Goal: Information Seeking & Learning: Learn about a topic

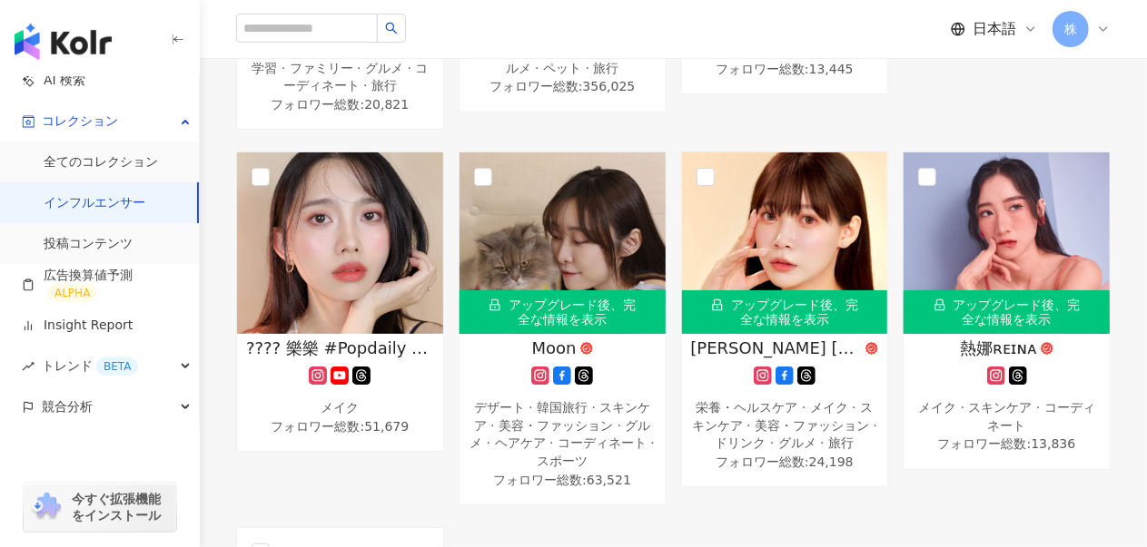
scroll to position [726, 0]
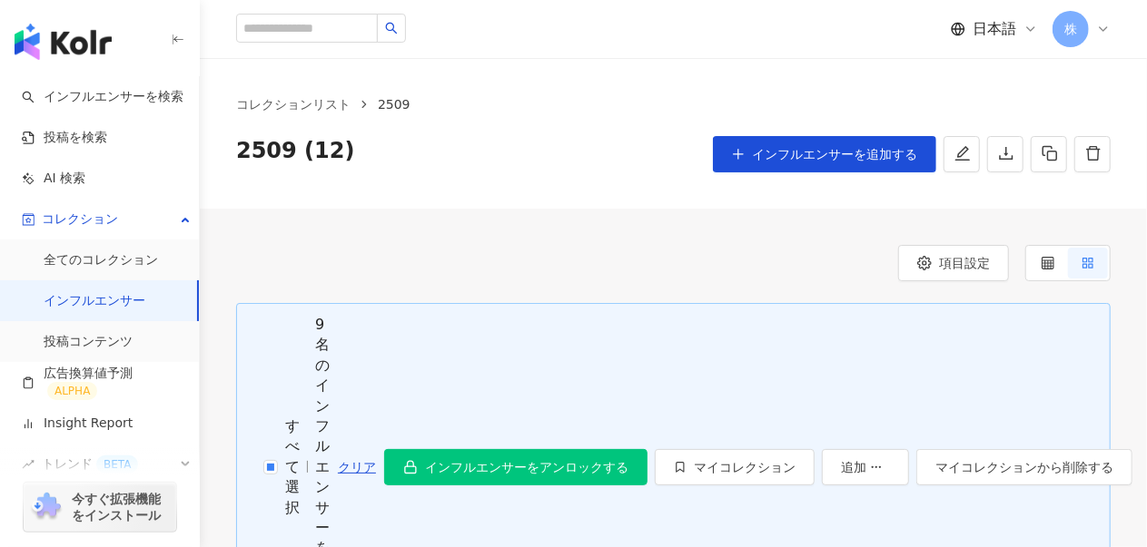
drag, startPoint x: 846, startPoint y: 150, endPoint x: 586, endPoint y: 217, distance: 269.1
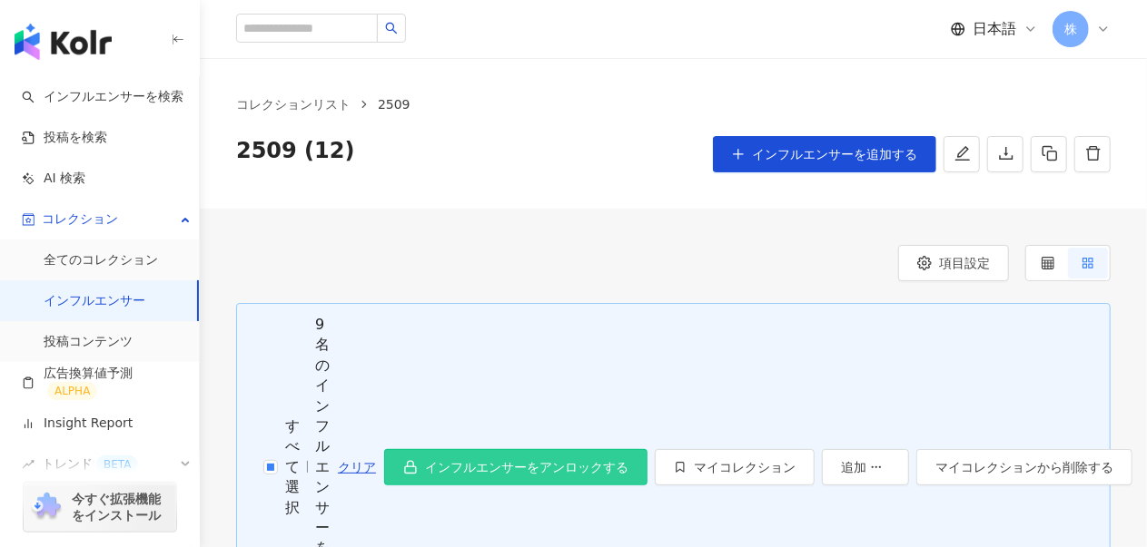
click at [582, 460] on span "インフルエンサーをアンロックする" at bounding box center [526, 467] width 203 height 15
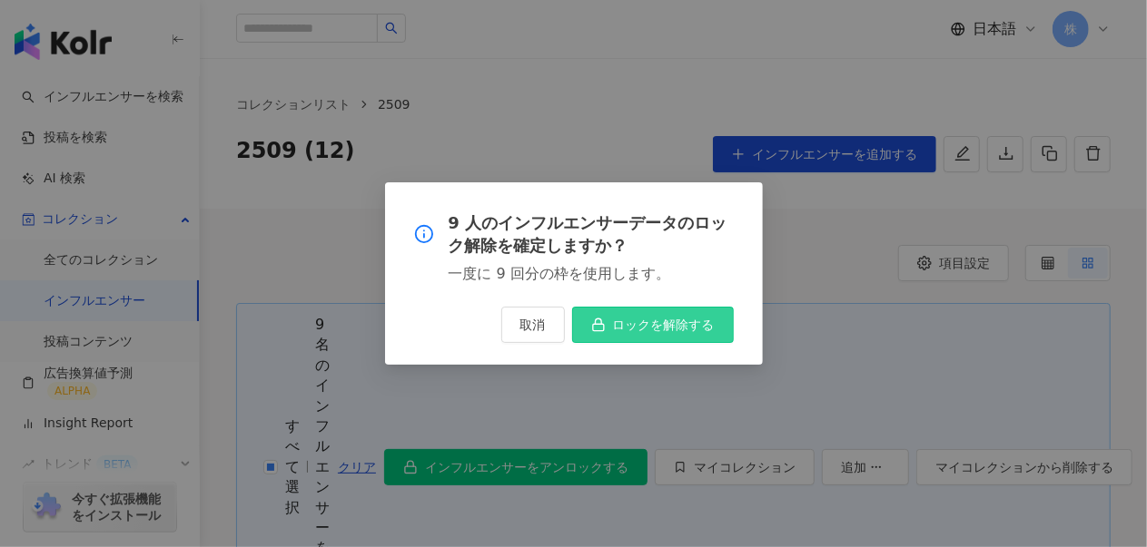
click at [669, 320] on span "ロックを解除する" at bounding box center [664, 325] width 102 height 15
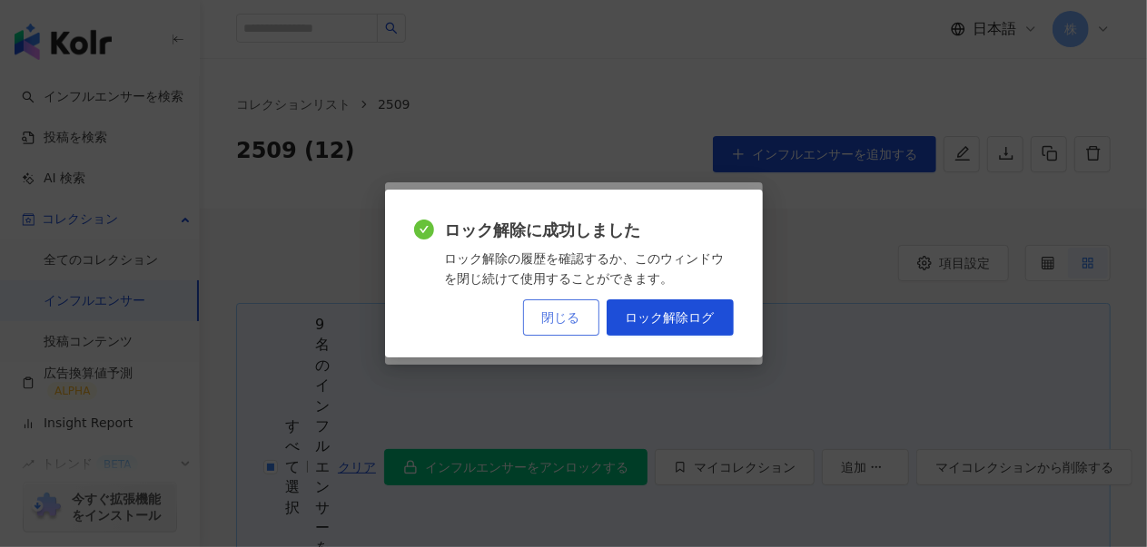
click at [580, 315] on span "閉じる" at bounding box center [561, 317] width 38 height 15
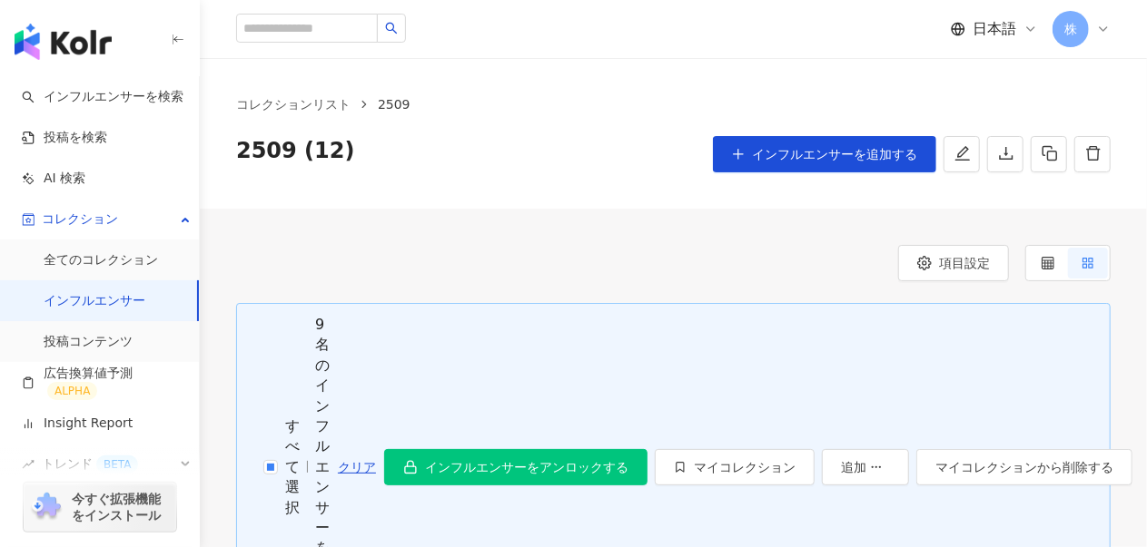
scroll to position [182, 0]
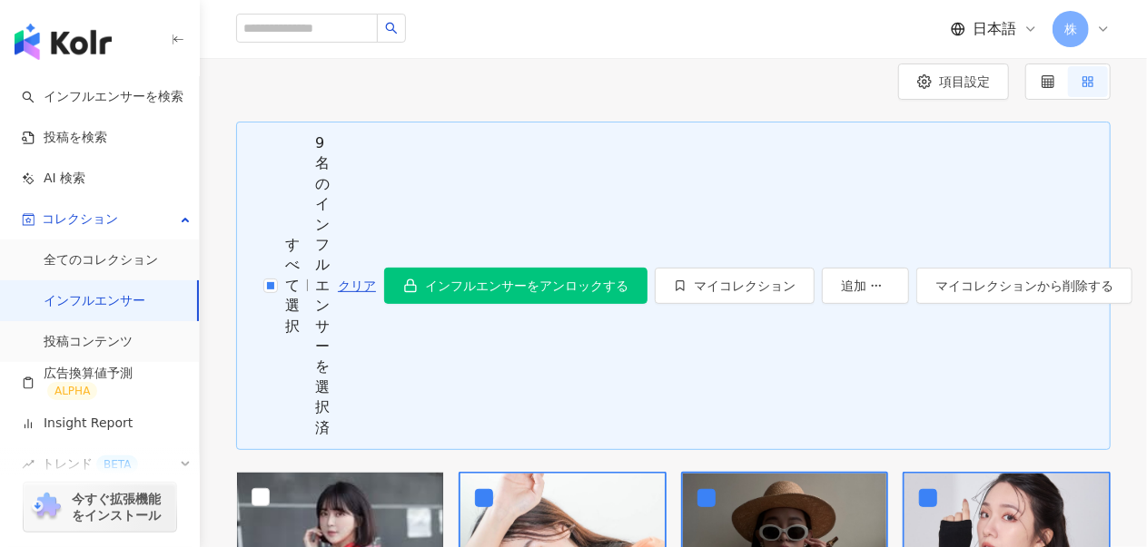
click at [689, 75] on div "項目設定" at bounding box center [673, 82] width 874 height 36
click at [684, 90] on div "項目設定" at bounding box center [673, 82] width 874 height 36
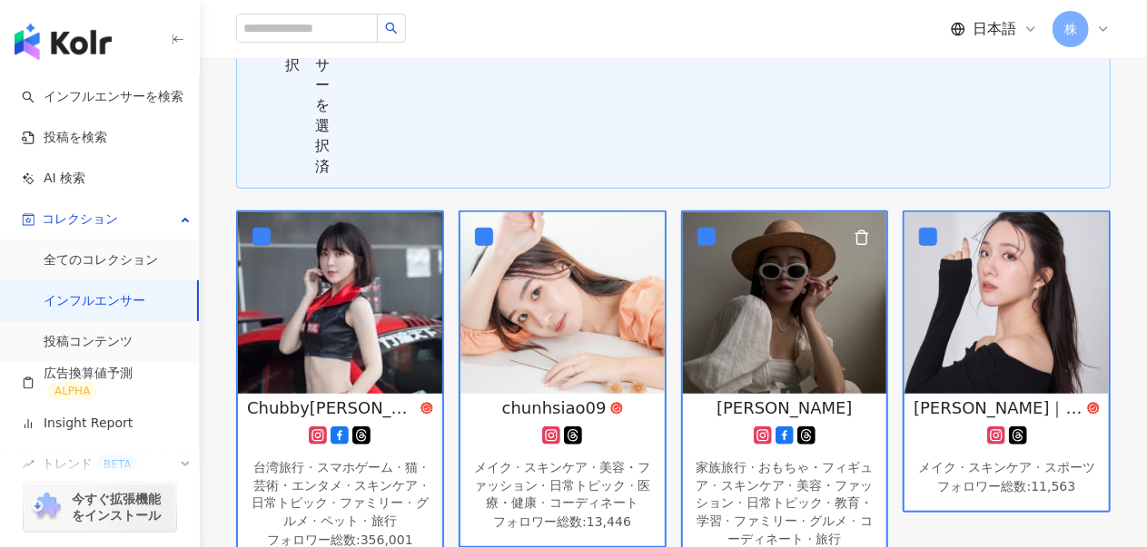
scroll to position [0, 0]
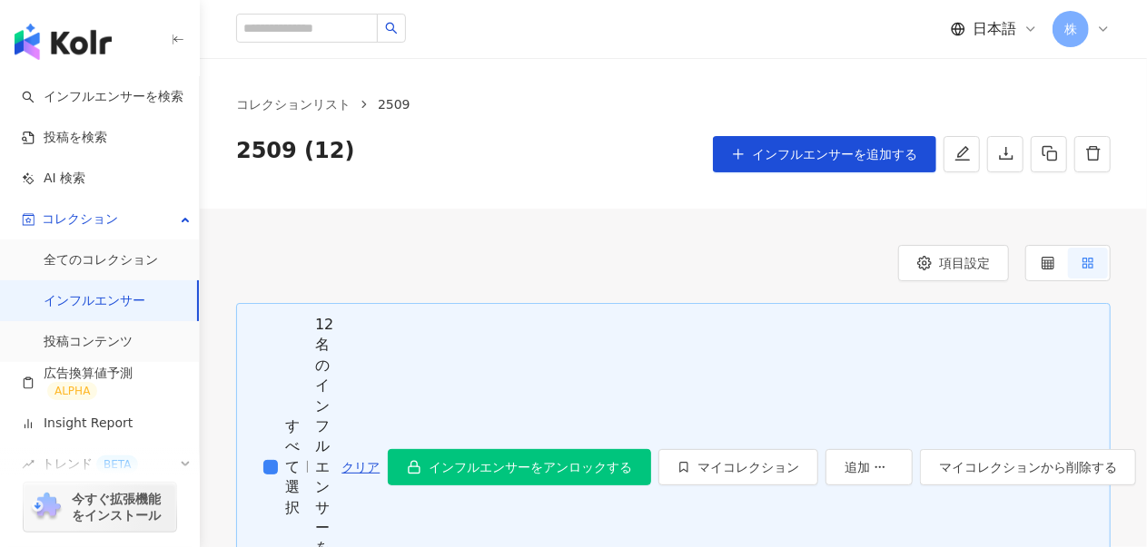
click at [272, 417] on label "すべて選択" at bounding box center [279, 468] width 41 height 102
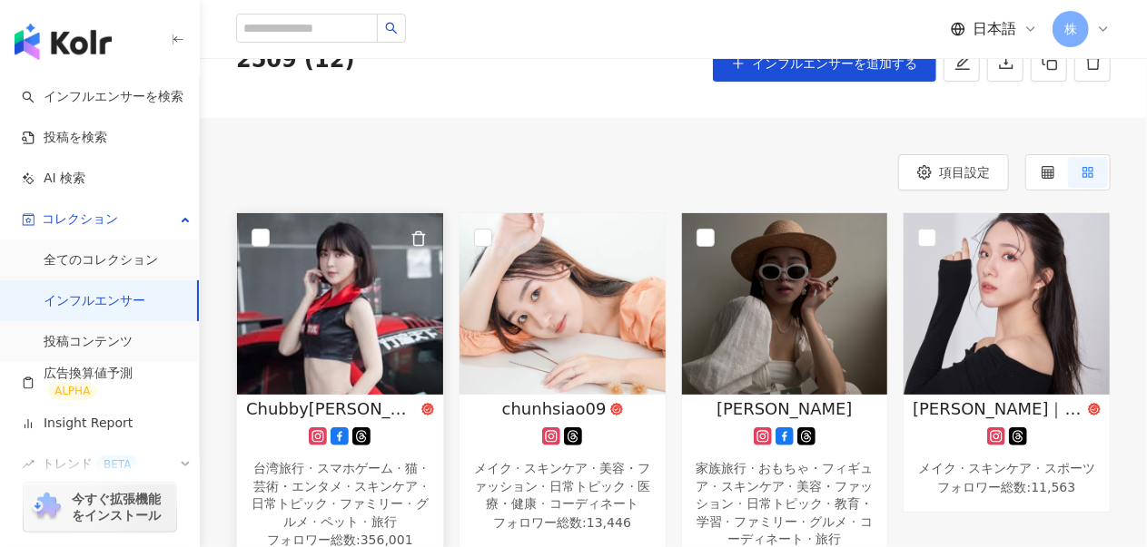
scroll to position [182, 0]
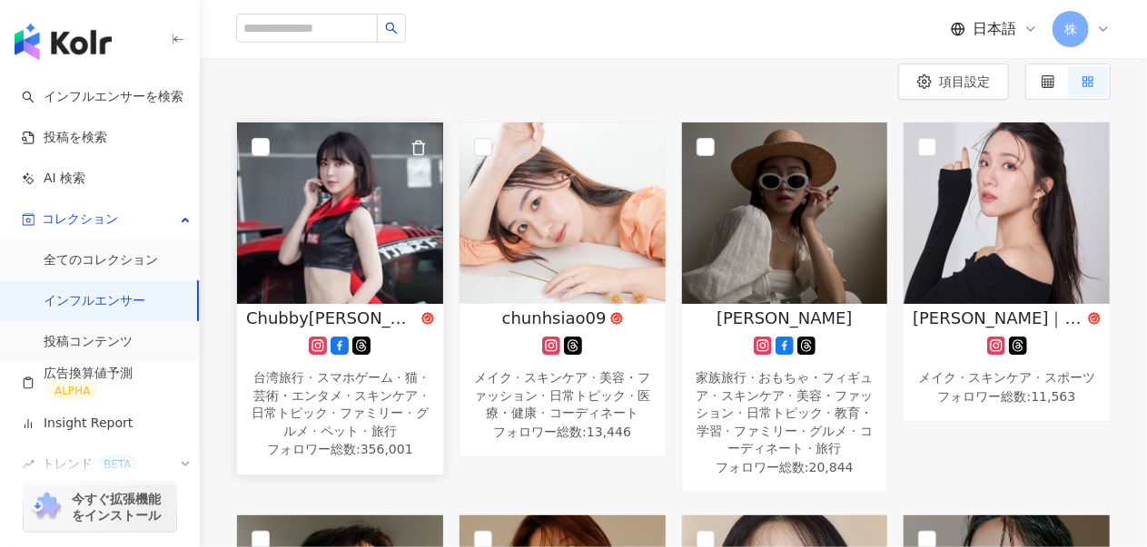
click at [363, 202] on img at bounding box center [340, 214] width 206 height 182
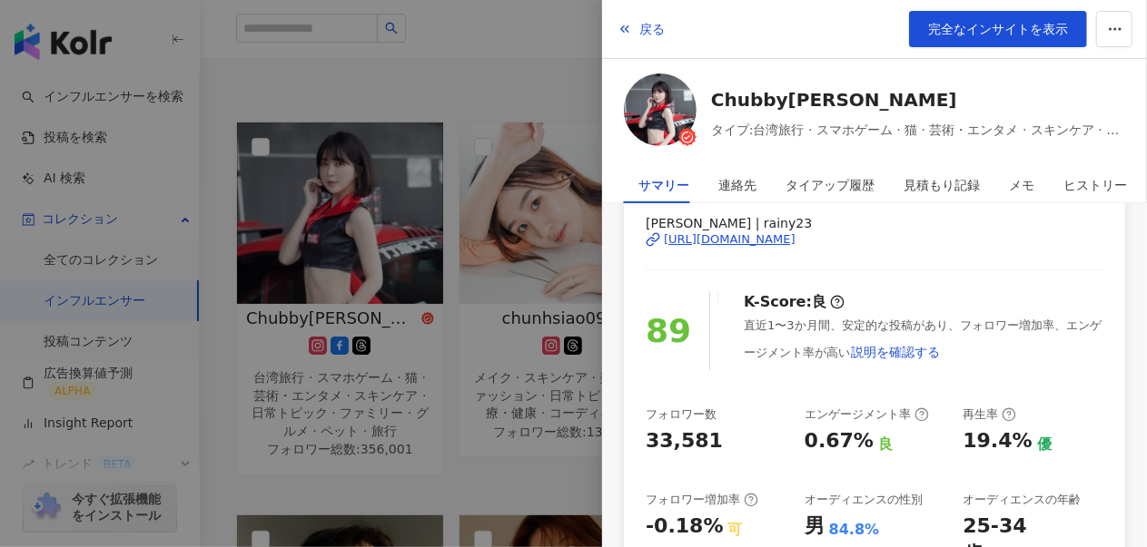
scroll to position [0, 0]
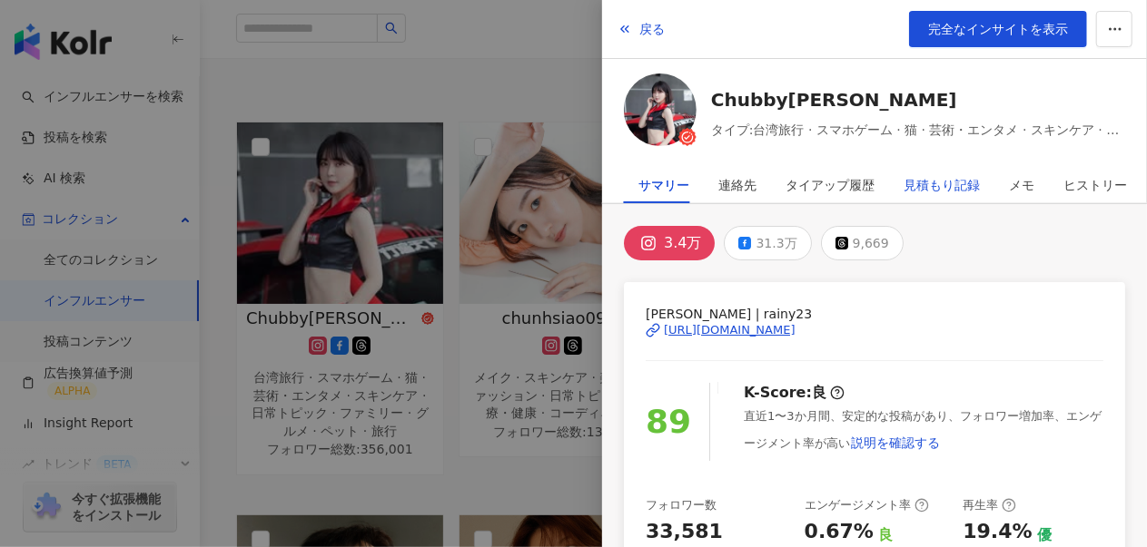
click at [921, 189] on div "見積もり記録" at bounding box center [941, 185] width 76 height 36
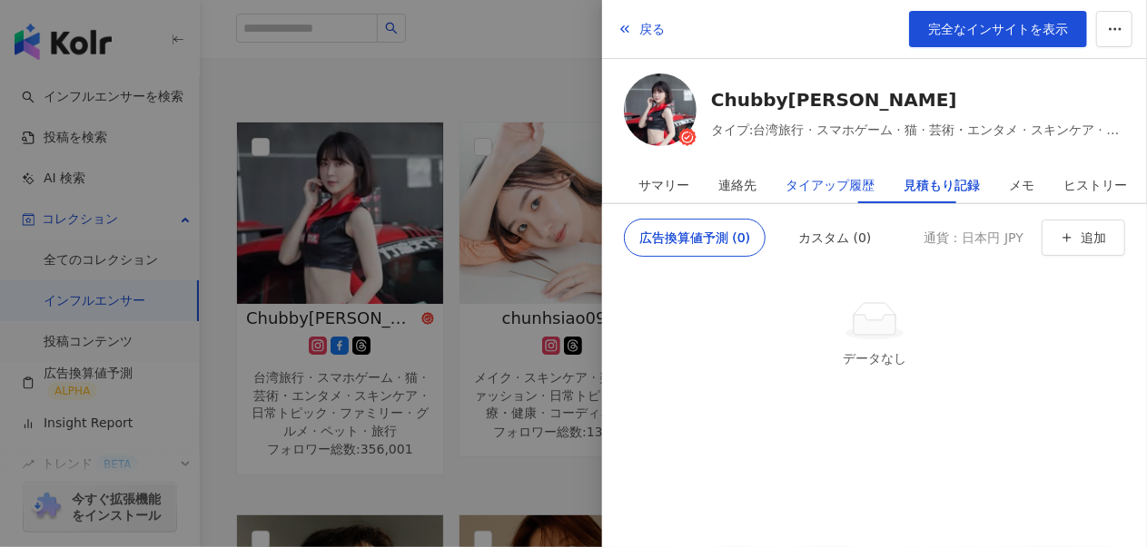
click at [828, 193] on div "タイアップ履歴" at bounding box center [829, 185] width 89 height 36
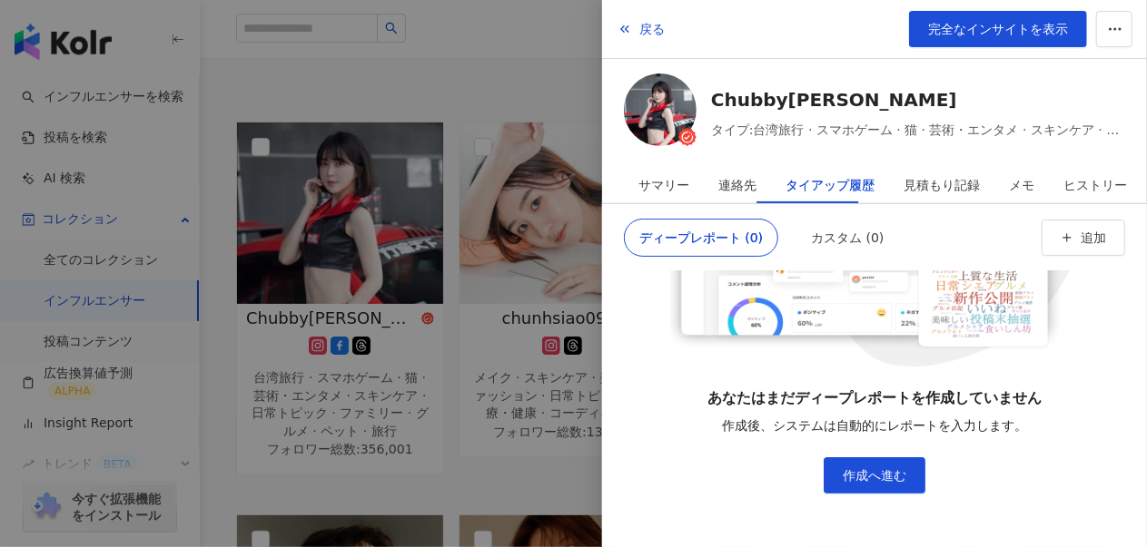
scroll to position [113, 0]
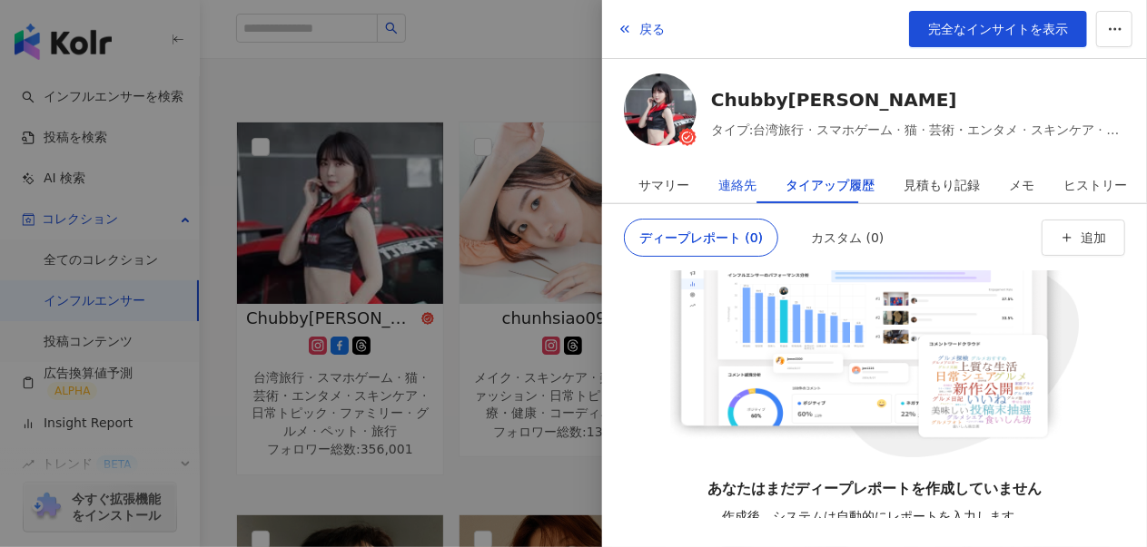
click at [724, 192] on div "連絡先" at bounding box center [737, 185] width 38 height 36
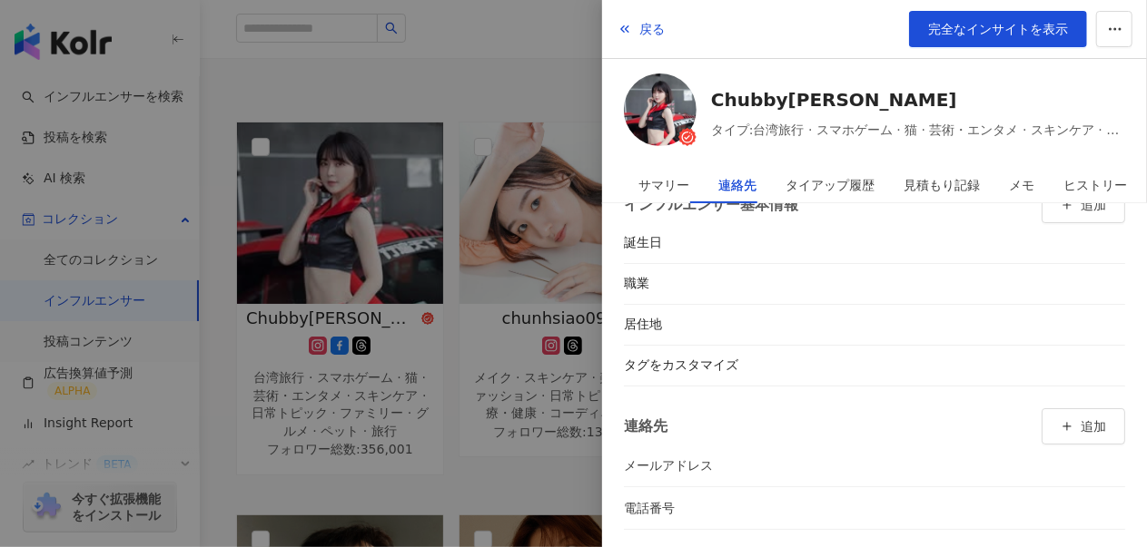
scroll to position [0, 0]
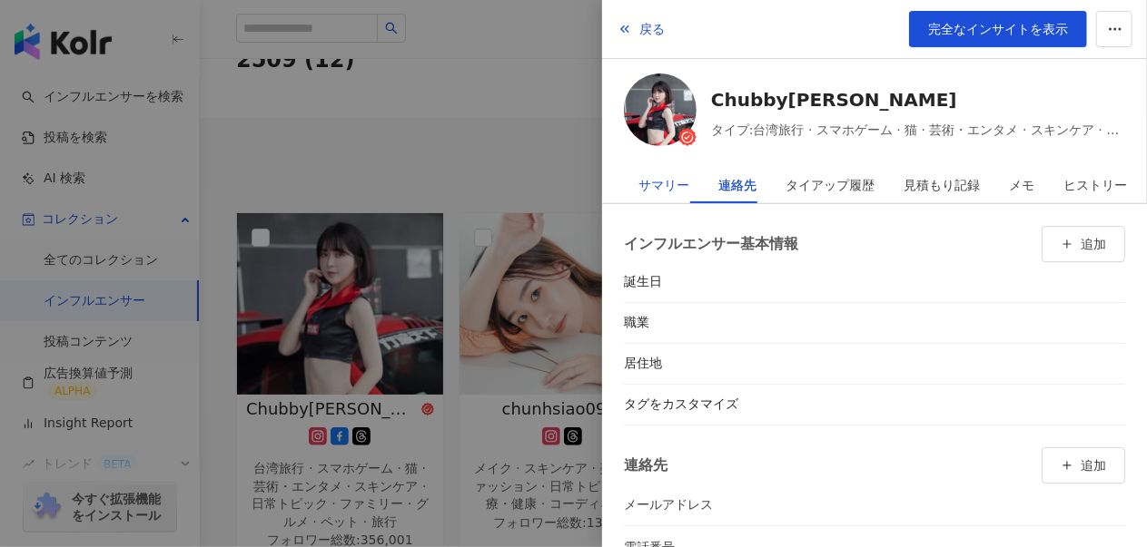
click at [655, 179] on div "サマリー" at bounding box center [663, 185] width 51 height 36
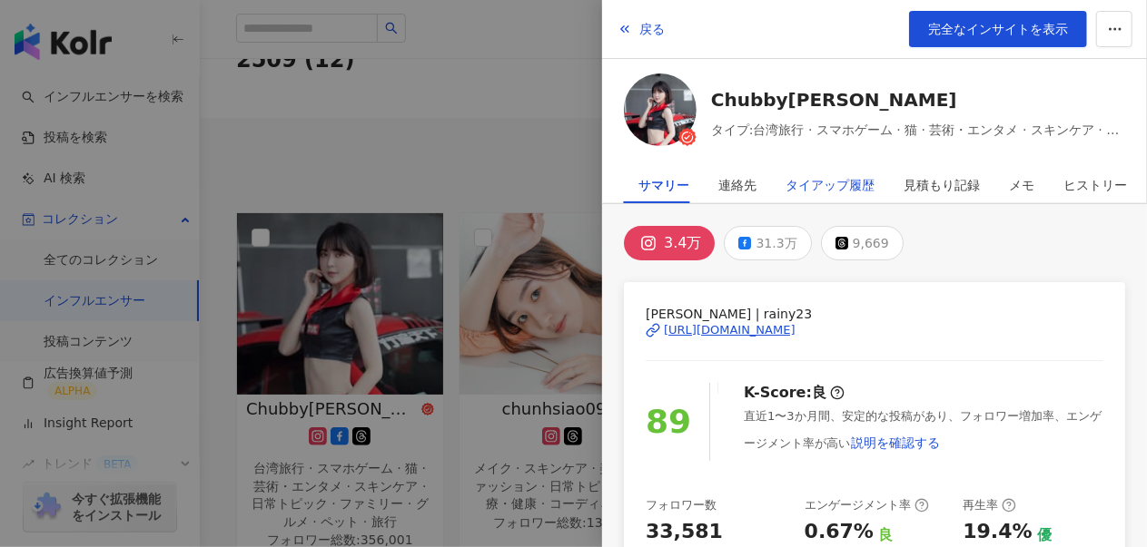
click at [817, 175] on div "タイアップ履歴" at bounding box center [829, 185] width 89 height 36
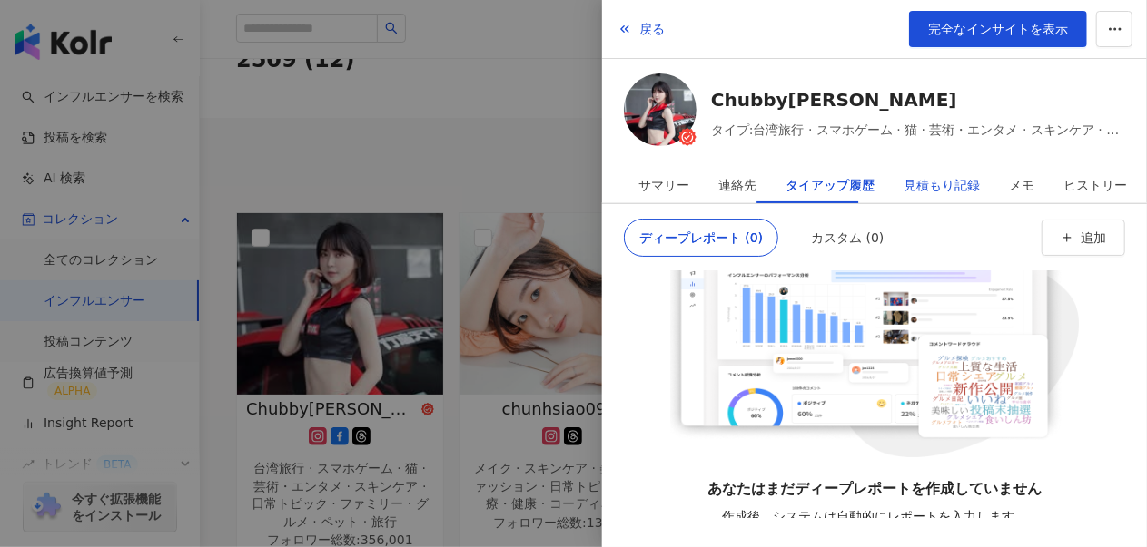
click at [915, 187] on div "見積もり記録" at bounding box center [941, 185] width 76 height 36
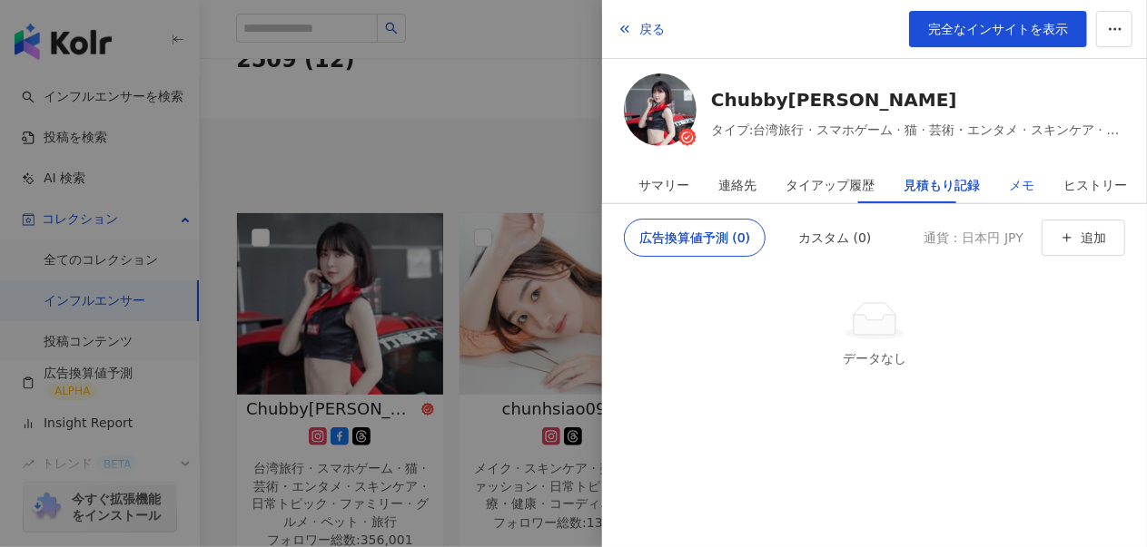
click at [1009, 182] on div "メモ" at bounding box center [1021, 185] width 25 height 36
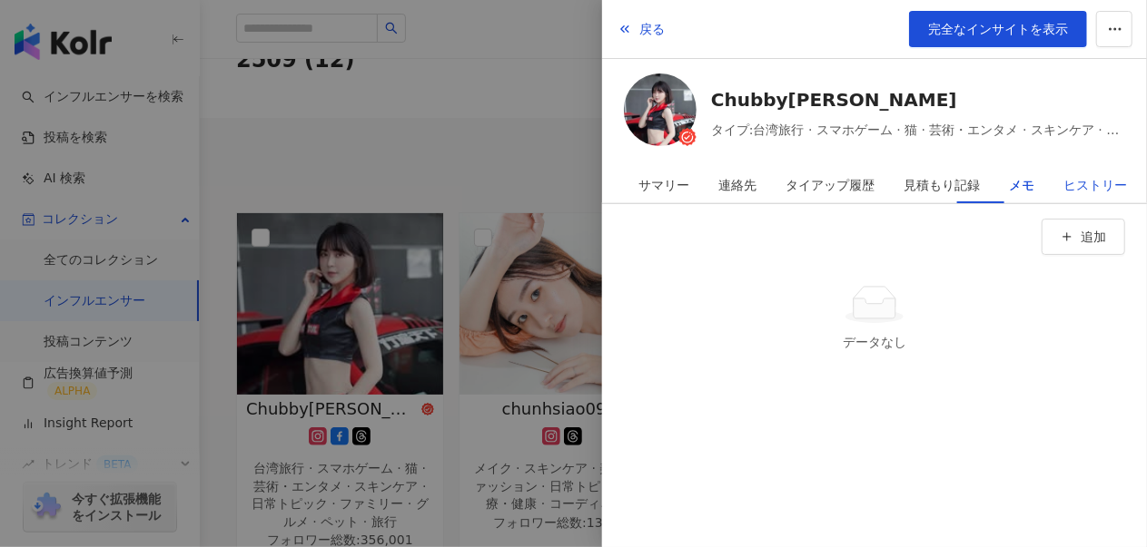
click at [1063, 185] on div "ヒストリー" at bounding box center [1095, 185] width 64 height 36
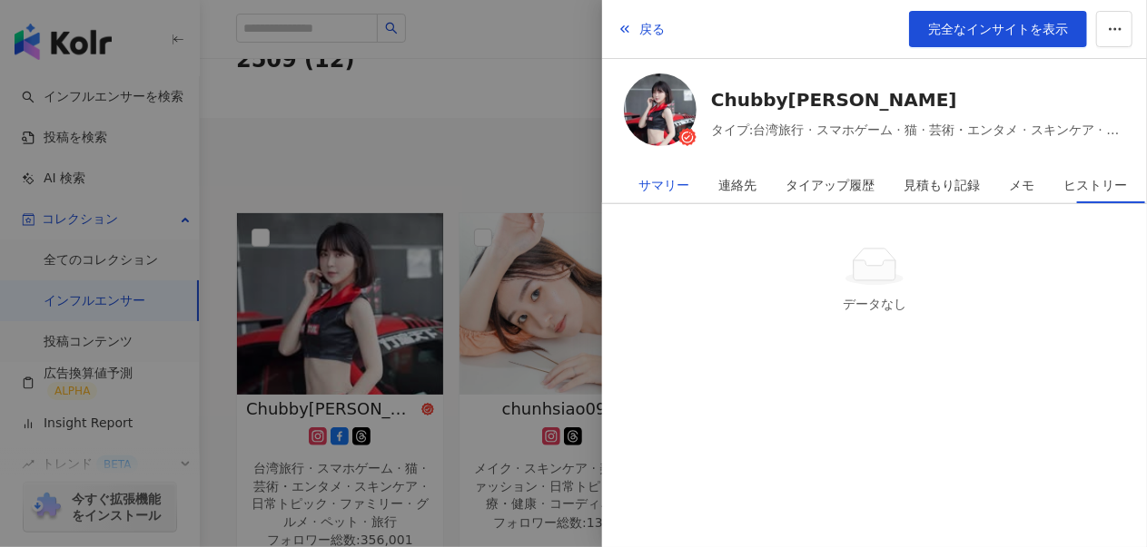
click at [643, 185] on div "サマリー" at bounding box center [663, 185] width 51 height 36
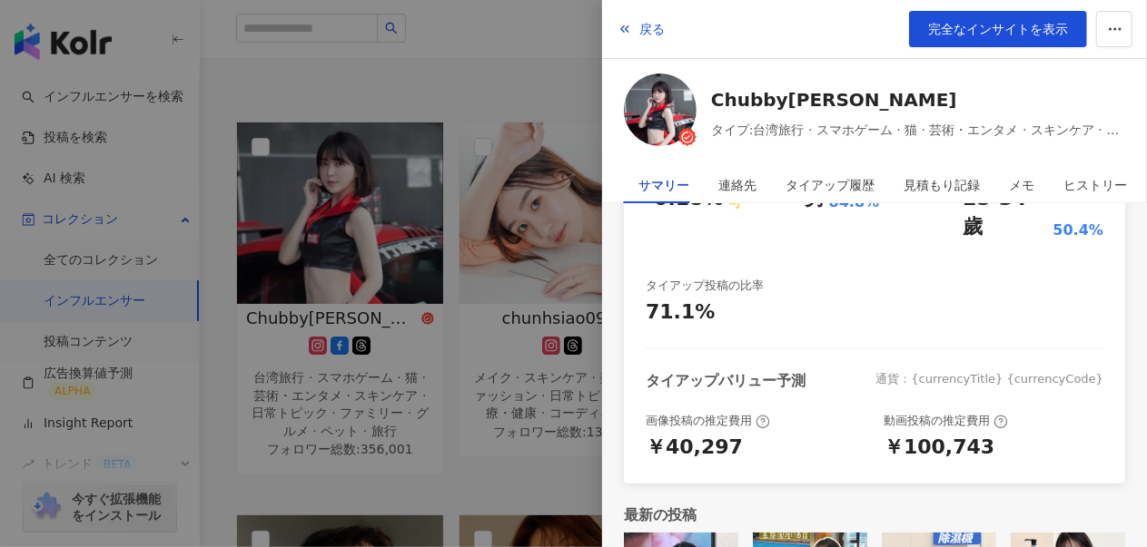
scroll to position [237, 0]
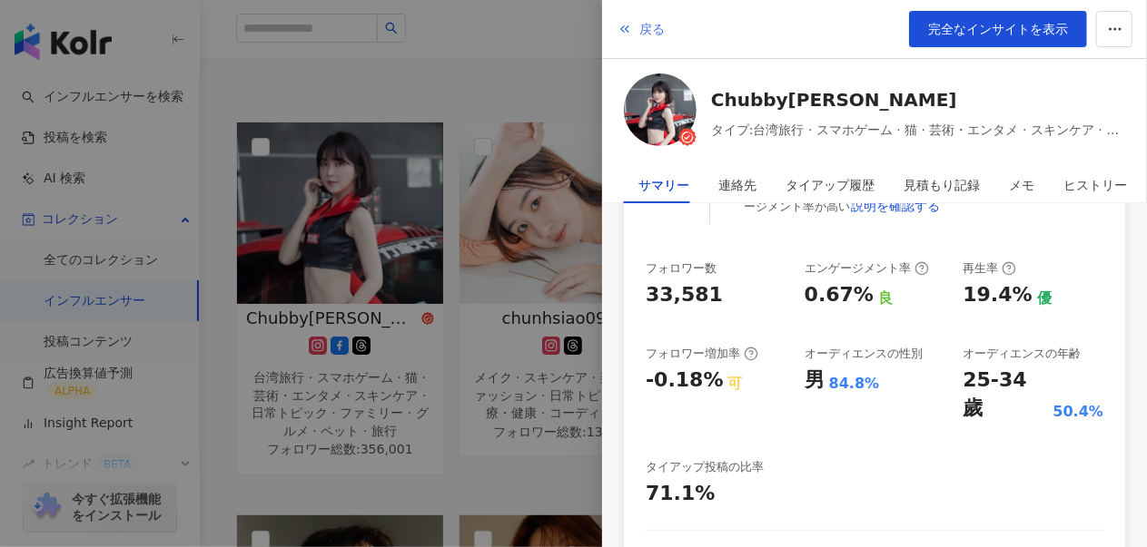
click at [635, 25] on button "戻る" at bounding box center [640, 29] width 49 height 36
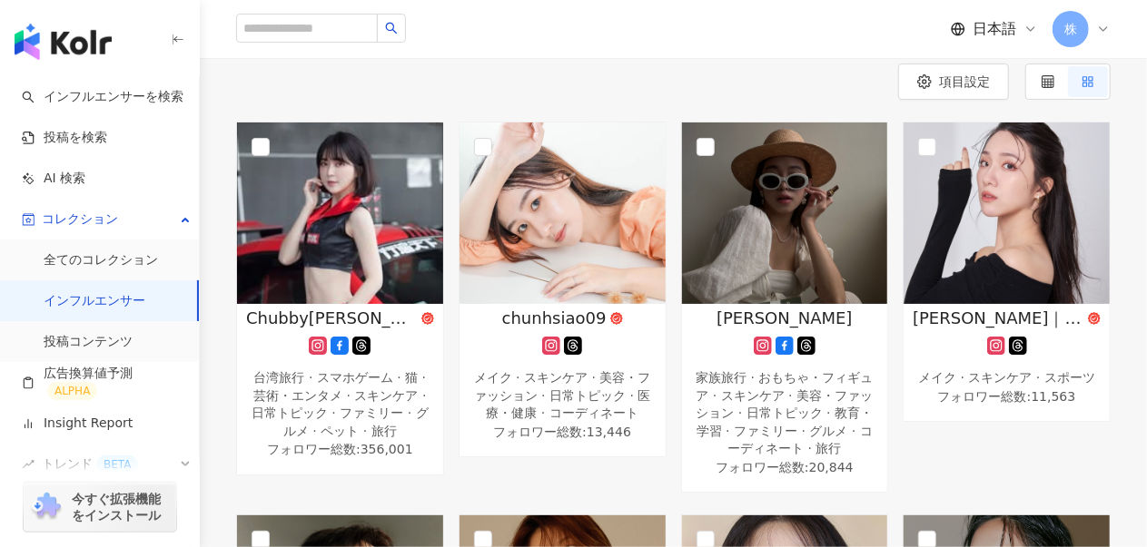
click at [517, 52] on div "日本語 株" at bounding box center [673, 29] width 874 height 58
click at [376, 241] on img at bounding box center [340, 214] width 206 height 182
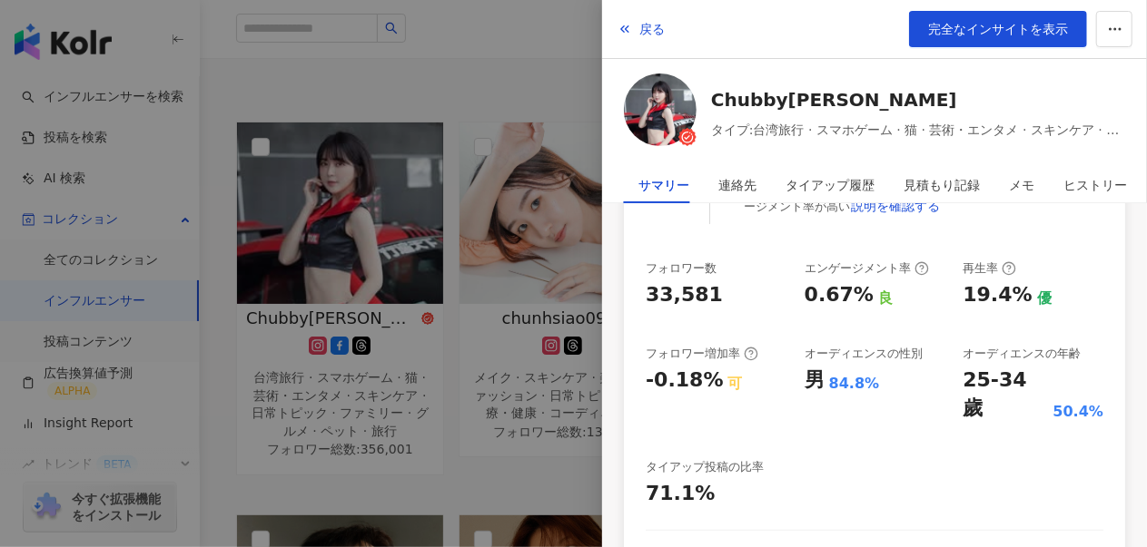
click at [370, 242] on div at bounding box center [573, 273] width 1147 height 547
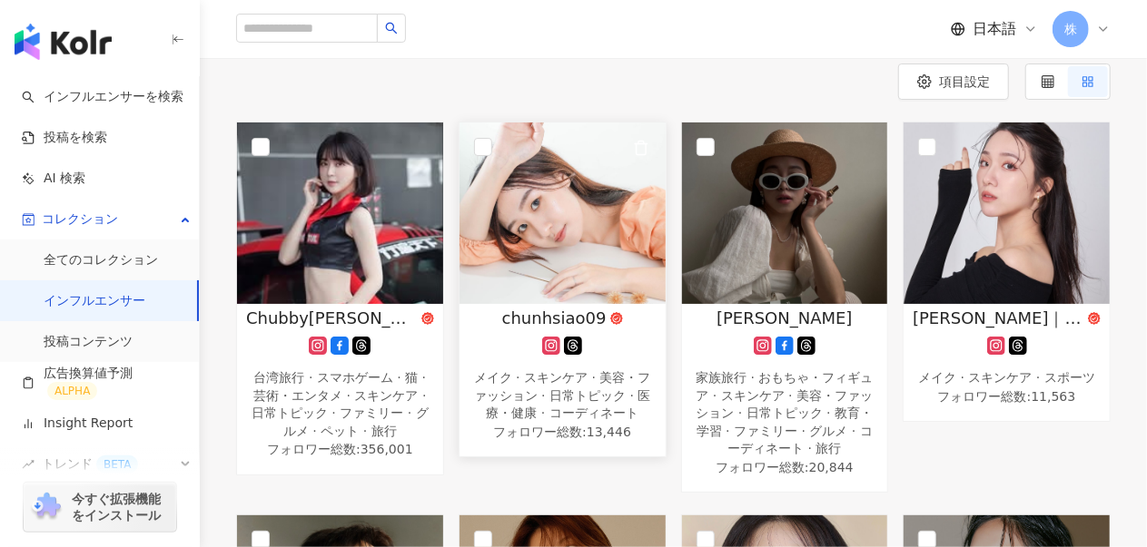
click at [583, 210] on img at bounding box center [562, 214] width 206 height 182
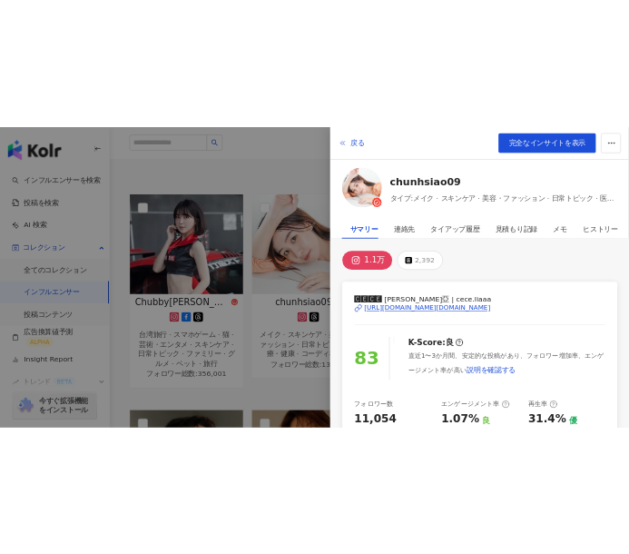
scroll to position [0, 0]
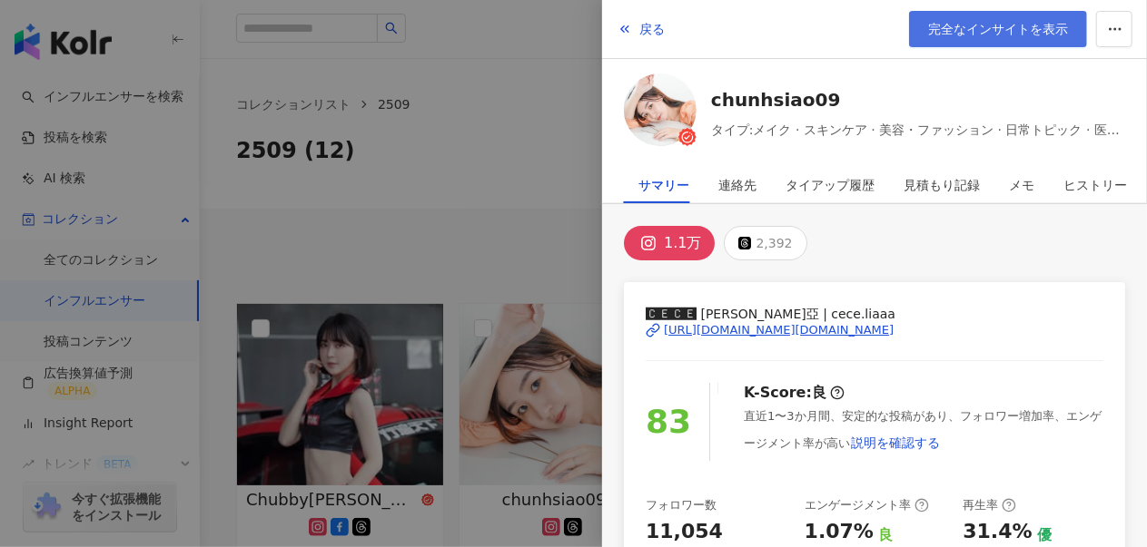
click at [977, 32] on span "完全なインサイトを表示" at bounding box center [998, 29] width 140 height 15
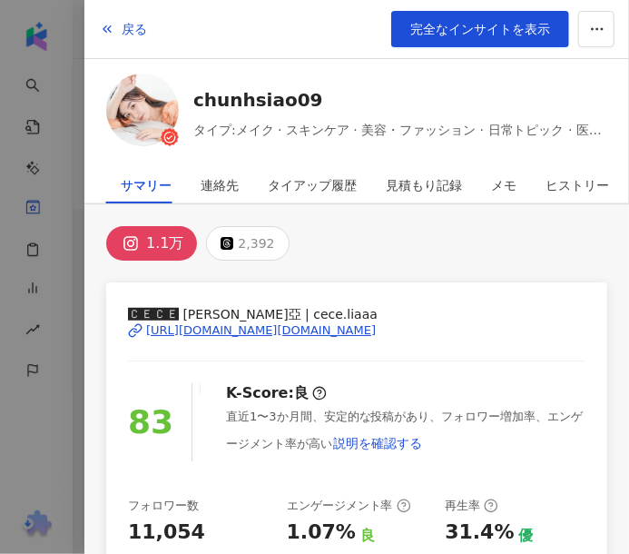
scroll to position [272, 0]
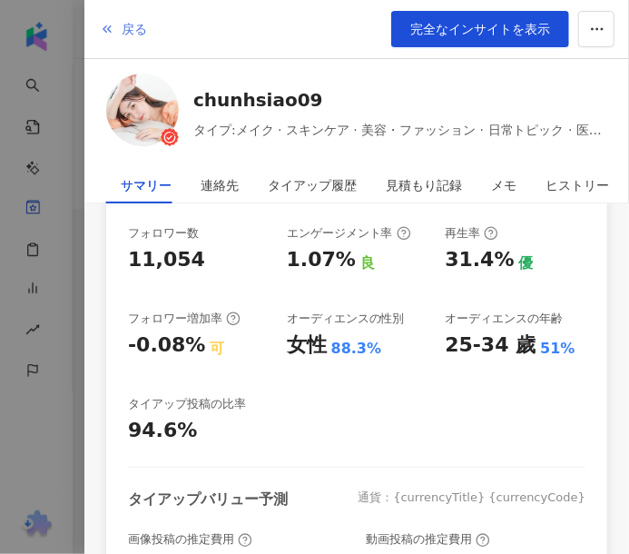
click at [125, 25] on span "戻る" at bounding box center [134, 29] width 25 height 15
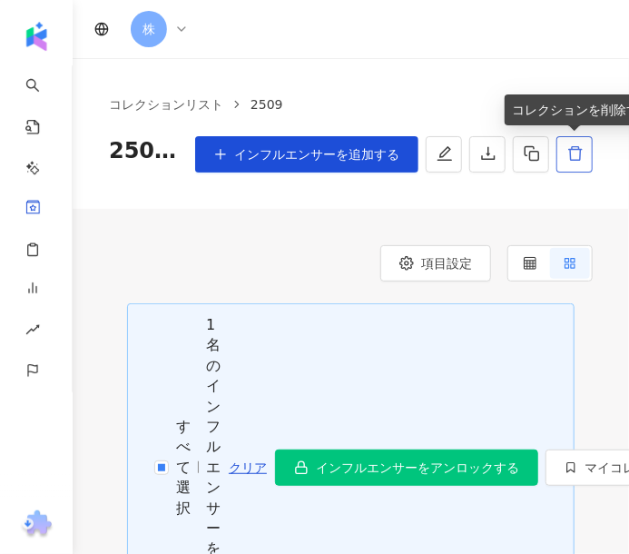
click at [570, 153] on icon "delete" at bounding box center [575, 153] width 14 height 15
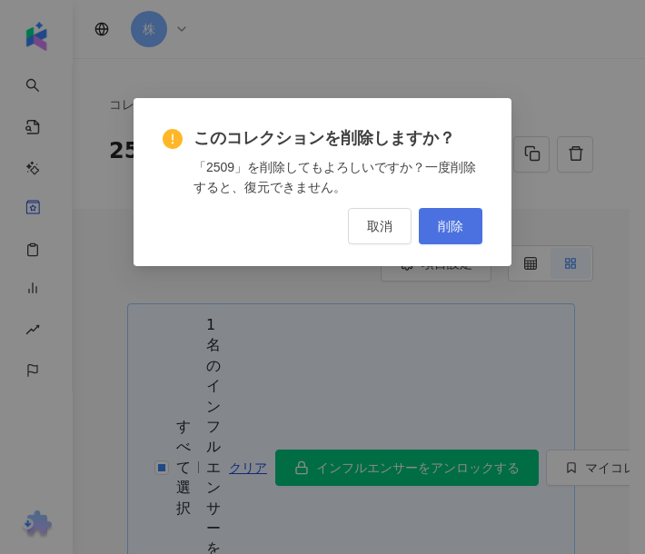
click at [459, 224] on span "削除" at bounding box center [450, 226] width 25 height 15
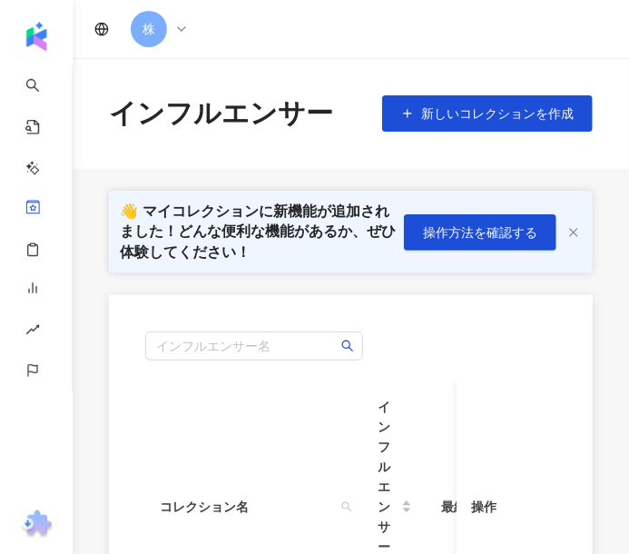
click at [577, 229] on line "button" at bounding box center [573, 232] width 7 height 7
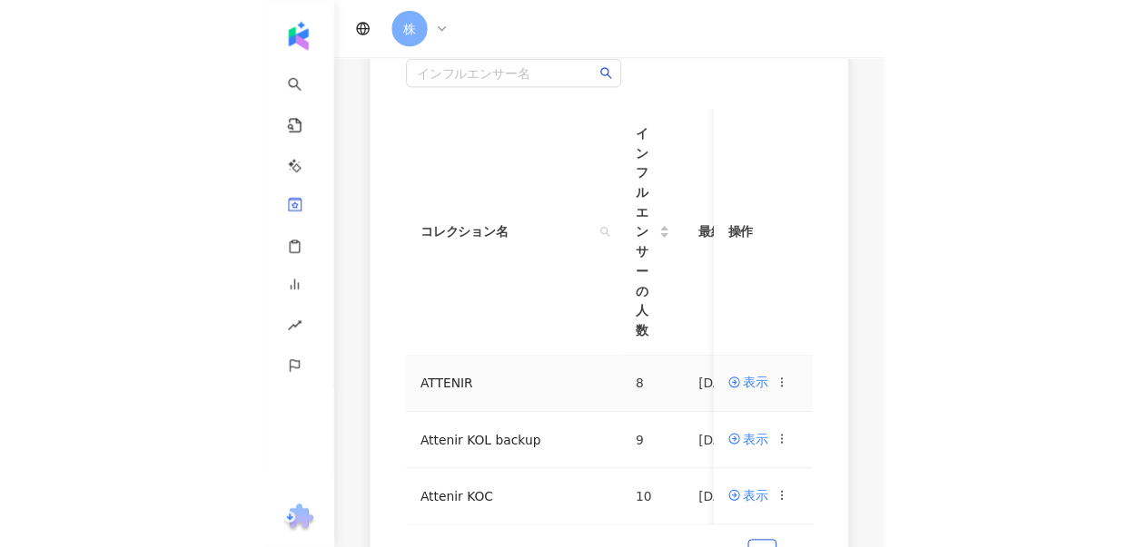
scroll to position [91, 0]
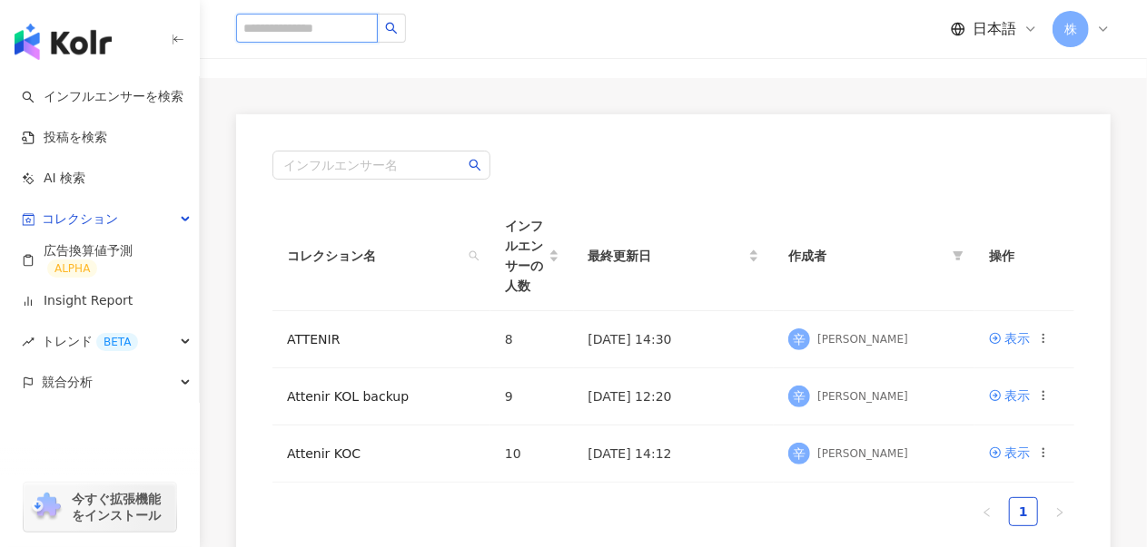
click at [301, 25] on input "search" at bounding box center [307, 28] width 142 height 29
click at [82, 97] on link "インフルエンサーを検索" at bounding box center [103, 97] width 162 height 18
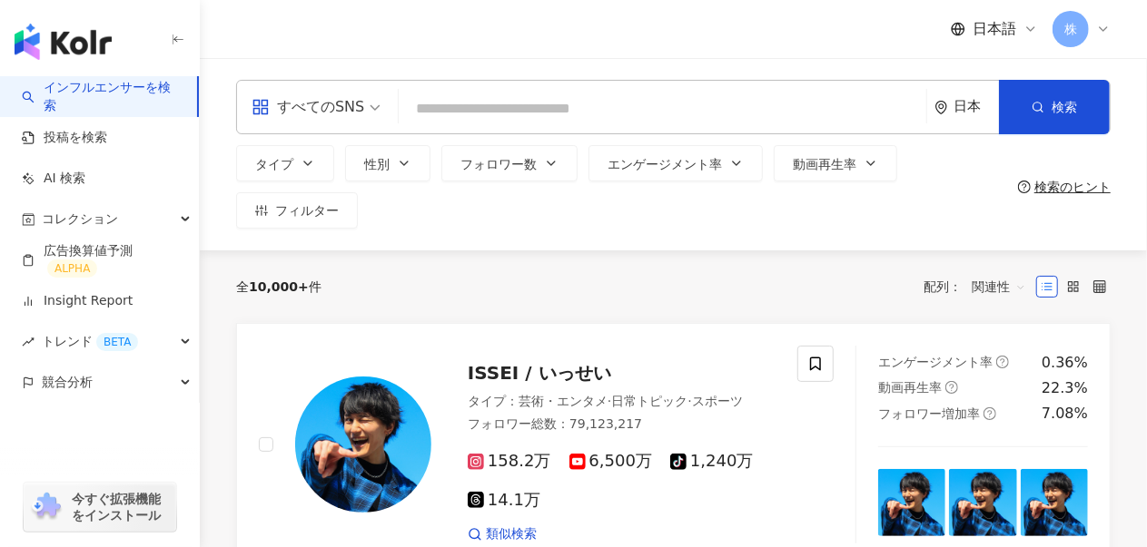
click at [940, 106] on icon "environment" at bounding box center [941, 108] width 14 height 14
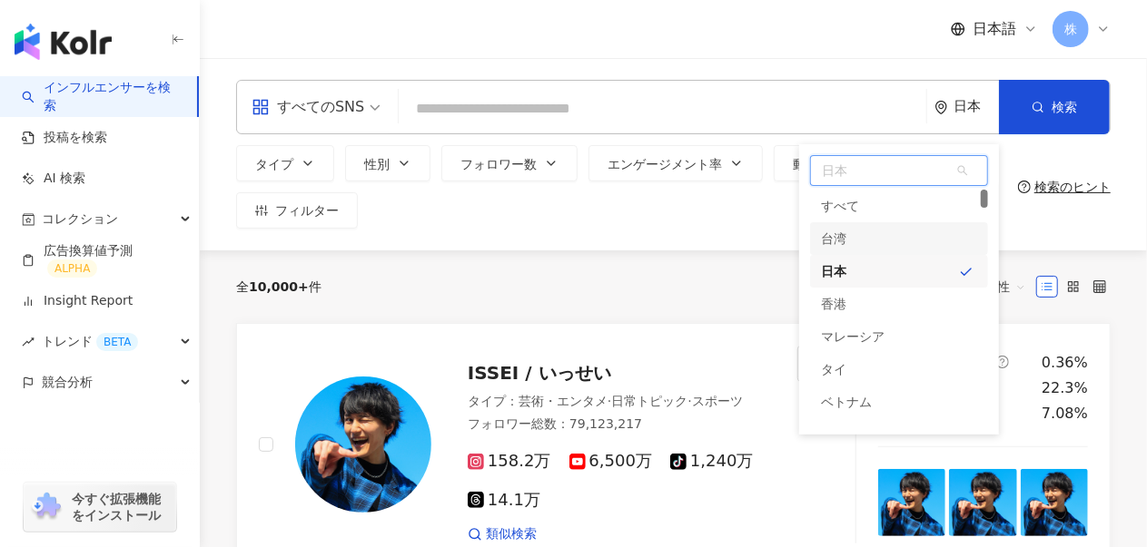
click at [872, 229] on div "台湾" at bounding box center [899, 238] width 178 height 33
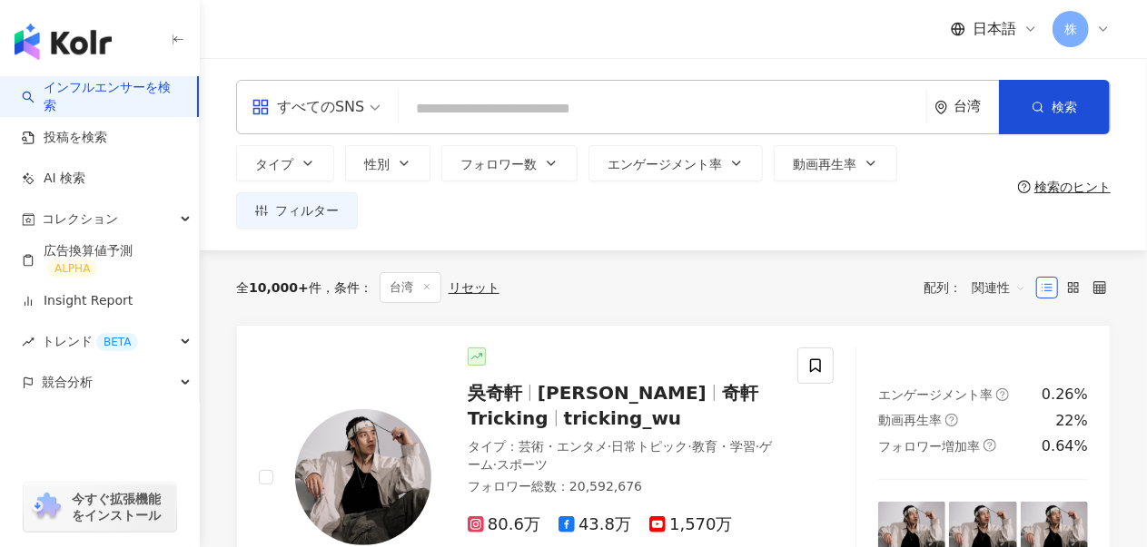
click at [1098, 30] on icon at bounding box center [1103, 29] width 15 height 15
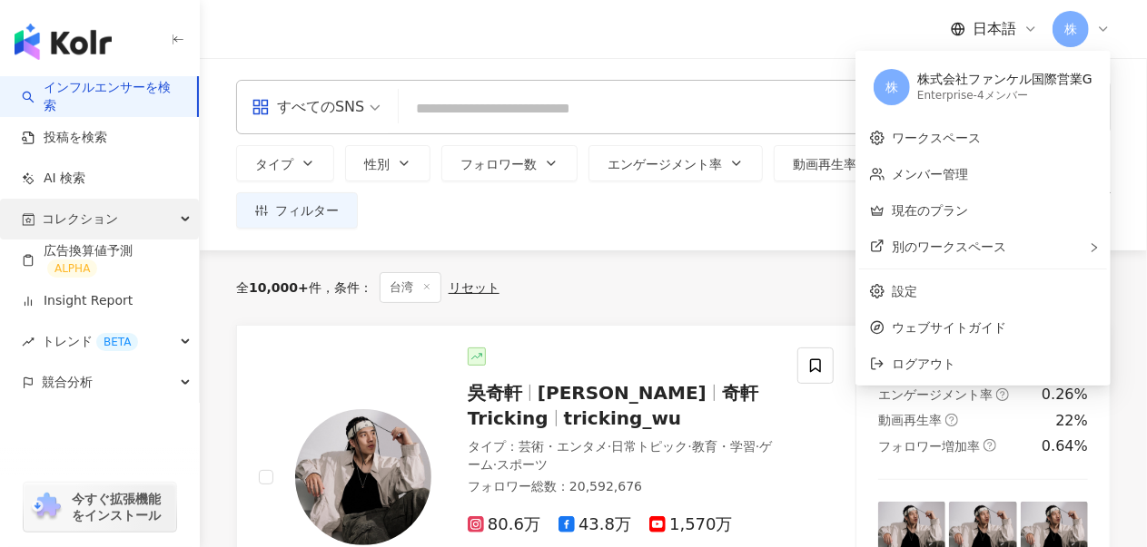
click at [76, 226] on span "コレクション" at bounding box center [80, 219] width 76 height 41
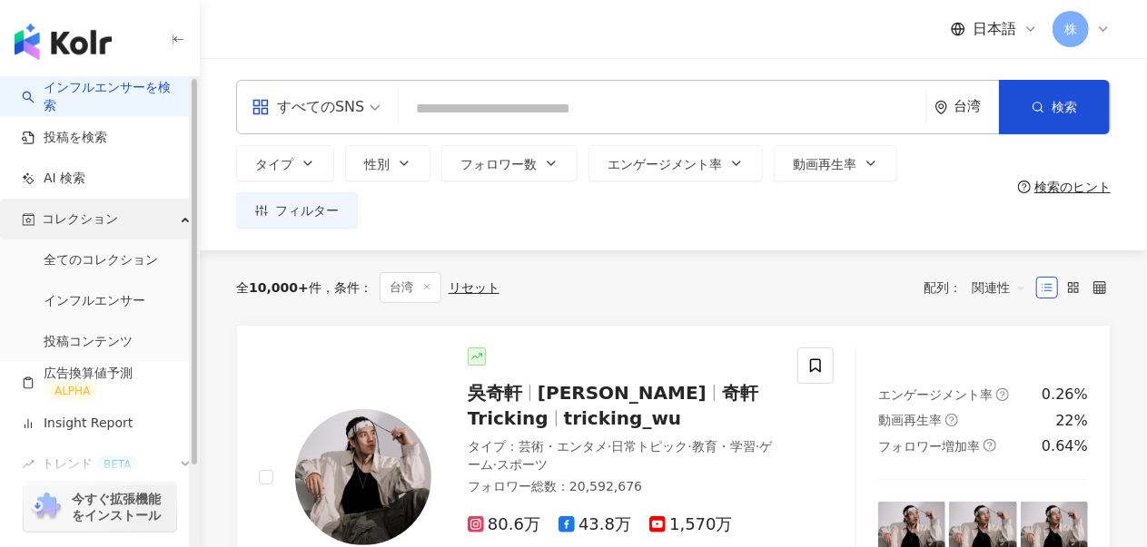
click at [78, 226] on span "コレクション" at bounding box center [80, 219] width 76 height 41
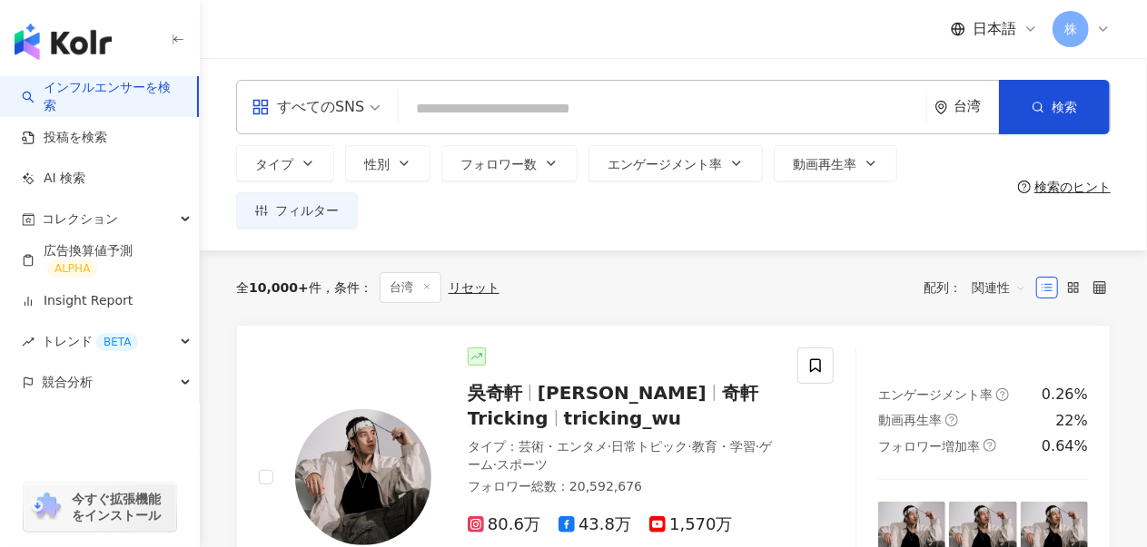
click at [497, 104] on input "search" at bounding box center [662, 109] width 513 height 34
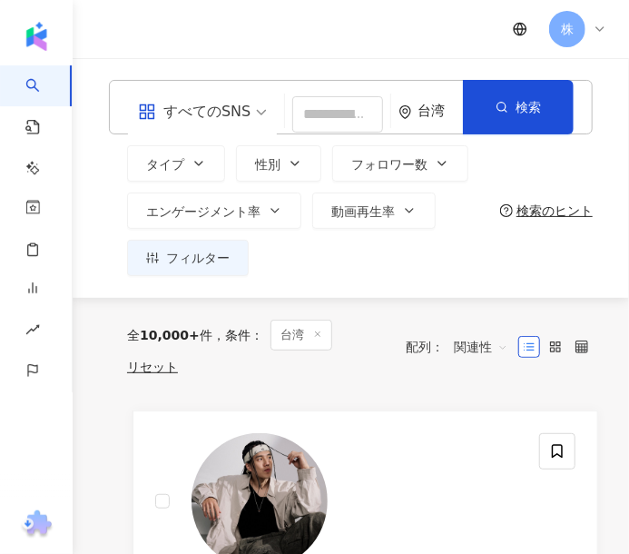
drag, startPoint x: 430, startPoint y: 253, endPoint x: 410, endPoint y: 219, distance: 39.9
click at [430, 253] on div "タイプ 性別 フォロワー数 エンゲージメント率 動画再生率 フィルター" at bounding box center [301, 210] width 384 height 131
click at [321, 119] on input "search" at bounding box center [337, 114] width 91 height 36
paste input "**********"
type input "**********"
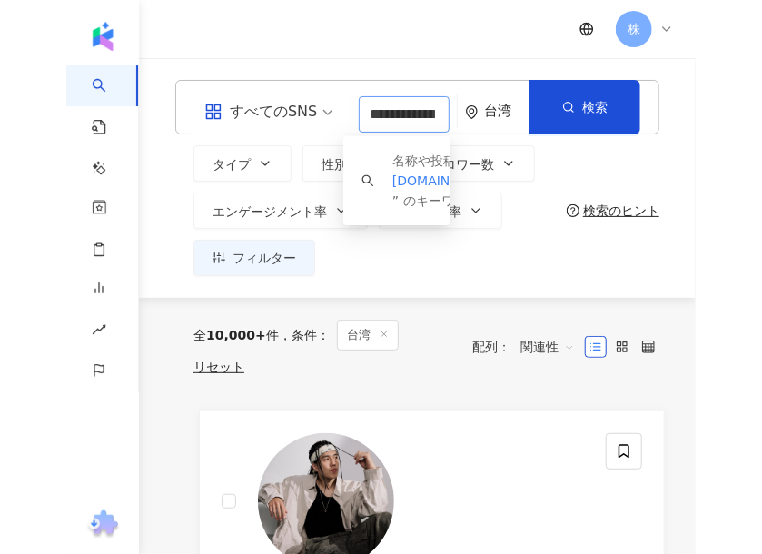
scroll to position [0, 146]
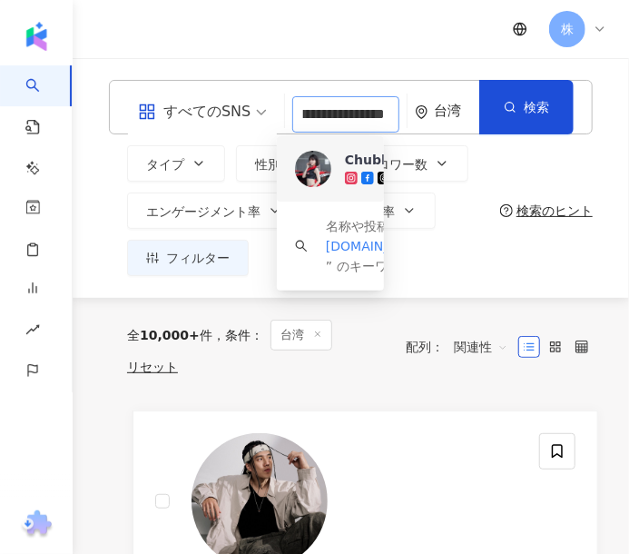
click at [312, 169] on img at bounding box center [313, 169] width 36 height 36
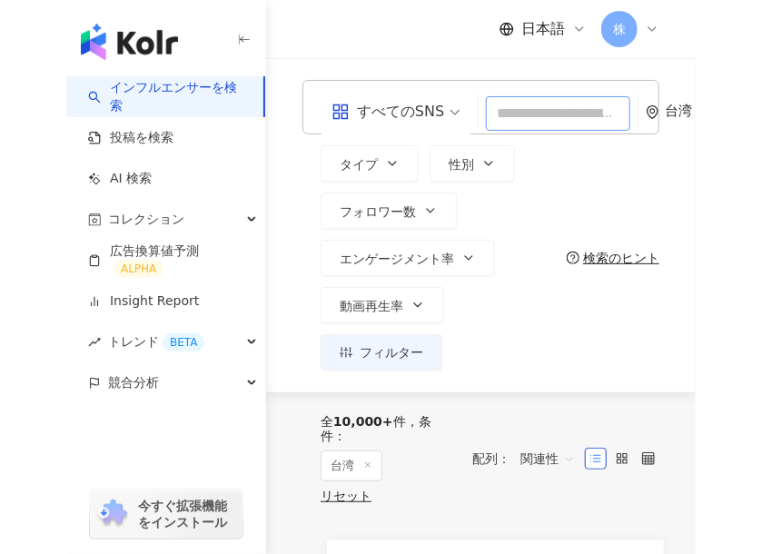
scroll to position [0, 0]
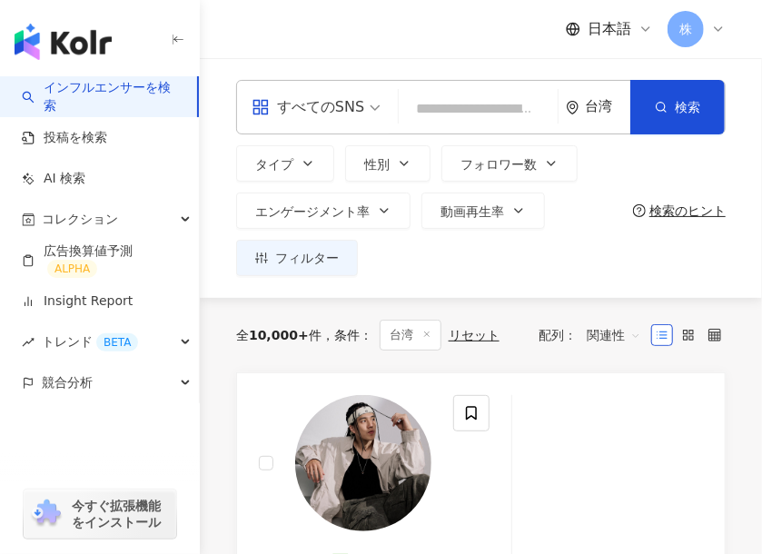
click at [427, 108] on input "search" at bounding box center [478, 109] width 144 height 34
paste input "**********"
type input "**********"
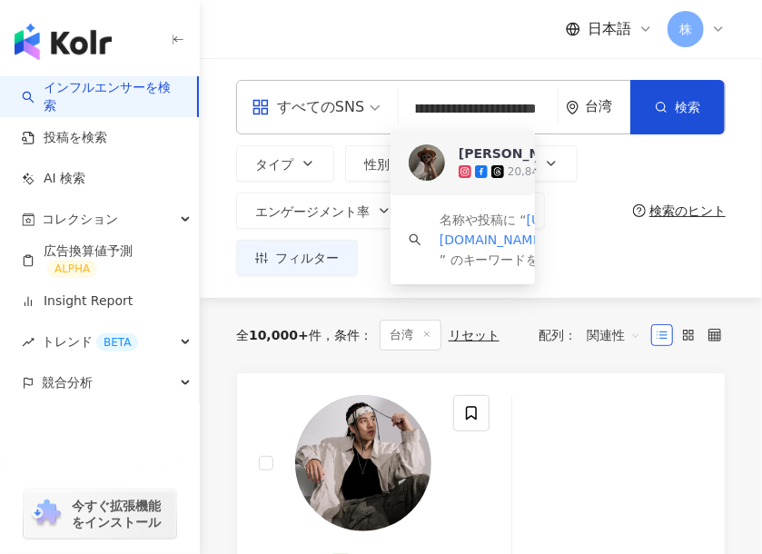
click at [476, 161] on div "Ko Shan Chang" at bounding box center [517, 153] width 118 height 18
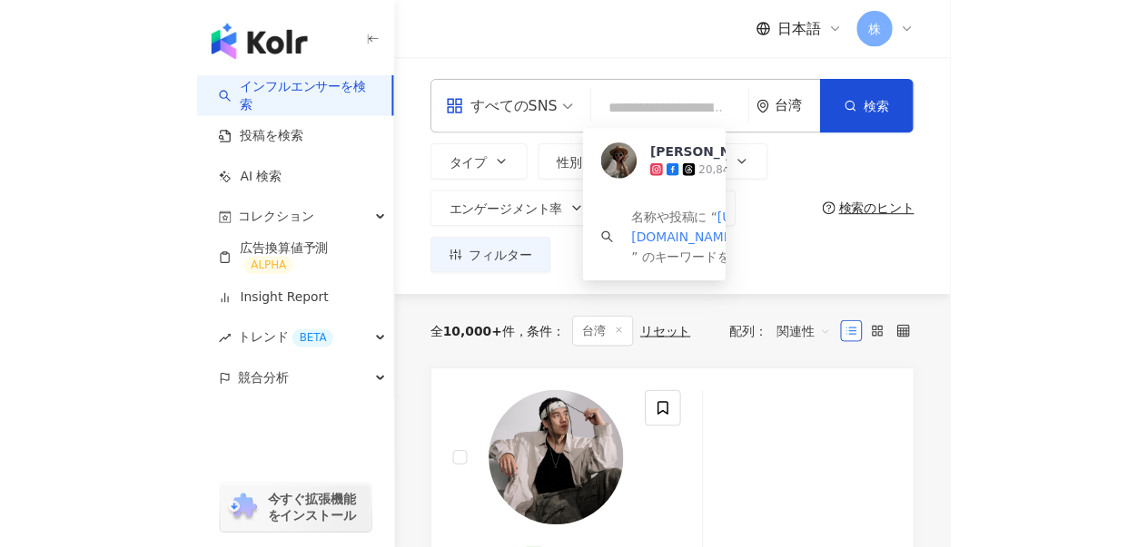
scroll to position [0, 0]
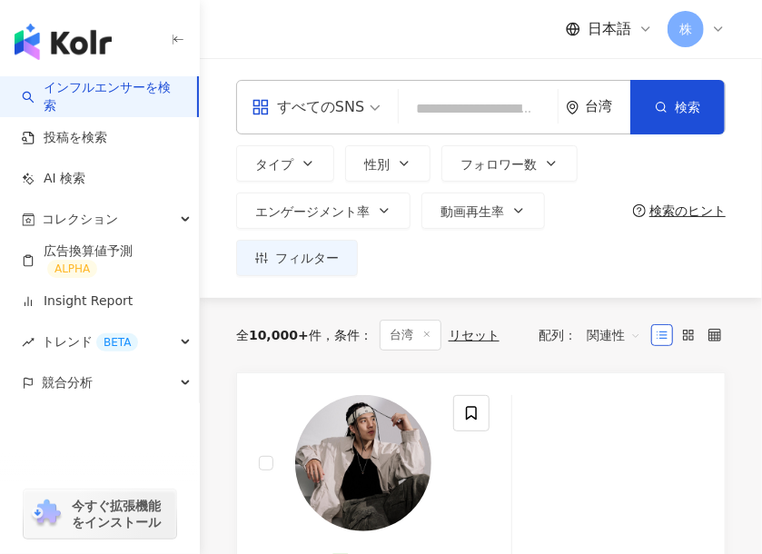
click at [456, 97] on input "search" at bounding box center [478, 109] width 144 height 34
paste input "*******"
type input "*******"
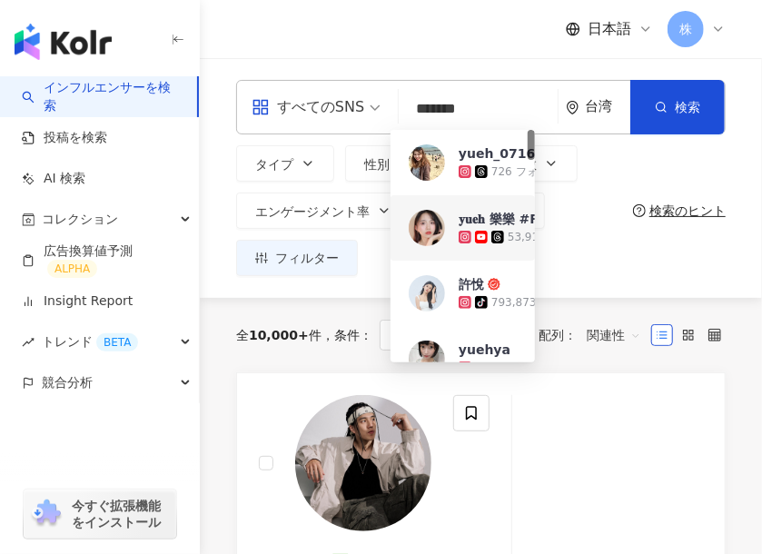
click at [511, 221] on div "𝐲𝐮𝐞𝐡 樂樂 #Popdaily 合作編輯﻿" at bounding box center [552, 219] width 188 height 18
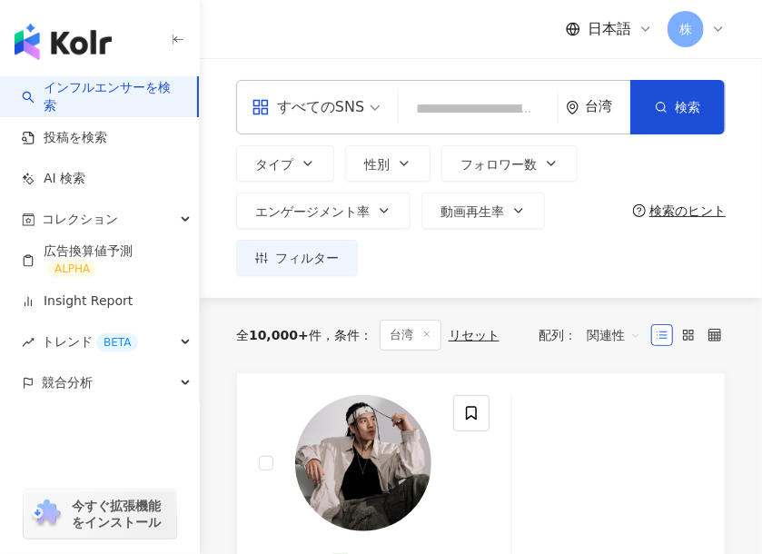
click at [452, 124] on input "search" at bounding box center [478, 109] width 144 height 34
paste input "**********"
type input "**********"
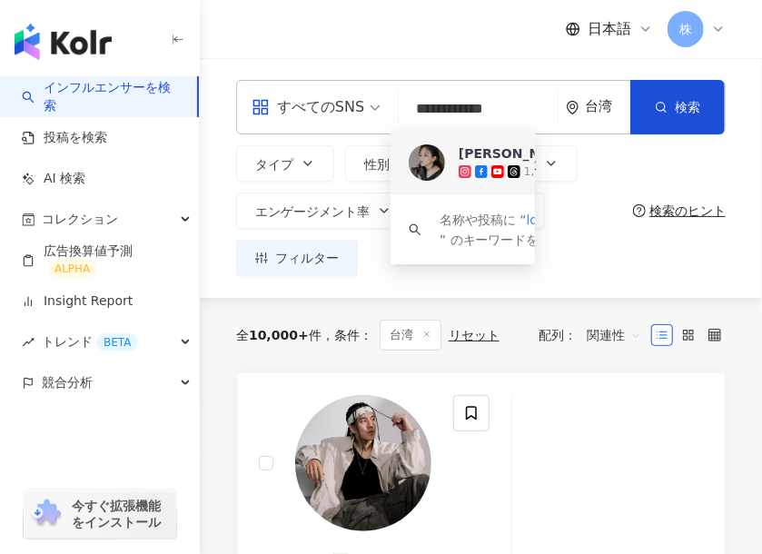
click at [477, 155] on div "黃小米" at bounding box center [517, 153] width 118 height 18
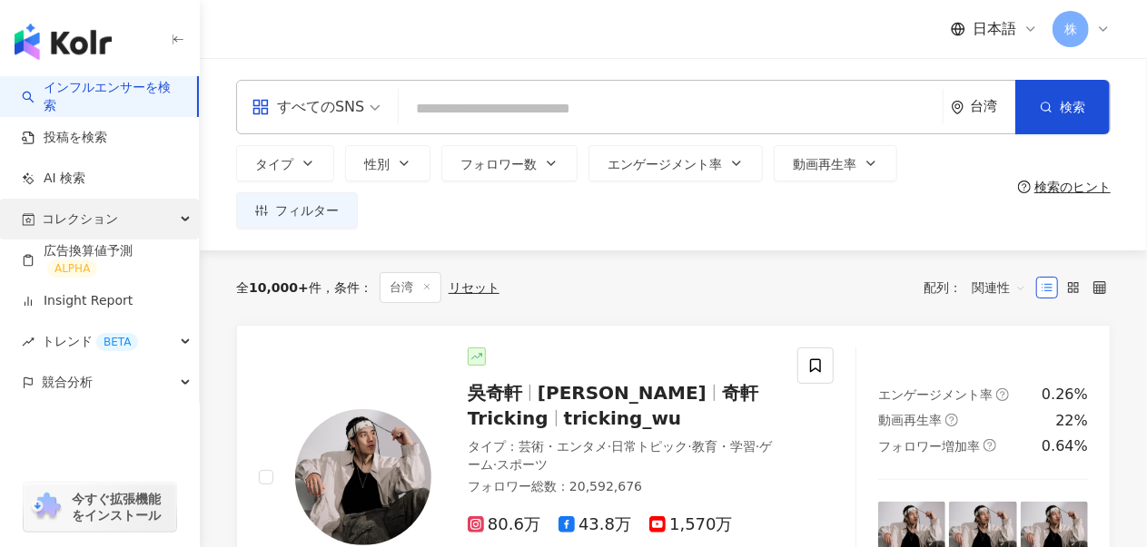
drag, startPoint x: 56, startPoint y: 219, endPoint x: 129, endPoint y: 238, distance: 75.1
click at [57, 219] on span "コレクション" at bounding box center [80, 219] width 76 height 41
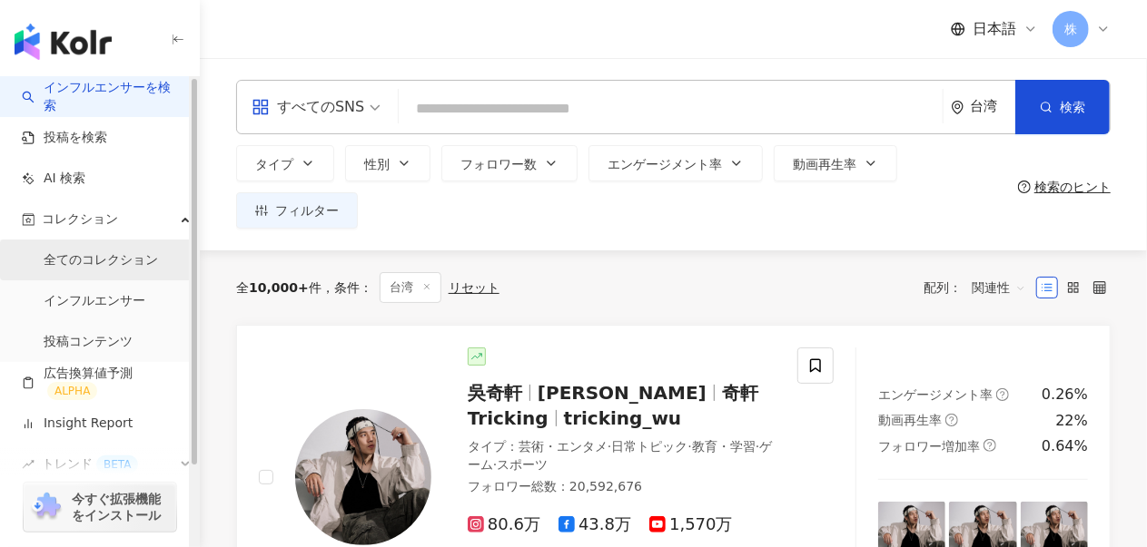
click at [120, 266] on link "全てのコレクション" at bounding box center [101, 260] width 114 height 18
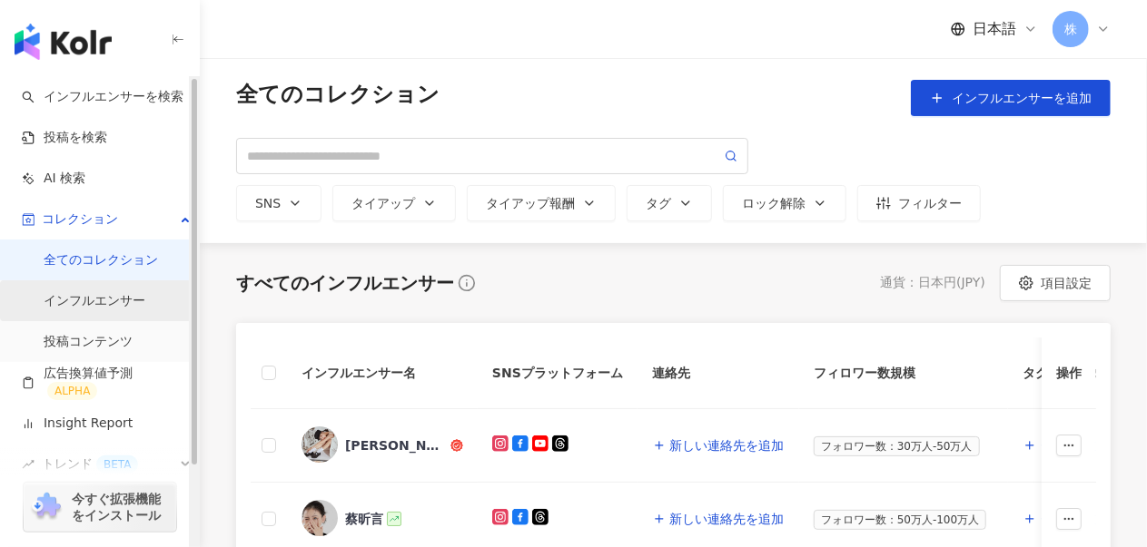
click at [113, 310] on link "インフルエンサー" at bounding box center [95, 301] width 102 height 18
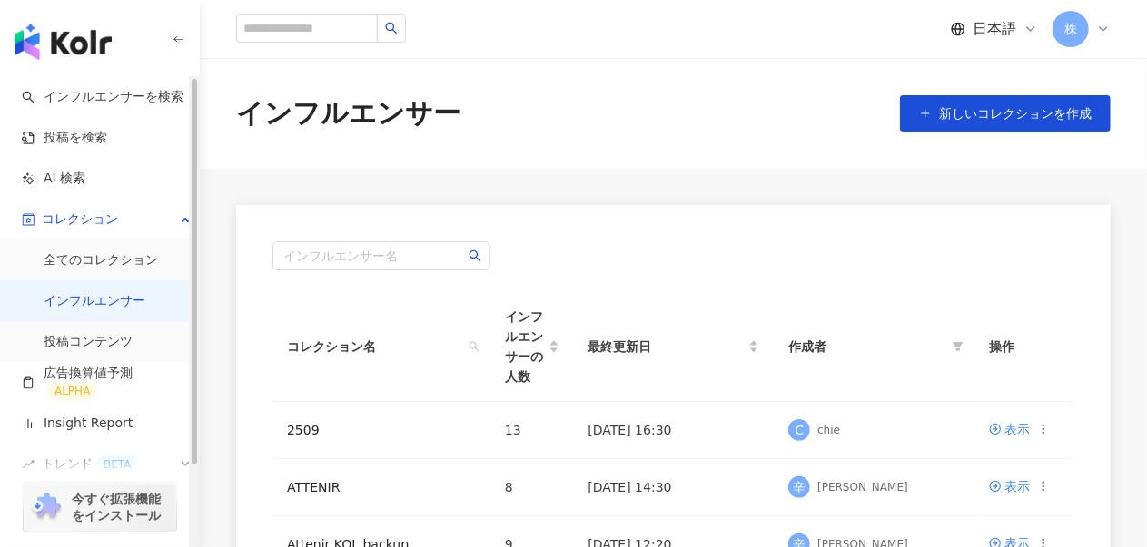
scroll to position [91, 0]
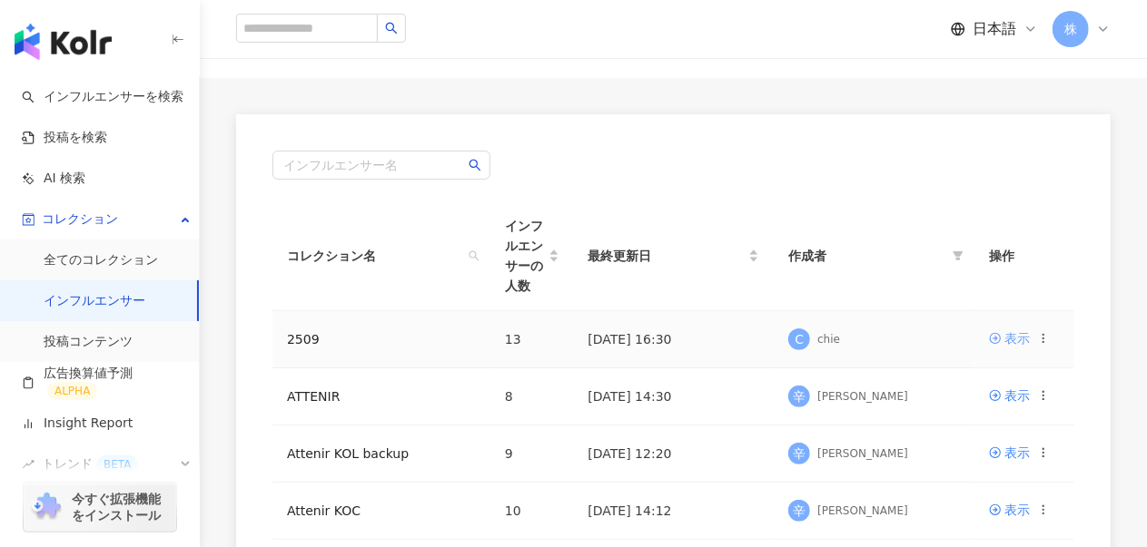
click at [1020, 329] on div "表示" at bounding box center [1016, 339] width 25 height 20
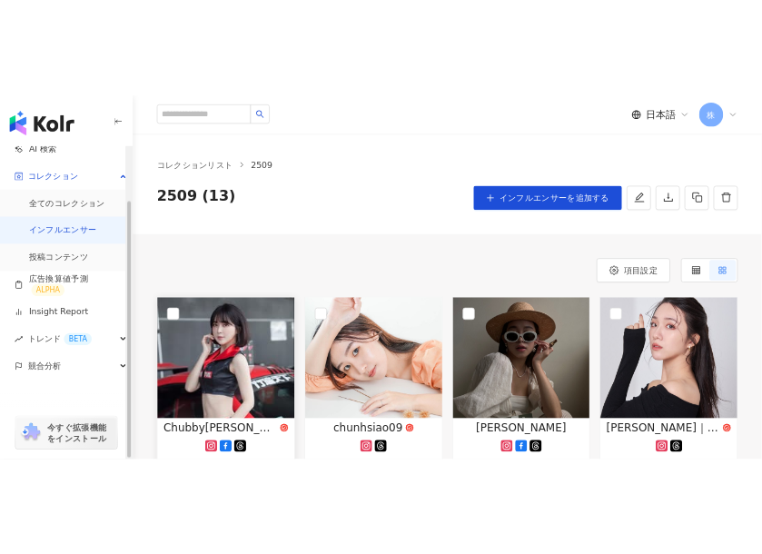
scroll to position [91, 0]
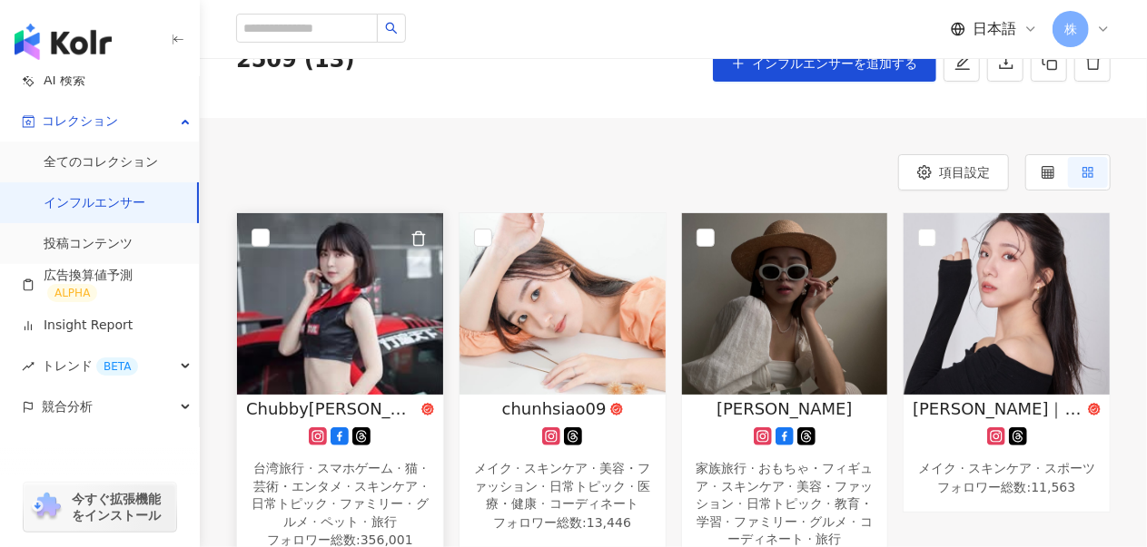
click at [420, 235] on icon "button" at bounding box center [418, 239] width 16 height 16
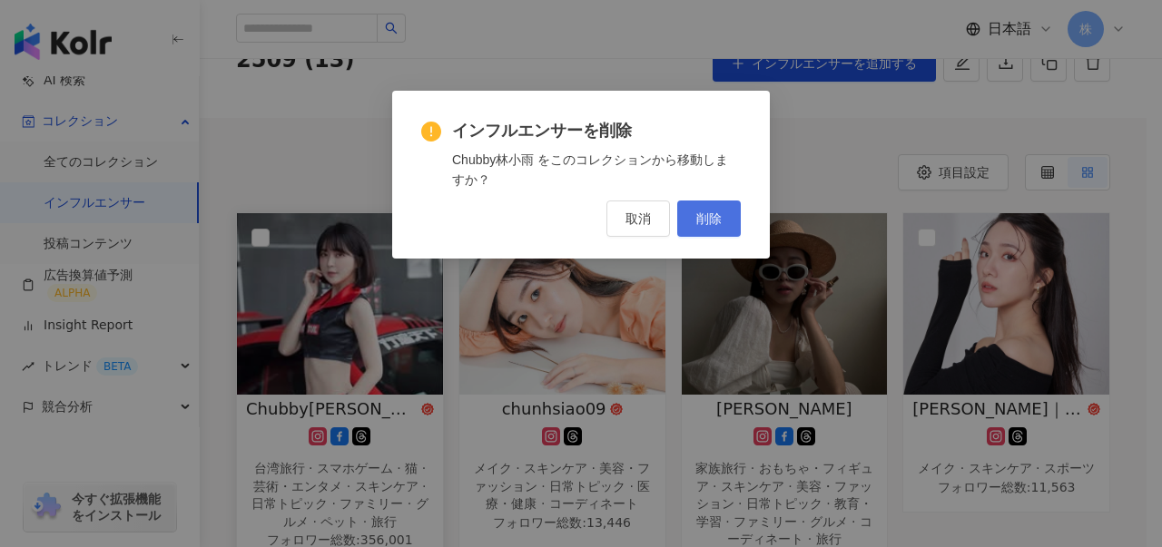
click at [710, 219] on span "削除" at bounding box center [708, 219] width 25 height 15
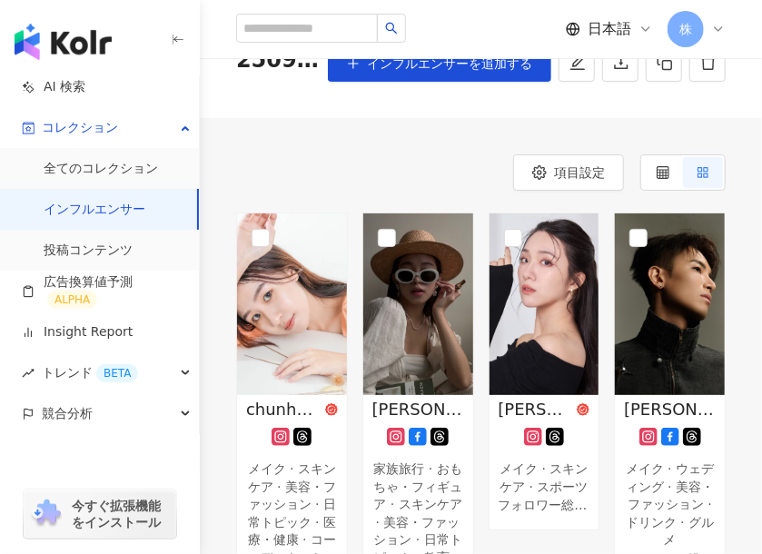
scroll to position [92, 0]
drag, startPoint x: 181, startPoint y: 37, endPoint x: 307, endPoint y: 92, distance: 137.4
click at [181, 37] on icon "button" at bounding box center [178, 40] width 15 height 15
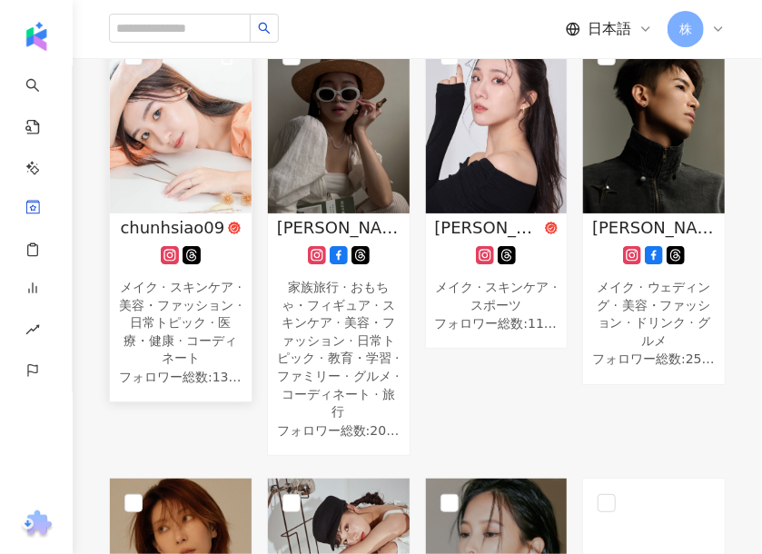
scroll to position [91, 0]
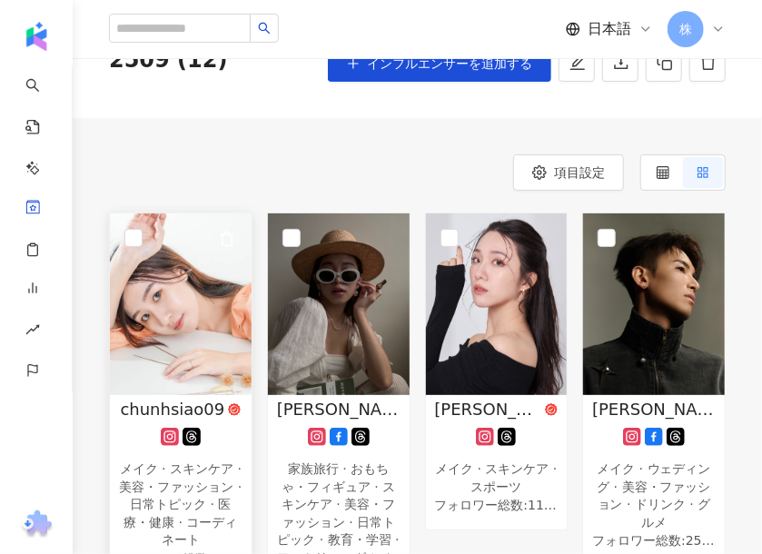
click at [159, 267] on img at bounding box center [181, 304] width 142 height 182
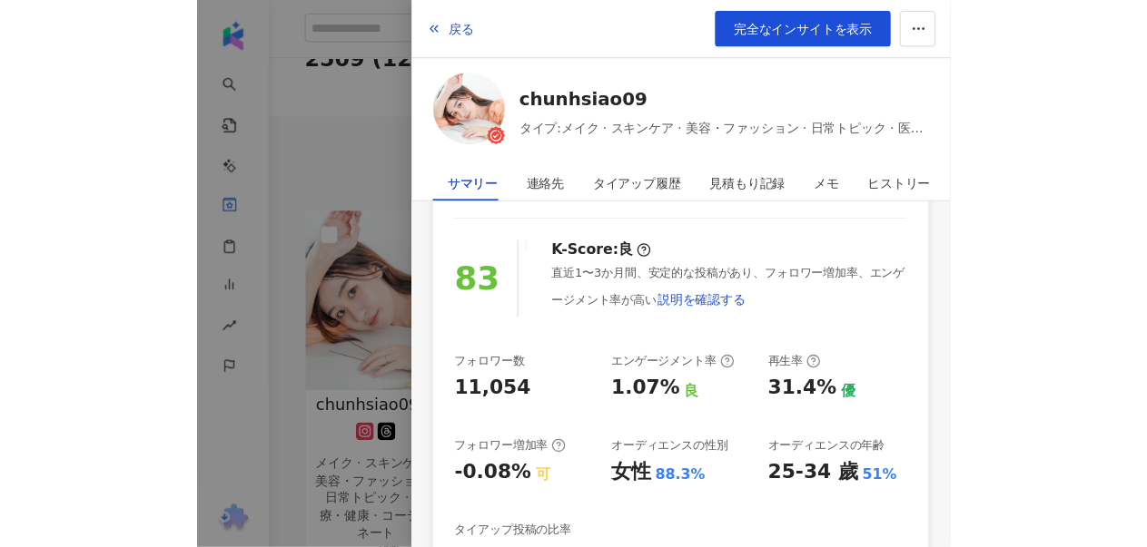
scroll to position [0, 0]
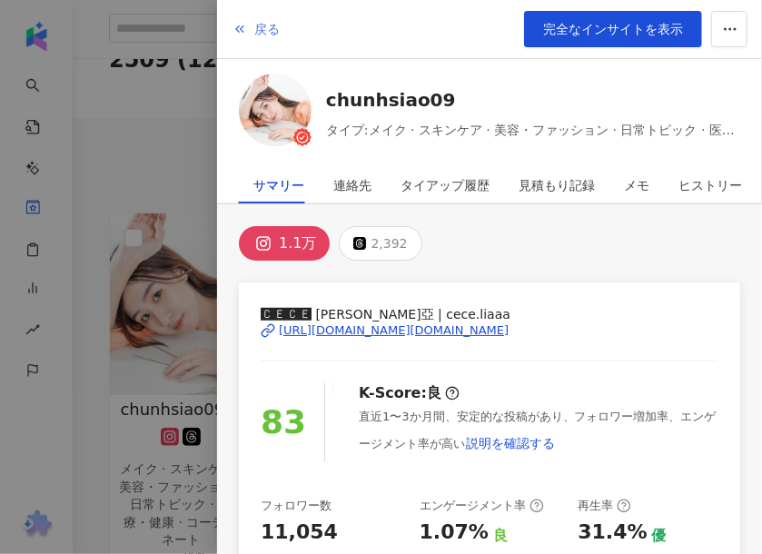
click at [257, 18] on button "戻る" at bounding box center [255, 29] width 49 height 36
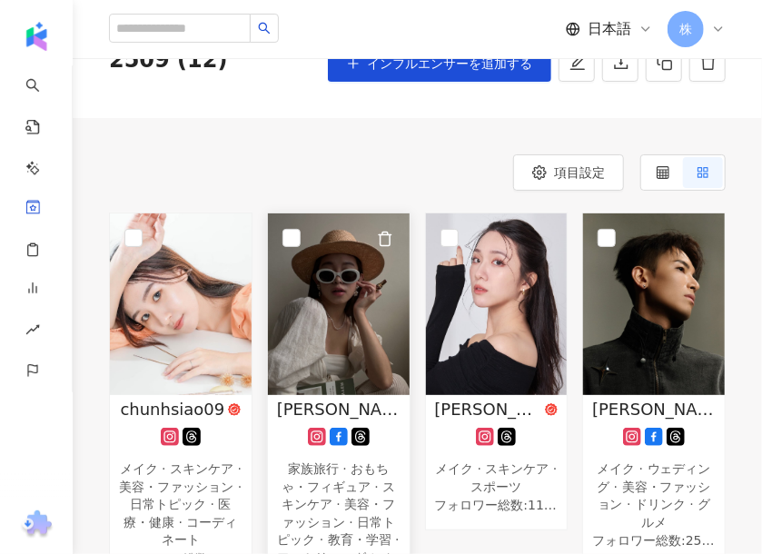
click at [370, 326] on img at bounding box center [339, 304] width 142 height 182
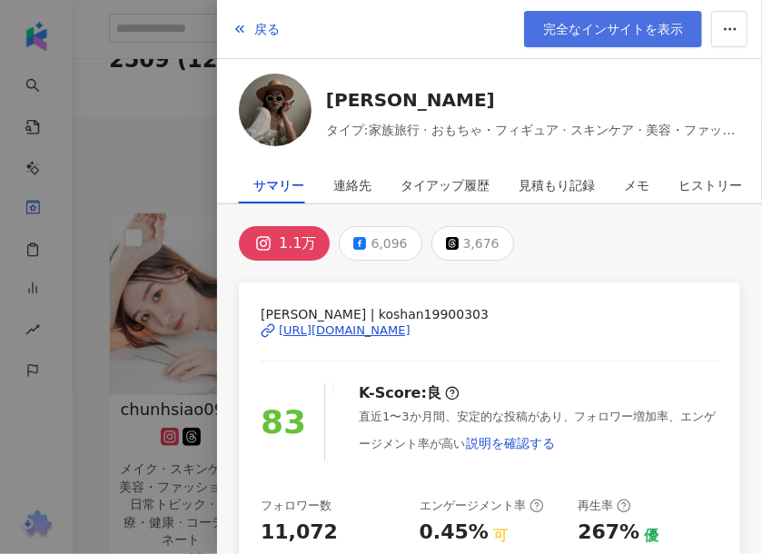
click at [596, 22] on span "完全なインサイトを表示" at bounding box center [613, 29] width 140 height 15
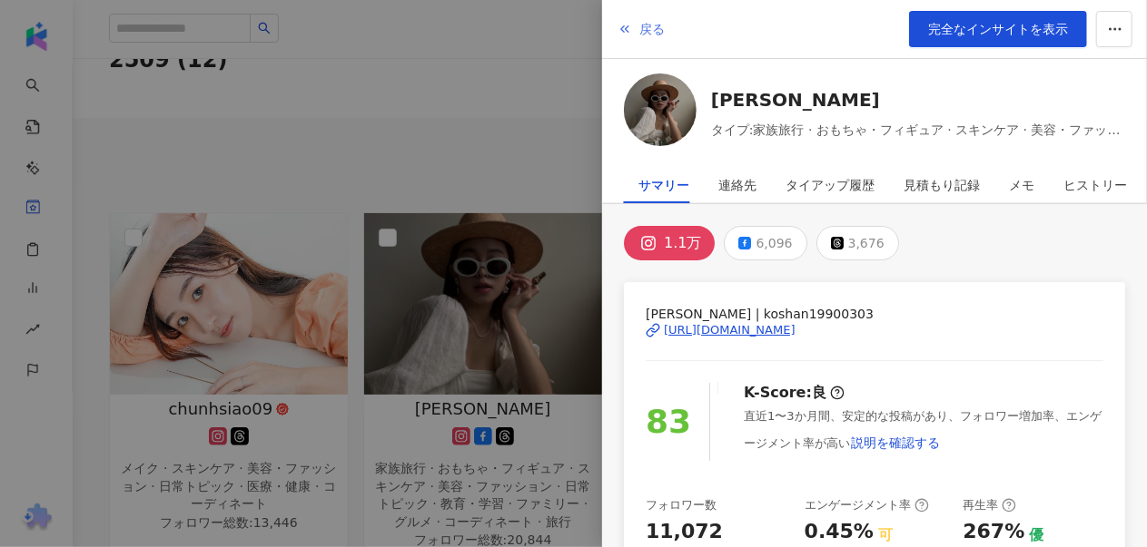
drag, startPoint x: 634, startPoint y: 32, endPoint x: 645, endPoint y: 40, distance: 13.6
click at [635, 29] on button "戻る" at bounding box center [640, 29] width 49 height 36
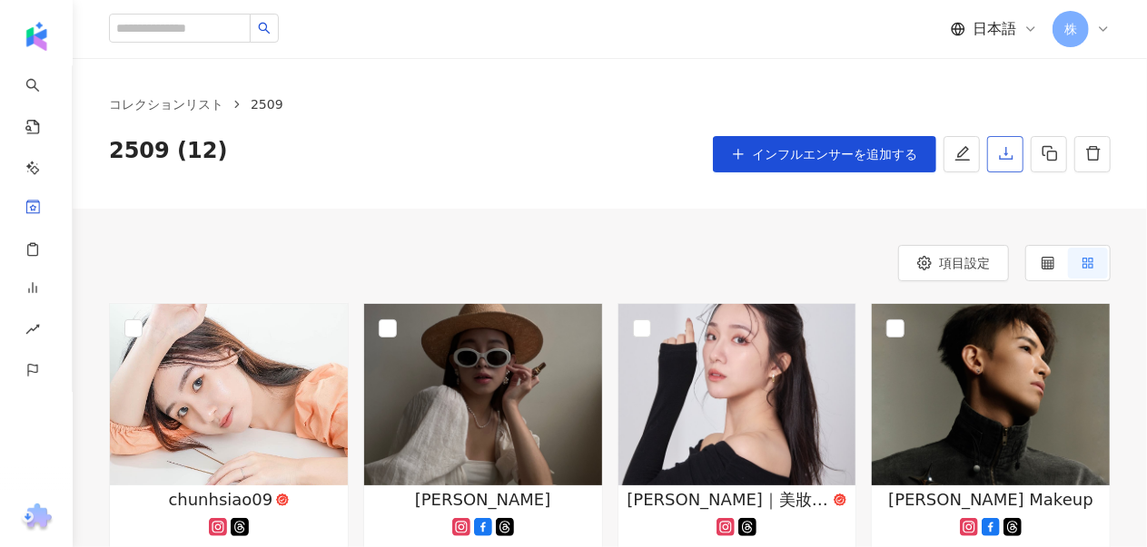
click at [1007, 158] on icon "download" at bounding box center [1006, 153] width 16 height 16
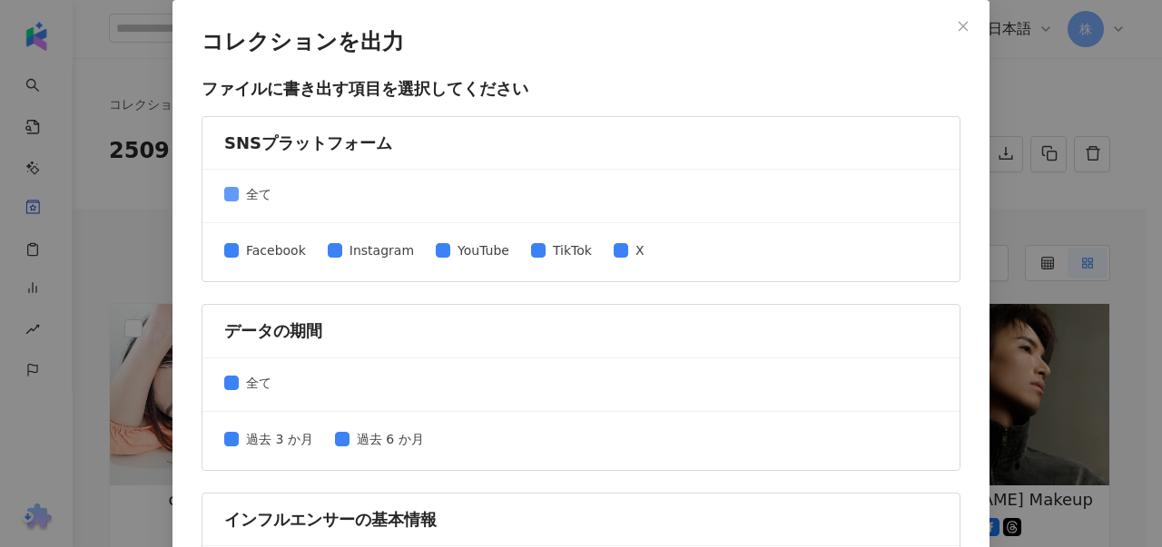
click at [230, 190] on label "全て" at bounding box center [251, 194] width 54 height 20
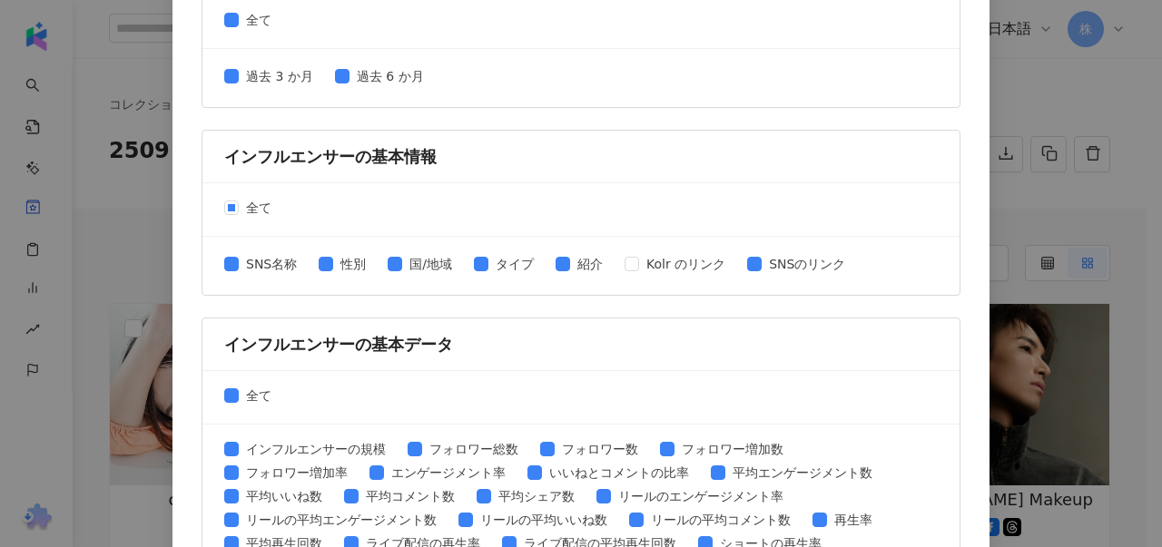
scroll to position [182, 0]
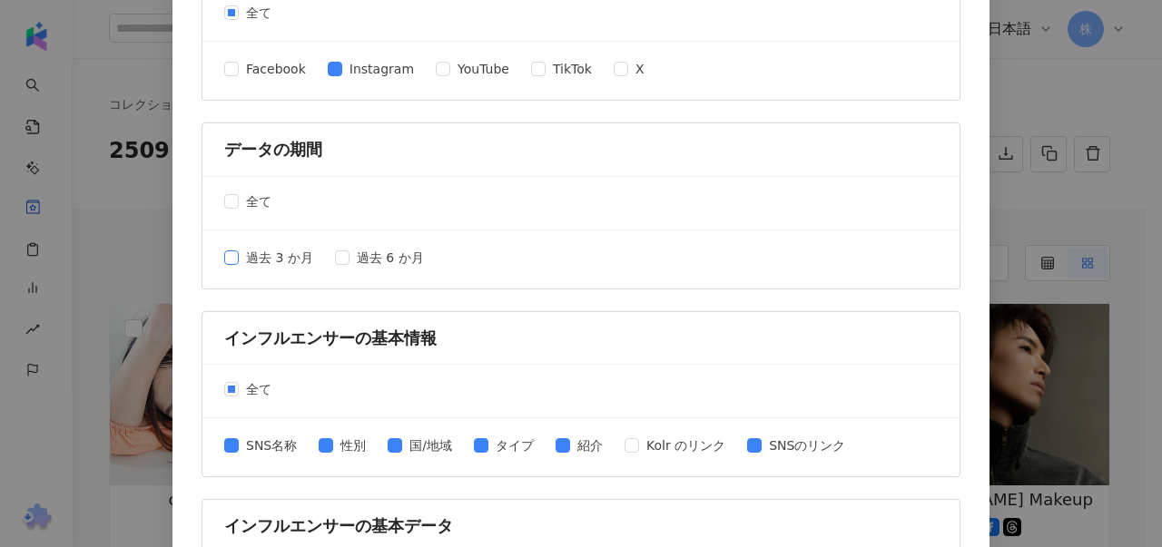
click at [239, 251] on span "過去 3 か月" at bounding box center [280, 258] width 82 height 20
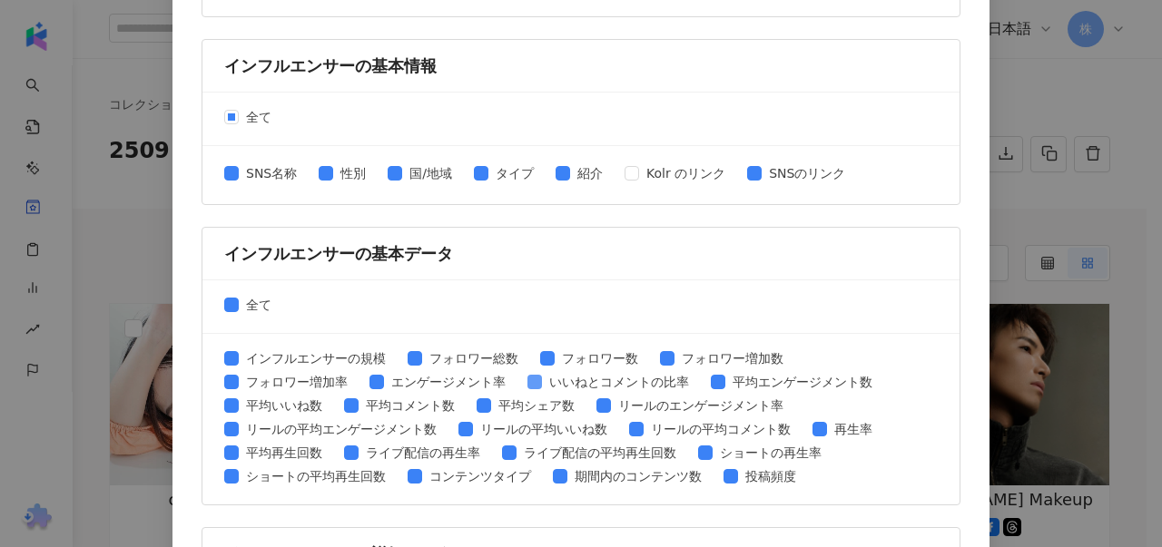
scroll to position [545, 0]
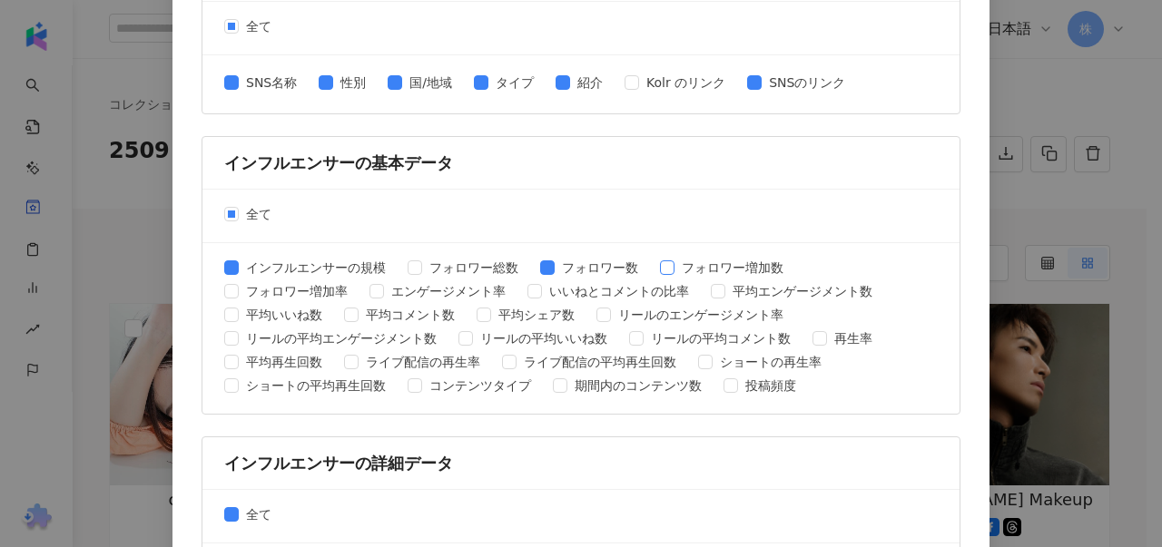
click at [674, 265] on span "フォロワー増加数" at bounding box center [732, 268] width 116 height 20
click at [384, 289] on span "エンゲージメント率" at bounding box center [448, 291] width 129 height 20
click at [355, 281] on span "フォロワー増加率" at bounding box center [297, 291] width 116 height 20
click at [542, 290] on span "いいねとコメントの比率" at bounding box center [619, 291] width 154 height 20
click at [725, 285] on span "平均エンゲージメント数" at bounding box center [802, 291] width 154 height 20
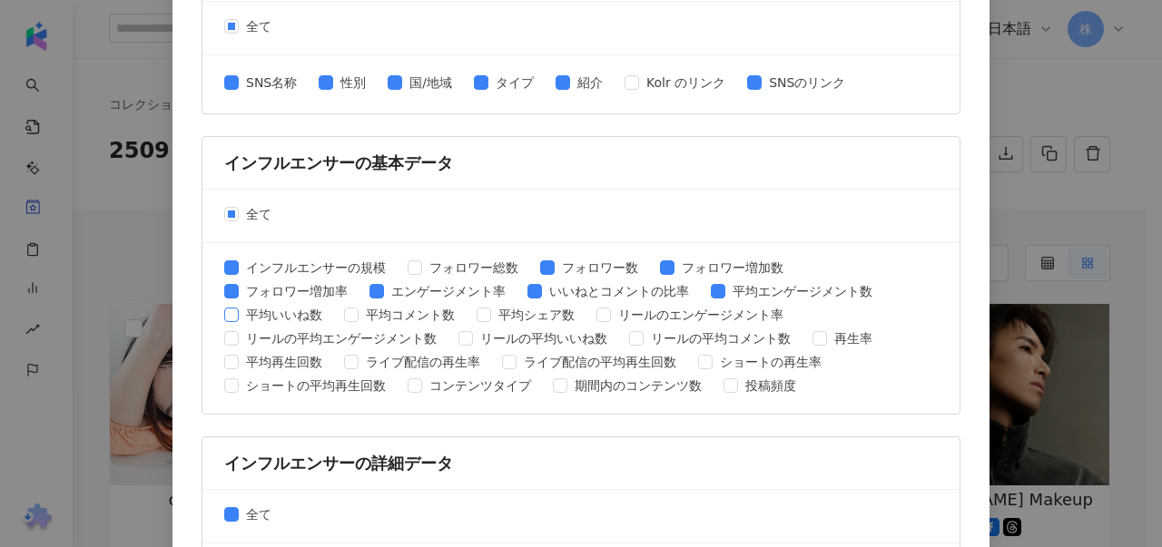
click at [330, 305] on span "平均いいね数" at bounding box center [284, 315] width 91 height 20
drag, startPoint x: 434, startPoint y: 310, endPoint x: 461, endPoint y: 315, distance: 27.8
click at [611, 310] on span "リールのエンゲージメント率" at bounding box center [701, 315] width 180 height 20
click at [444, 329] on span "リールの平均エンゲージメント数" at bounding box center [341, 339] width 205 height 20
click at [330, 305] on span "平均いいね数" at bounding box center [284, 315] width 91 height 20
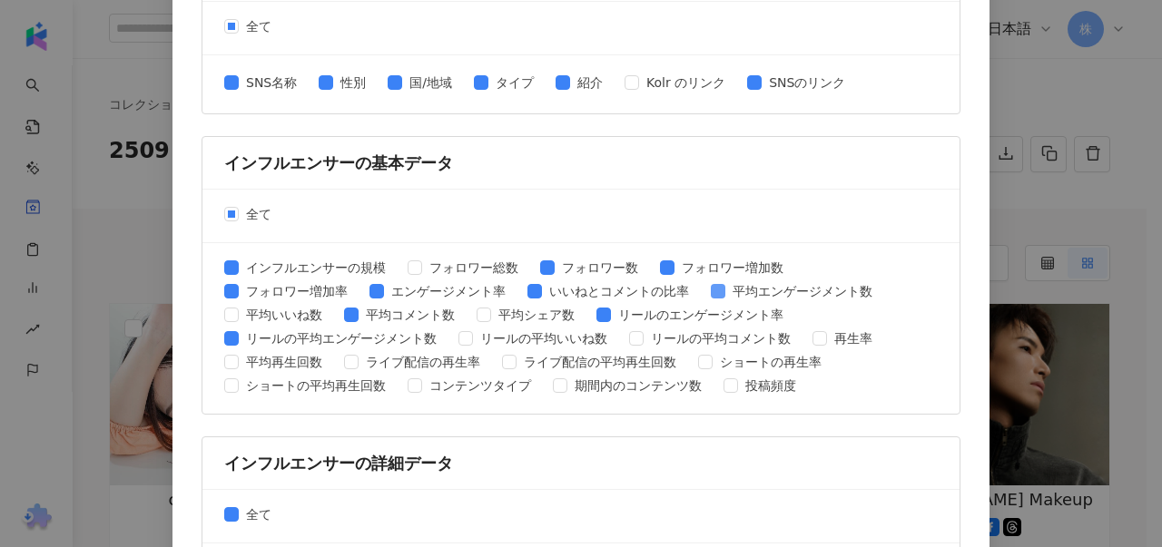
click at [725, 284] on span "平均エンゲージメント数" at bounding box center [802, 291] width 154 height 20
click at [615, 329] on span "リールの平均いいね数" at bounding box center [544, 339] width 142 height 20
click at [644, 338] on span "リールの平均コメント数" at bounding box center [721, 339] width 154 height 20
click at [827, 333] on span "再生率" at bounding box center [853, 339] width 53 height 20
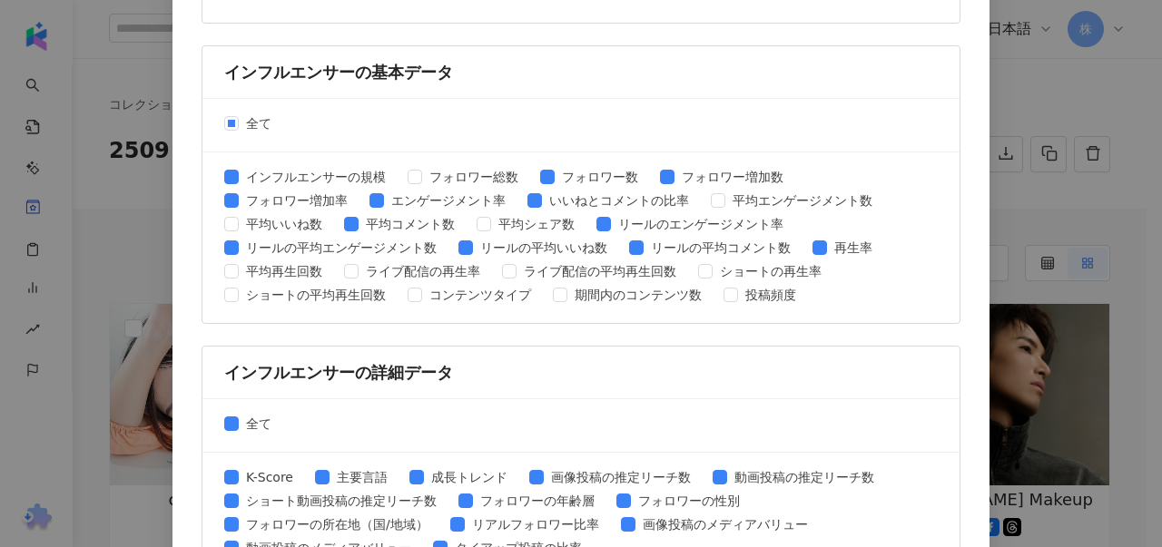
scroll to position [726, 0]
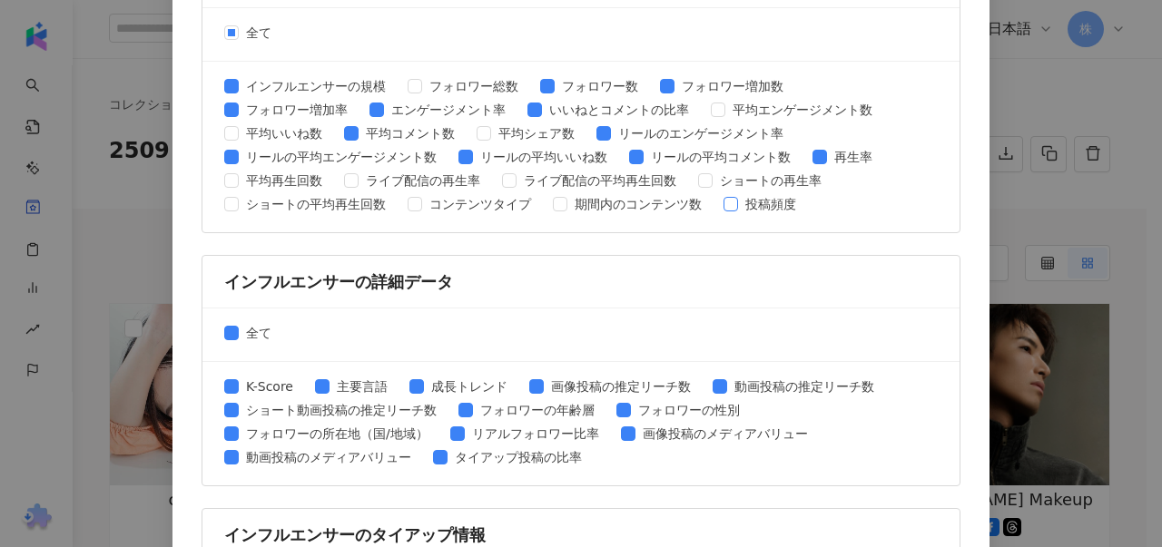
click at [803, 194] on span "投稿頻度" at bounding box center [770, 204] width 65 height 20
click at [248, 323] on span "全て" at bounding box center [259, 333] width 40 height 20
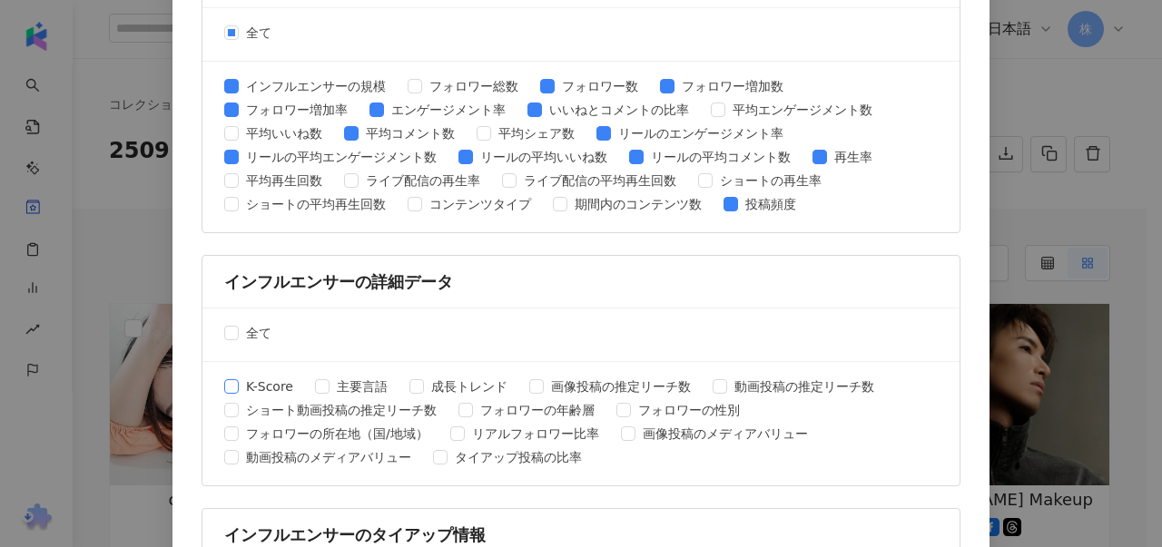
click at [265, 377] on span "K-Score" at bounding box center [270, 387] width 62 height 20
click at [435, 377] on span "成長トレンド" at bounding box center [469, 387] width 91 height 20
click at [473, 400] on span "フォロワーの年齢層" at bounding box center [537, 410] width 129 height 20
click at [631, 400] on span "フォロワーの性別" at bounding box center [689, 410] width 116 height 20
drag, startPoint x: 301, startPoint y: 404, endPoint x: 351, endPoint y: 400, distance: 50.1
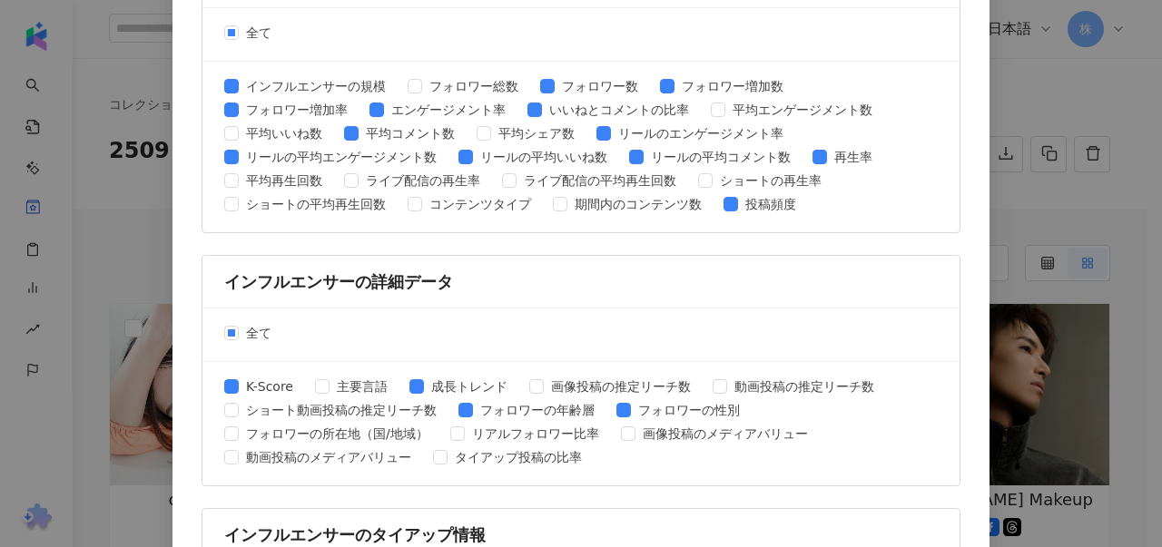
click at [465, 424] on span "リアルフォロワー比率" at bounding box center [536, 434] width 142 height 20
click at [589, 448] on span "タイアップ投稿の比率" at bounding box center [519, 458] width 142 height 20
click at [418, 448] on span "動画投稿のメディアバリュー" at bounding box center [329, 458] width 180 height 20
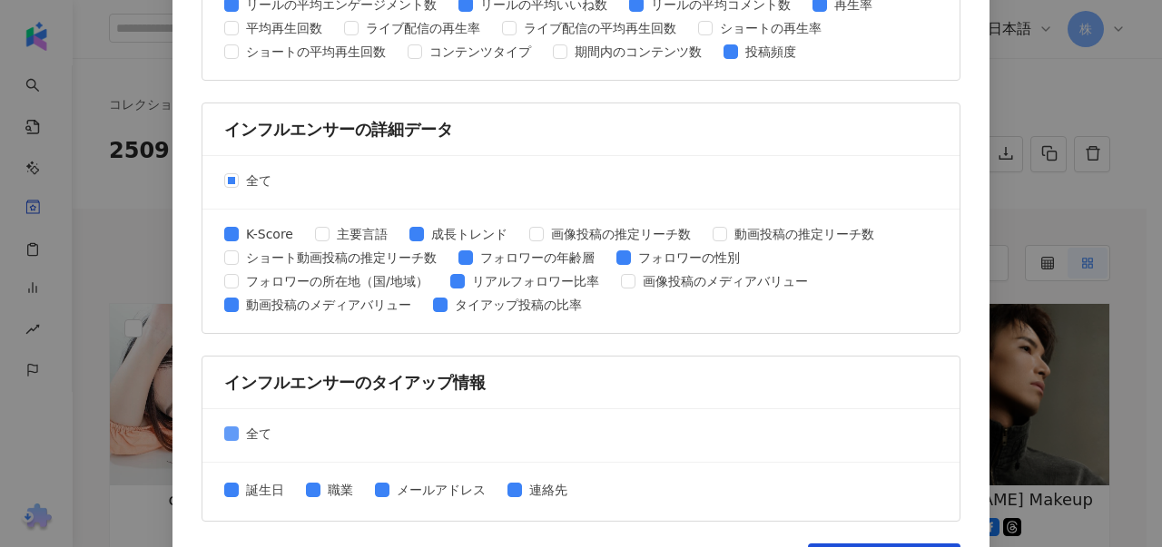
click at [252, 424] on span "全て" at bounding box center [259, 434] width 40 height 20
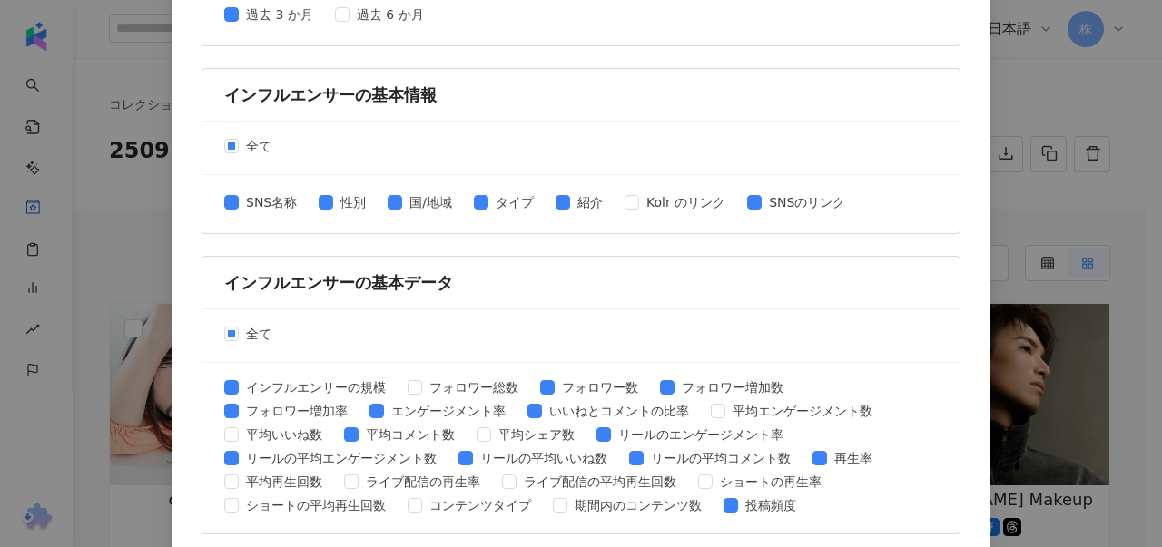
scroll to position [153, 0]
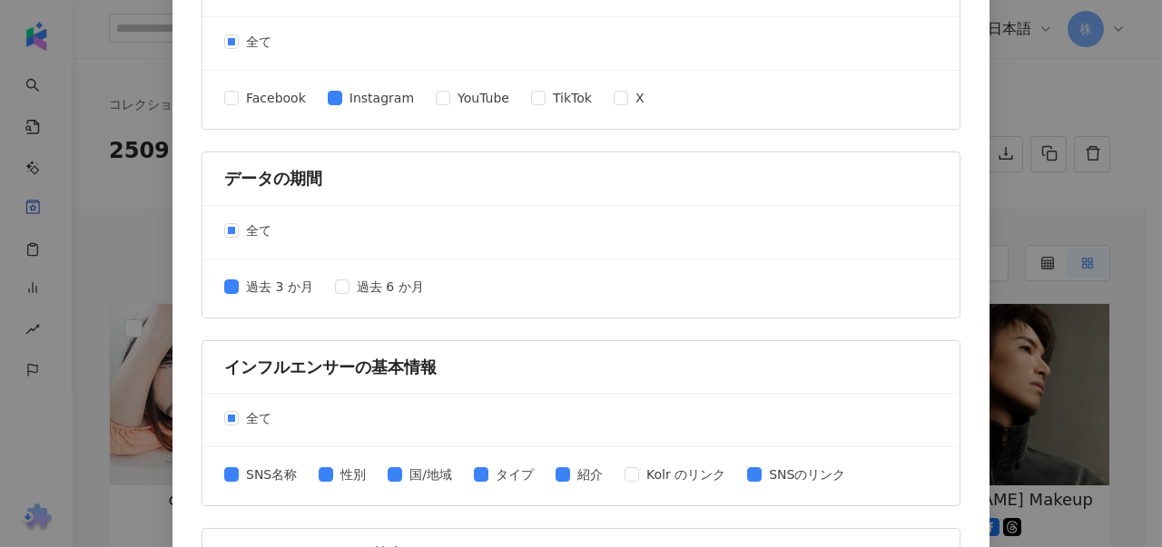
click at [1057, 64] on div "コレクションを出力 ファイルに書き出す項目を選択してください SNSプラットフォーム 全て Facebook Instagram YouTube TikTok…" at bounding box center [581, 273] width 1162 height 547
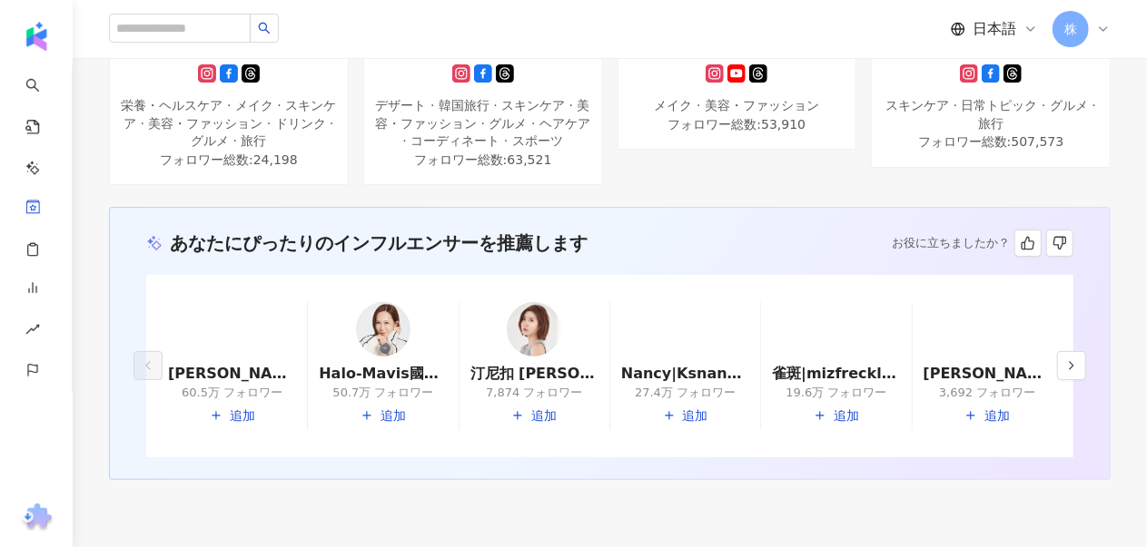
scroll to position [932, 0]
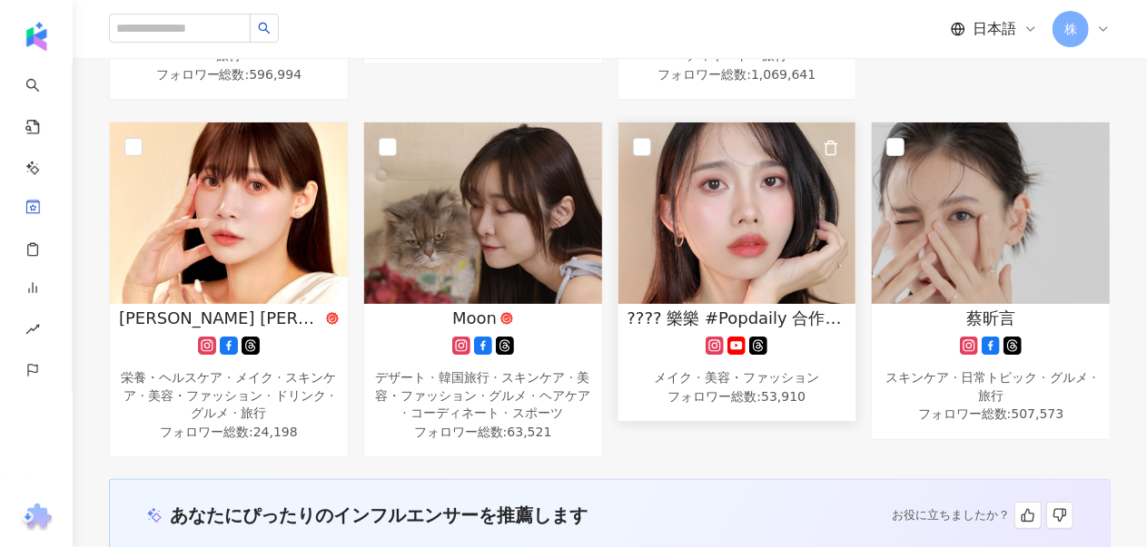
click at [735, 190] on img at bounding box center [737, 214] width 238 height 182
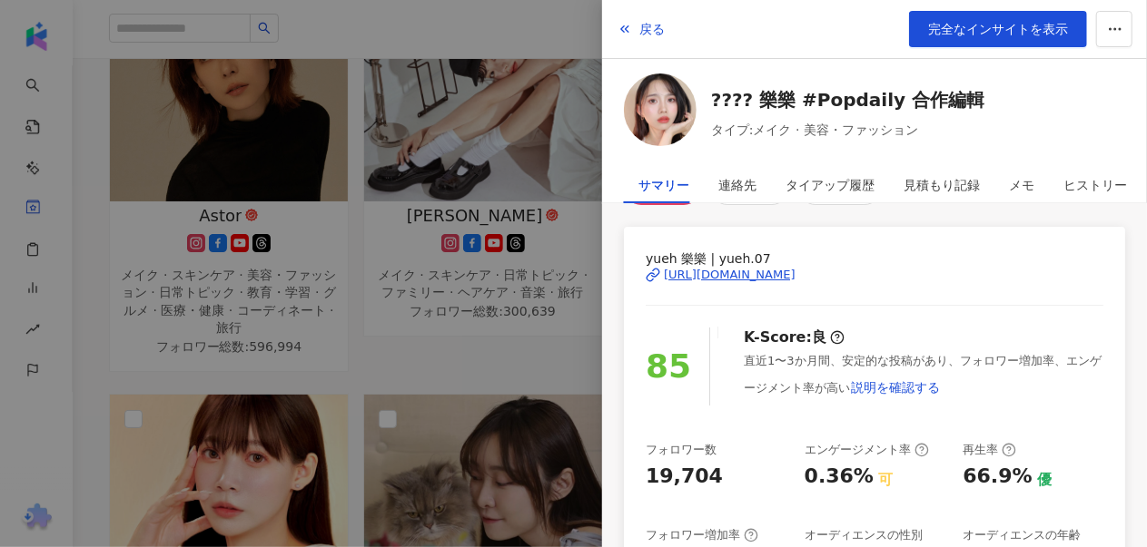
scroll to position [478, 0]
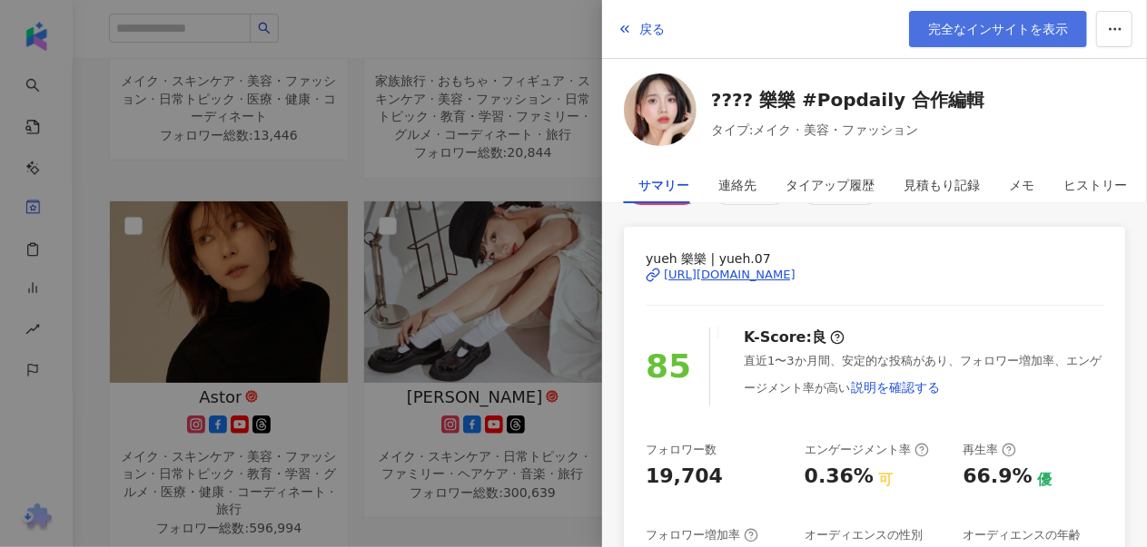
click at [966, 35] on span "完全なインサイトを表示" at bounding box center [998, 29] width 140 height 15
click at [633, 32] on button "戻る" at bounding box center [640, 29] width 49 height 36
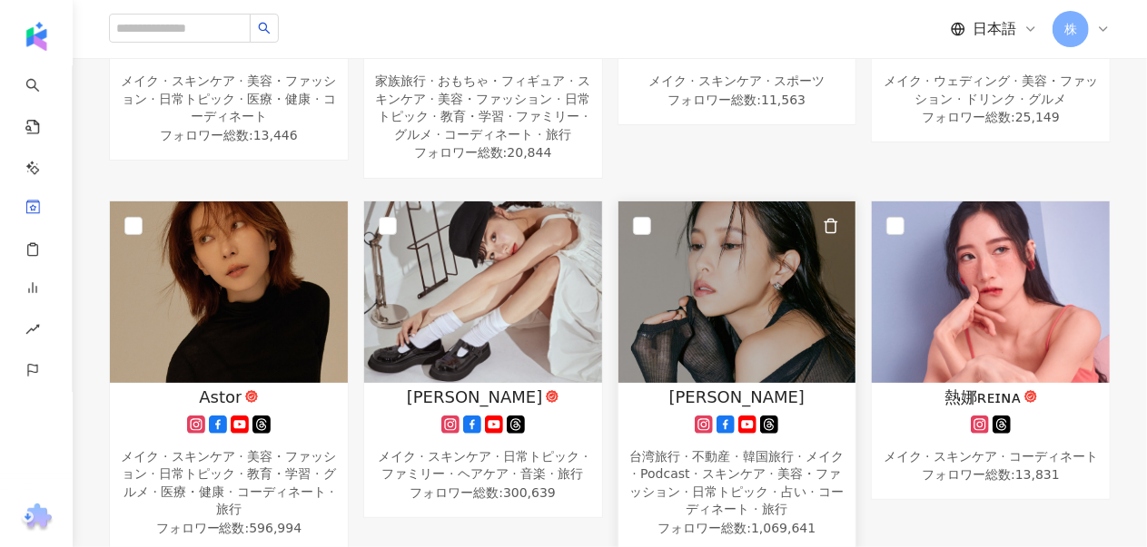
scroll to position [569, 0]
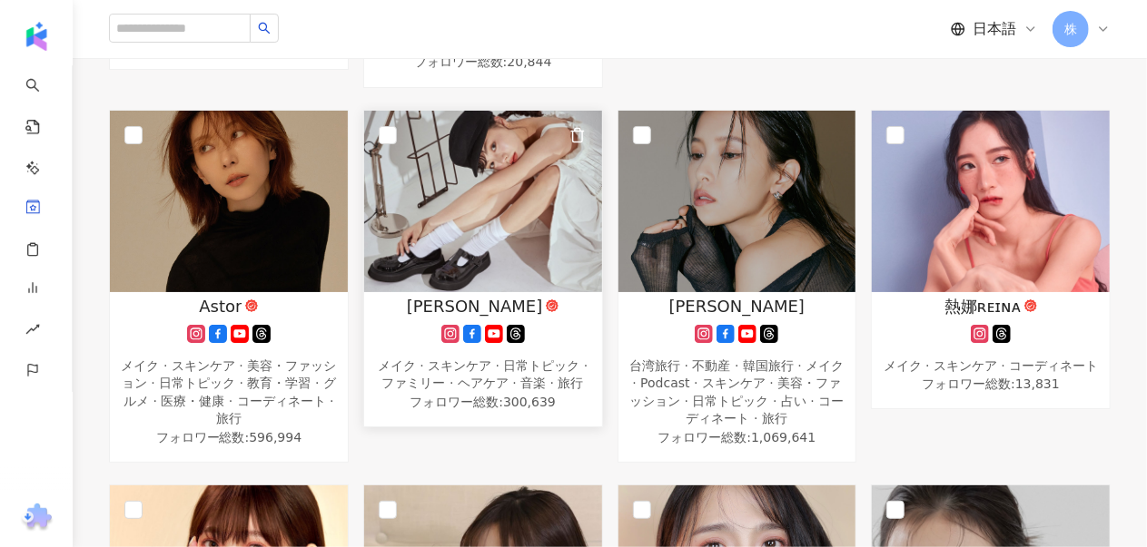
click at [465, 182] on img at bounding box center [483, 202] width 238 height 182
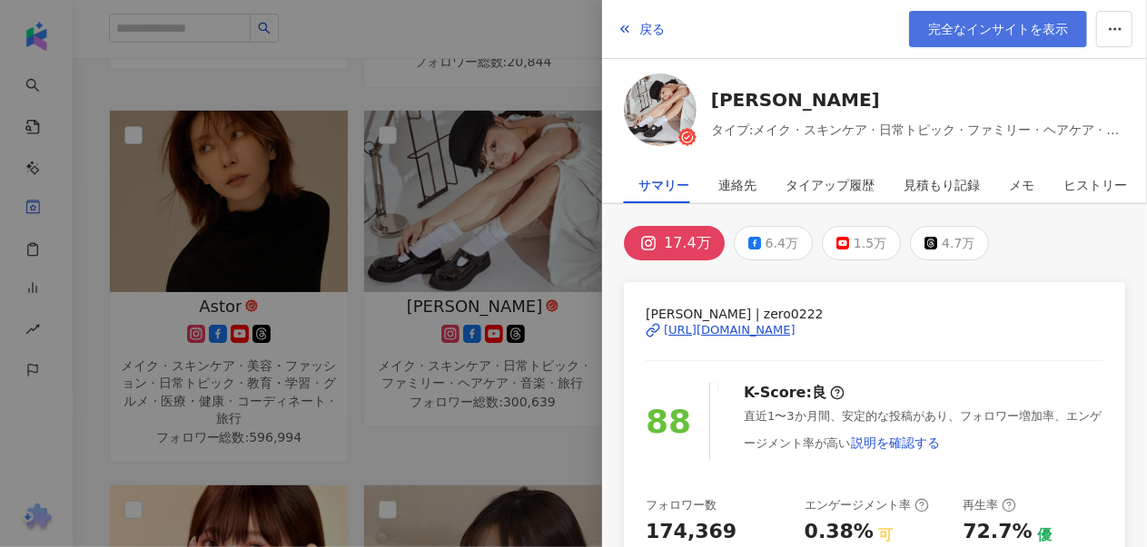
click at [1004, 23] on span "完全なインサイトを表示" at bounding box center [998, 29] width 140 height 15
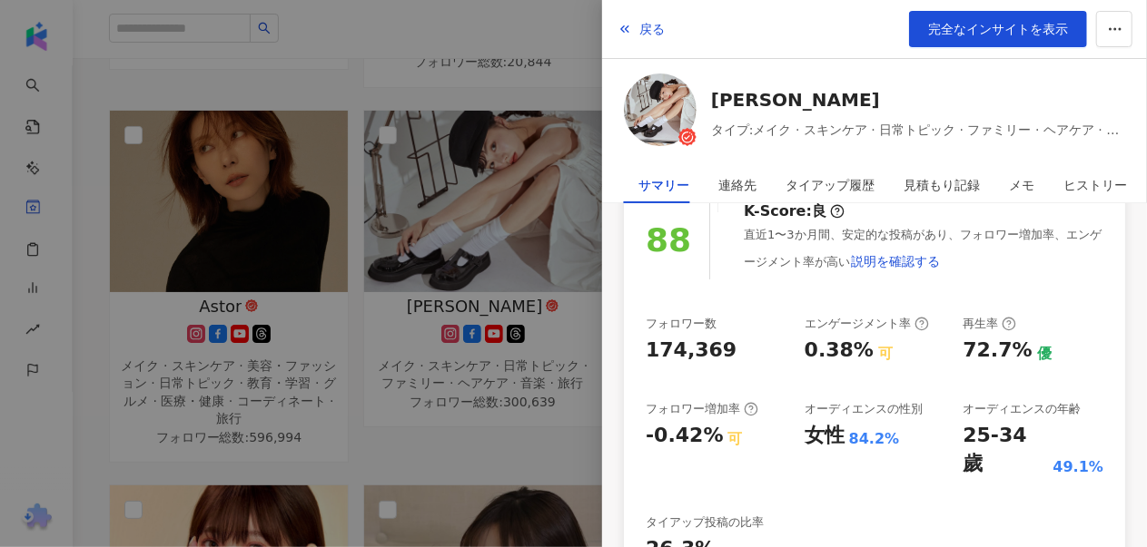
click at [628, 9] on div "戻る 完全なインサイトを表示" at bounding box center [874, 29] width 545 height 59
click at [642, 26] on span "戻る" at bounding box center [651, 29] width 25 height 15
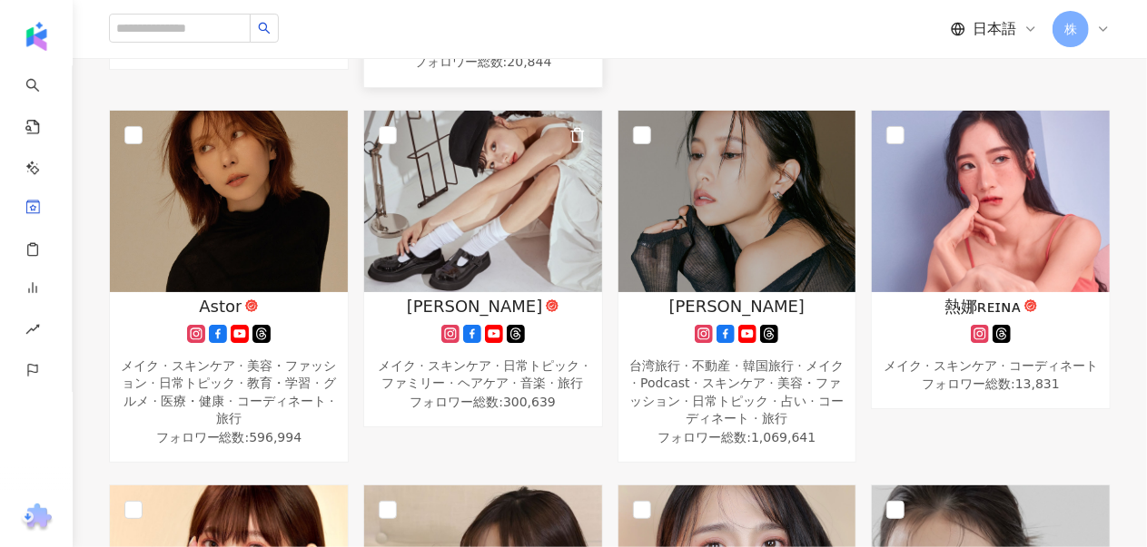
scroll to position [206, 0]
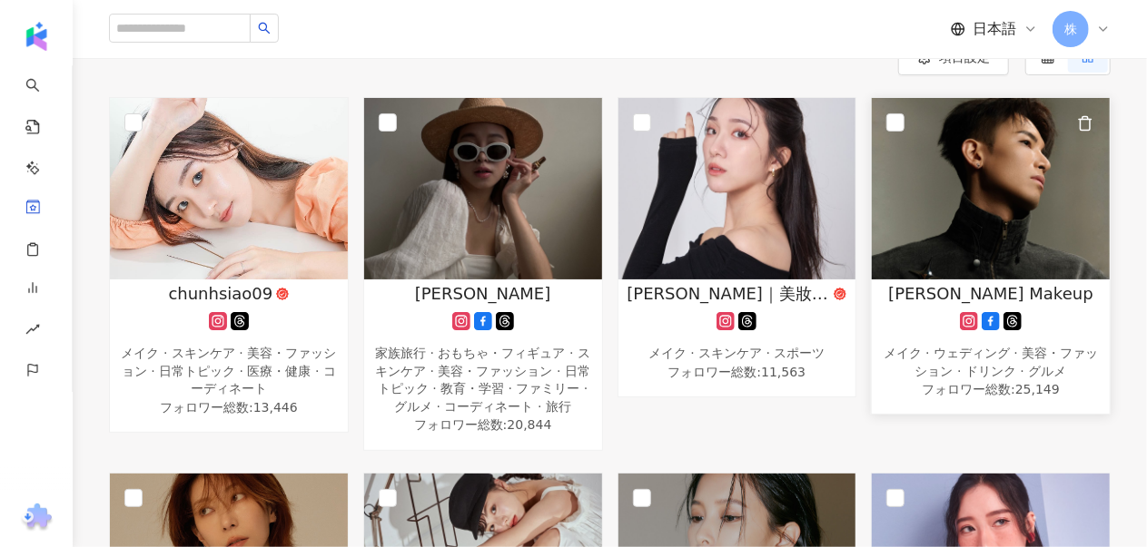
click at [961, 182] on img at bounding box center [990, 189] width 238 height 182
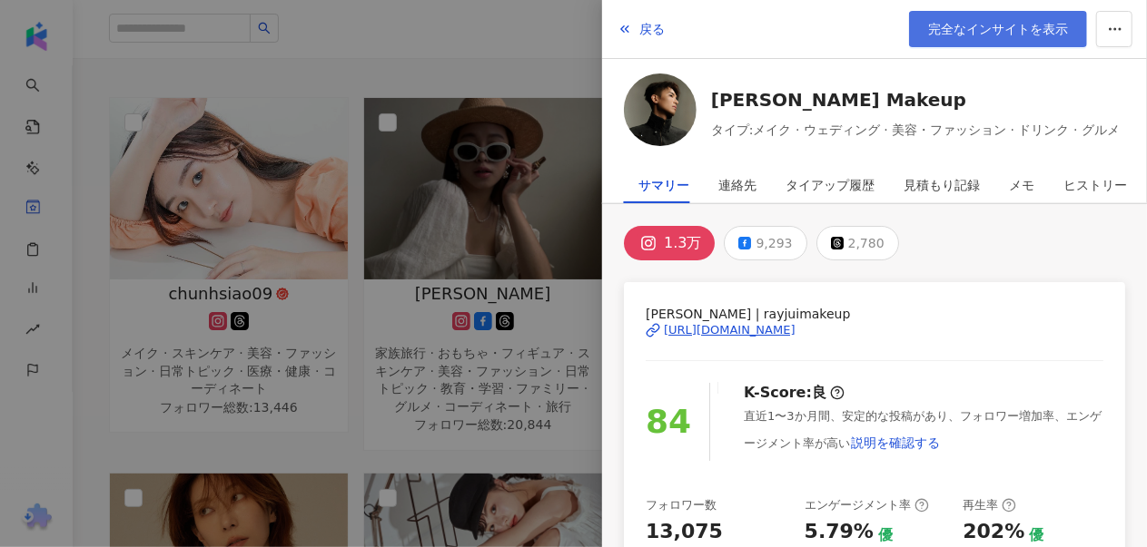
click at [988, 32] on span "完全なインサイトを表示" at bounding box center [998, 29] width 140 height 15
click at [1011, 25] on span "完全なインサイトを表示" at bounding box center [998, 29] width 140 height 15
click at [636, 24] on button "戻る" at bounding box center [640, 29] width 49 height 36
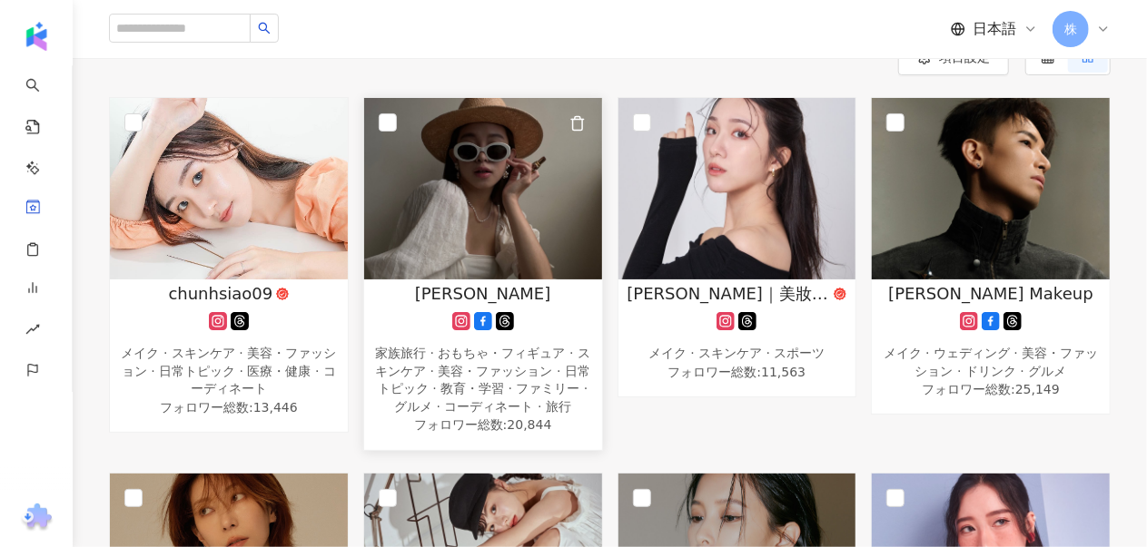
scroll to position [478, 0]
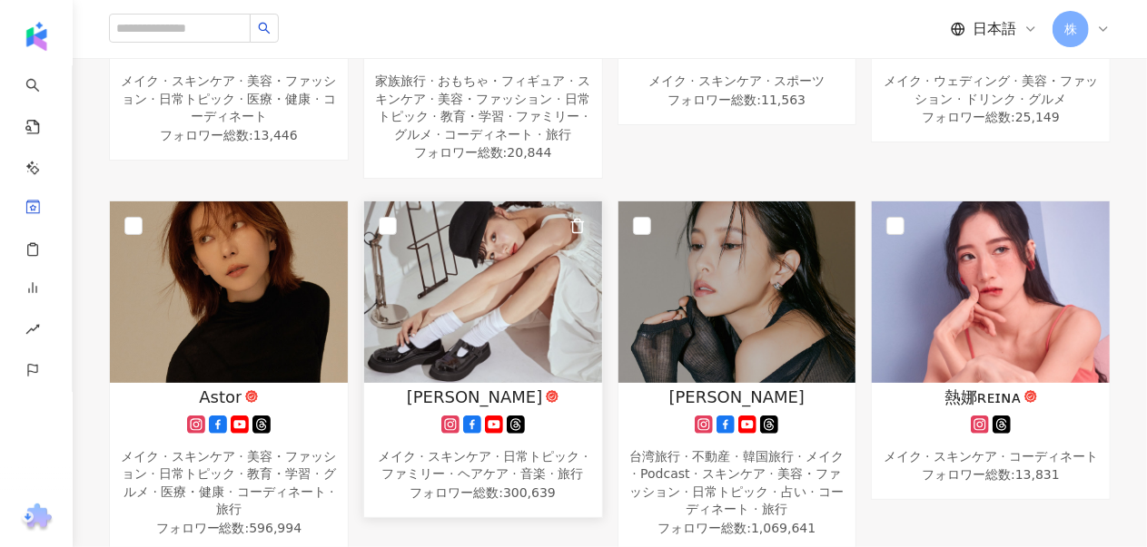
click at [496, 286] on img at bounding box center [483, 293] width 238 height 182
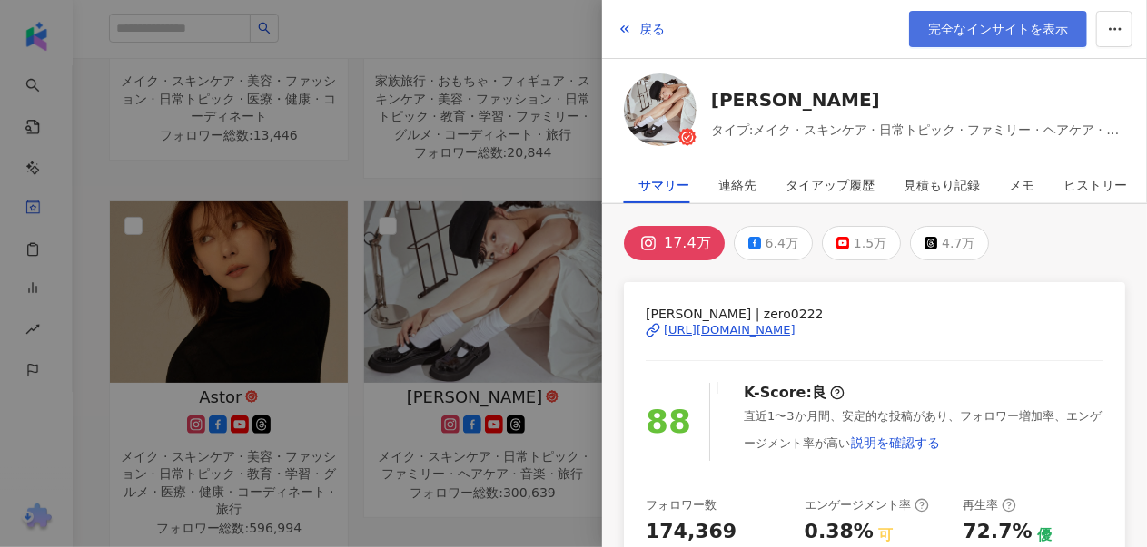
click at [968, 28] on span "完全なインサイトを表示" at bounding box center [998, 29] width 140 height 15
click at [654, 28] on span "戻る" at bounding box center [651, 29] width 25 height 15
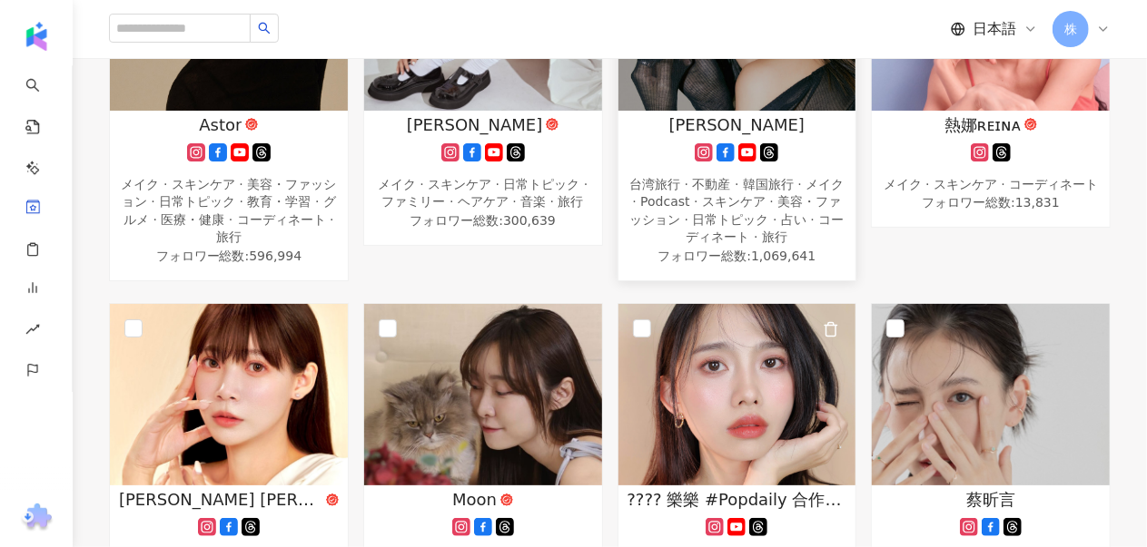
scroll to position [842, 0]
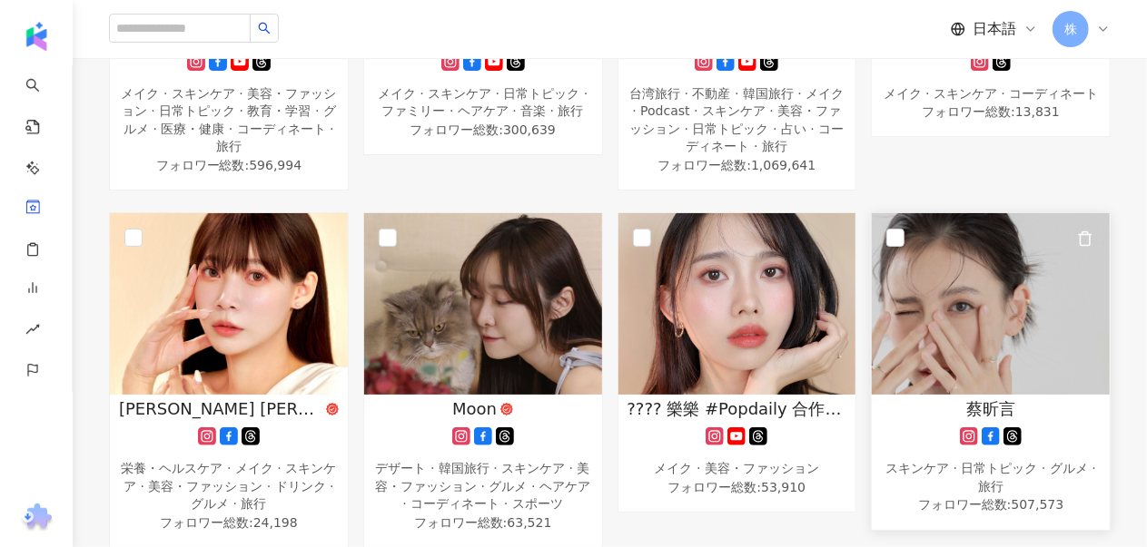
click at [993, 398] on span "蔡昕言" at bounding box center [990, 409] width 49 height 23
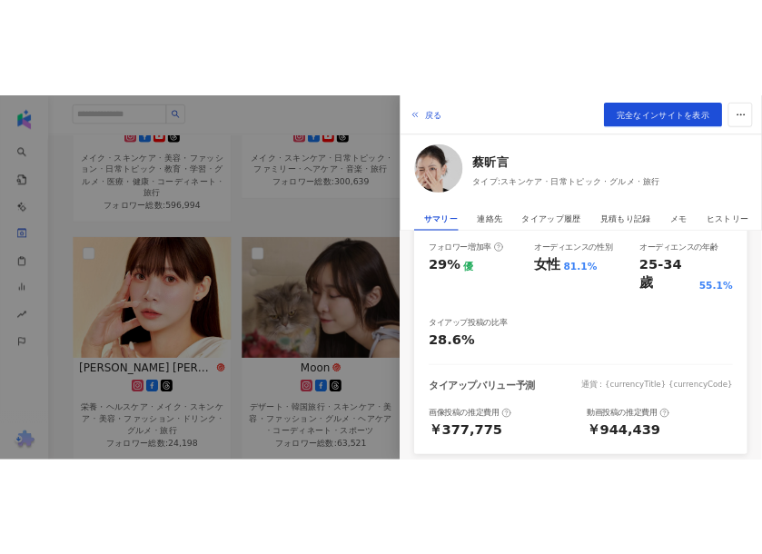
scroll to position [0, 0]
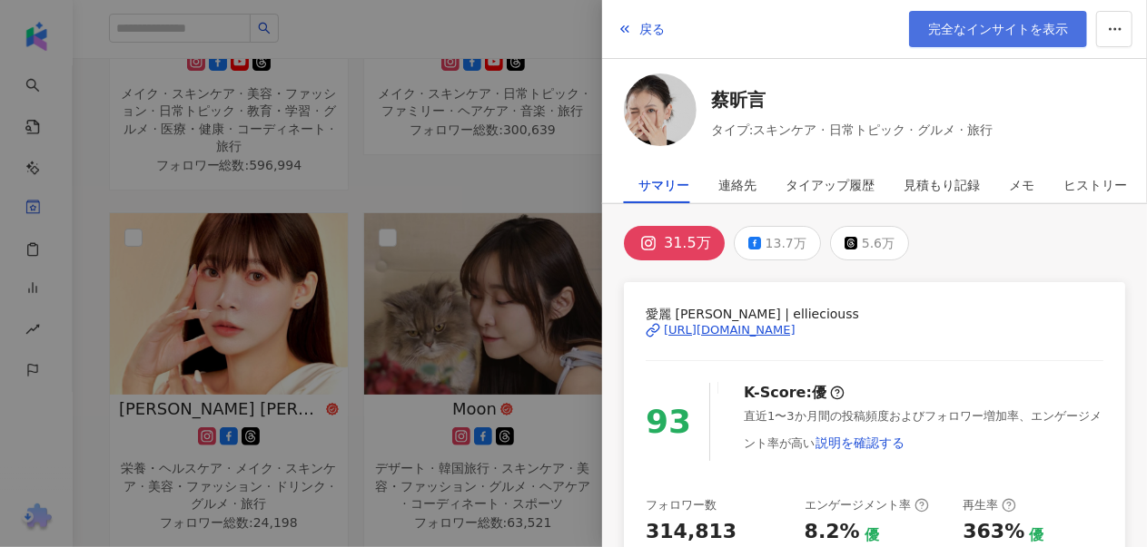
click at [1014, 34] on span "完全なインサイトを表示" at bounding box center [998, 29] width 140 height 15
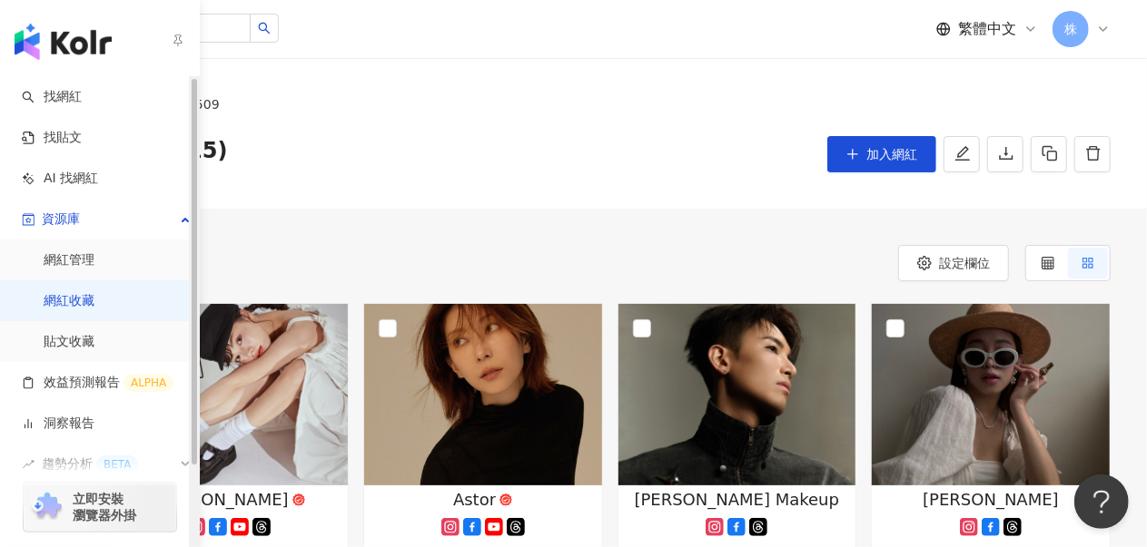
click at [76, 302] on link "網紅收藏" at bounding box center [69, 301] width 51 height 18
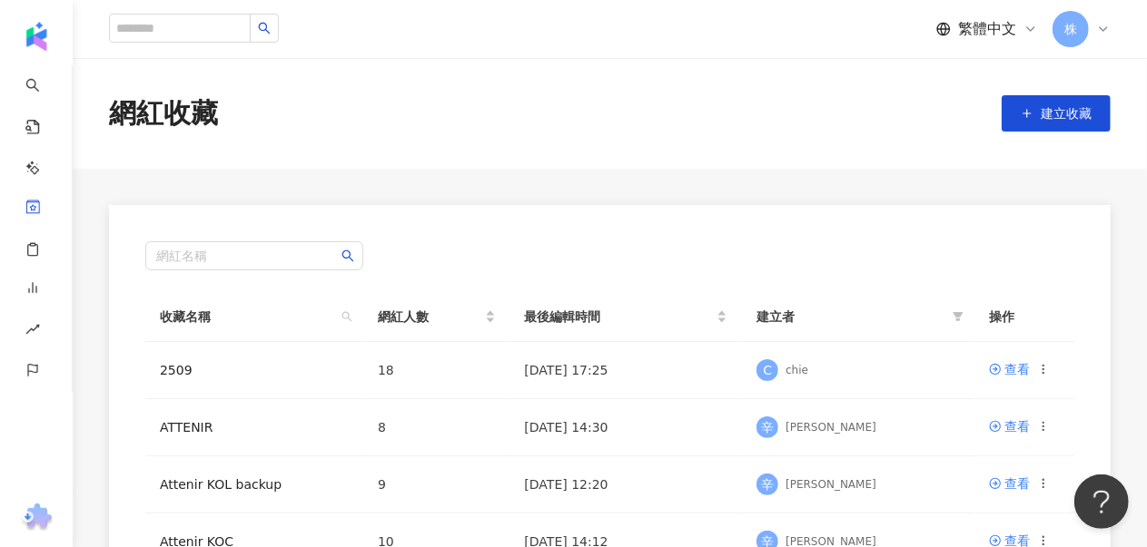
click at [980, 17] on div "繁體中文 株" at bounding box center [1023, 29] width 174 height 36
click at [989, 39] on span "繁體中文" at bounding box center [987, 29] width 58 height 20
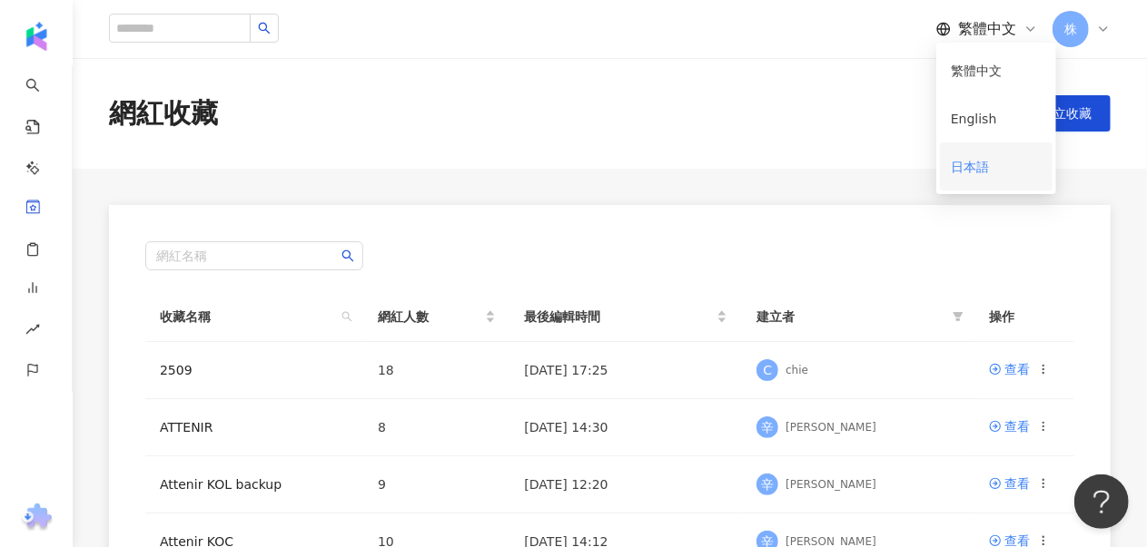
click at [968, 161] on div "日本語" at bounding box center [995, 167] width 91 height 32
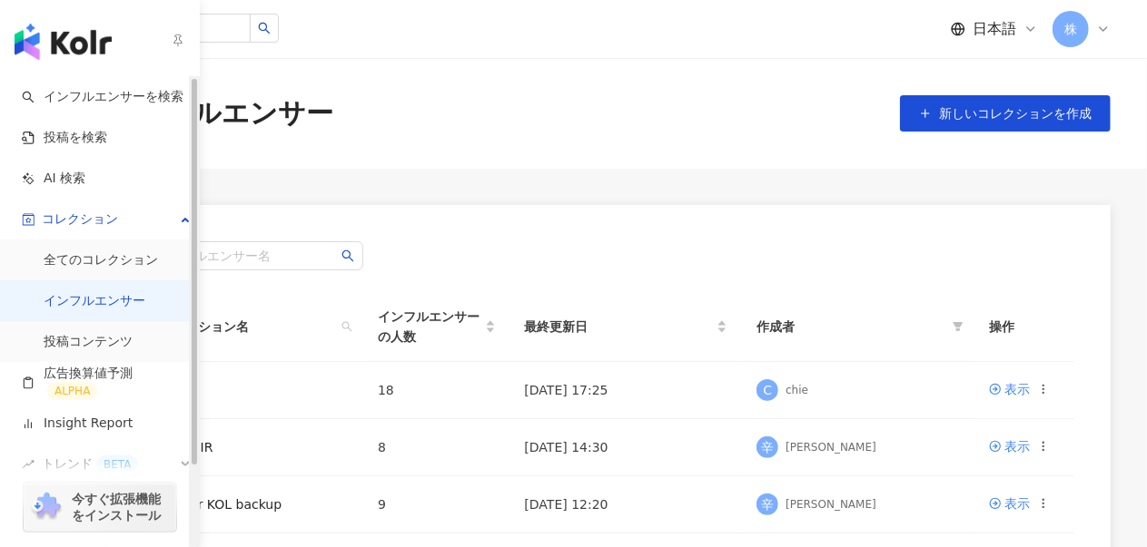
click at [175, 41] on icon "button" at bounding box center [178, 40] width 15 height 15
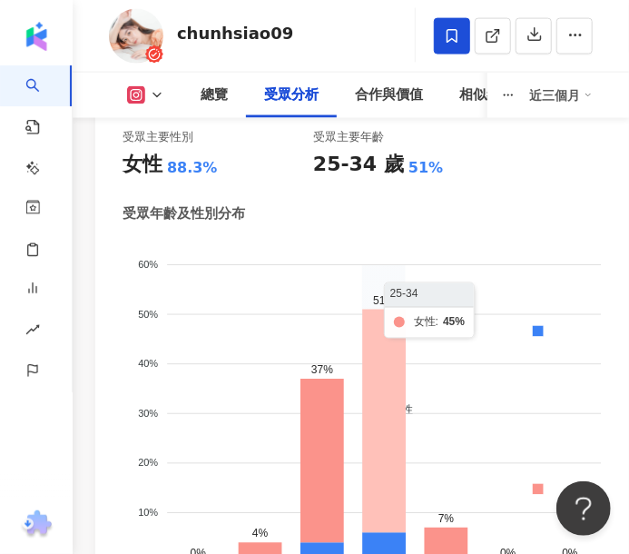
scroll to position [2360, 0]
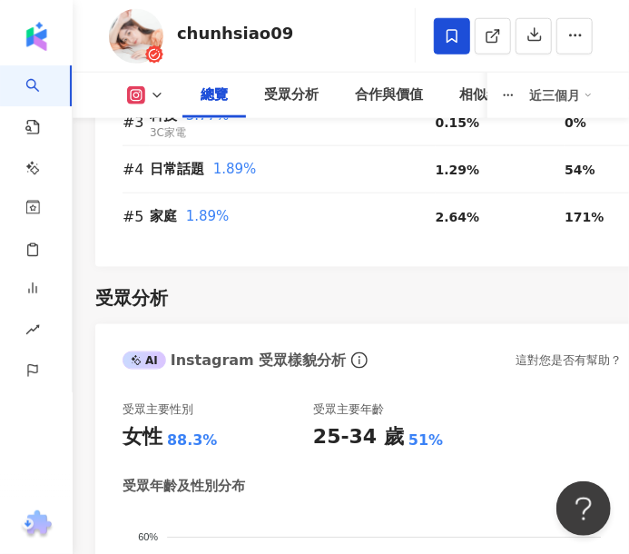
click at [387, 401] on div "受眾主要年齡" at bounding box center [408, 409] width 191 height 16
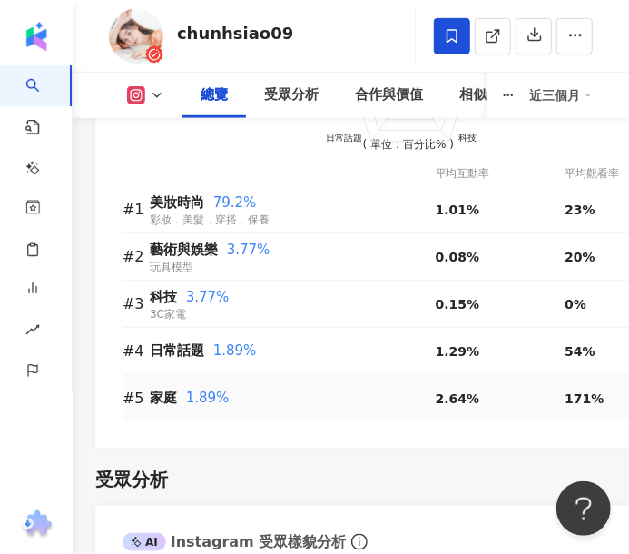
scroll to position [1906, 0]
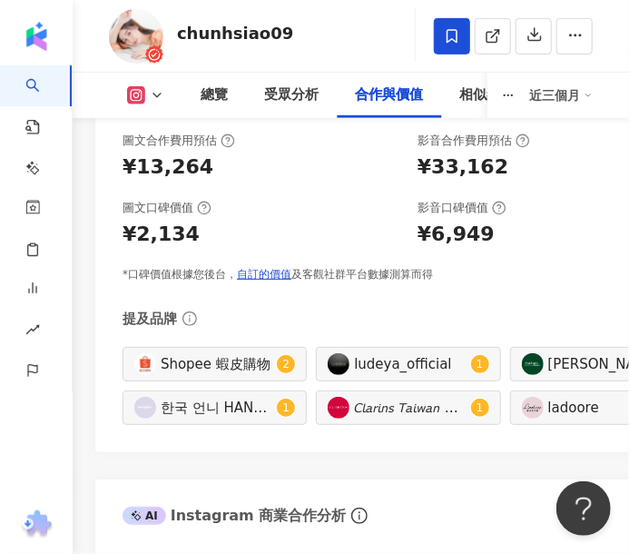
click at [372, 309] on div "提及品牌 Shopee 蝦皮購物 2 ludeya_official 1 馬修嚴選 1 한국 언니 HANY✨ 1 𝘊𝘭𝘢𝘳𝘪𝘯𝘴 𝘛𝘢𝘪𝘸𝘢𝘯 克蘭詩台灣 …" at bounding box center [409, 367] width 572 height 116
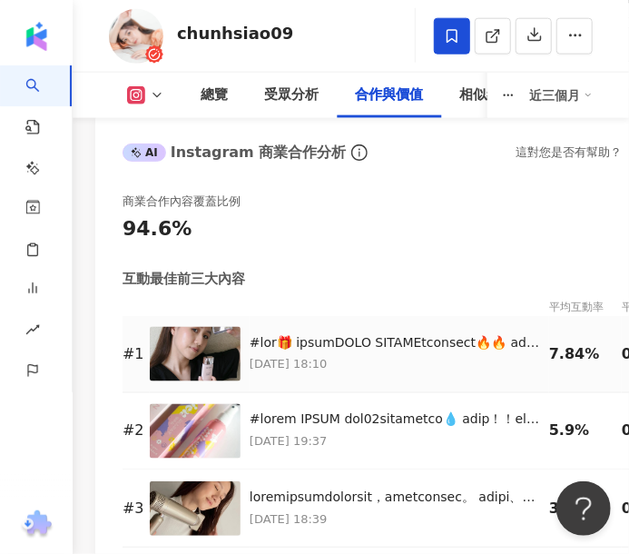
scroll to position [4267, 0]
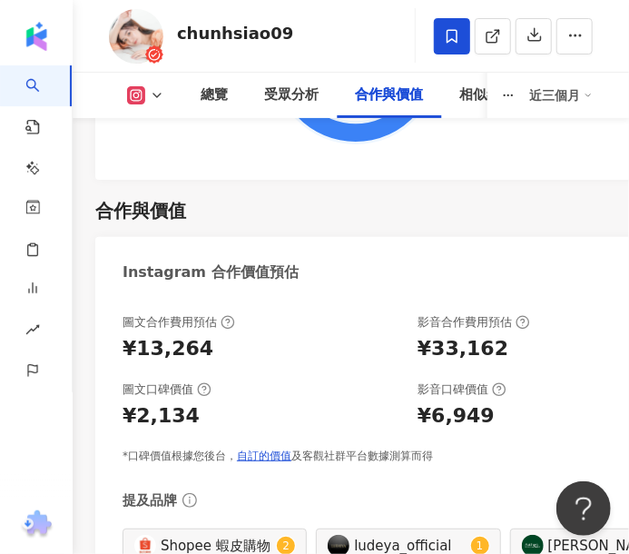
drag, startPoint x: 369, startPoint y: 317, endPoint x: 352, endPoint y: 309, distance: 19.1
click at [369, 315] on div "圖文合作費用預估 ¥13,264 影音合作費用預估 ¥33,162 圖文口碑價值 ¥2,134 影音口碑價值 ¥6,949 *口碑價值根據您後台， 自訂的價值…" at bounding box center [409, 389] width 572 height 150
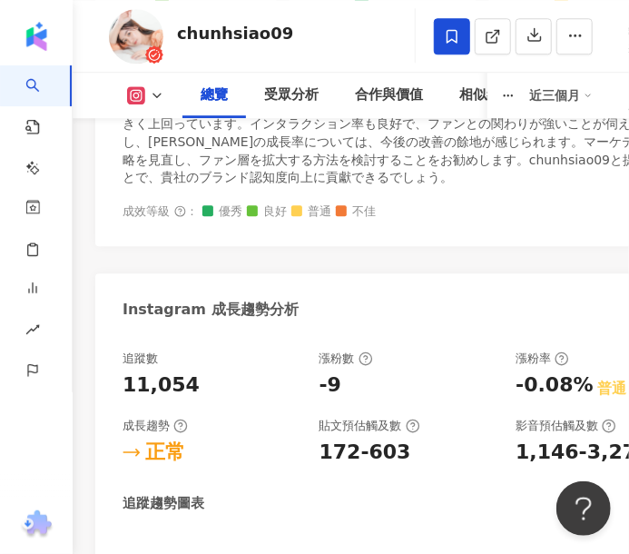
scroll to position [999, 0]
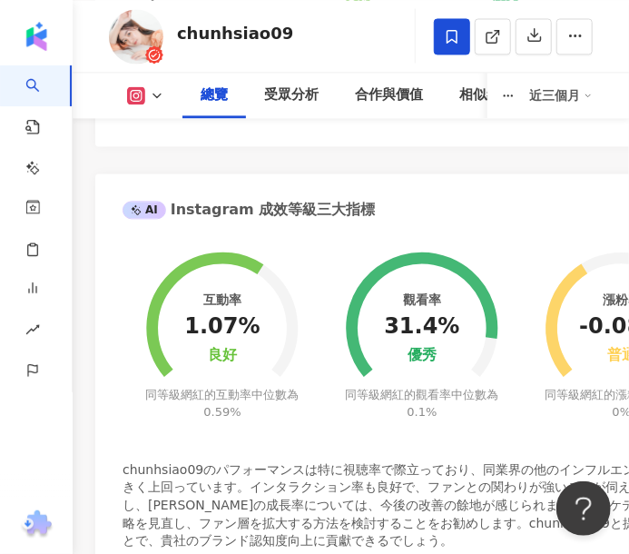
click at [372, 228] on foreignobject at bounding box center [422, 307] width 200 height 159
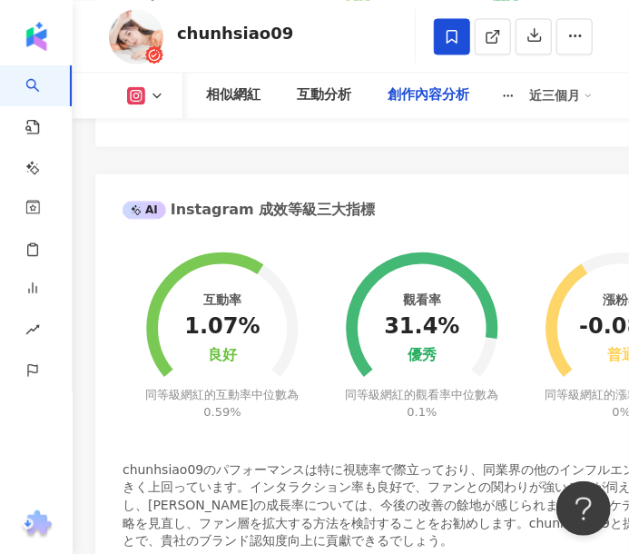
click at [418, 88] on div "創作內容分析" at bounding box center [429, 95] width 82 height 22
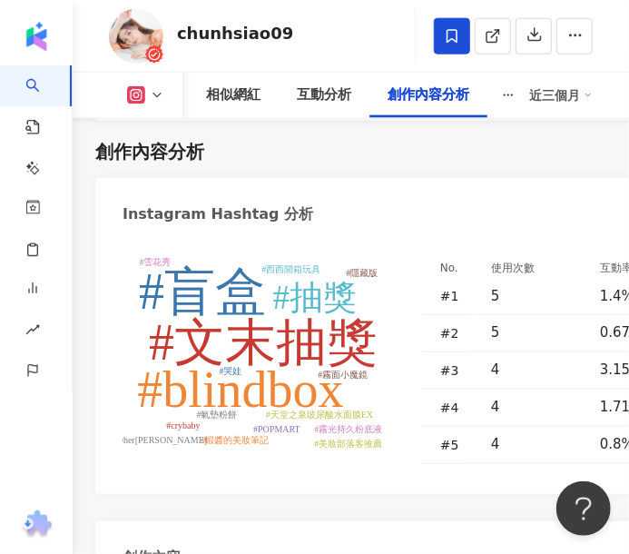
scroll to position [8096, 0]
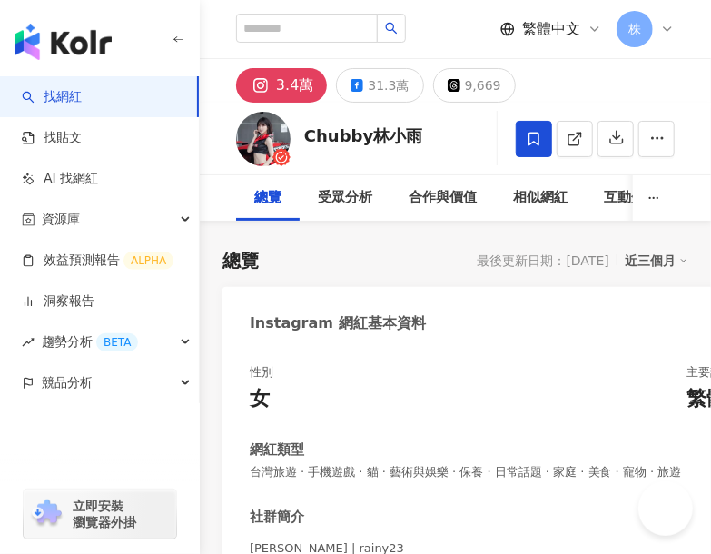
click at [552, 135] on span at bounding box center [534, 139] width 36 height 36
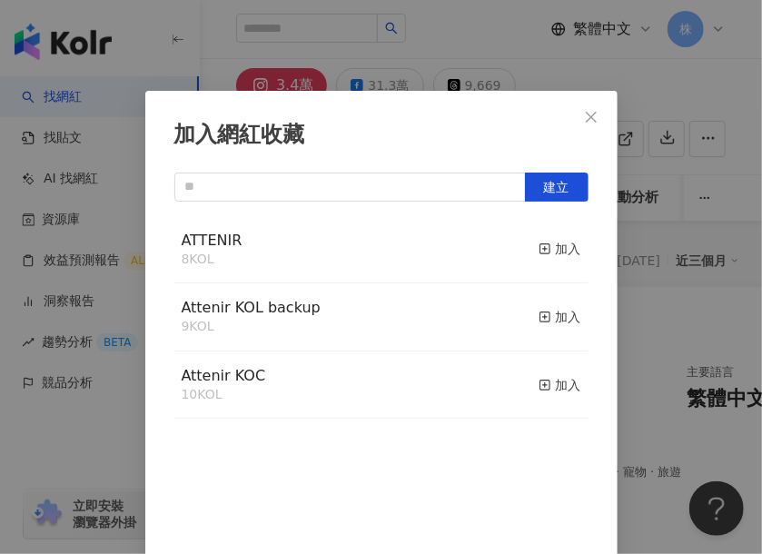
scroll to position [10, 0]
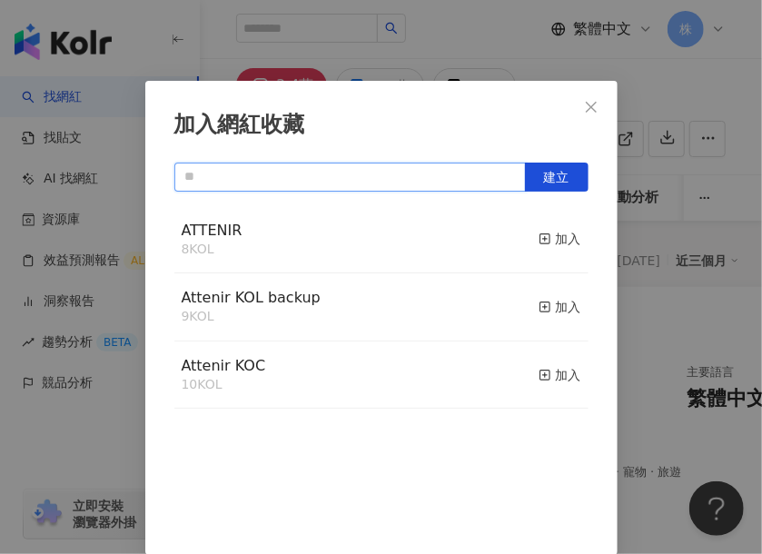
click at [260, 172] on input "text" at bounding box center [349, 176] width 351 height 29
type input "*"
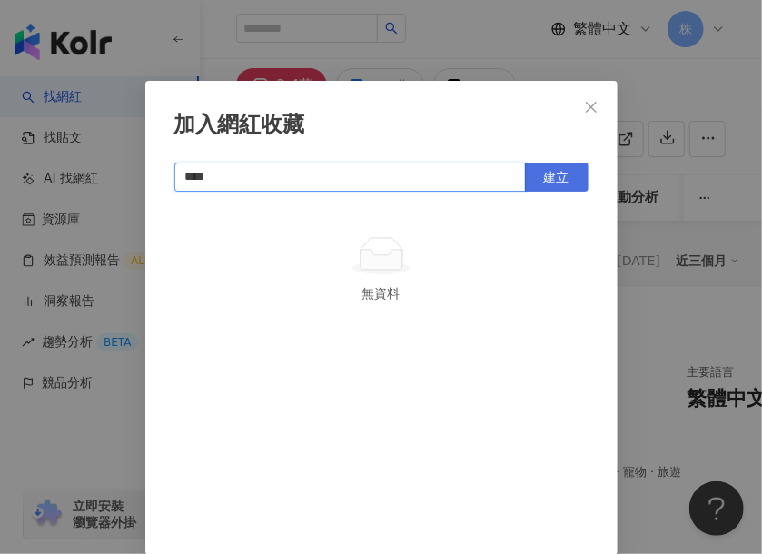
click at [552, 170] on span "建立" at bounding box center [556, 177] width 25 height 15
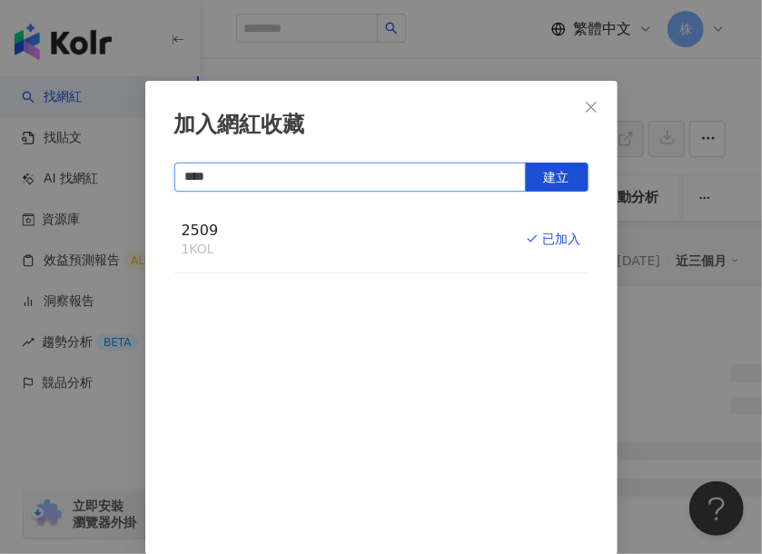
type input "****"
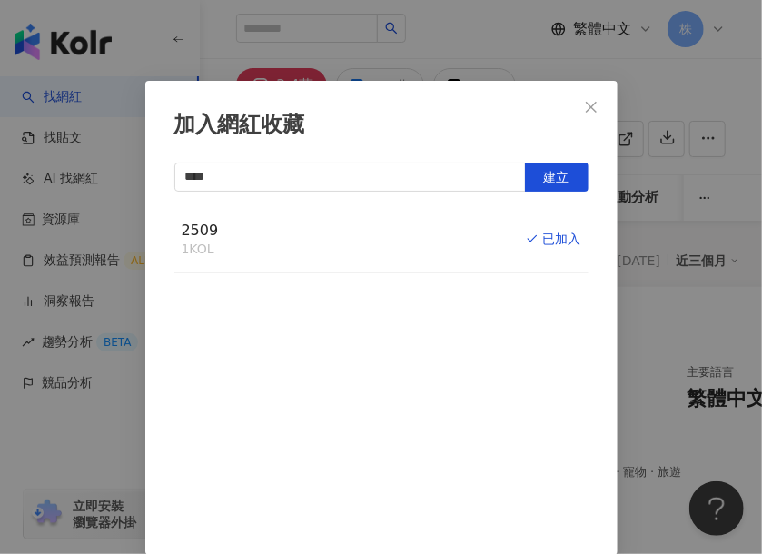
click at [459, 63] on div "加入網紅收藏 **** 建立 2509 1 KOL 已加入" at bounding box center [381, 277] width 762 height 554
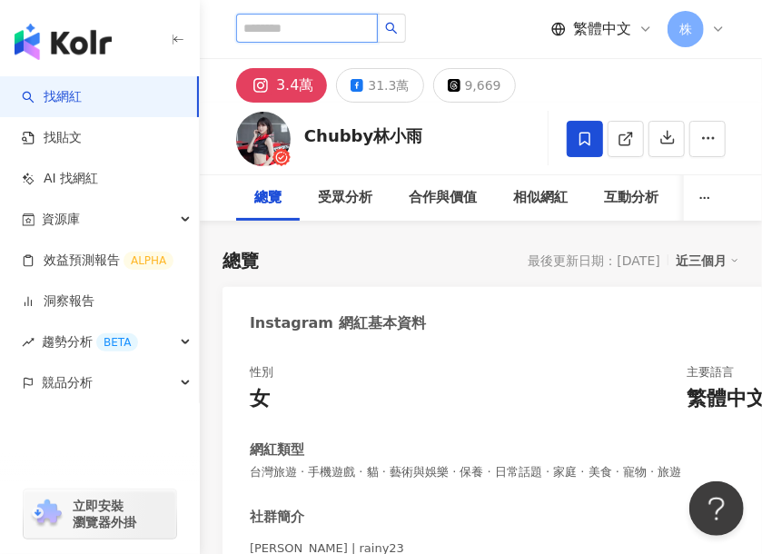
click at [300, 28] on input "search" at bounding box center [307, 28] width 142 height 29
paste input "**********"
type input "**********"
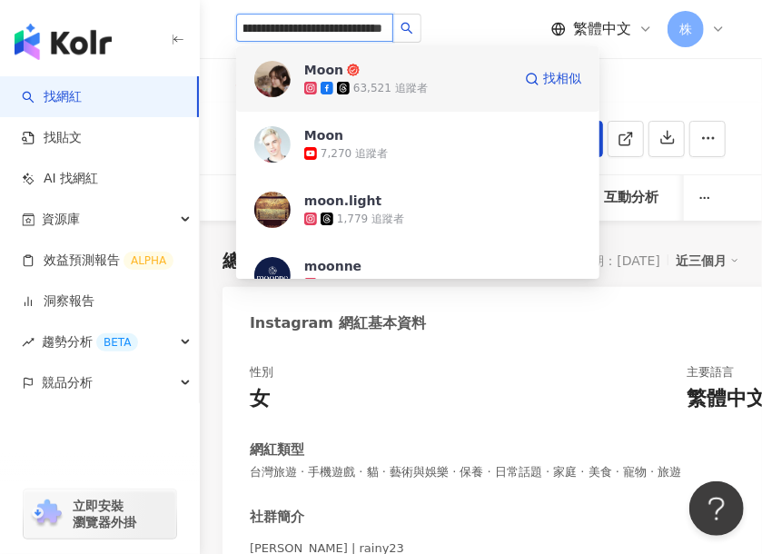
click at [361, 72] on span "Moon" at bounding box center [363, 70] width 118 height 18
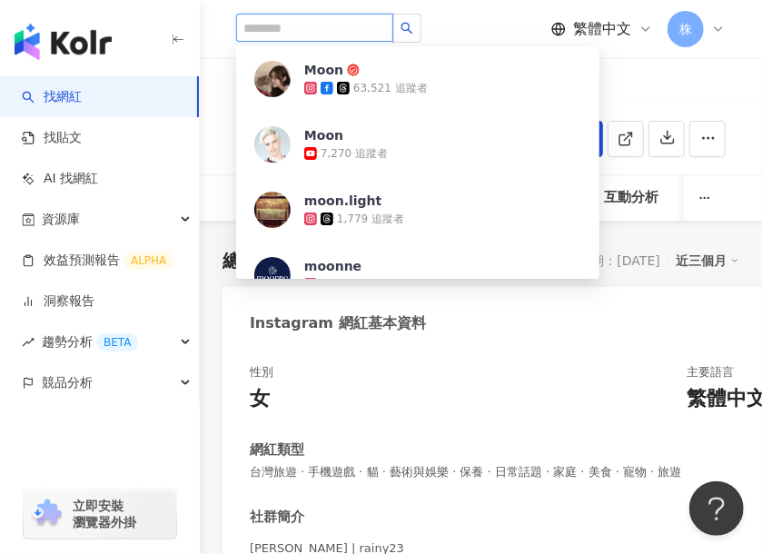
scroll to position [0, 0]
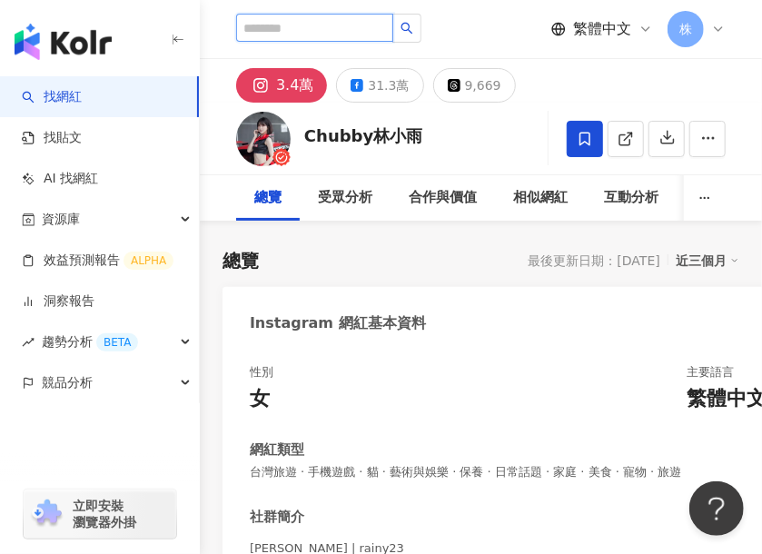
click at [274, 28] on input "search" at bounding box center [314, 28] width 157 height 28
paste input "**********"
type input "**********"
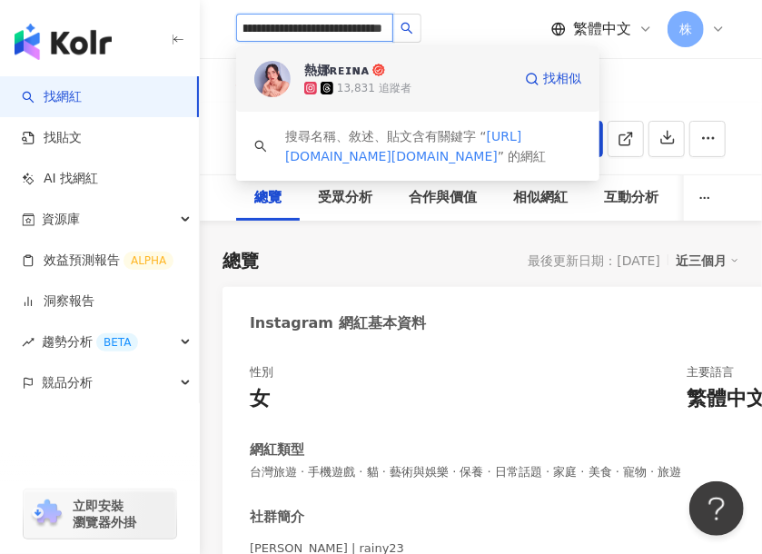
click at [350, 72] on div "熱娜ʀᴇɪɴᴀ" at bounding box center [336, 70] width 64 height 18
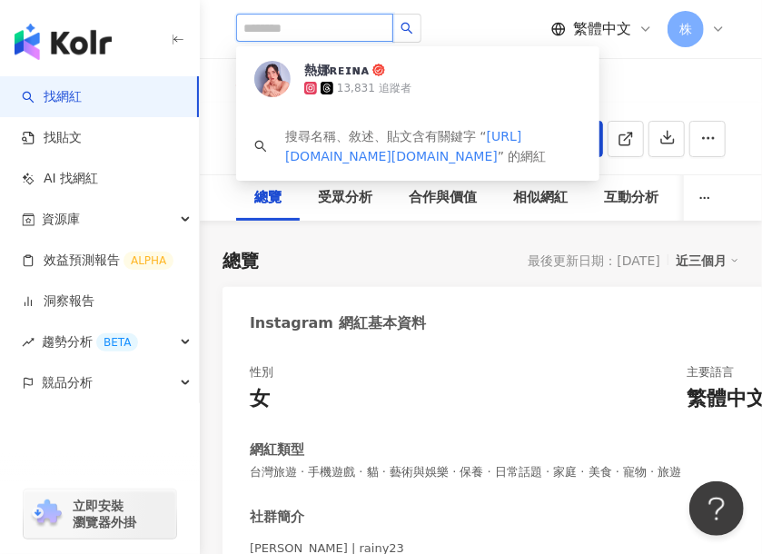
scroll to position [0, 0]
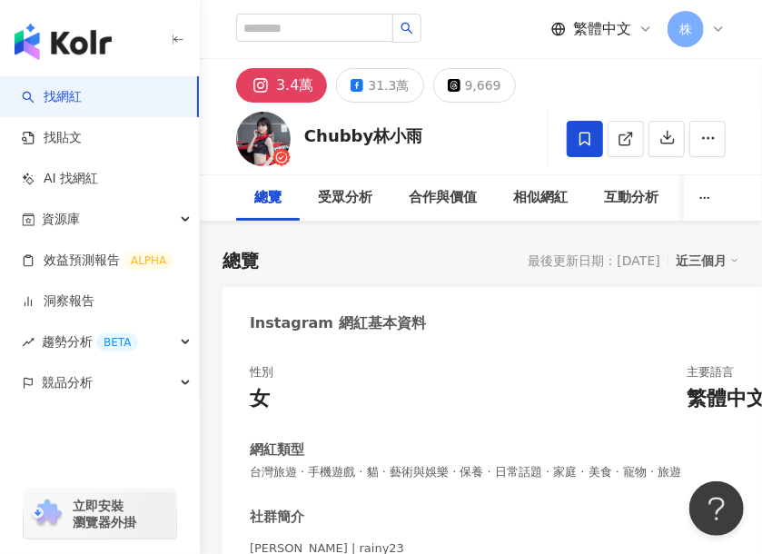
click at [318, 12] on div "熱娜ʀᴇɪɴᴀ 13,831 追蹤者 搜尋名稱、敘述、貼文含有關鍵字 “ https://www.instagram.com/ms.reiina0203 ” …" at bounding box center [480, 29] width 489 height 58
click at [321, 30] on input "search" at bounding box center [314, 28] width 157 height 28
paste input "**********"
type input "**********"
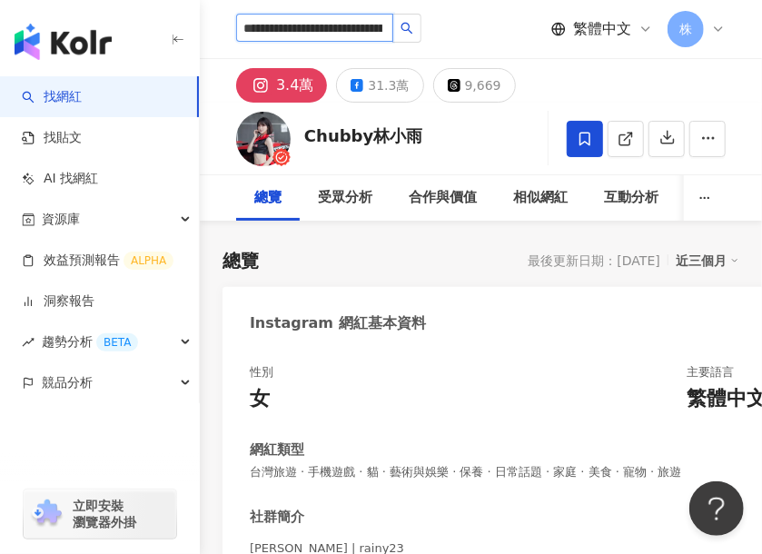
scroll to position [0, 78]
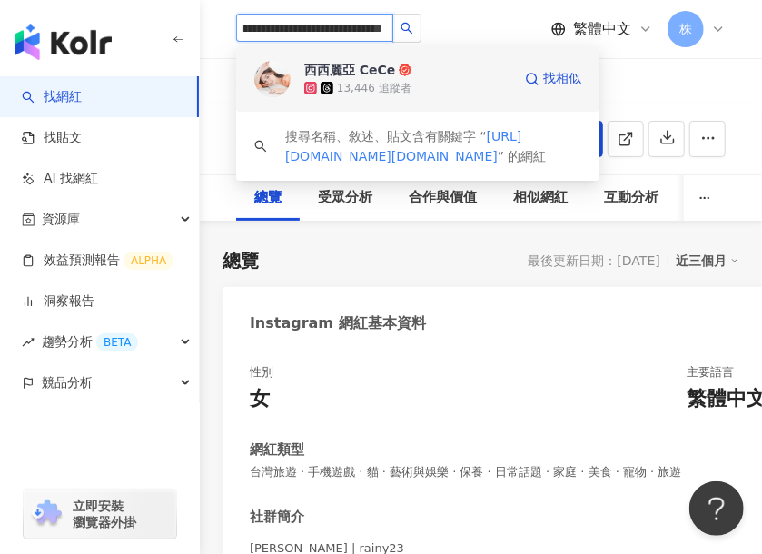
click at [383, 74] on div "西西麗亞 CeCe﻿" at bounding box center [349, 70] width 91 height 18
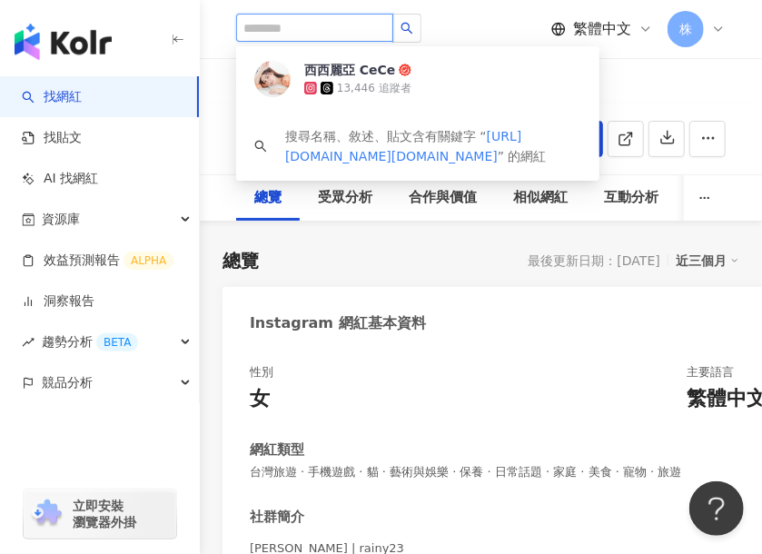
scroll to position [0, 0]
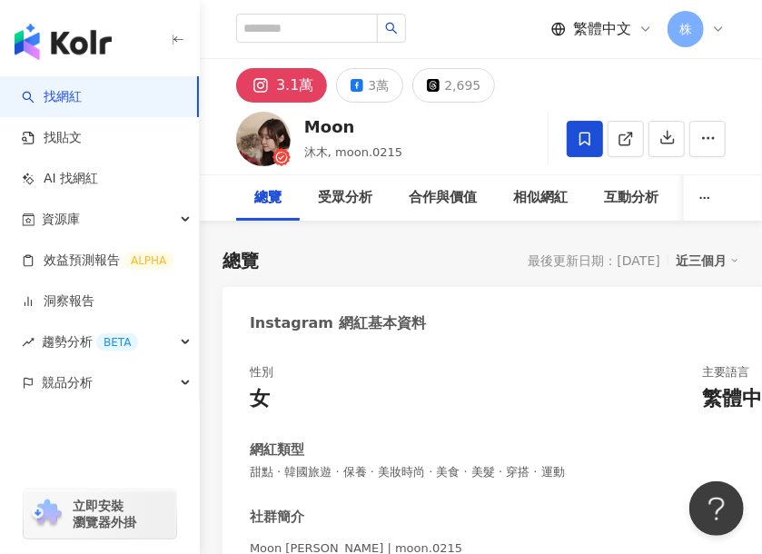
click at [583, 143] on icon at bounding box center [584, 139] width 11 height 14
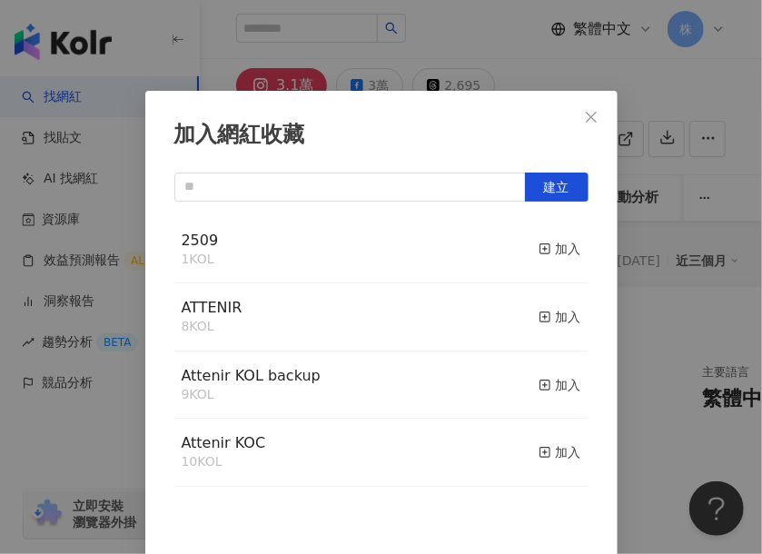
scroll to position [10, 0]
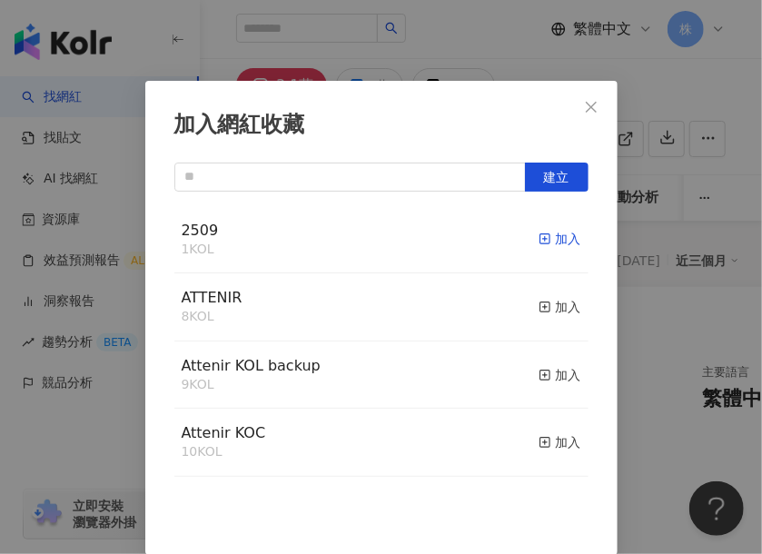
click at [538, 239] on div "加入" at bounding box center [559, 239] width 43 height 20
click at [517, 104] on div "加入網紅收藏 建立 2509 2 KOL 已加入 ATTENIR 8 KOL 加入 Attenir KOL backup 9 KOL 加入 Attenir K…" at bounding box center [381, 318] width 472 height 474
click at [586, 103] on icon "close" at bounding box center [591, 106] width 11 height 11
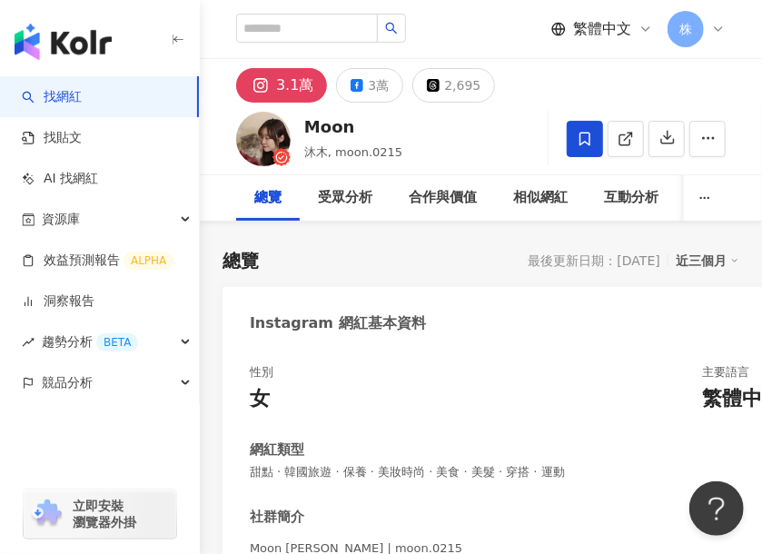
scroll to position [0, 0]
click at [345, 32] on input "search" at bounding box center [307, 28] width 142 height 29
paste input "**********"
type input "**********"
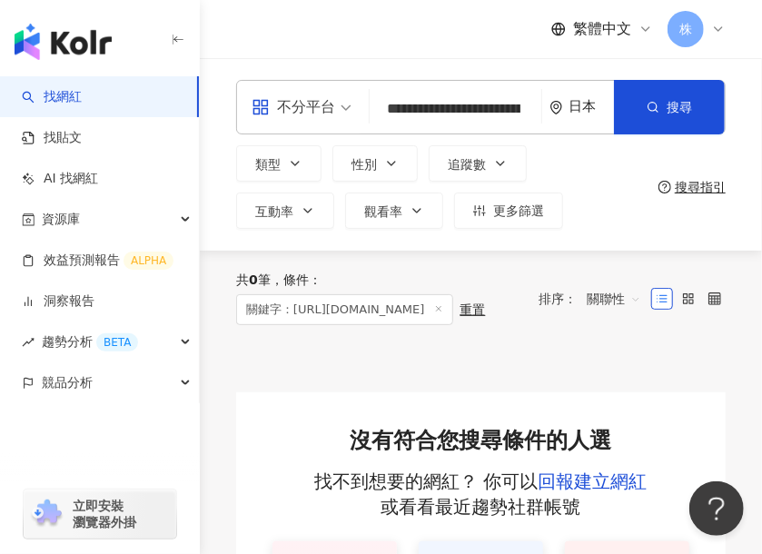
click at [583, 106] on div "日本" at bounding box center [590, 106] width 45 height 15
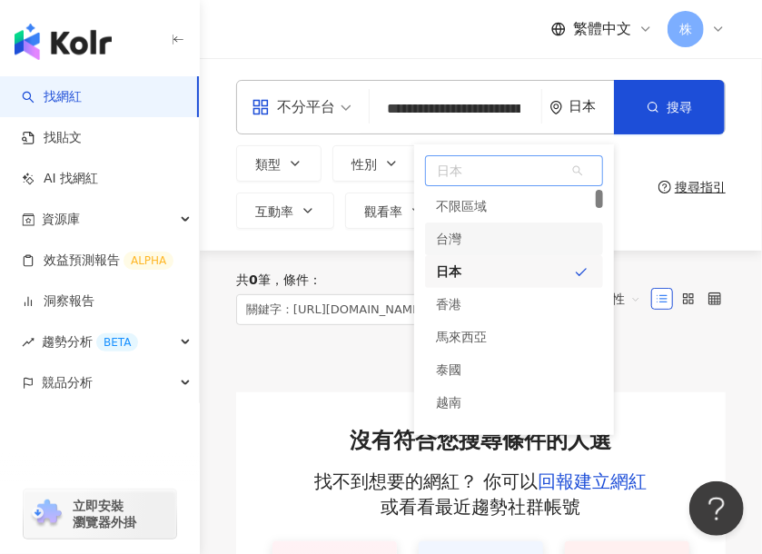
click at [474, 232] on div "台灣" at bounding box center [514, 238] width 178 height 33
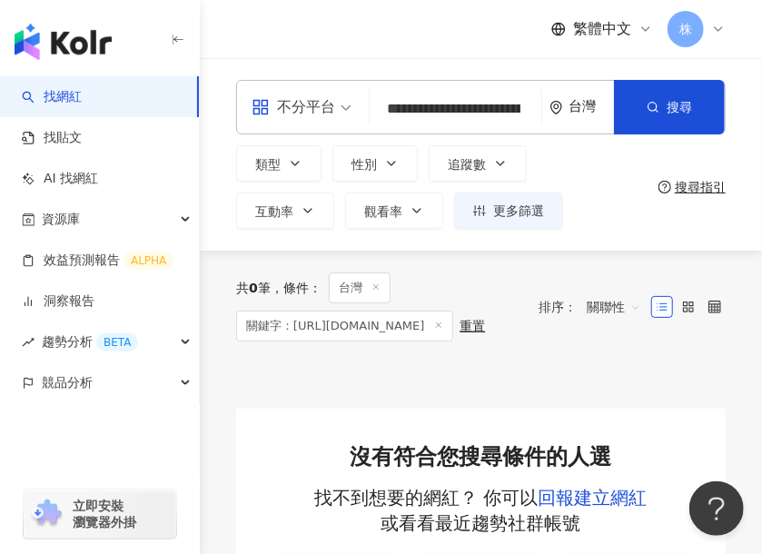
scroll to position [0, 163]
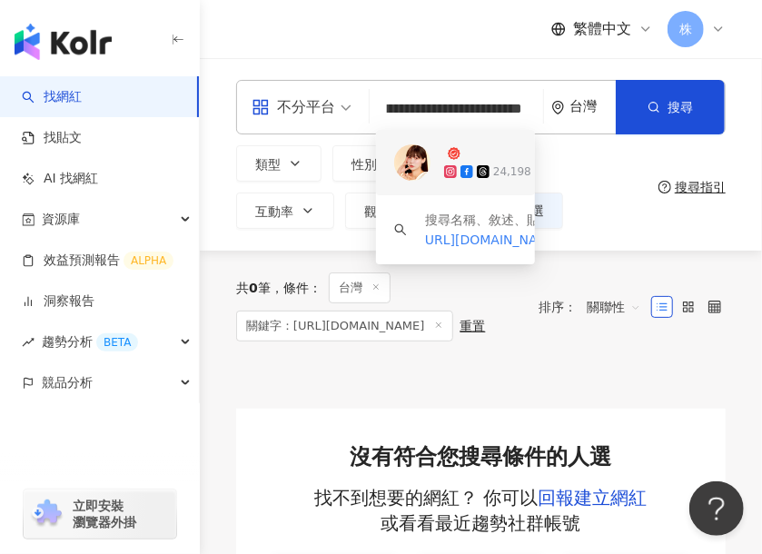
click at [432, 148] on div "依靜 Mikayla 24,198 追蹤者 找相似" at bounding box center [455, 162] width 159 height 65
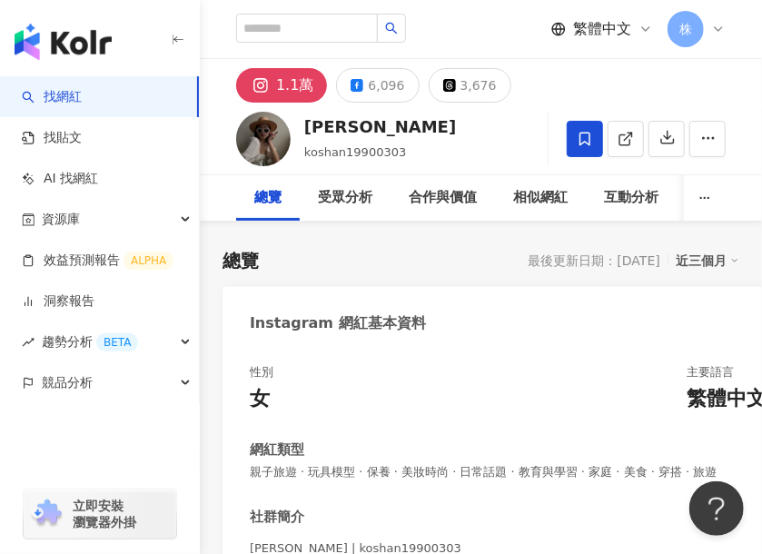
click at [582, 143] on icon at bounding box center [584, 139] width 11 height 14
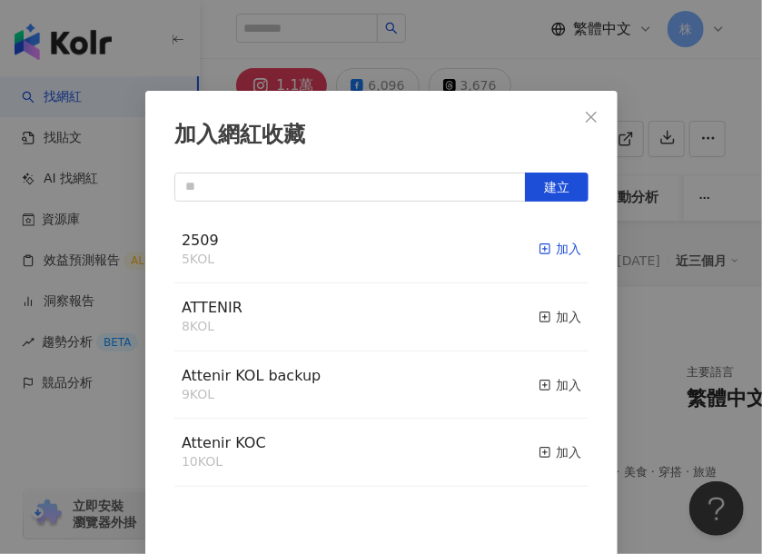
click at [543, 248] on div "加入" at bounding box center [559, 249] width 43 height 20
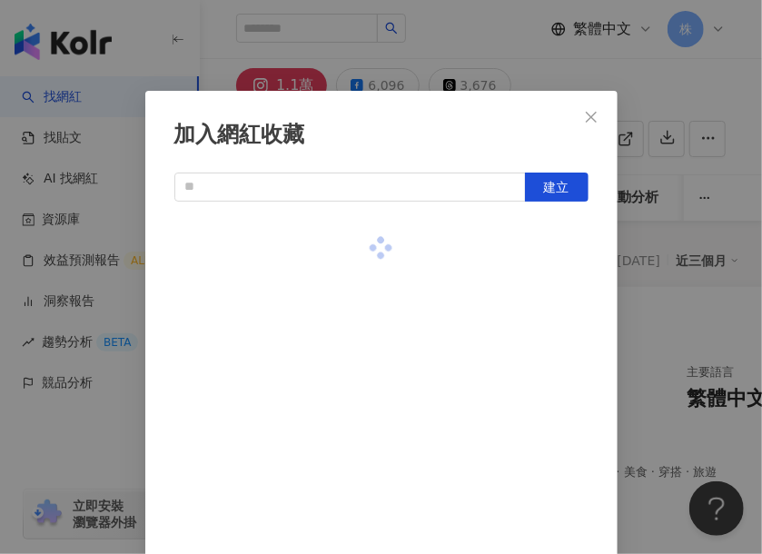
scroll to position [10, 0]
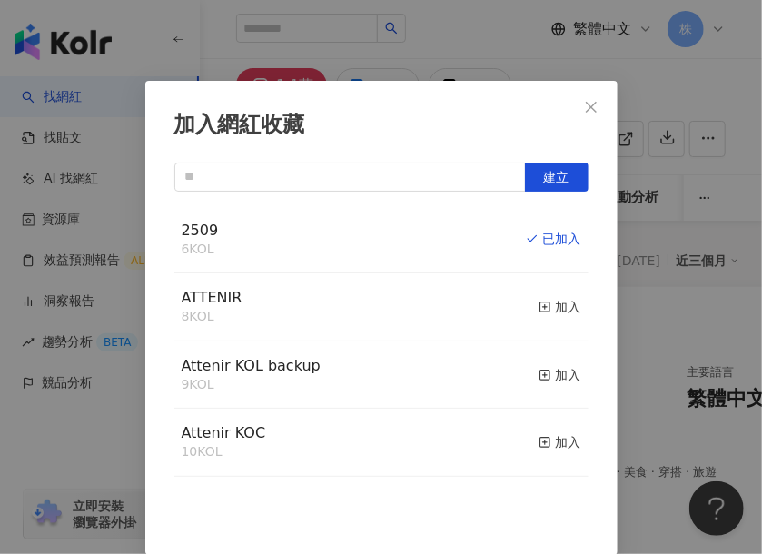
click at [508, 119] on div "加入網紅收藏" at bounding box center [381, 125] width 414 height 31
click at [588, 107] on icon "close" at bounding box center [591, 107] width 15 height 15
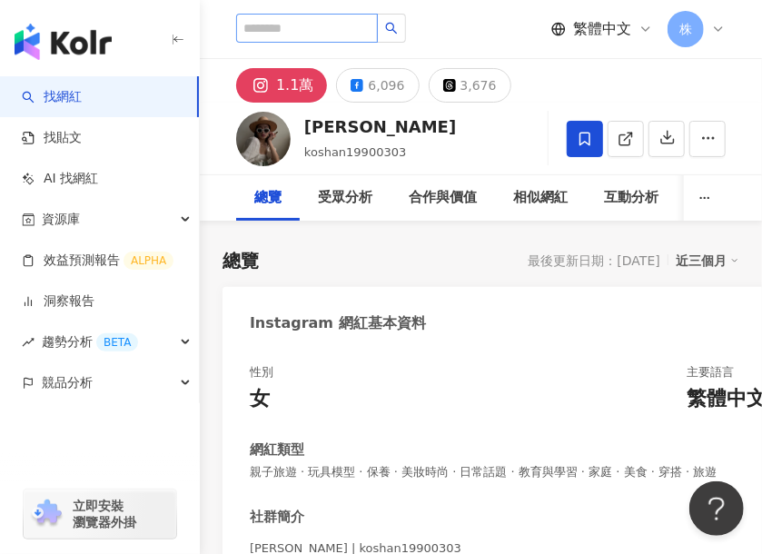
scroll to position [0, 0]
click at [341, 30] on input "search" at bounding box center [307, 28] width 142 height 29
paste input "**********"
type input "**********"
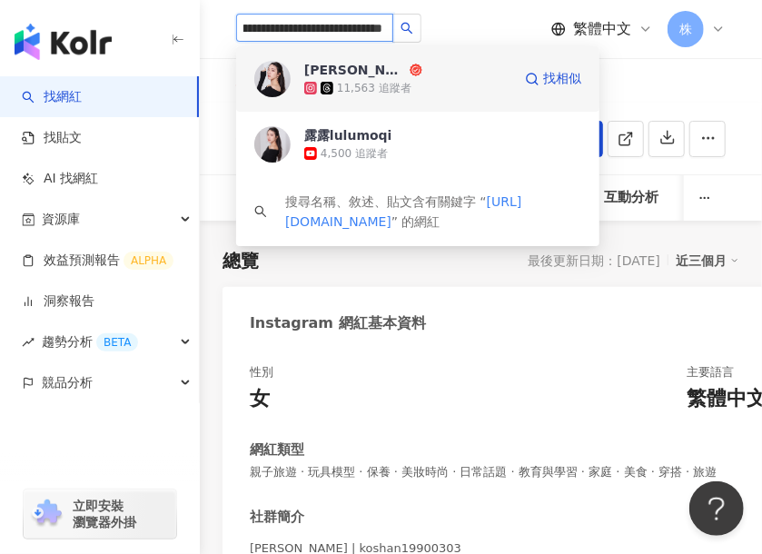
click at [399, 77] on div "[PERSON_NAME]｜美妝｜護膚｜穿搭" at bounding box center [355, 70] width 102 height 18
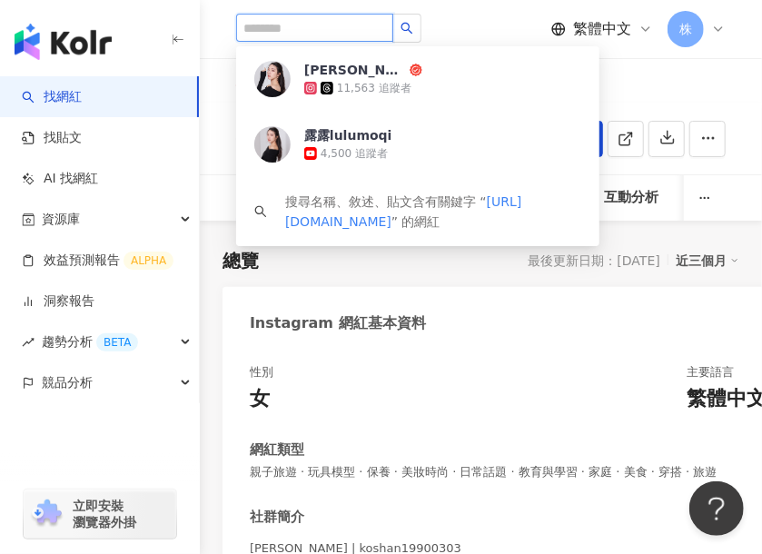
scroll to position [0, 0]
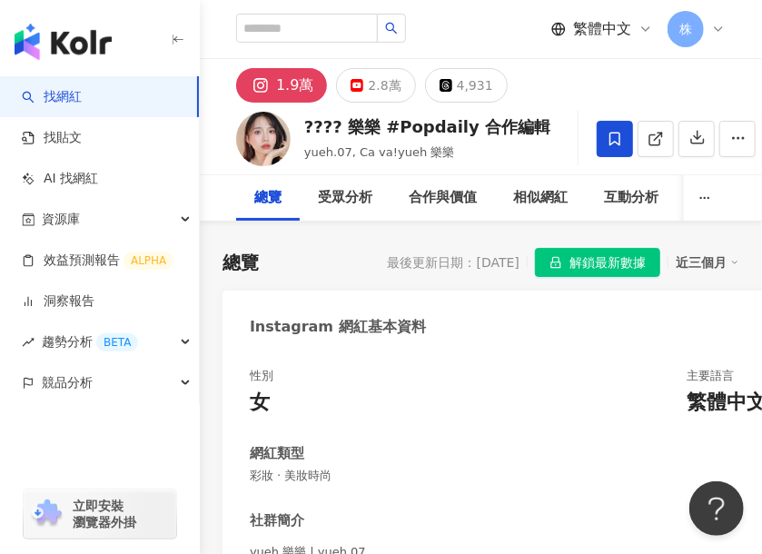
click at [600, 265] on span "解鎖最新數據" at bounding box center [607, 263] width 76 height 29
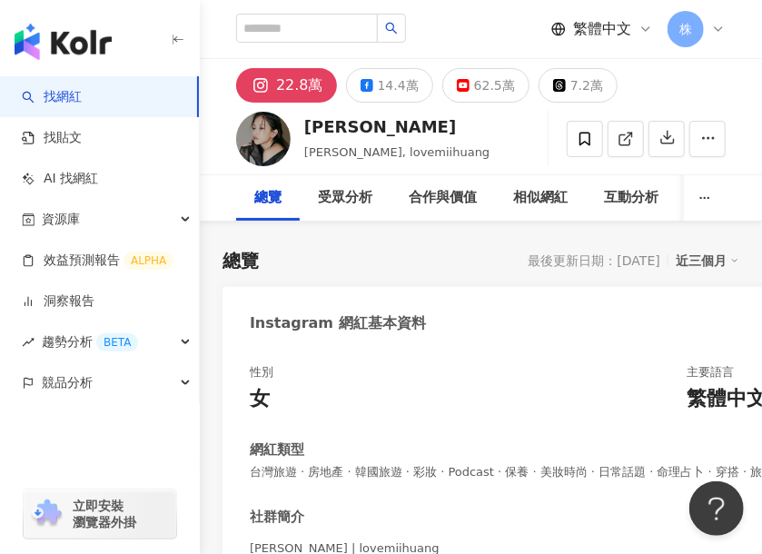
click at [581, 133] on icon at bounding box center [584, 139] width 16 height 16
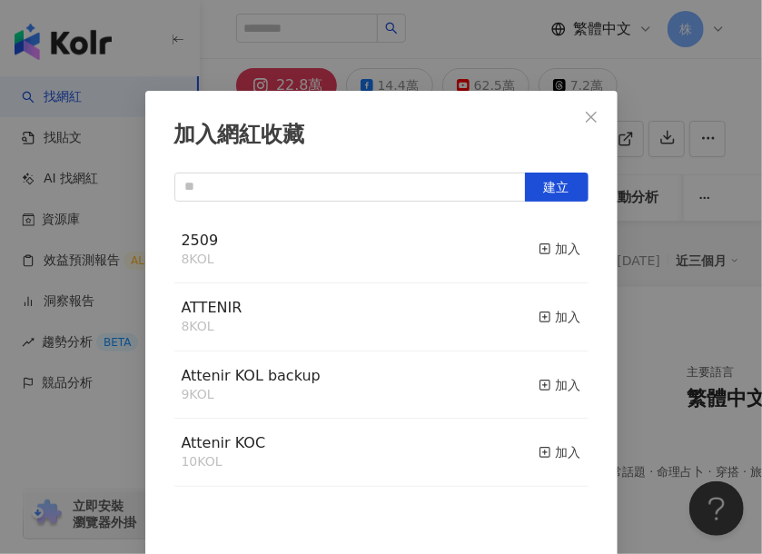
scroll to position [10, 0]
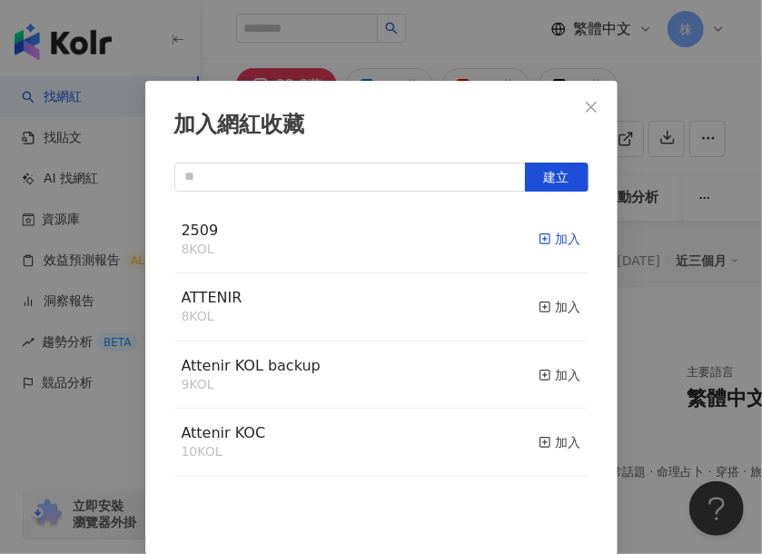
click at [538, 237] on div "加入" at bounding box center [559, 239] width 43 height 20
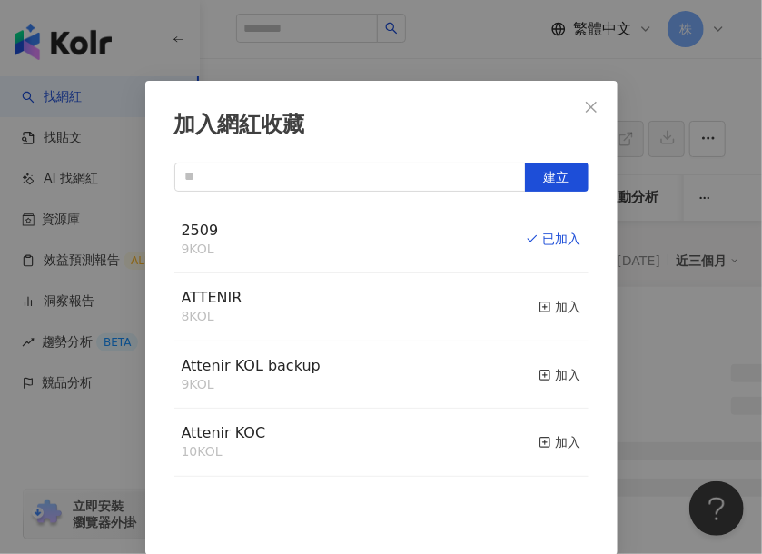
click at [584, 109] on icon "close" at bounding box center [591, 107] width 15 height 15
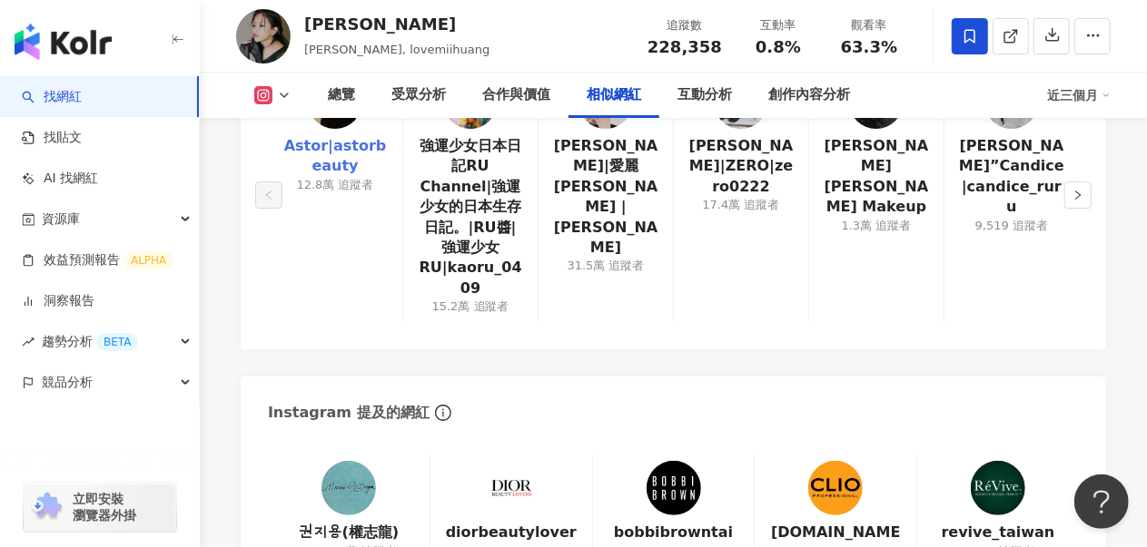
scroll to position [2996, 0]
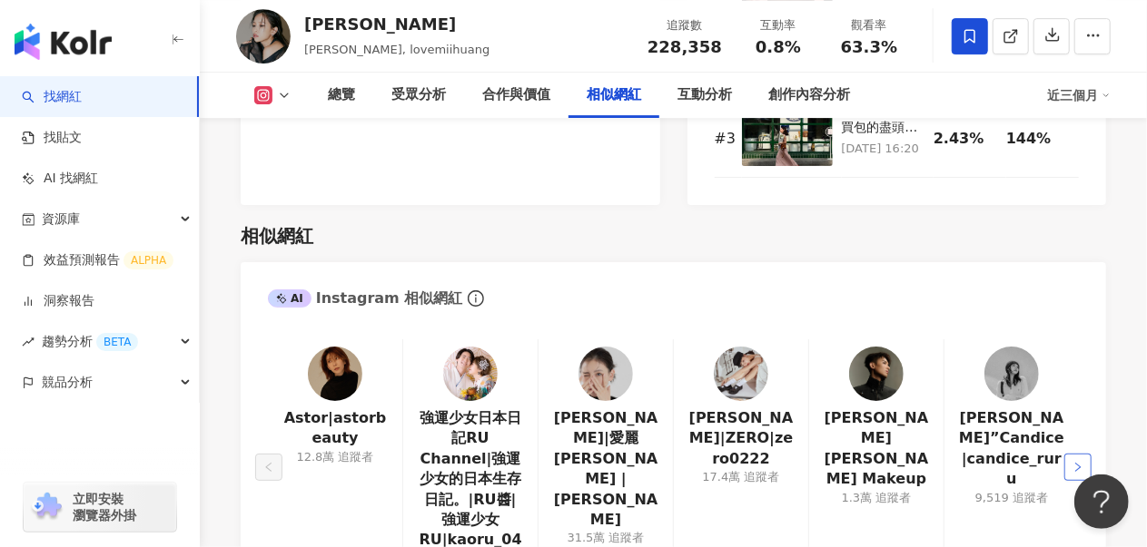
click at [761, 454] on button "button" at bounding box center [1077, 467] width 27 height 27
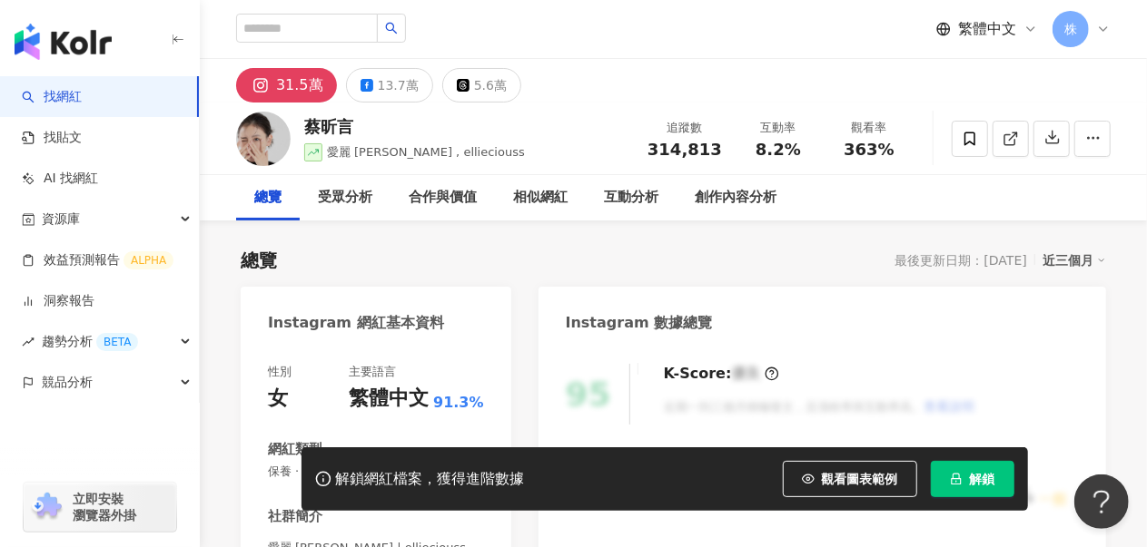
click at [968, 133] on icon at bounding box center [969, 139] width 16 height 16
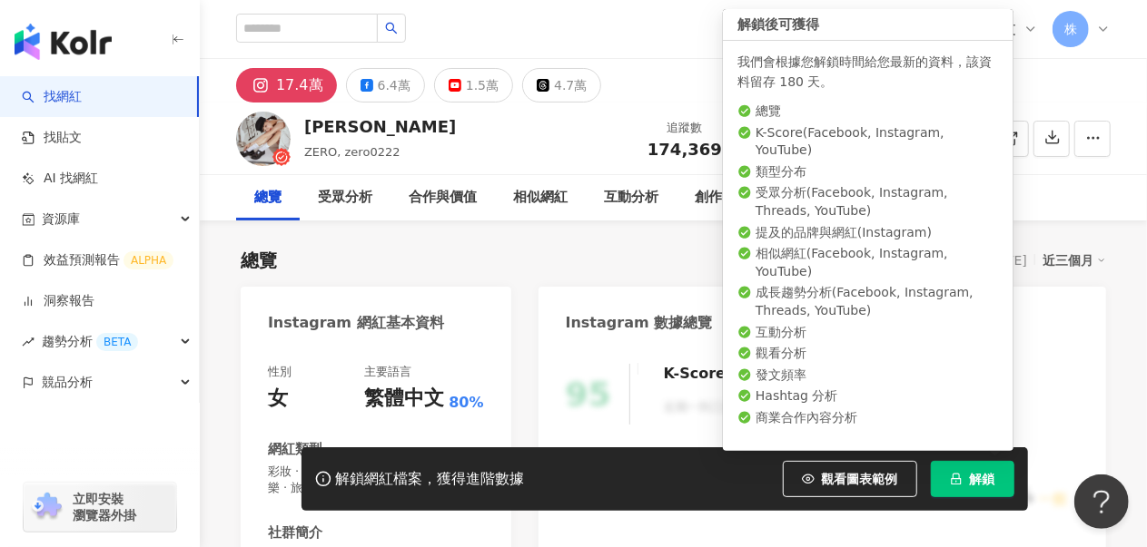
click at [970, 131] on div "我們會根據您解鎖時間給您最新的資料，該資料留存 180 天。 總覽 K-Score ( Facebook, Instagram, YouTube ) 類型分布…" at bounding box center [868, 246] width 290 height 410
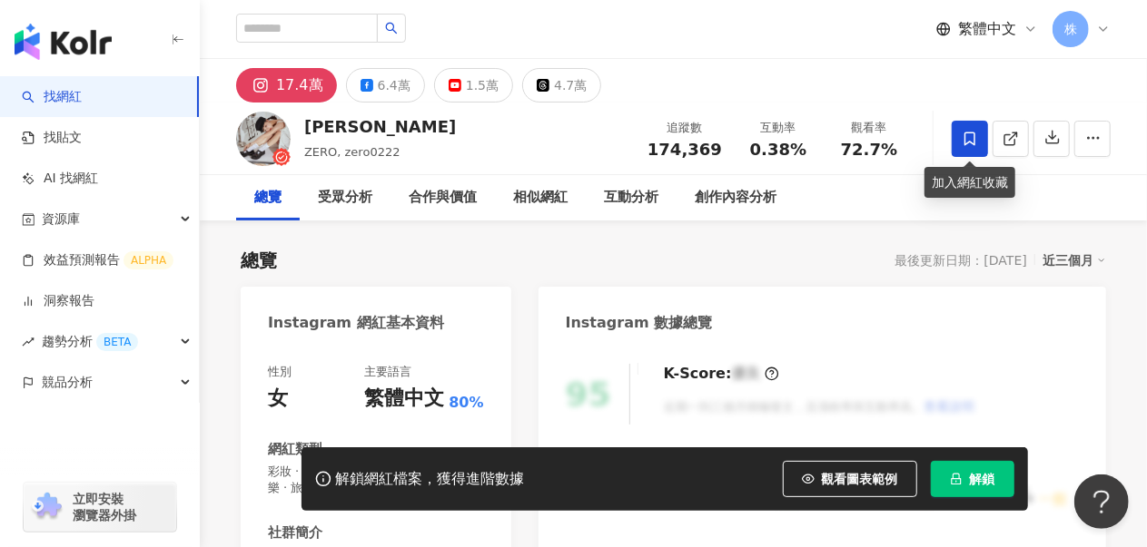
click at [974, 138] on icon at bounding box center [969, 139] width 11 height 14
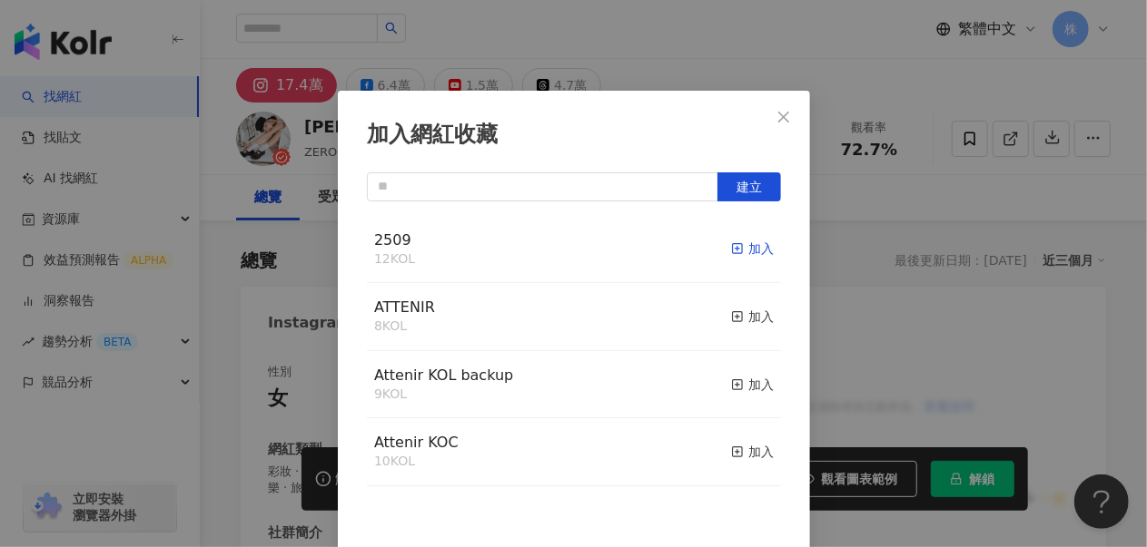
scroll to position [16, 0]
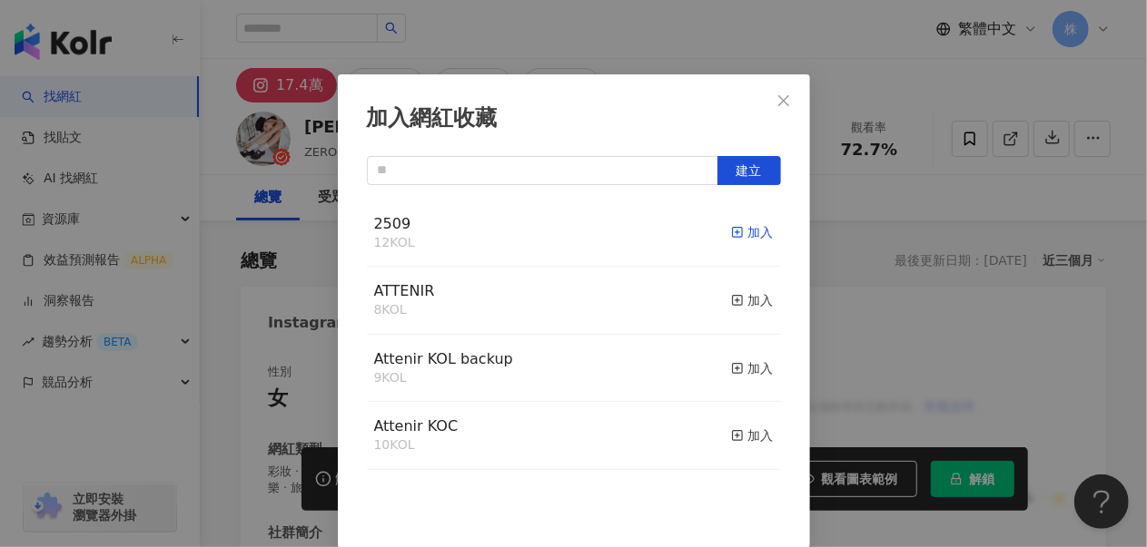
click at [731, 231] on div "加入" at bounding box center [752, 232] width 43 height 20
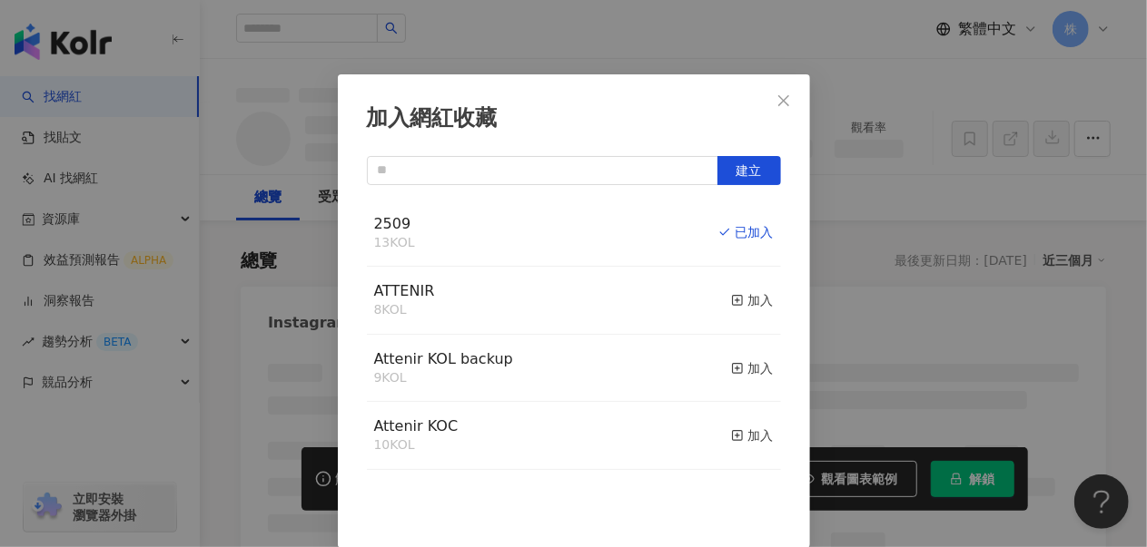
click at [778, 99] on icon "close" at bounding box center [783, 99] width 11 height 11
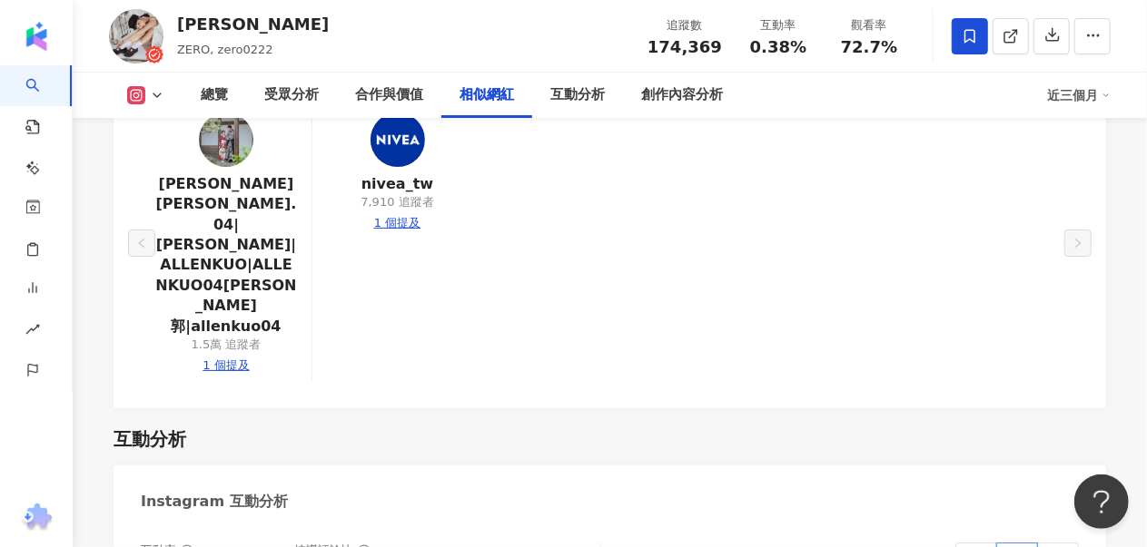
scroll to position [2996, 0]
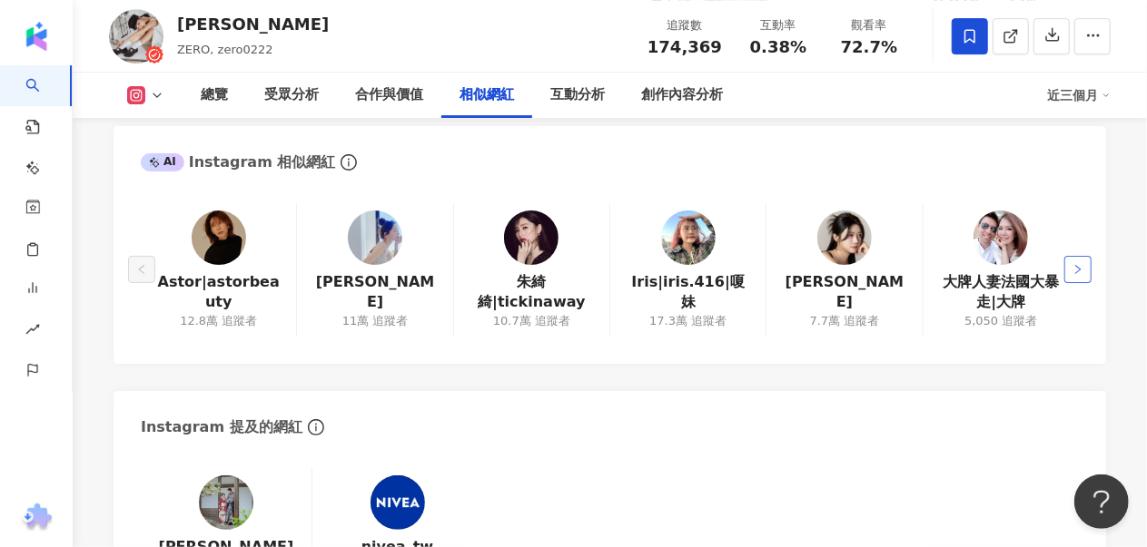
click at [1088, 275] on button "button" at bounding box center [1077, 269] width 27 height 27
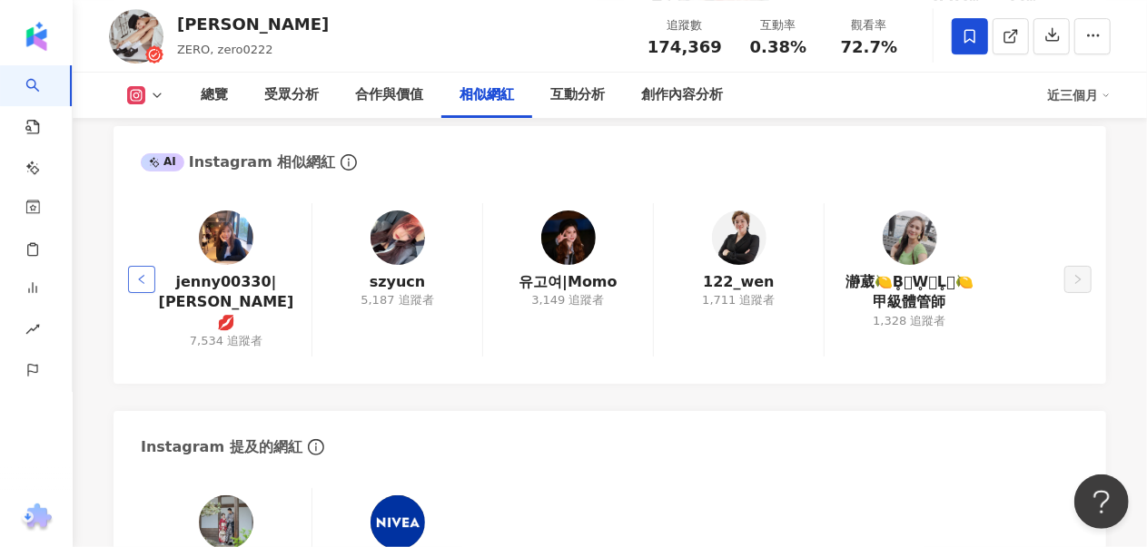
click at [140, 274] on icon "left" at bounding box center [141, 279] width 11 height 11
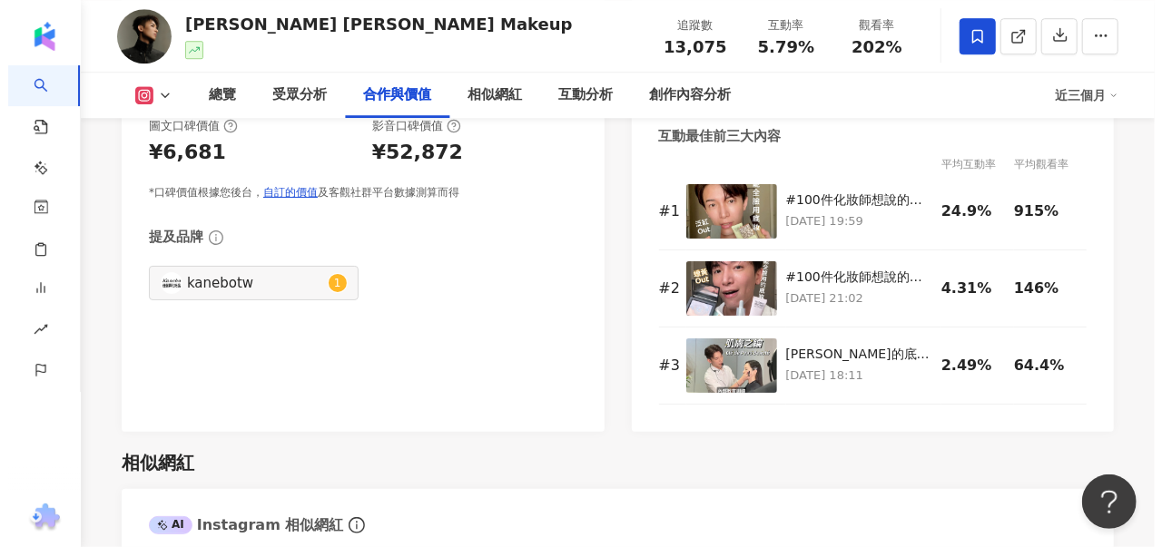
scroll to position [2996, 0]
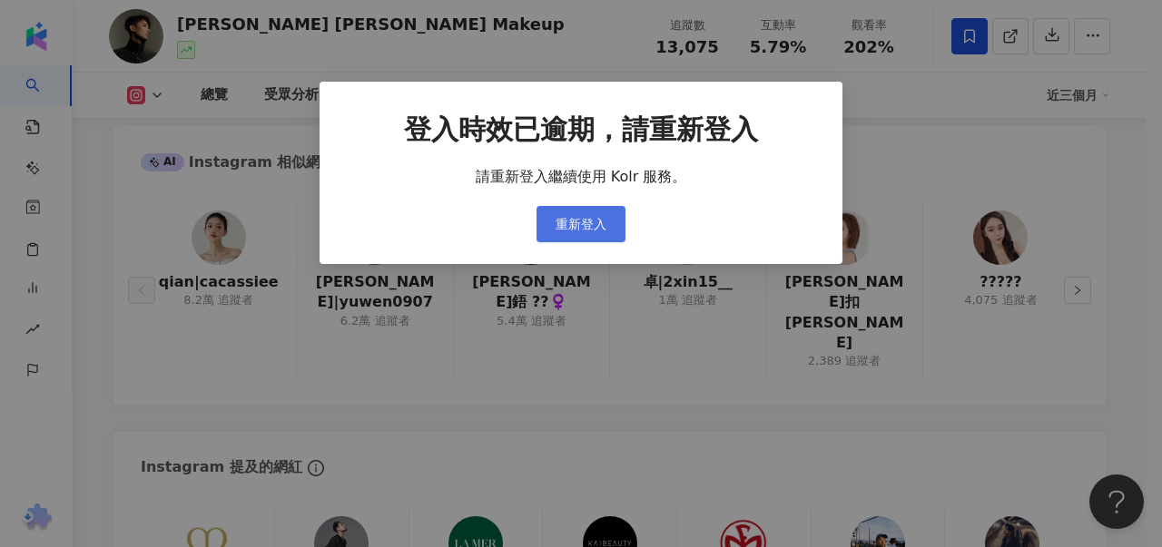
click at [593, 222] on span "重新登入" at bounding box center [581, 224] width 51 height 15
click at [1040, 146] on div "登入時效已逾期，請重新登入 請重新登入繼續使用 Kolr 服務。 重新登入" at bounding box center [581, 273] width 1162 height 547
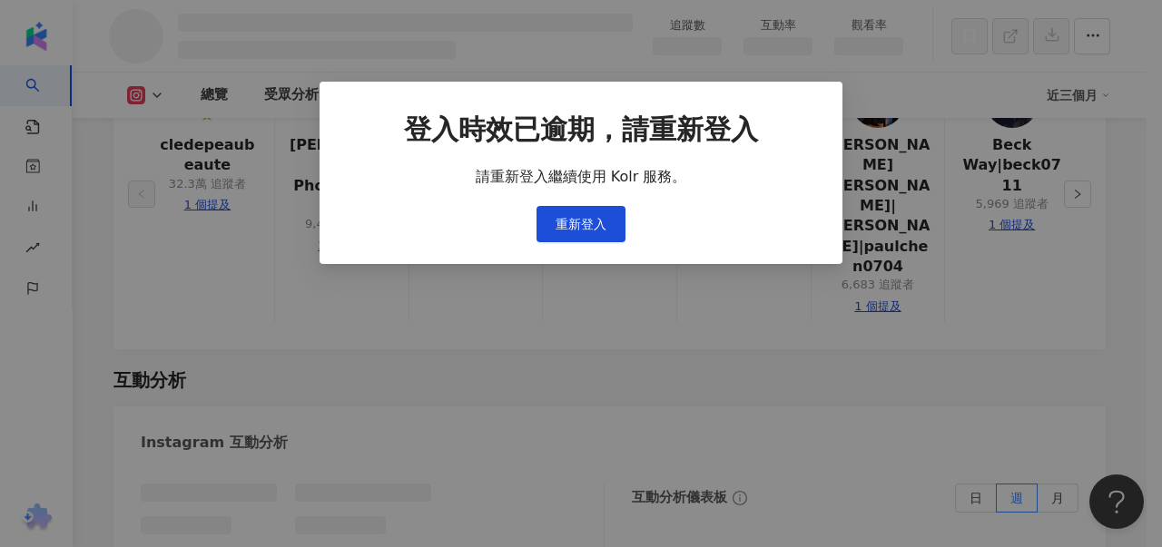
click at [574, 228] on div "登入時效已逾期，請重新登入 請重新登入繼續使用 Kolr 服務。 重新登入" at bounding box center [581, 273] width 1162 height 547
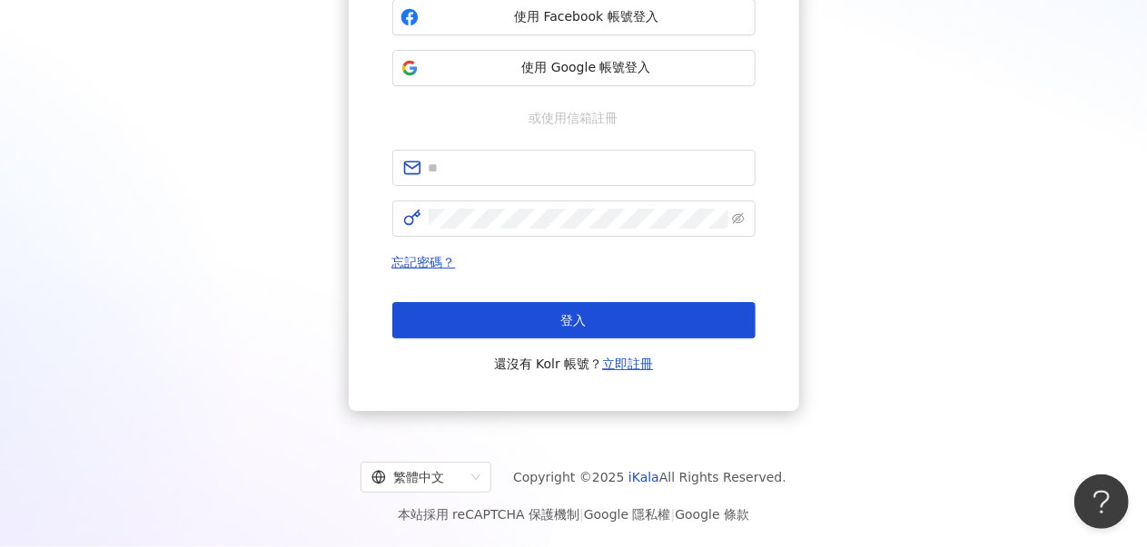
scroll to position [91, 0]
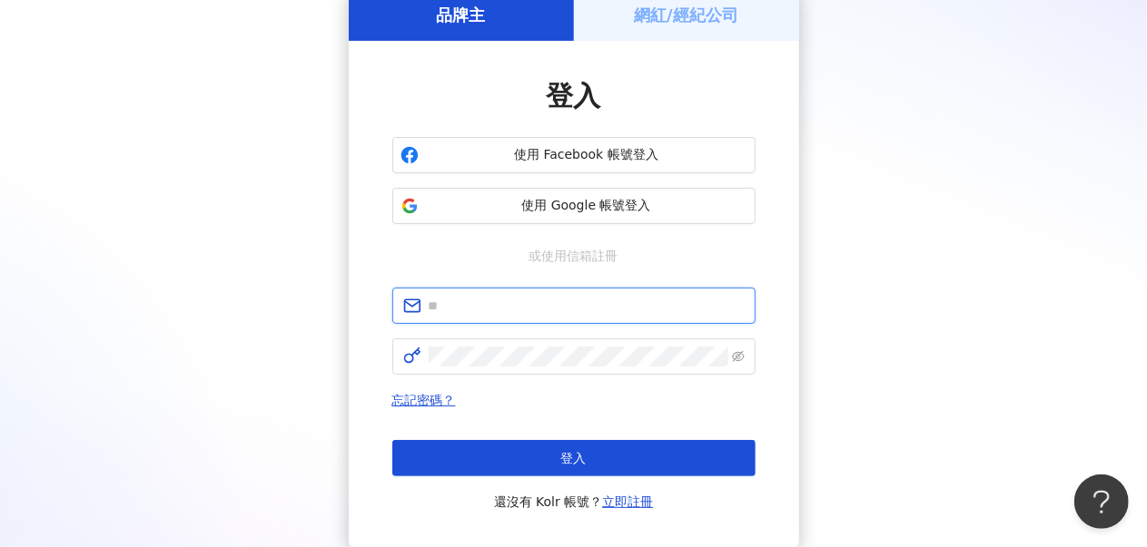
click at [581, 308] on input "text" at bounding box center [586, 306] width 316 height 20
type input "**********"
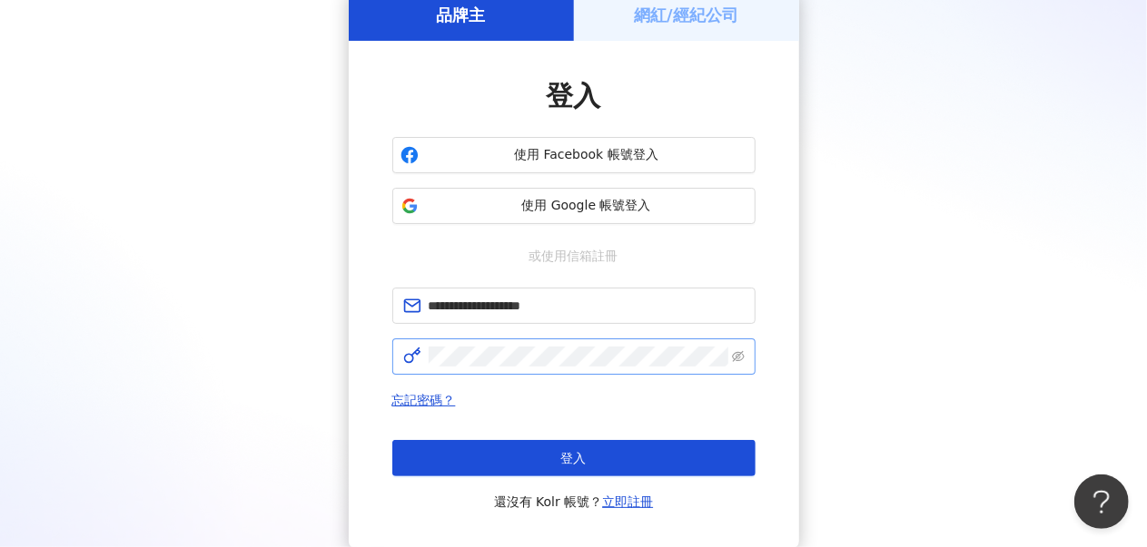
click at [586, 344] on span at bounding box center [573, 357] width 363 height 36
click button "登入" at bounding box center [573, 458] width 363 height 36
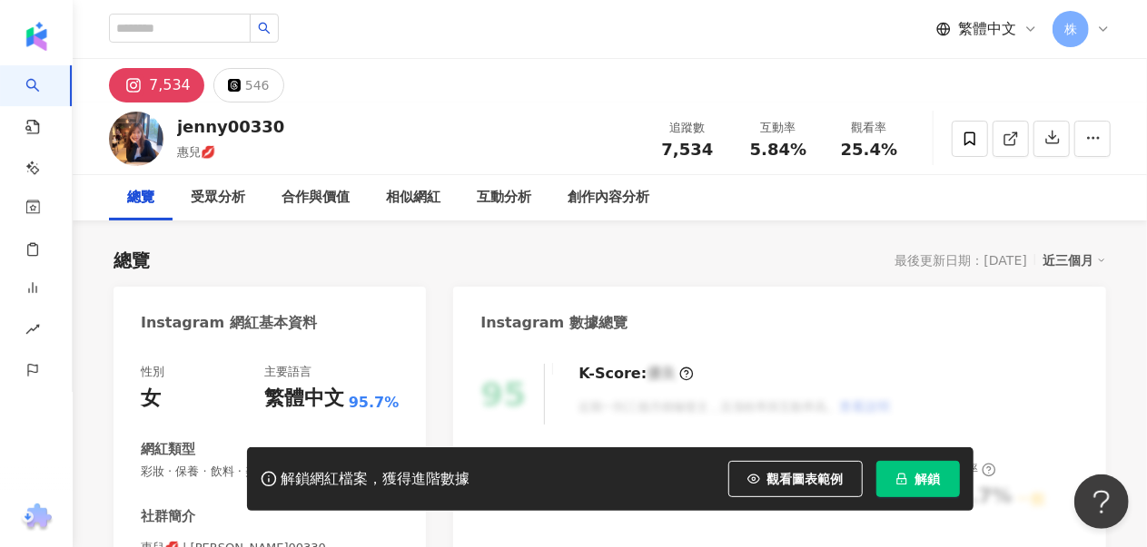
click at [908, 475] on button "解鎖" at bounding box center [918, 479] width 84 height 36
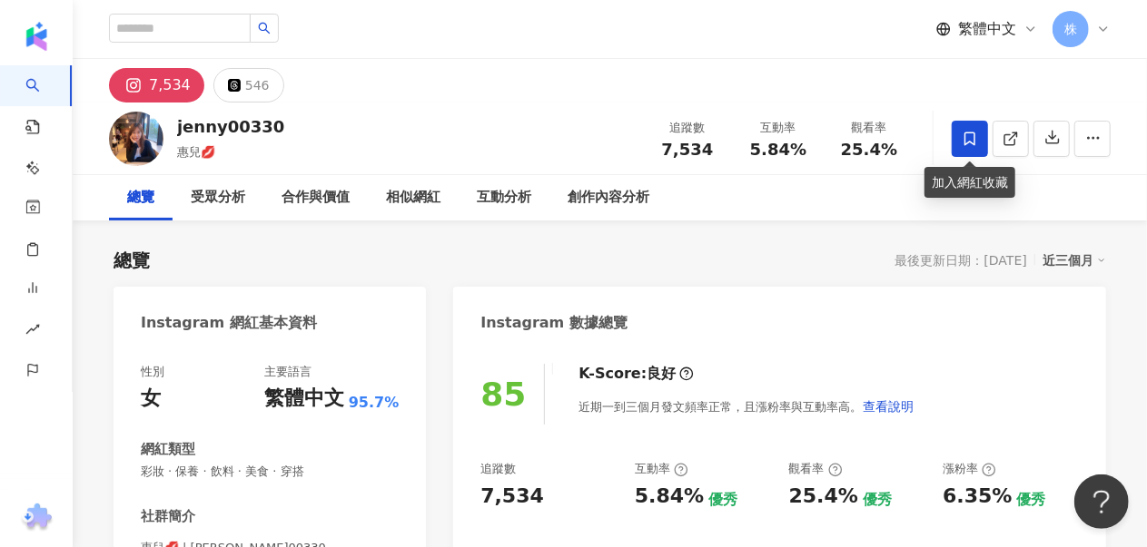
click at [968, 137] on icon at bounding box center [969, 139] width 16 height 16
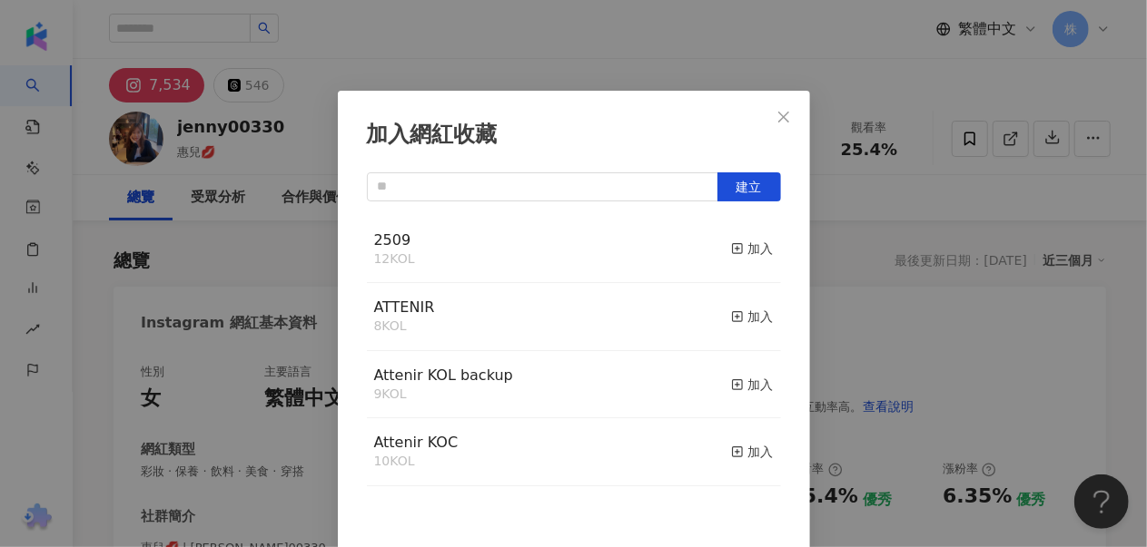
scroll to position [16, 0]
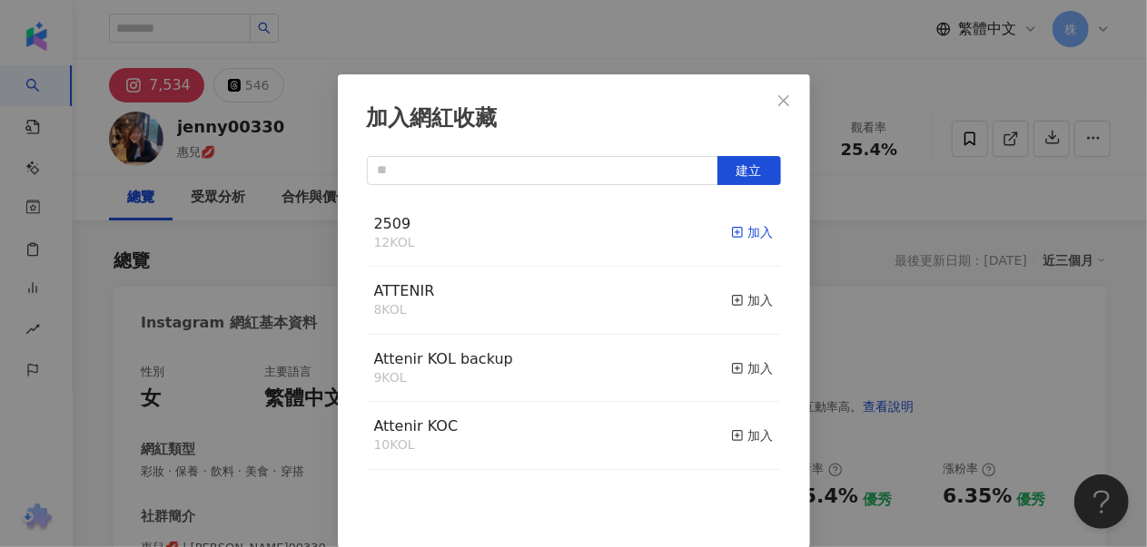
click at [733, 237] on div "加入" at bounding box center [752, 232] width 43 height 20
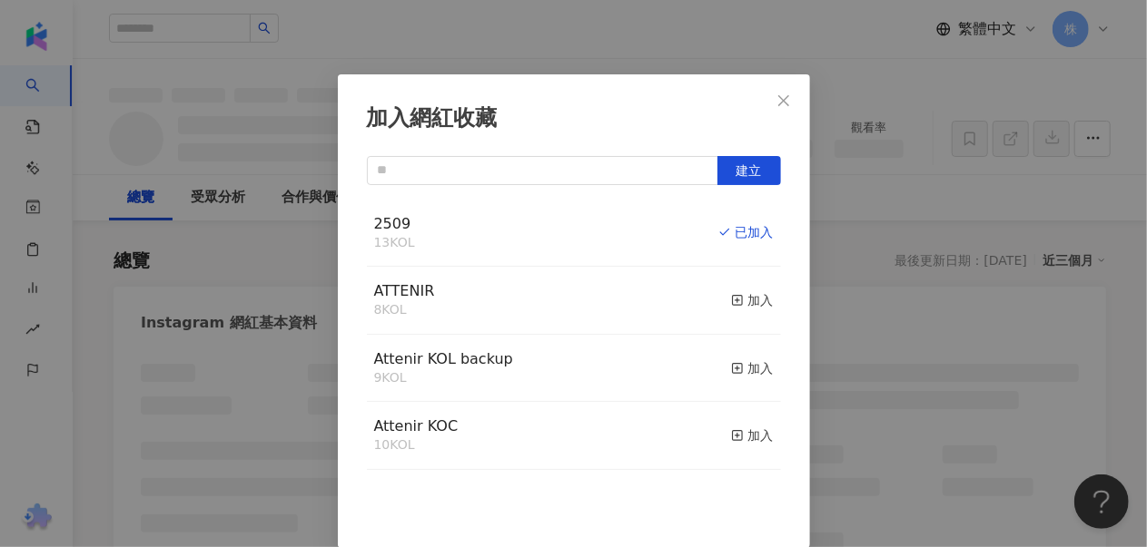
click at [779, 96] on icon "close" at bounding box center [783, 99] width 11 height 11
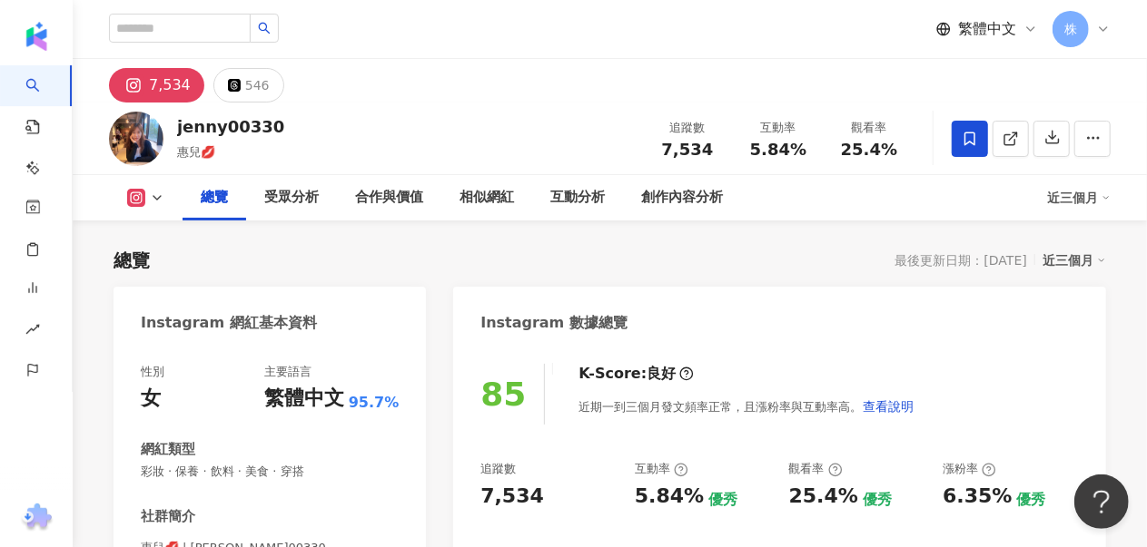
scroll to position [272, 0]
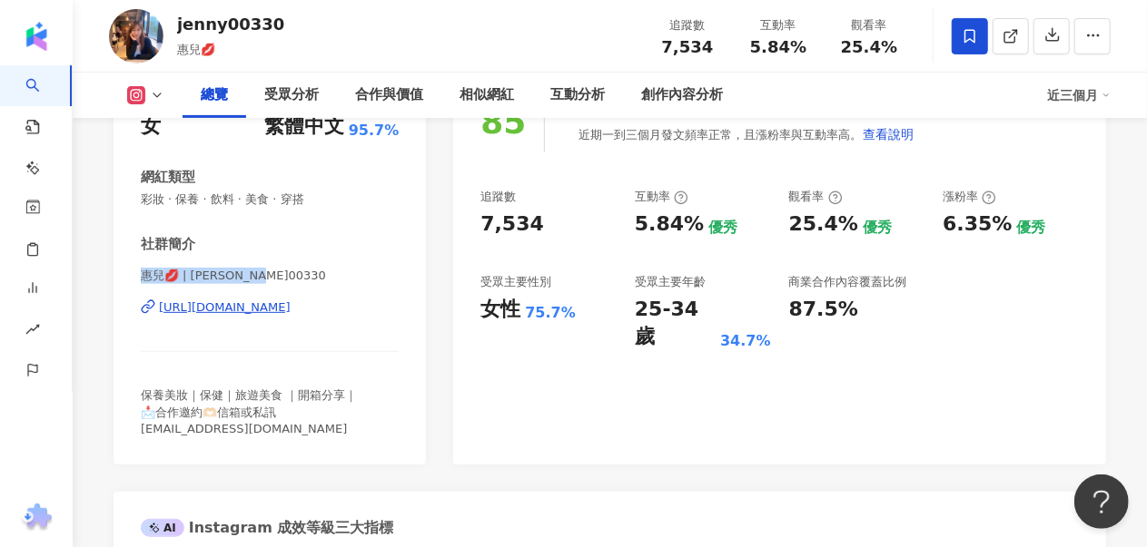
drag, startPoint x: 280, startPoint y: 275, endPoint x: 141, endPoint y: 268, distance: 139.1
click at [137, 271] on div "性別 女 主要語言 繁體中文 95.7% 網紅類型 彩妝 · 保養 · 飲料 · 美食 · 穿搭 社群簡介 惠兒💋 | jenny00330 [URL][DO…" at bounding box center [269, 269] width 312 height 391
copy span "惠兒💋 | [PERSON_NAME]00330"
click at [175, 306] on div "[URL][DOMAIN_NAME]" at bounding box center [225, 308] width 132 height 16
click at [290, 310] on div "[URL][DOMAIN_NAME]" at bounding box center [225, 308] width 132 height 16
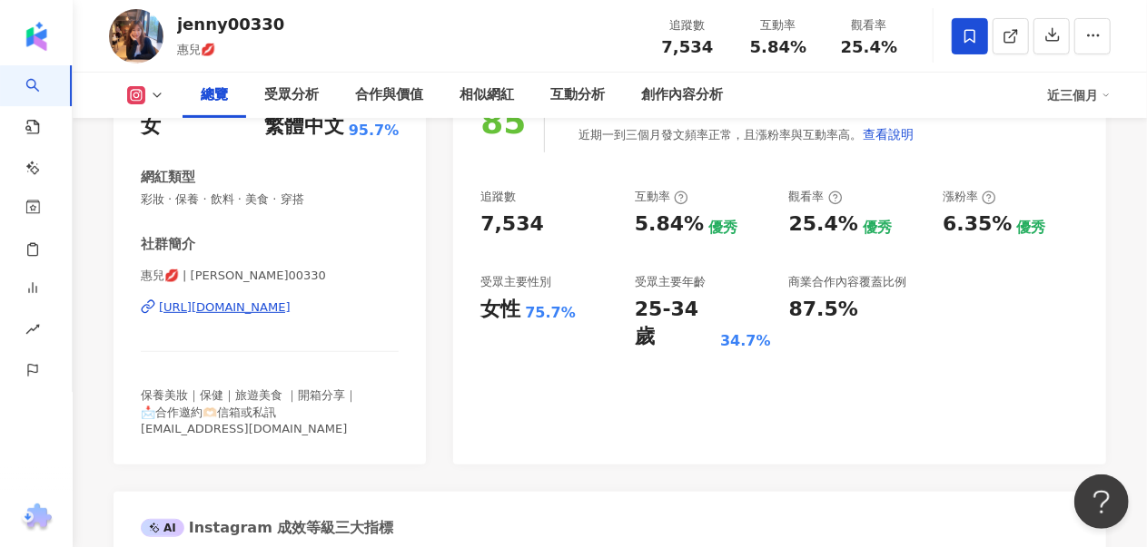
click at [605, 406] on div "85 K-Score : 良好 近期一到三個月發文頻率正常，且漲粉率與互動率高。 查看說明 追蹤數 7,534 互動率 5.84% 優秀 觀看率 25.4% …" at bounding box center [779, 269] width 653 height 391
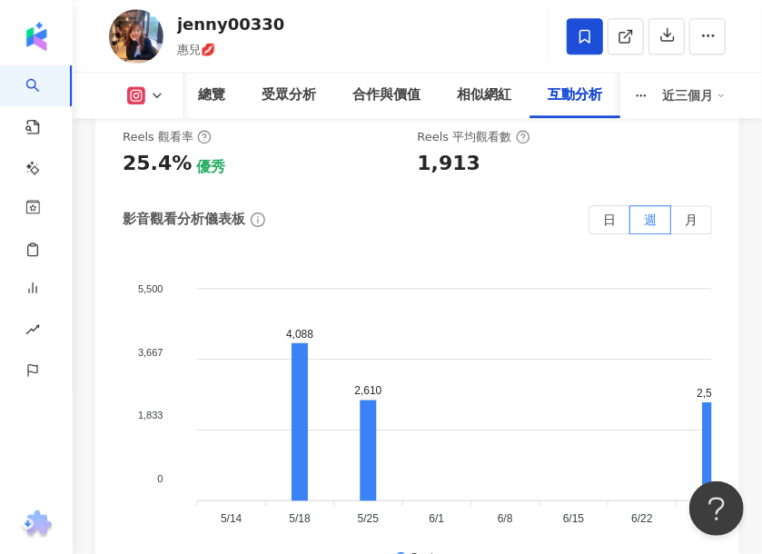
scroll to position [6445, 0]
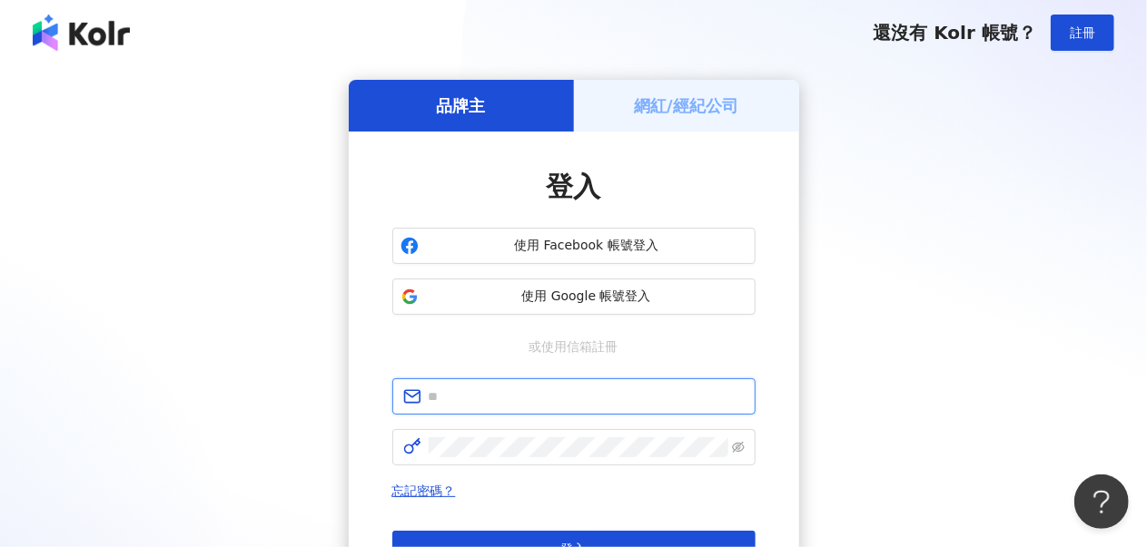
click at [496, 398] on input "text" at bounding box center [586, 397] width 316 height 20
type input "**********"
click button "登入" at bounding box center [573, 549] width 363 height 36
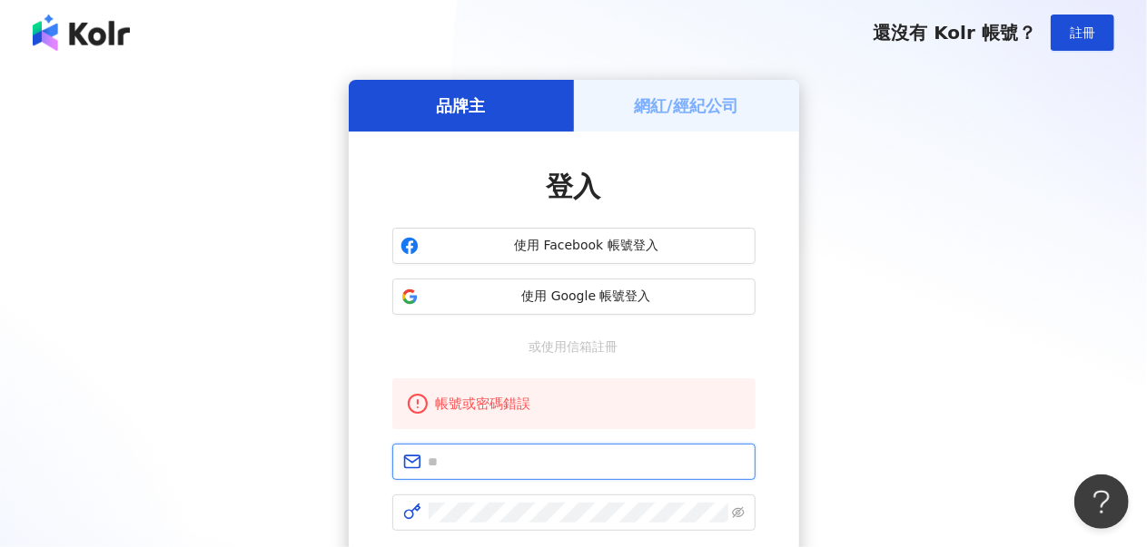
drag, startPoint x: 537, startPoint y: 464, endPoint x: 536, endPoint y: 452, distance: 11.9
click at [537, 462] on input "text" at bounding box center [586, 462] width 316 height 20
type input "**********"
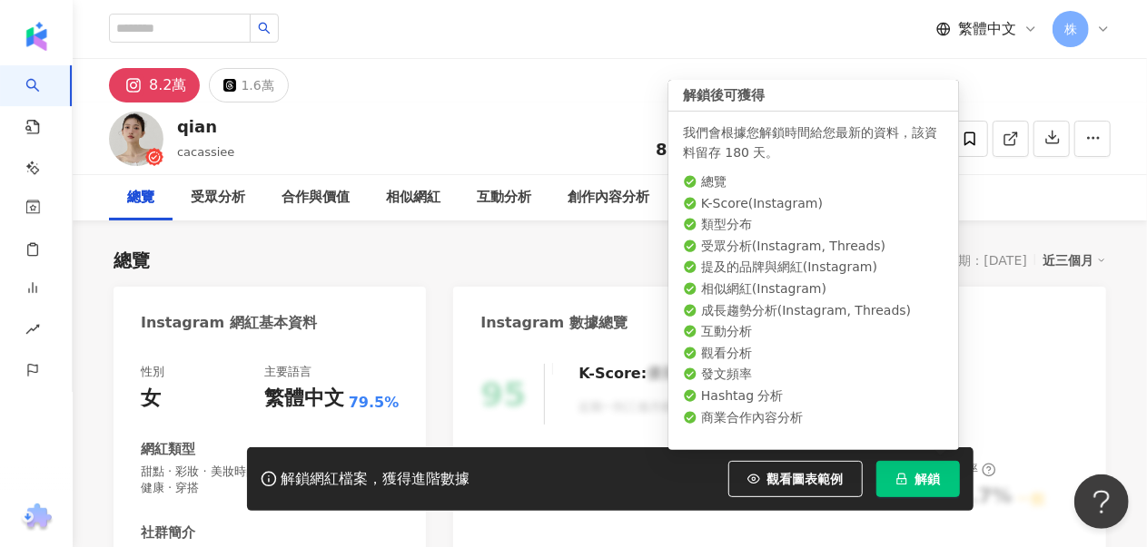
drag, startPoint x: 911, startPoint y: 471, endPoint x: 890, endPoint y: 411, distance: 63.8
click at [911, 471] on button "解鎖" at bounding box center [918, 479] width 84 height 36
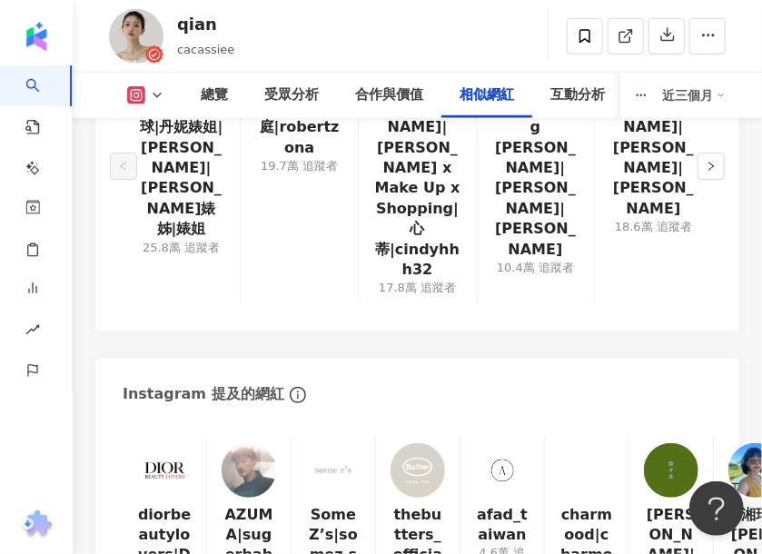
scroll to position [4610, 0]
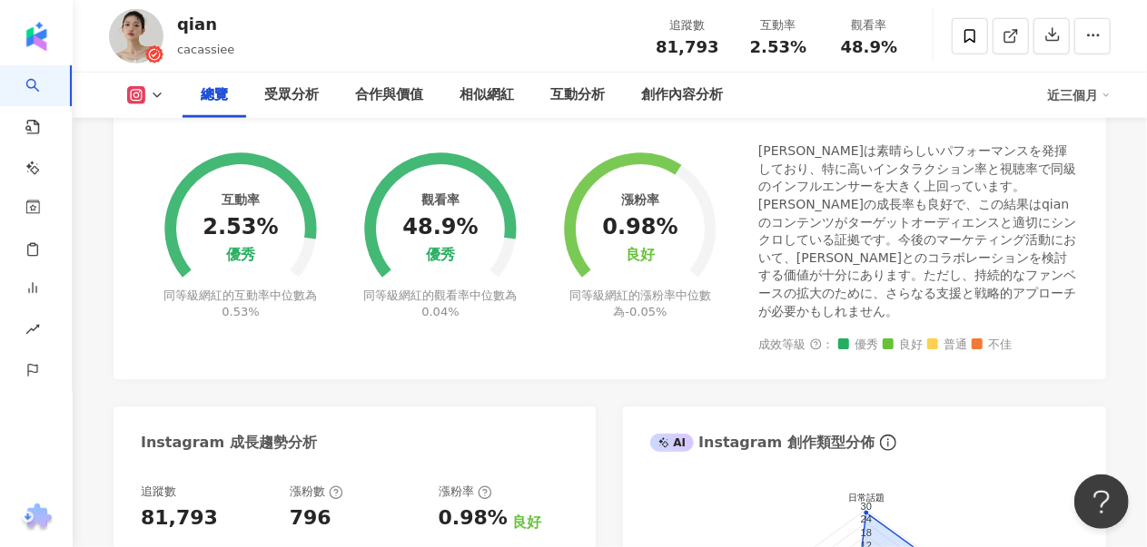
scroll to position [171, 0]
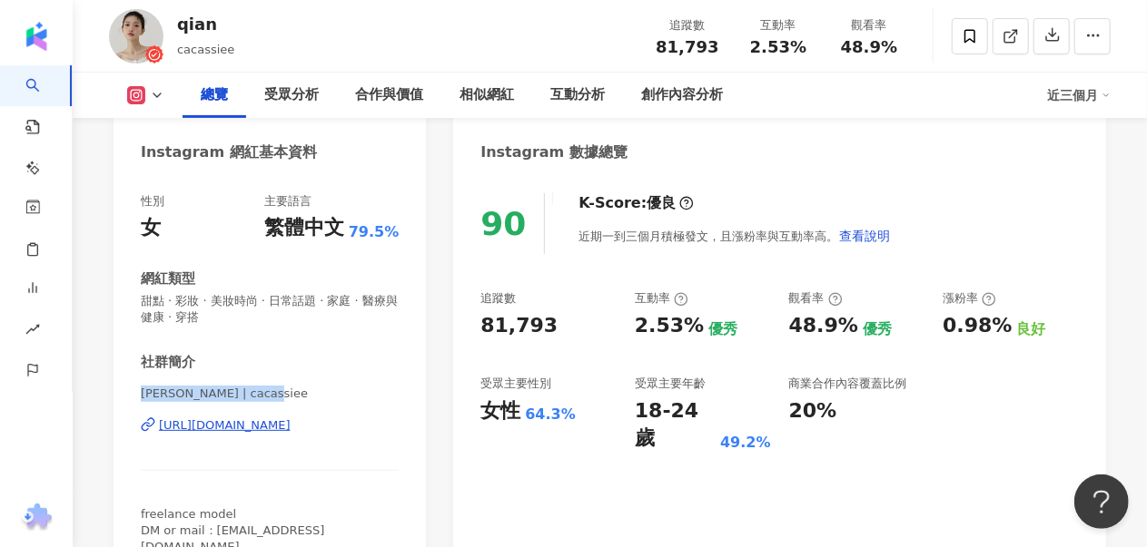
drag, startPoint x: 264, startPoint y: 400, endPoint x: 143, endPoint y: 404, distance: 120.8
click at [143, 404] on div "qian ying | cacassiee https://www.instagram.com/cacassiee/" at bounding box center [270, 439] width 258 height 106
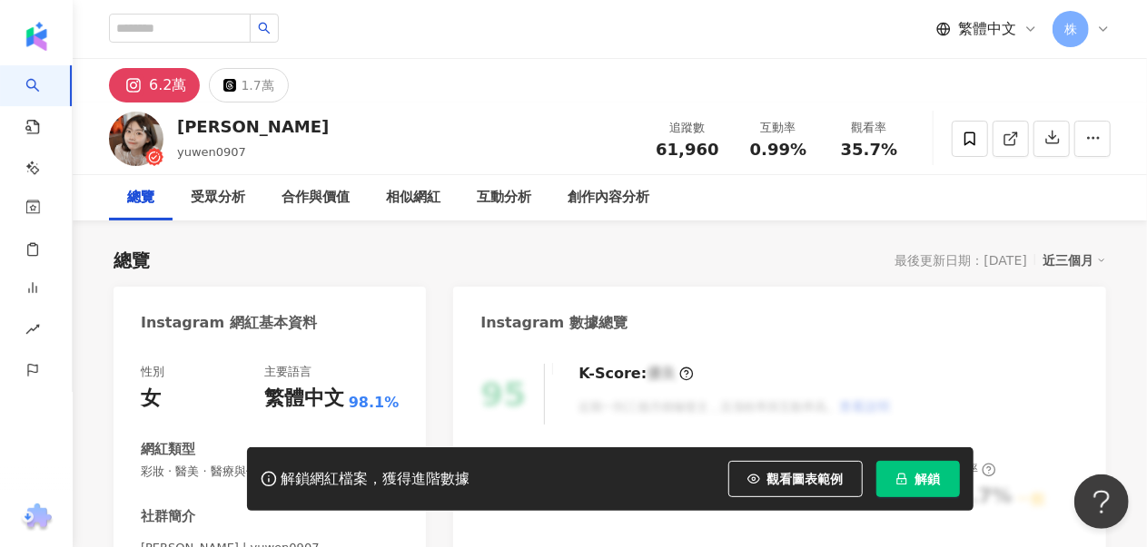
click at [911, 483] on button "解鎖" at bounding box center [918, 479] width 84 height 36
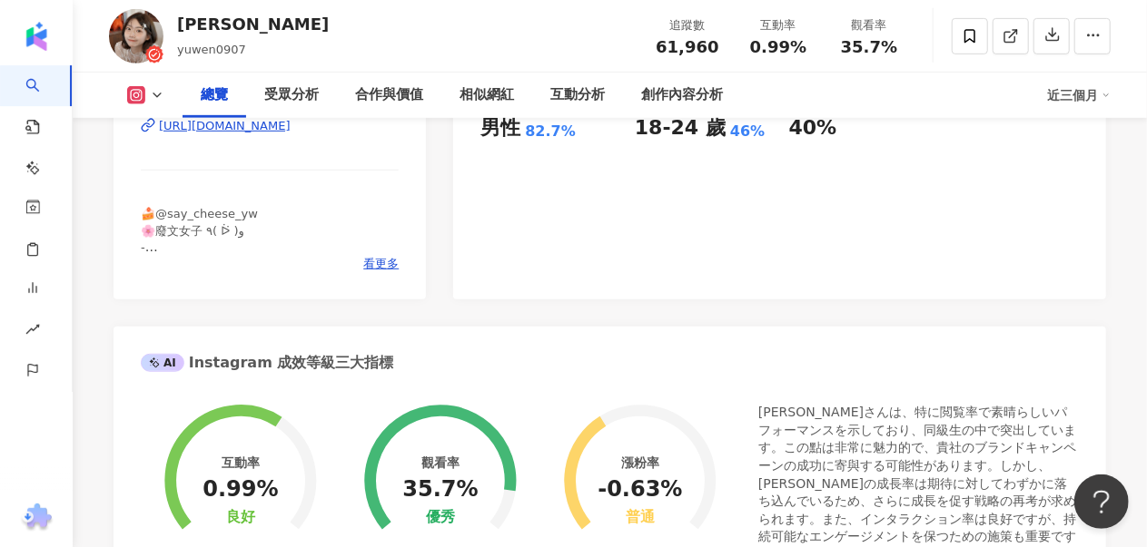
scroll to position [182, 0]
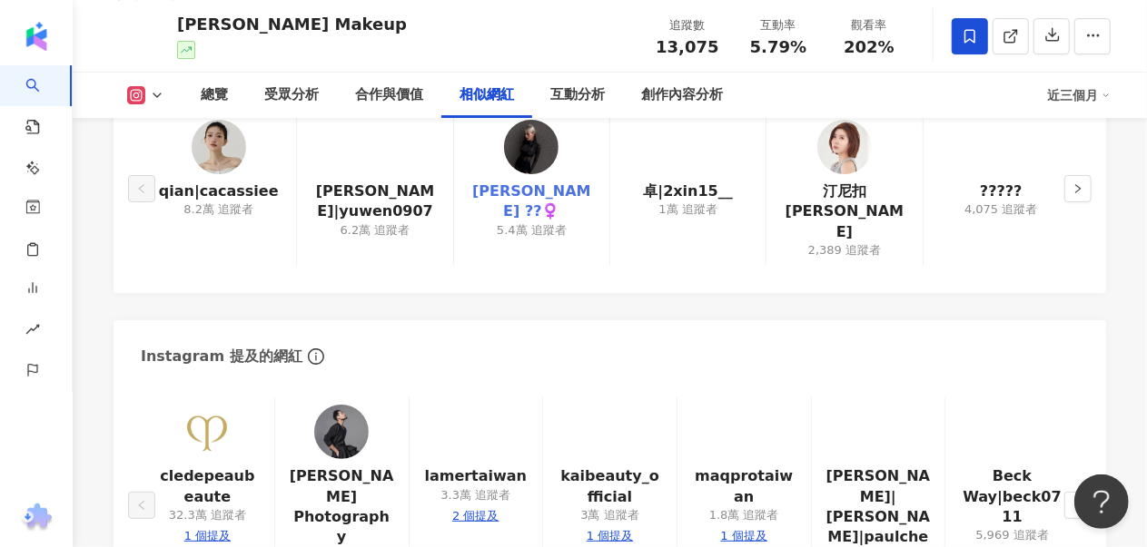
scroll to position [2996, 0]
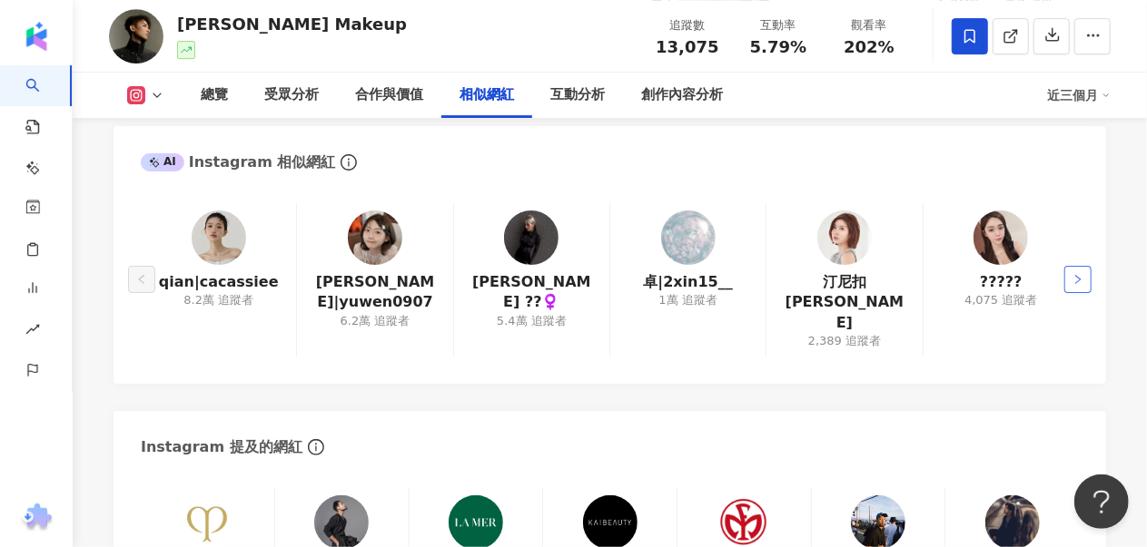
click at [1078, 274] on icon "right" at bounding box center [1077, 279] width 11 height 11
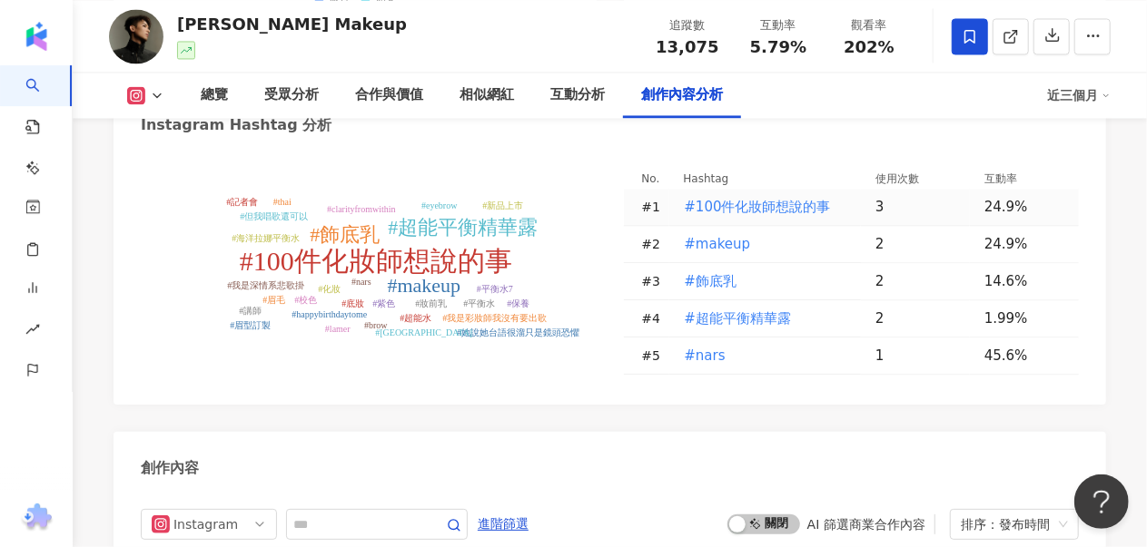
scroll to position [5084, 0]
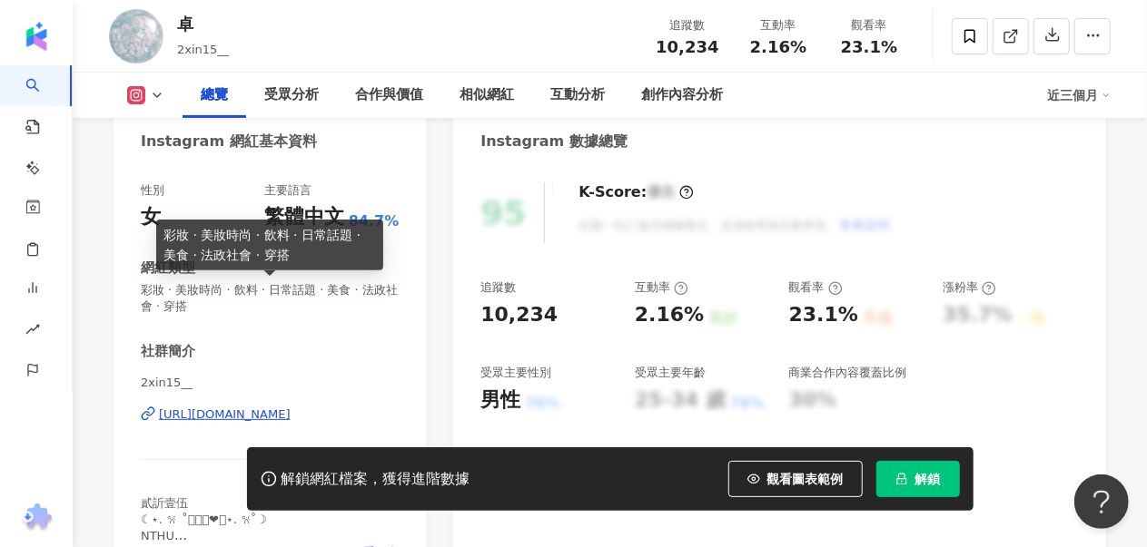
scroll to position [363, 0]
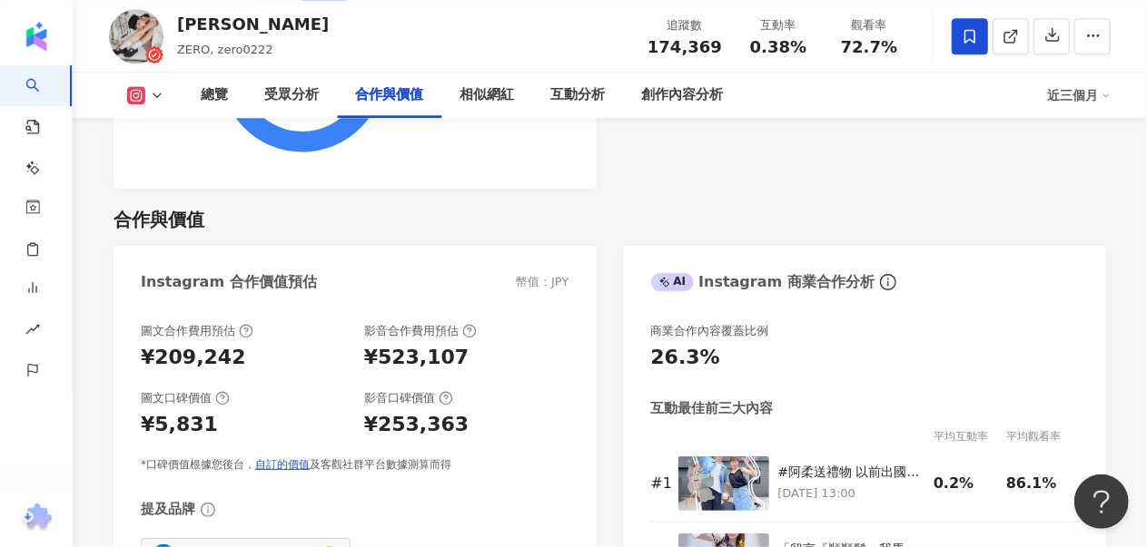
scroll to position [2814, 0]
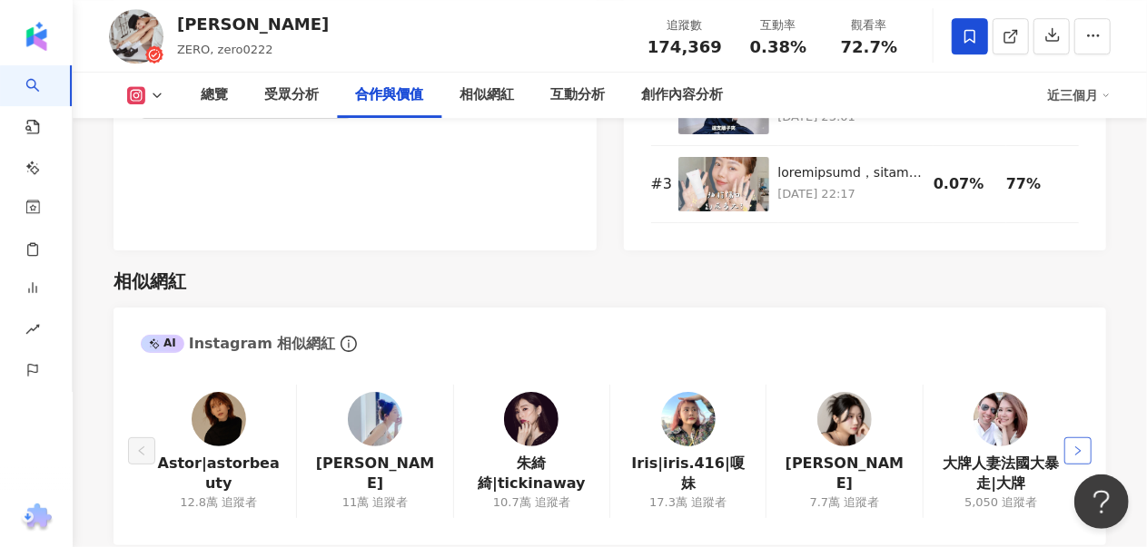
click at [1073, 448] on icon "right" at bounding box center [1077, 451] width 11 height 11
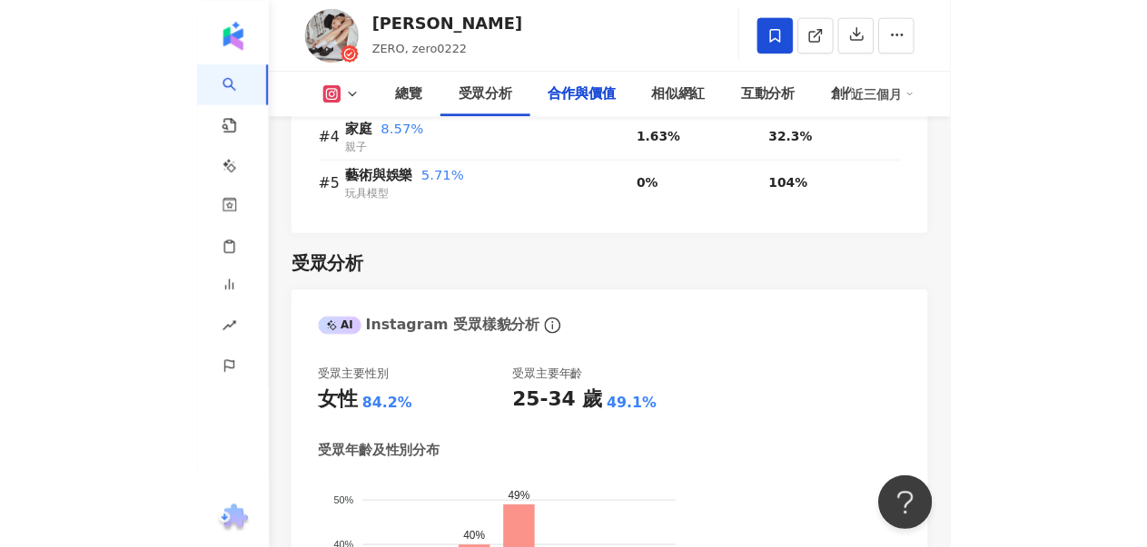
scroll to position [2894, 0]
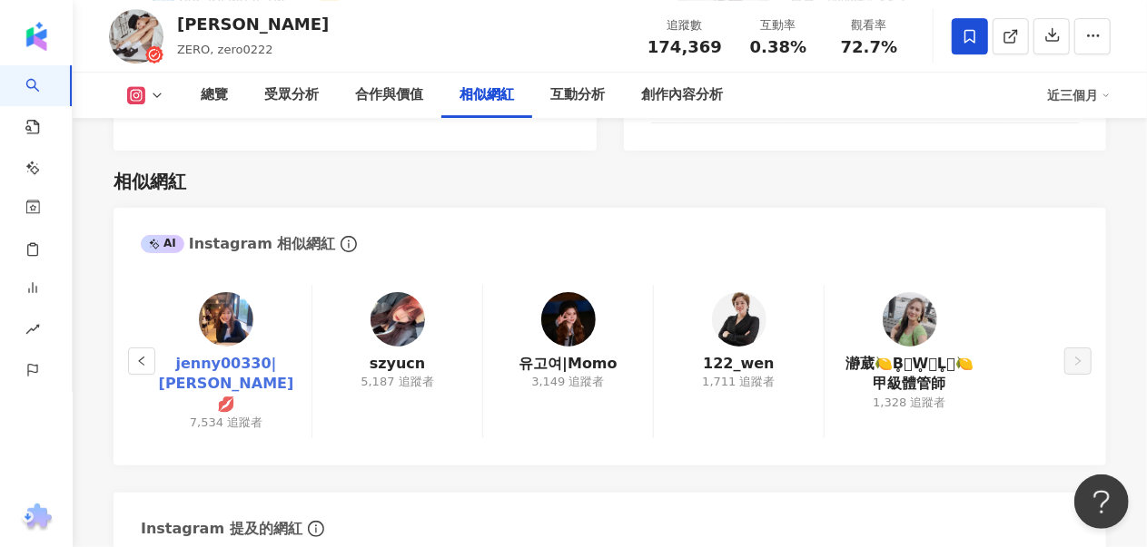
click at [218, 363] on link "jenny00330|[PERSON_NAME]💋" at bounding box center [226, 384] width 142 height 61
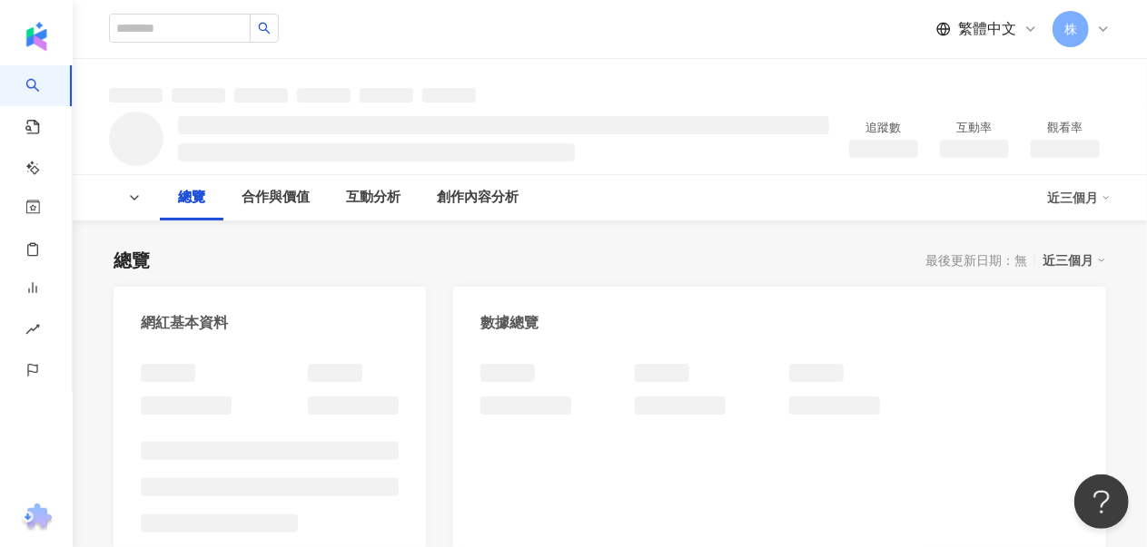
scroll to position [363, 0]
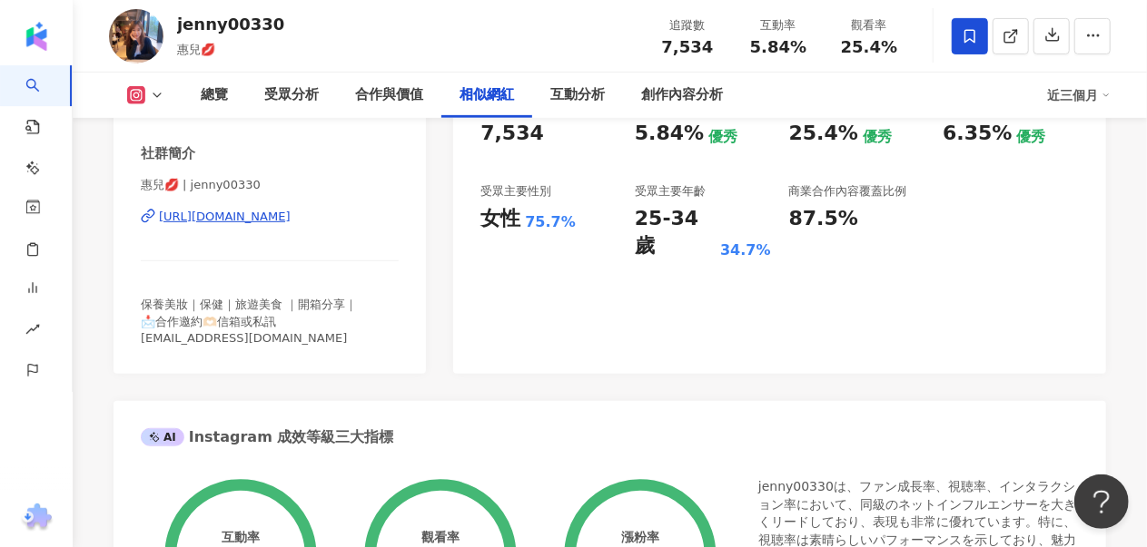
scroll to position [2919, 0]
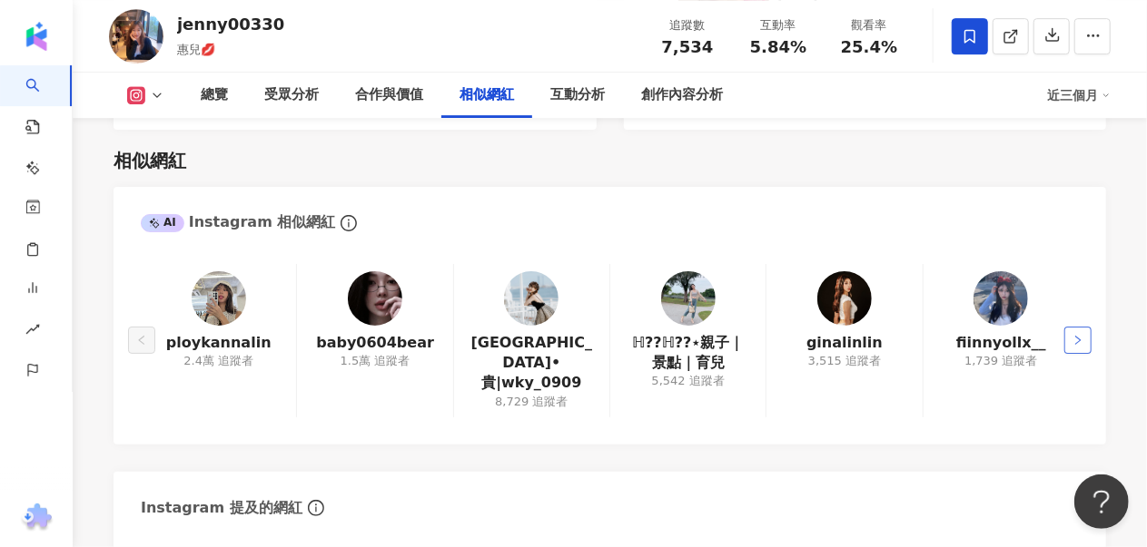
click at [1073, 335] on icon "right" at bounding box center [1077, 340] width 11 height 11
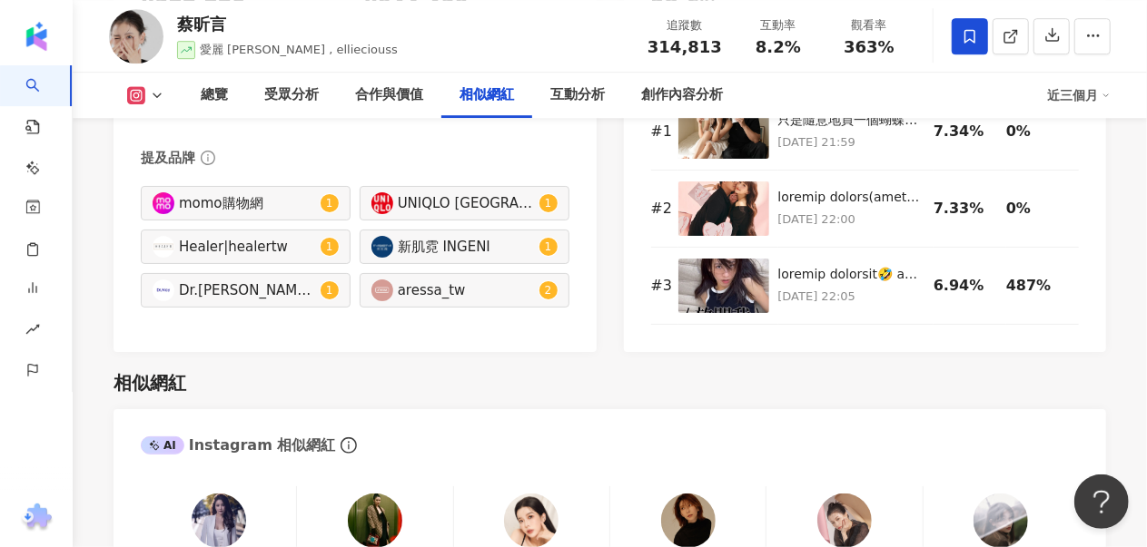
scroll to position [2905, 0]
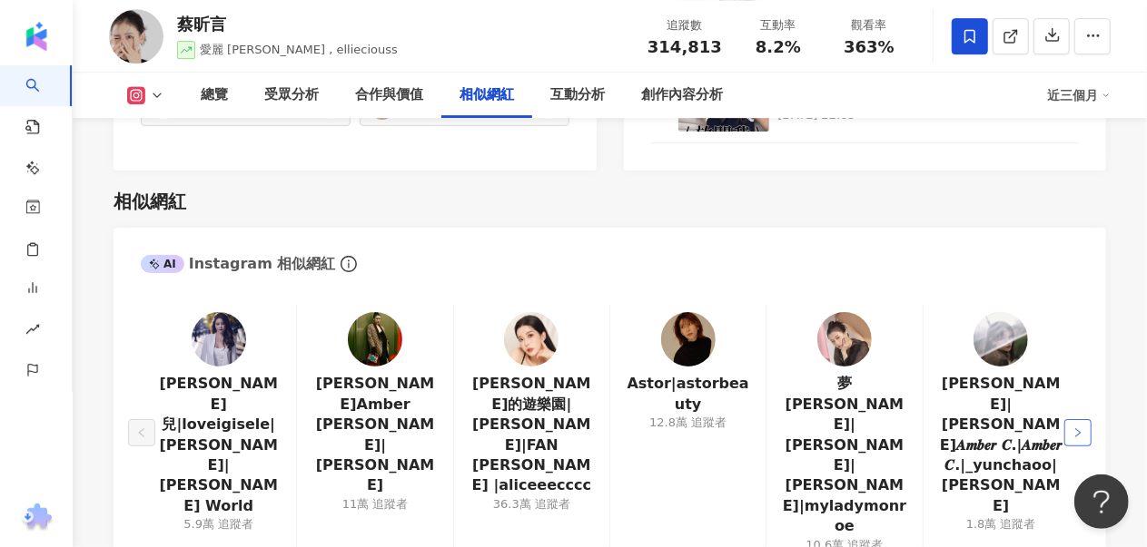
click at [1084, 419] on button "button" at bounding box center [1077, 432] width 27 height 27
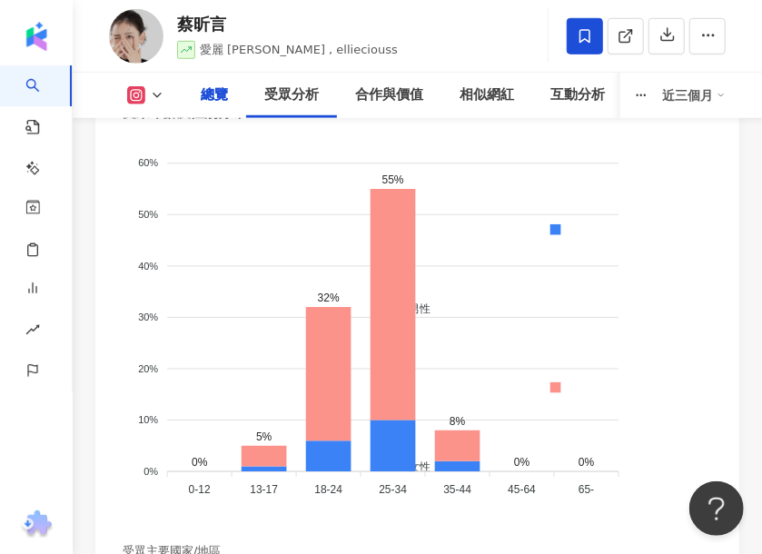
scroll to position [2338, 0]
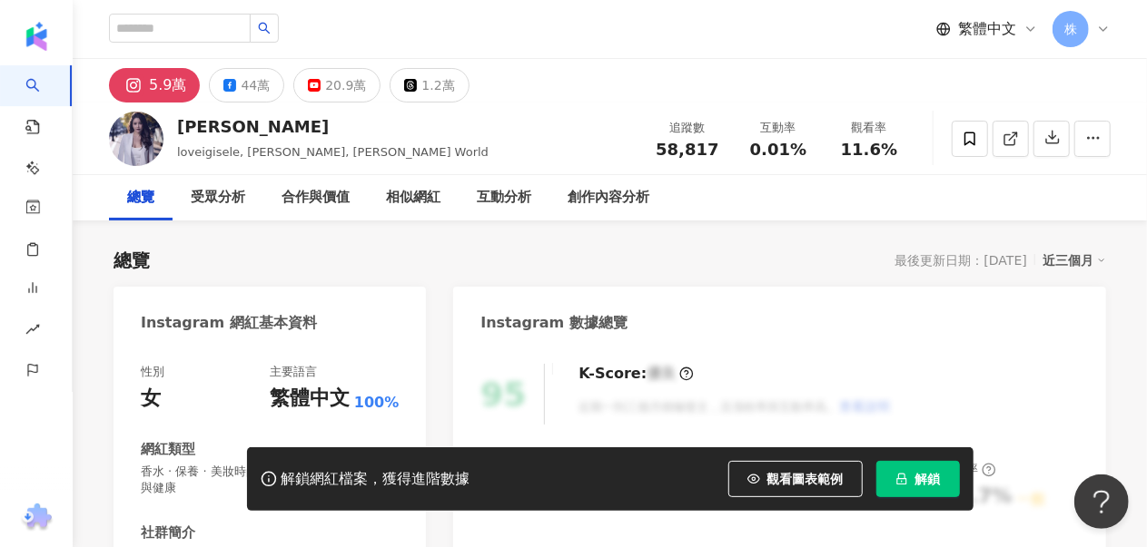
click at [926, 467] on button "解鎖" at bounding box center [918, 479] width 84 height 36
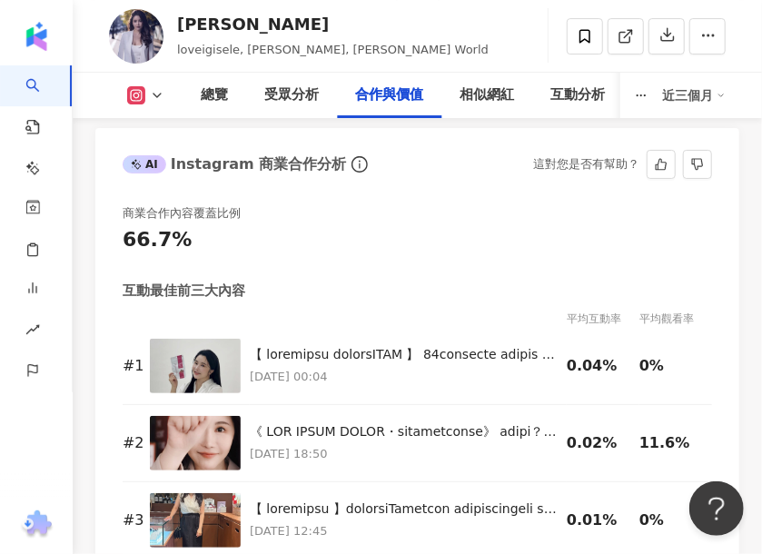
scroll to position [4721, 0]
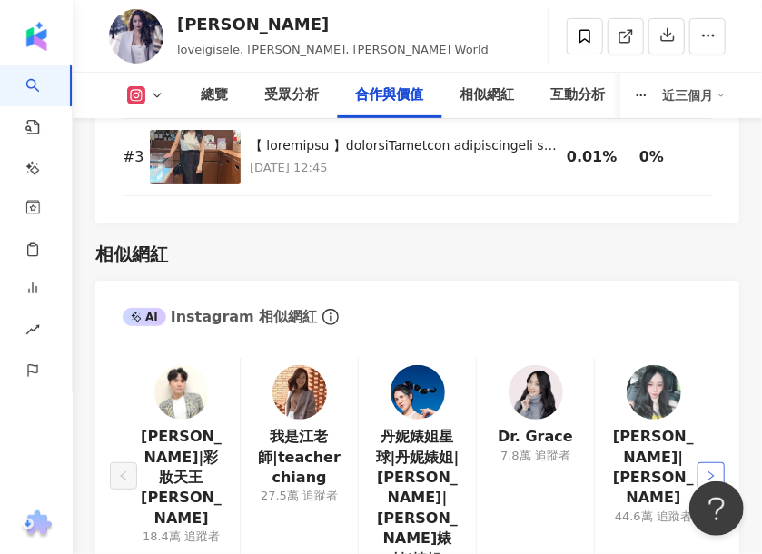
click at [714, 470] on icon "right" at bounding box center [710, 475] width 11 height 11
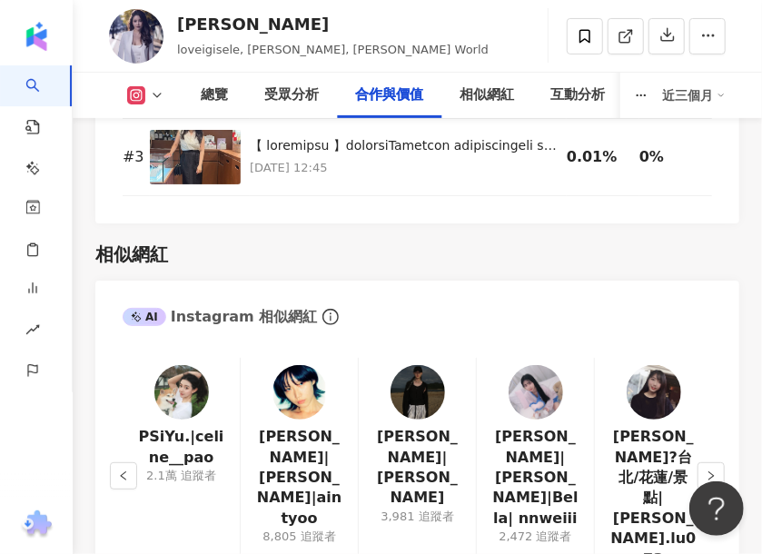
scroll to position [4902, 0]
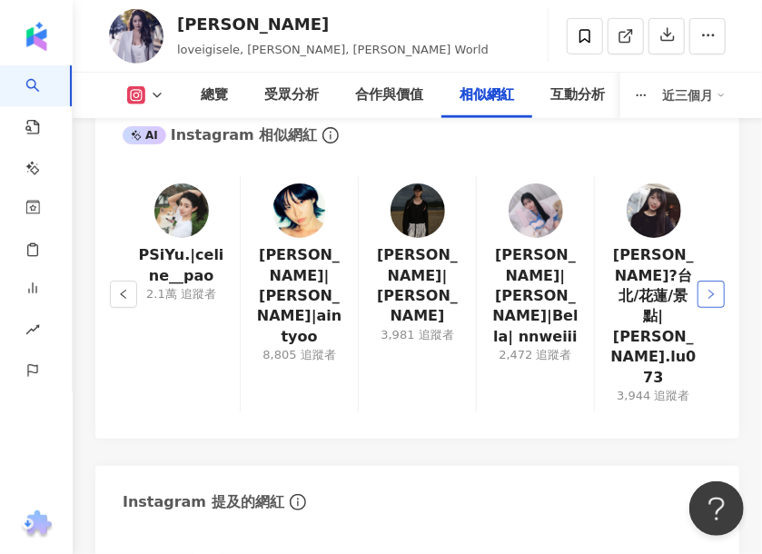
click at [719, 281] on button "button" at bounding box center [710, 294] width 27 height 27
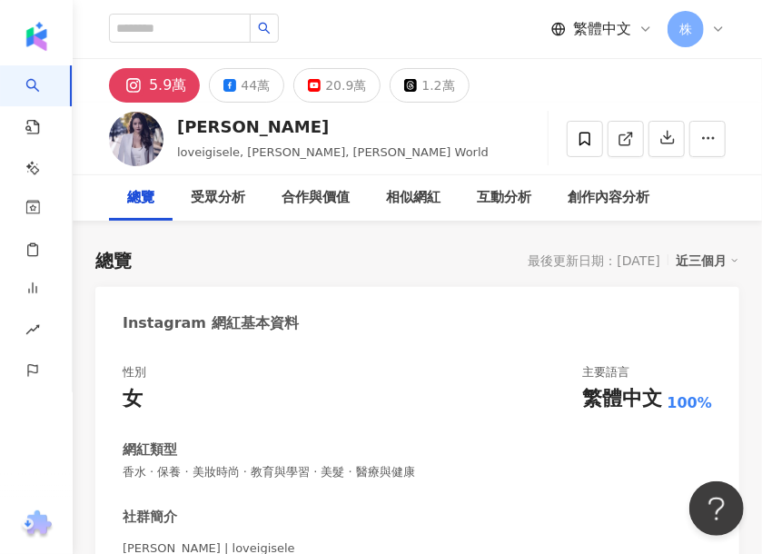
scroll to position [182, 0]
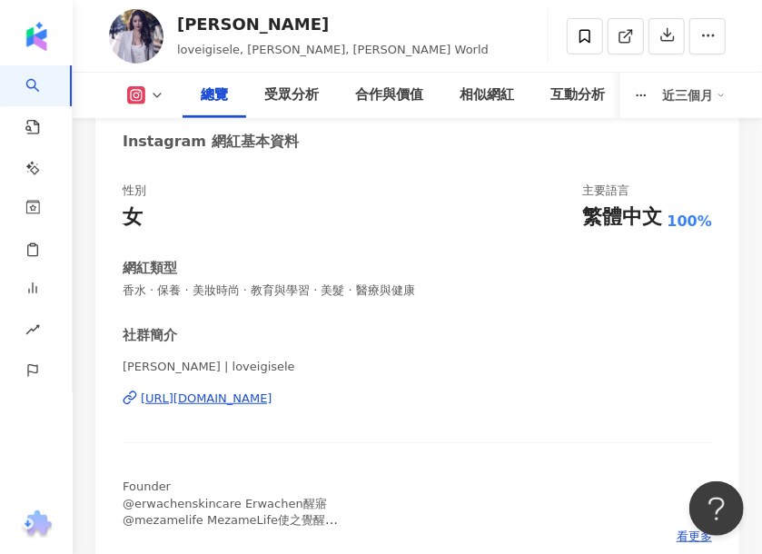
click at [272, 402] on div "https://www.instagram.com/loveigisele/" at bounding box center [207, 398] width 132 height 16
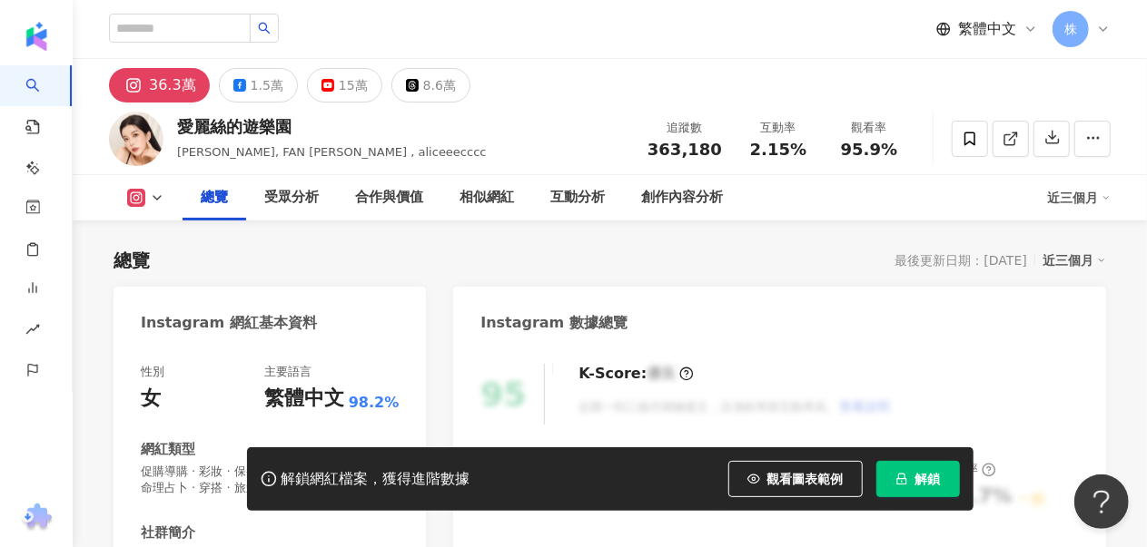
click at [915, 478] on span "解鎖" at bounding box center [927, 479] width 25 height 15
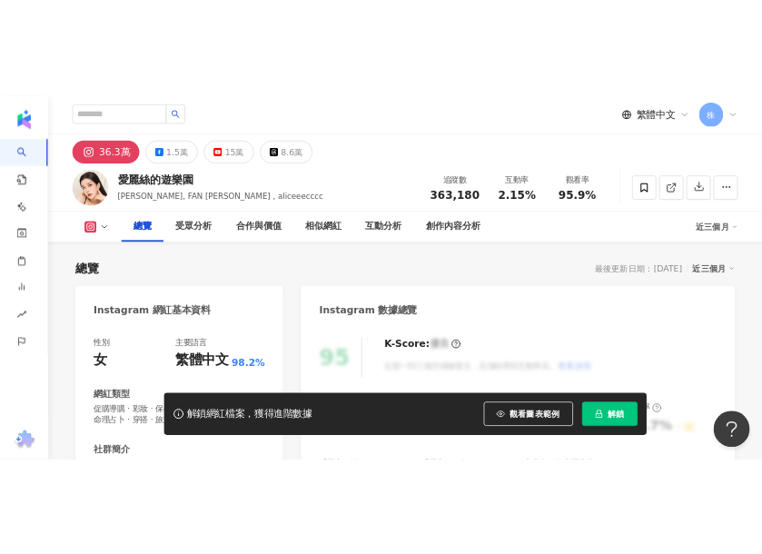
scroll to position [272, 0]
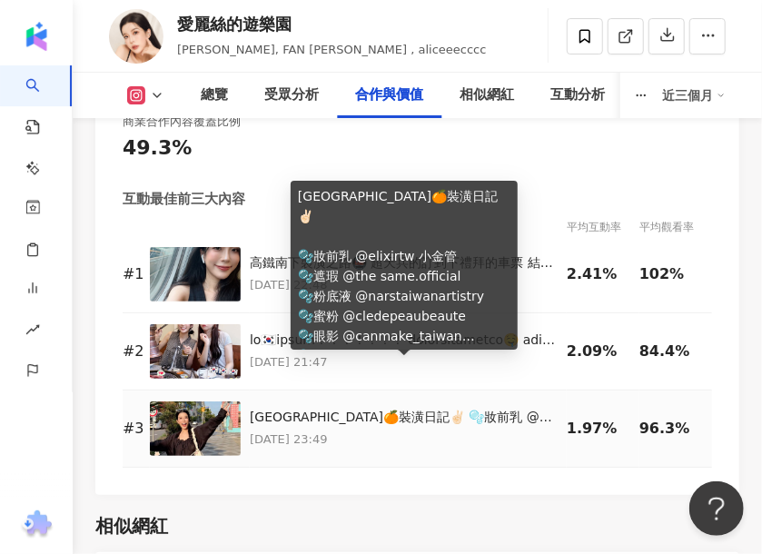
scroll to position [4811, 0]
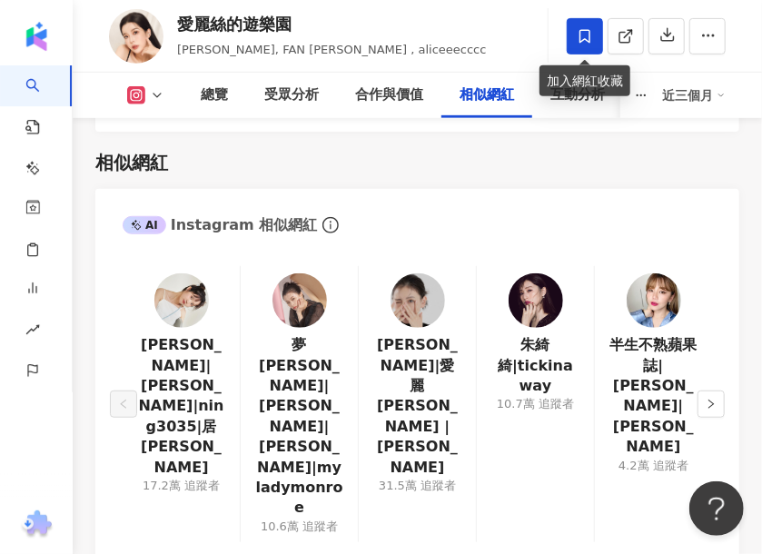
click at [594, 28] on span at bounding box center [584, 36] width 36 height 36
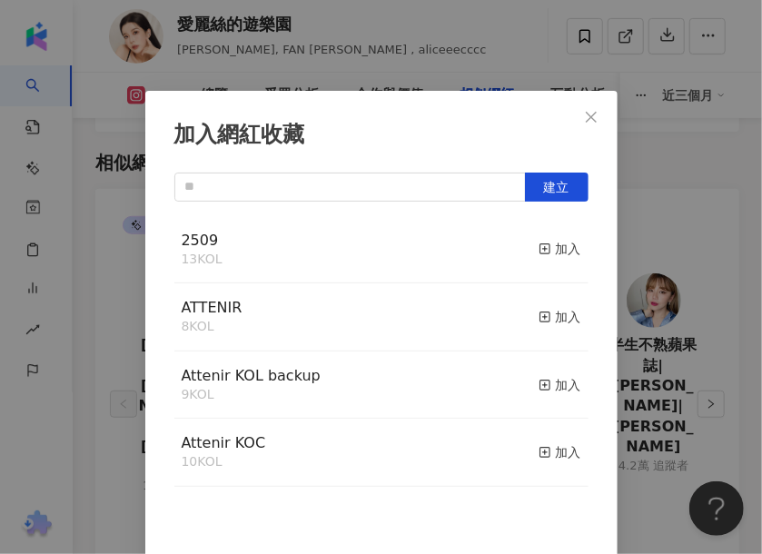
scroll to position [10, 0]
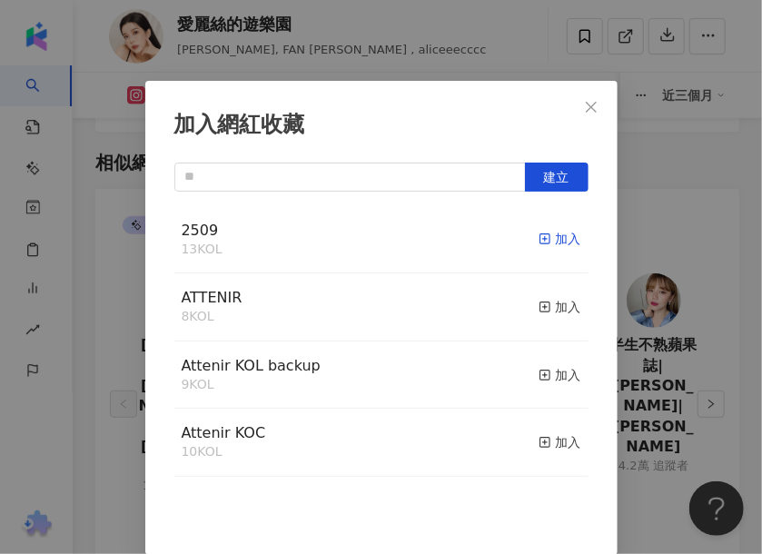
click at [538, 241] on div "加入" at bounding box center [559, 239] width 43 height 20
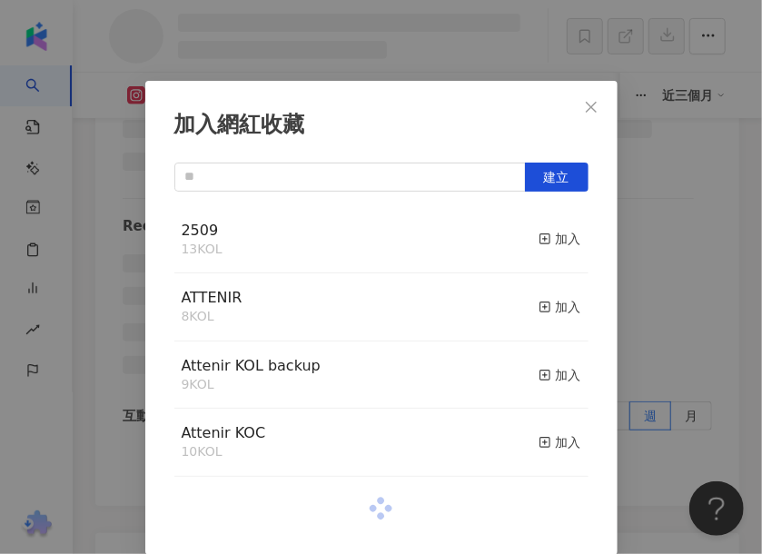
scroll to position [4031, 0]
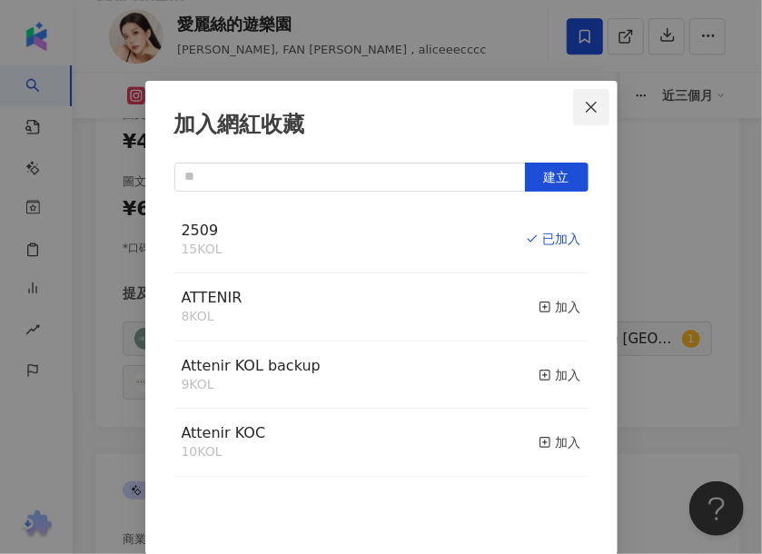
drag, startPoint x: 582, startPoint y: 108, endPoint x: 686, endPoint y: 310, distance: 227.0
click at [586, 107] on icon "close" at bounding box center [591, 106] width 11 height 11
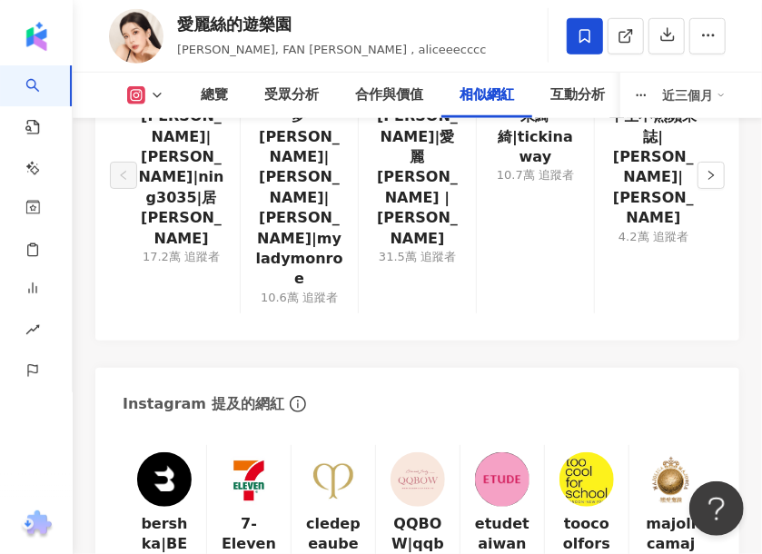
scroll to position [4859, 0]
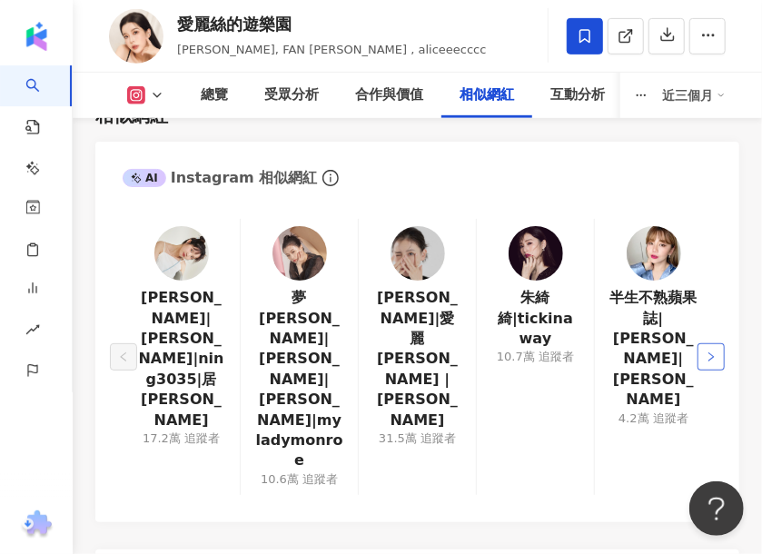
click at [708, 351] on icon "right" at bounding box center [710, 356] width 11 height 11
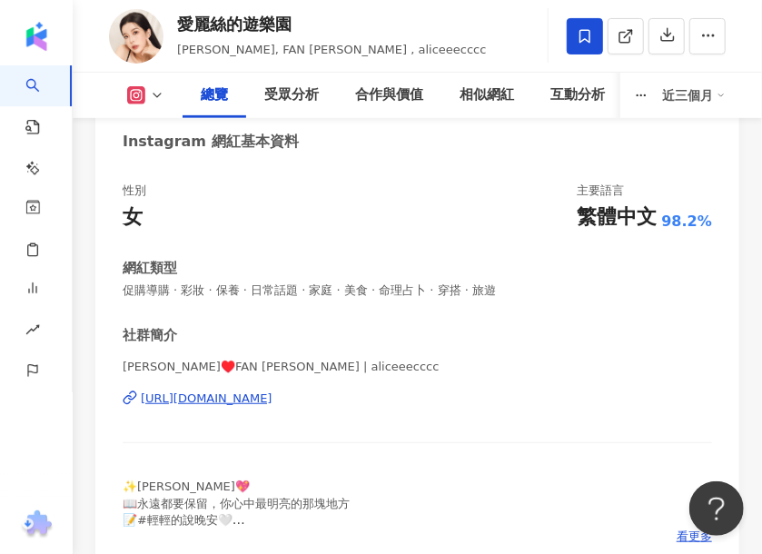
scroll to position [272, 0]
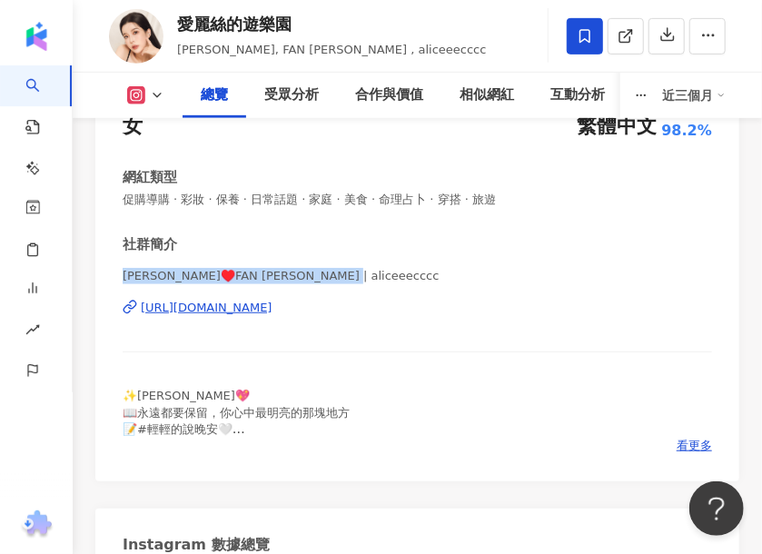
drag, startPoint x: 121, startPoint y: 277, endPoint x: 330, endPoint y: 281, distance: 209.7
click at [330, 281] on div "性別 女 主要語言 繁體中文 98.2% 網紅類型 促購導購 · 彩妝 · 保養 · 日常話題 · 家庭 · 美食 · 命理占卜 · 穿搭 · 旅遊 社群簡介…" at bounding box center [417, 278] width 644 height 408
copy span "Alice♥️FAN YU-HSUAN | aliceeecccc"
click at [272, 311] on div "https://www.instagram.com/aliceeecccc/" at bounding box center [207, 308] width 132 height 16
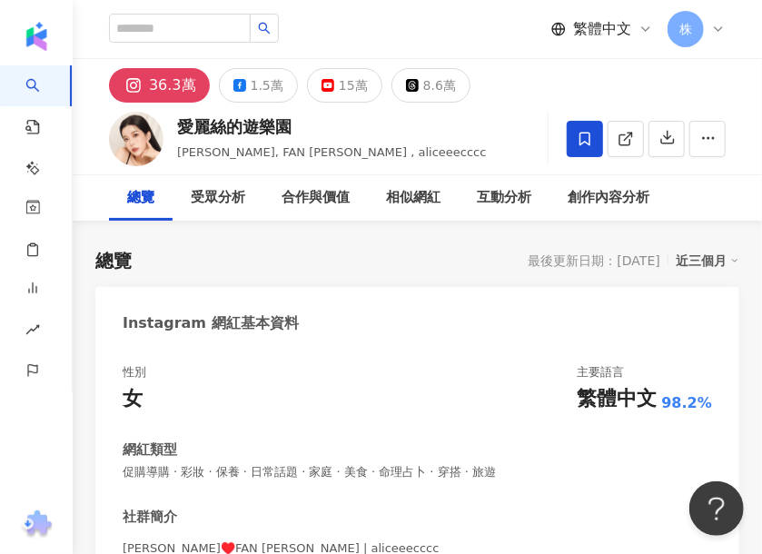
click at [489, 297] on div "Instagram 網紅基本資料" at bounding box center [417, 316] width 644 height 59
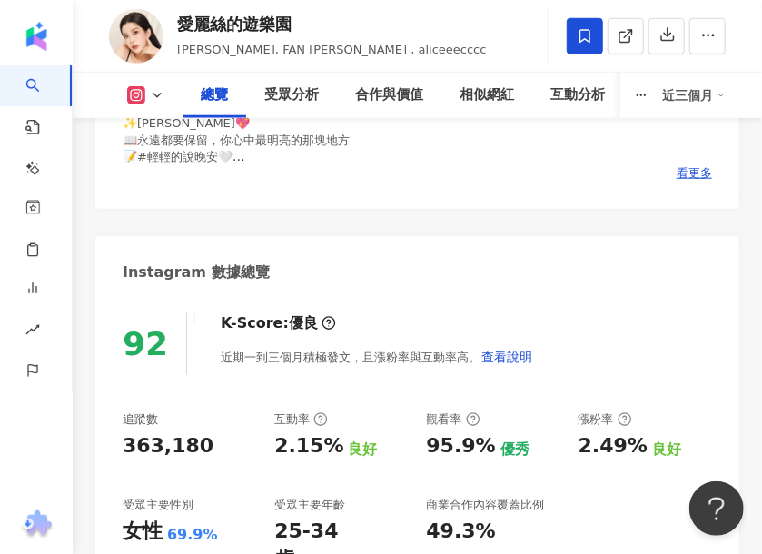
scroll to position [817, 0]
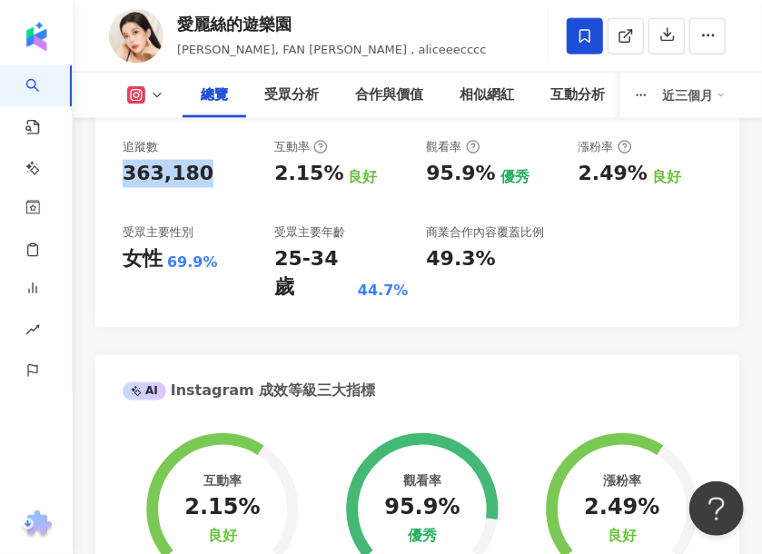
drag, startPoint x: 111, startPoint y: 177, endPoint x: 183, endPoint y: 171, distance: 72.9
click at [187, 172] on div "92 K-Score : 優良 近期一到三個月積極發文，且漲粉率與互動率高。 查看說明 追蹤數 363,180 互動率 2.15% 良好 觀看率 95.9% …" at bounding box center [417, 175] width 644 height 305
copy div "363,180"
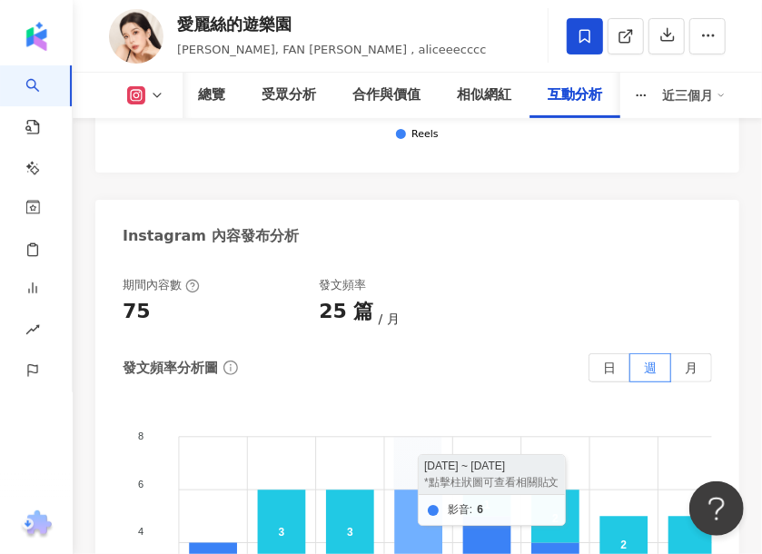
scroll to position [6808, 0]
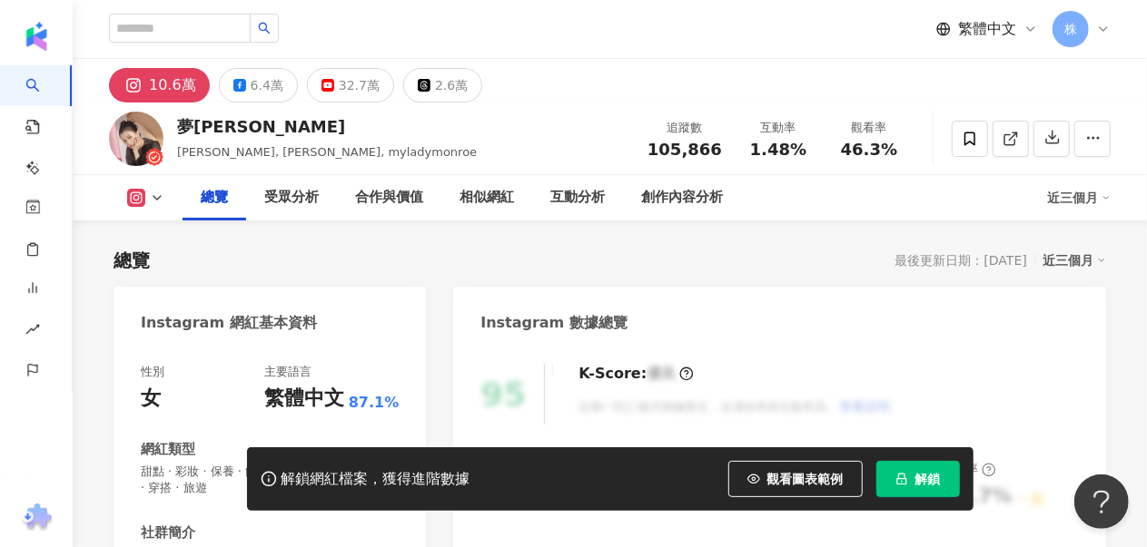
scroll to position [272, 0]
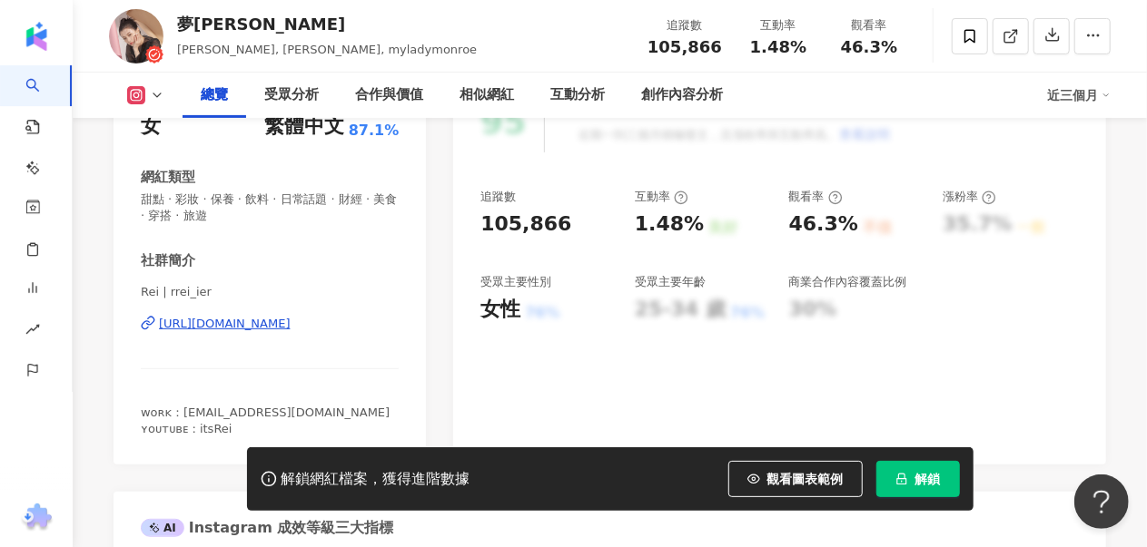
click at [929, 474] on span "解鎖" at bounding box center [927, 479] width 25 height 15
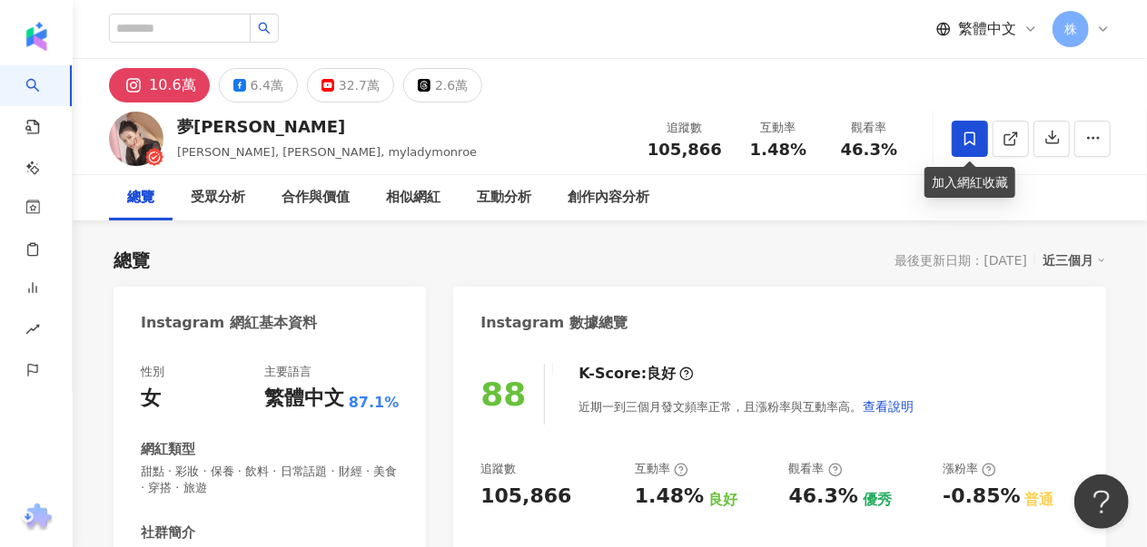
click at [979, 136] on span at bounding box center [969, 139] width 36 height 36
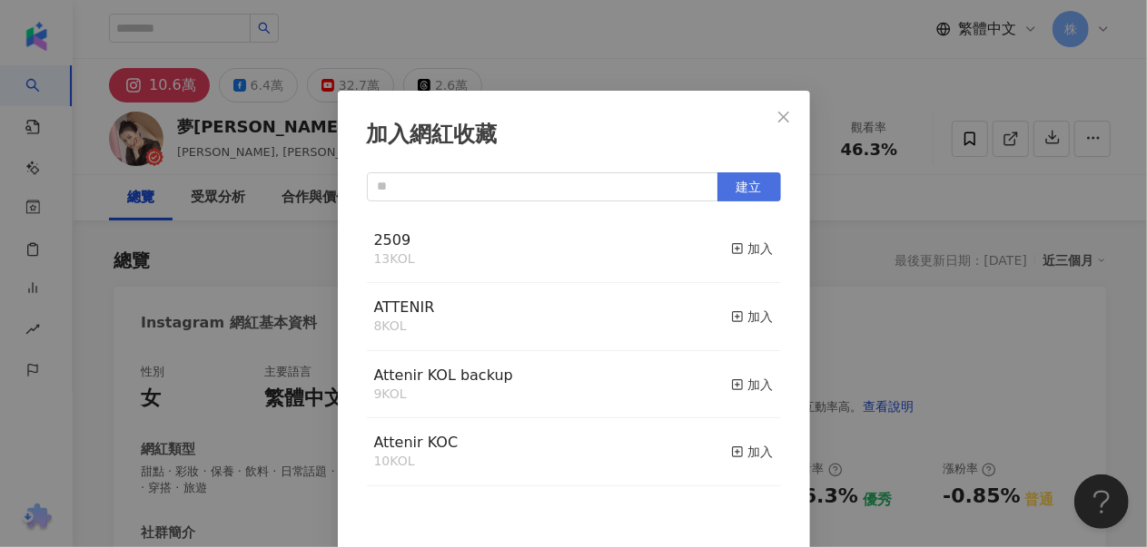
scroll to position [16, 0]
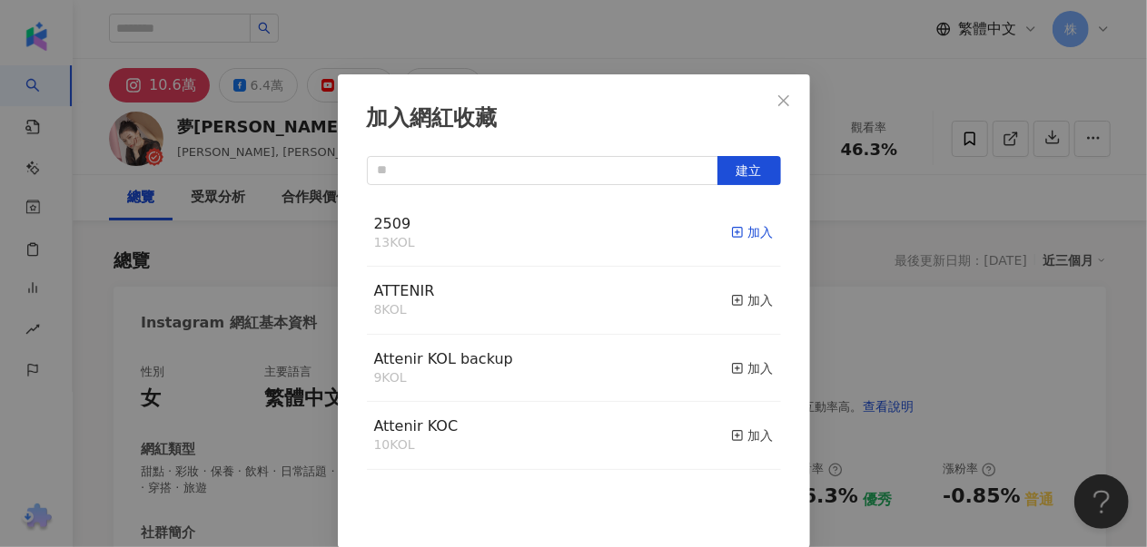
click at [739, 236] on div "加入" at bounding box center [752, 232] width 43 height 20
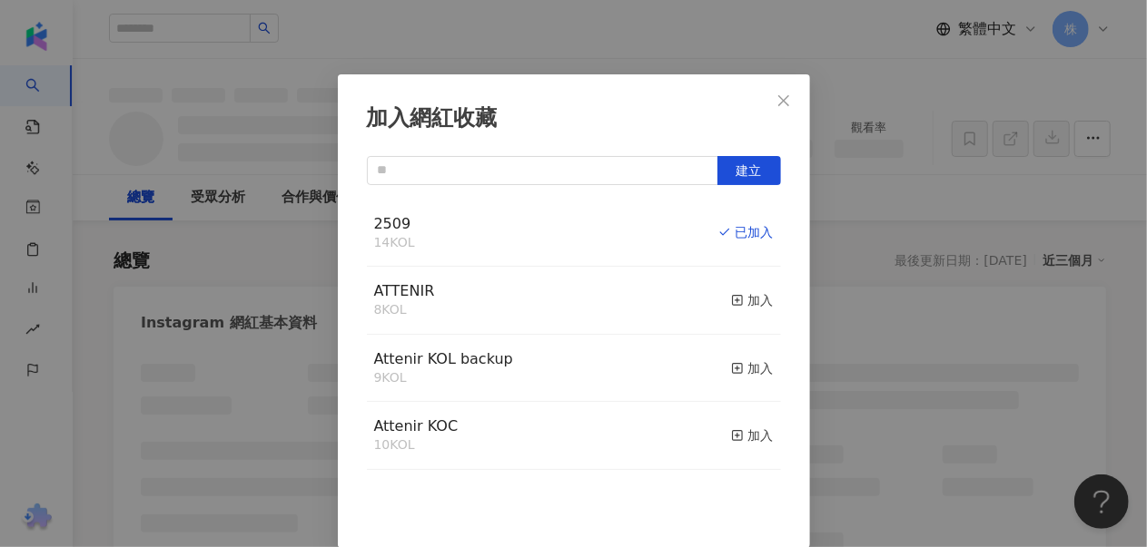
click at [1026, 75] on div "加入網紅收藏 建立 2509 14 KOL 已加入 ATTENIR 8 KOL 加入 Attenir KOL backup 9 KOL 加入 Attenir …" at bounding box center [573, 273] width 1147 height 547
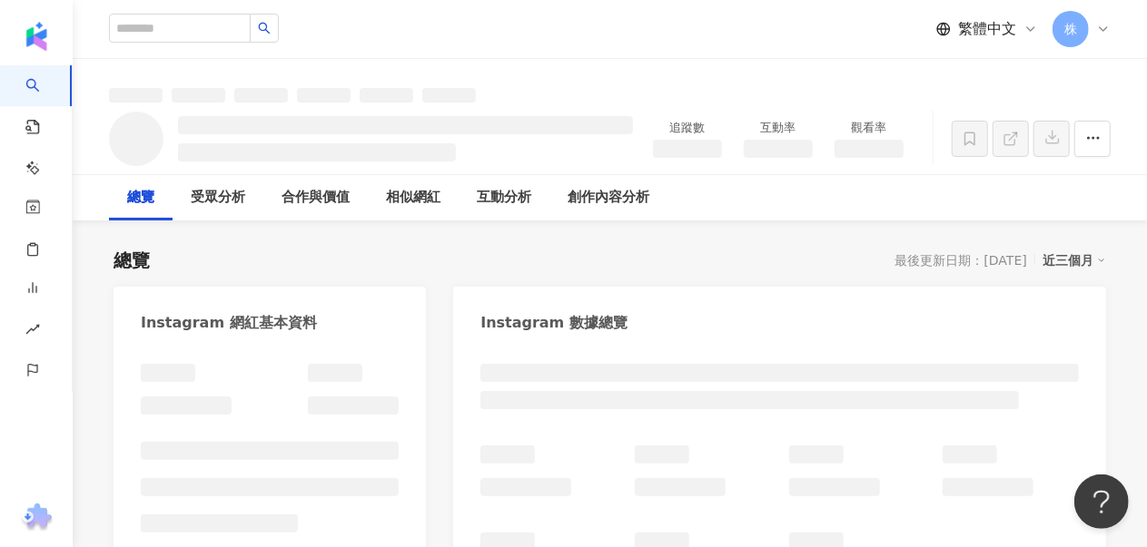
scroll to position [0, 0]
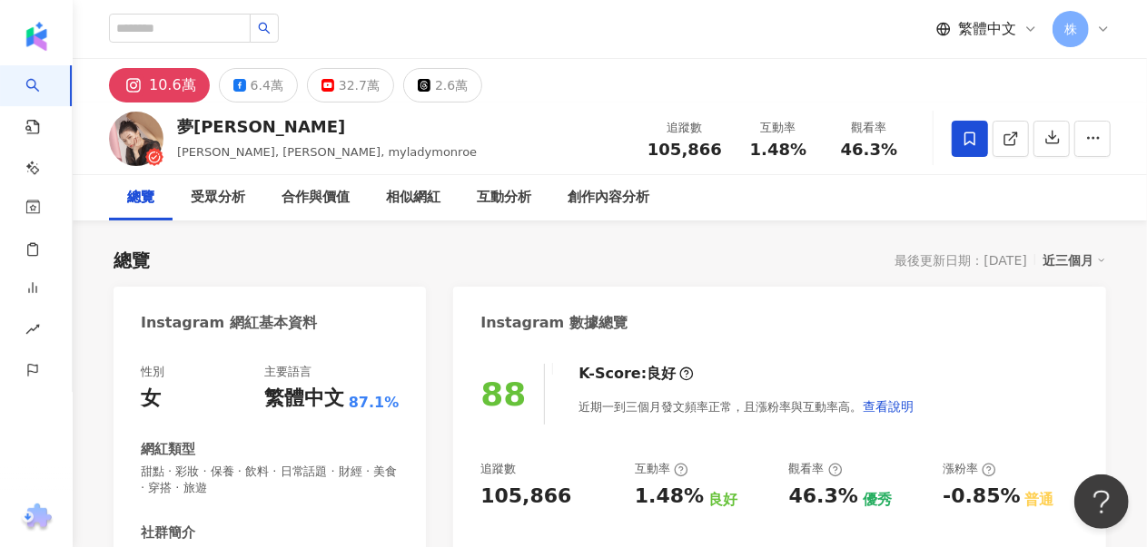
click at [133, 273] on div "加入網紅收藏 建立 2509 14 KOL 已加入 ATTENIR 8 KOL 加入 Attenir KOL backup 9 KOL 加入 Attenir …" at bounding box center [573, 273] width 1147 height 547
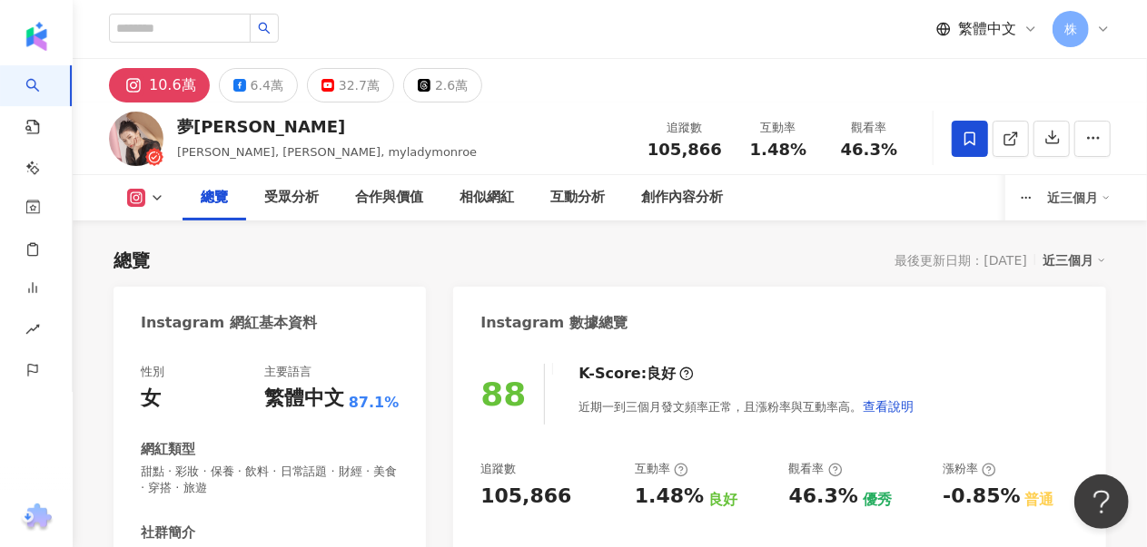
drag, startPoint x: 123, startPoint y: 278, endPoint x: 172, endPoint y: 277, distance: 49.0
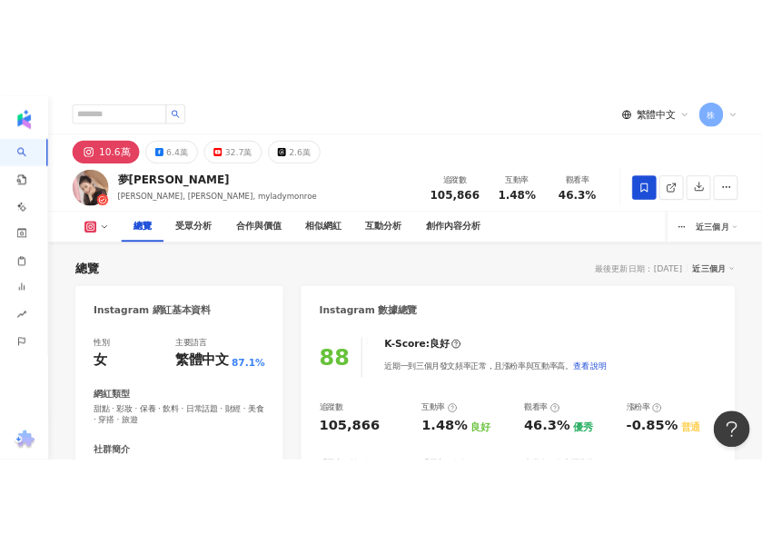
scroll to position [272, 0]
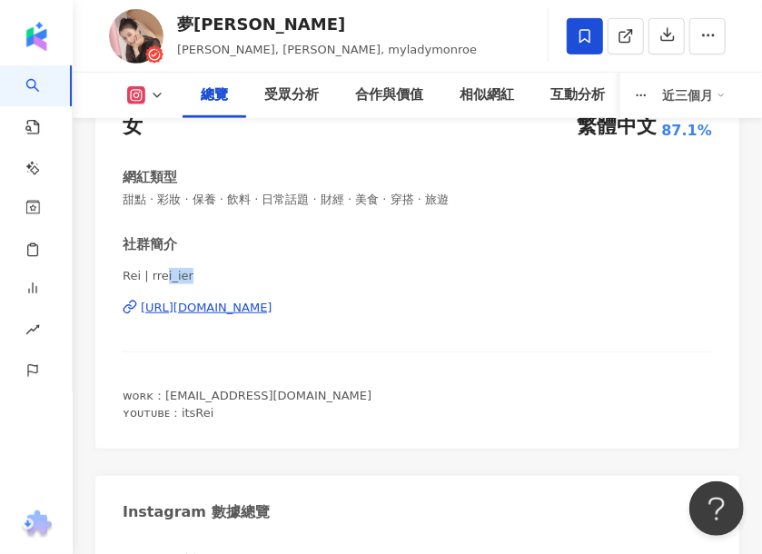
drag, startPoint x: 184, startPoint y: 274, endPoint x: 126, endPoint y: 276, distance: 58.1
click at [134, 276] on span "Rei | rrei_ier" at bounding box center [417, 276] width 589 height 16
drag, startPoint x: 126, startPoint y: 276, endPoint x: 168, endPoint y: 271, distance: 42.1
click at [123, 274] on span "Rei | rrei_ier" at bounding box center [417, 276] width 589 height 16
click at [132, 275] on span "Rei | rrei_ier" at bounding box center [417, 276] width 589 height 16
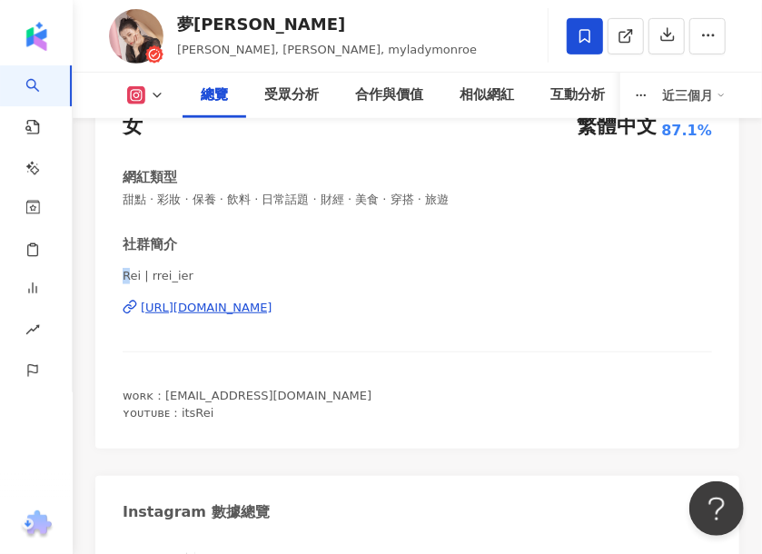
click at [127, 268] on span "Rei | rrei_ier" at bounding box center [417, 276] width 589 height 16
drag, startPoint x: 125, startPoint y: 273, endPoint x: 421, endPoint y: 279, distance: 296.0
click at [183, 271] on span "Rei | rrei_ier" at bounding box center [417, 276] width 589 height 16
copy span "Rei | rrei_ier"
click at [241, 307] on div "https://www.instagram.com/rrei_ier/" at bounding box center [207, 308] width 132 height 16
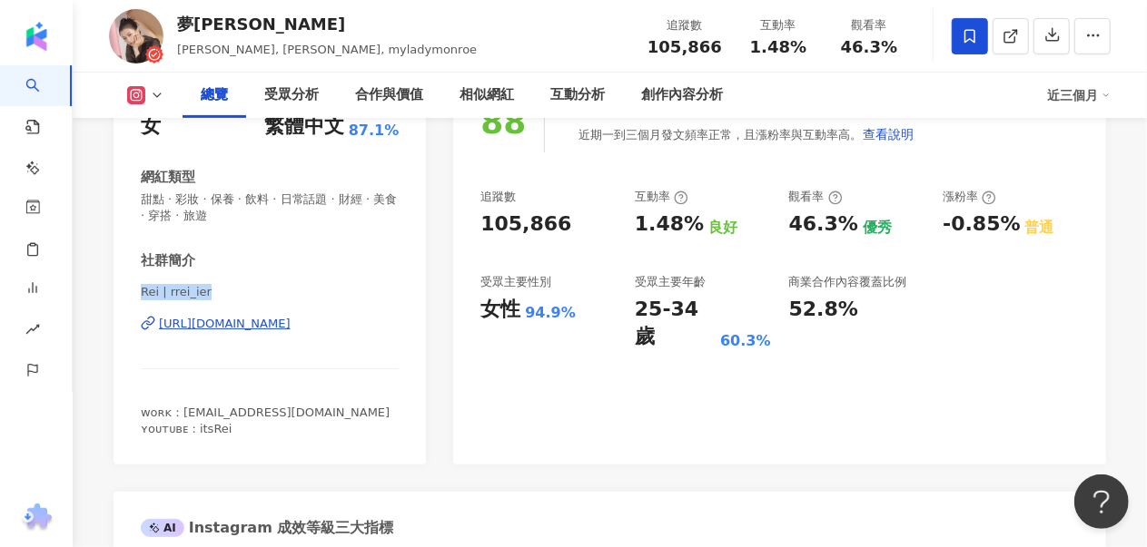
drag, startPoint x: 661, startPoint y: 44, endPoint x: 715, endPoint y: 43, distance: 54.5
click at [715, 43] on span "105,866" at bounding box center [684, 46] width 74 height 19
copy span "105,866"
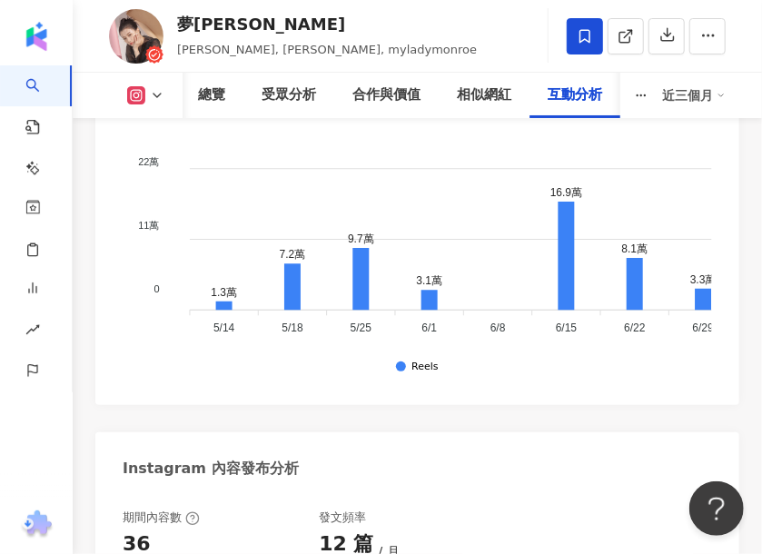
scroll to position [7081, 0]
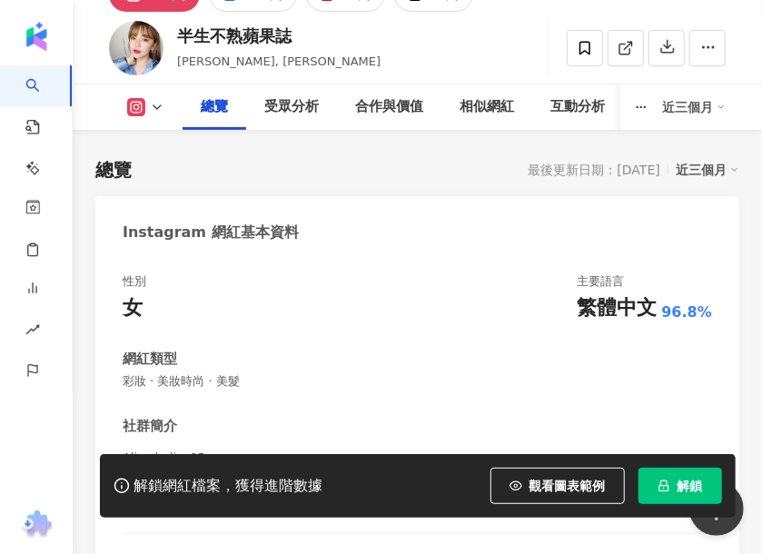
click at [387, 197] on div "Instagram 網紅基本資料" at bounding box center [417, 225] width 644 height 59
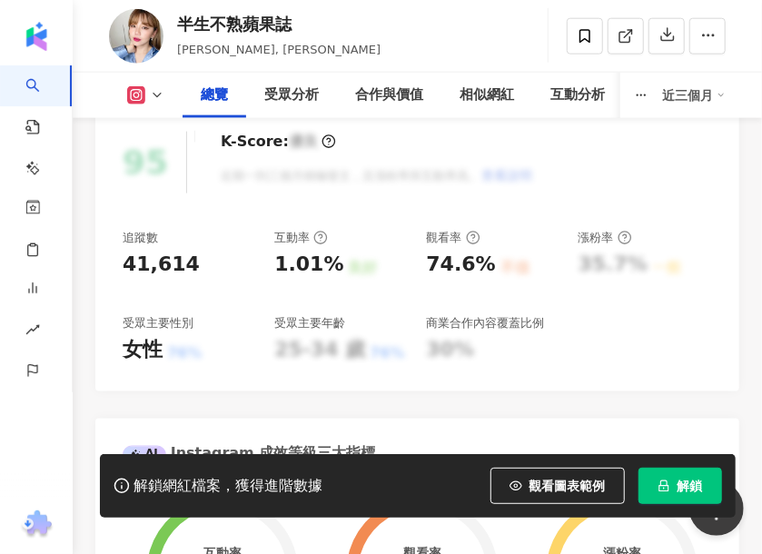
scroll to position [545, 0]
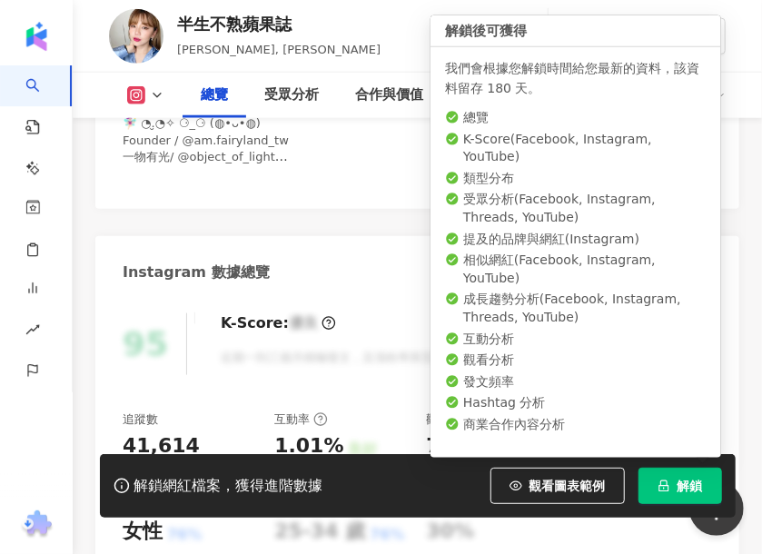
click at [683, 485] on span "解鎖" at bounding box center [689, 485] width 25 height 15
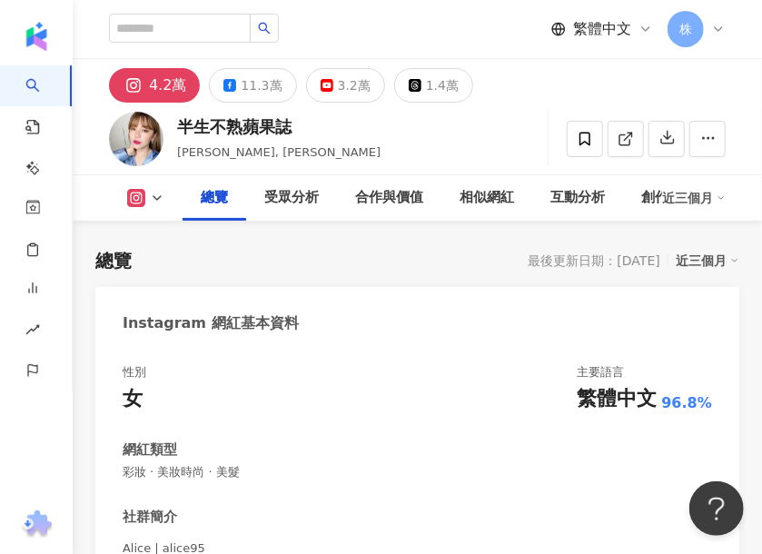
scroll to position [272, 0]
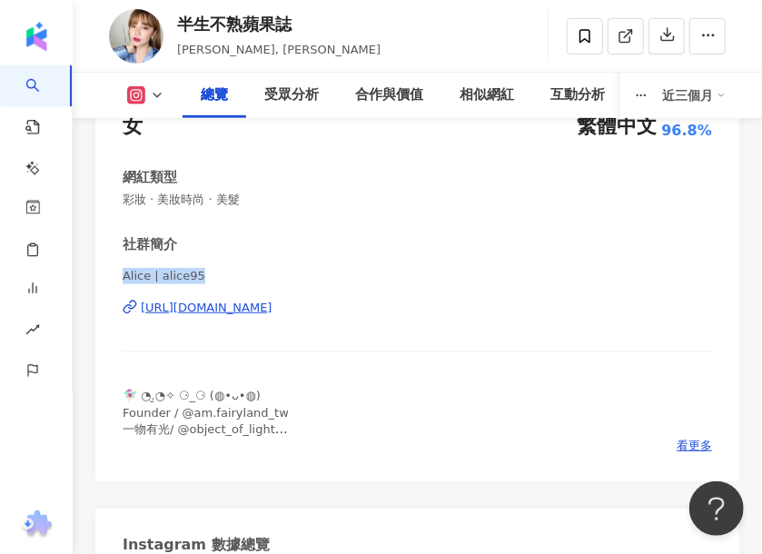
drag, startPoint x: 119, startPoint y: 273, endPoint x: 190, endPoint y: 279, distance: 71.0
click at [190, 279] on div "性別 女 主要語言 繁體中文 96.8% 網紅類型 彩妝 · 美妝時尚 · 美髮 社群簡介 Alice | alice95 https://www.insta…" at bounding box center [417, 278] width 644 height 408
click at [272, 306] on div "https://www.instagram.com/alice95/" at bounding box center [207, 308] width 132 height 16
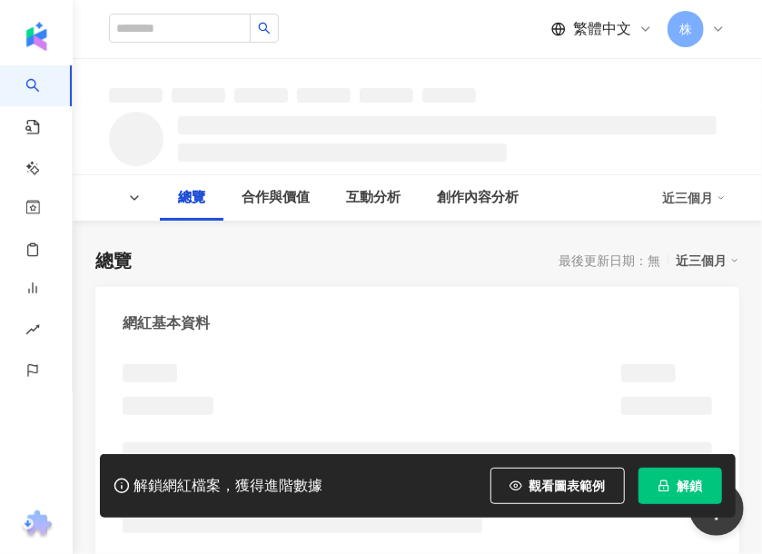
scroll to position [272, 0]
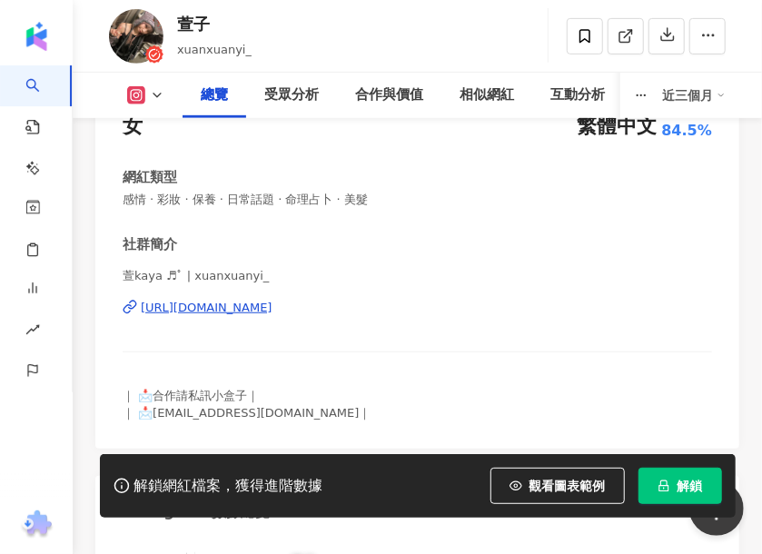
scroll to position [726, 0]
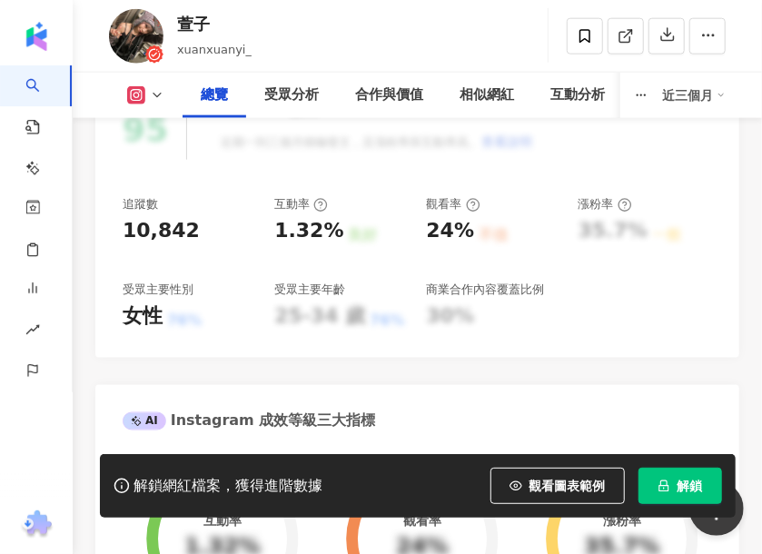
click at [674, 489] on button "解鎖" at bounding box center [680, 486] width 84 height 36
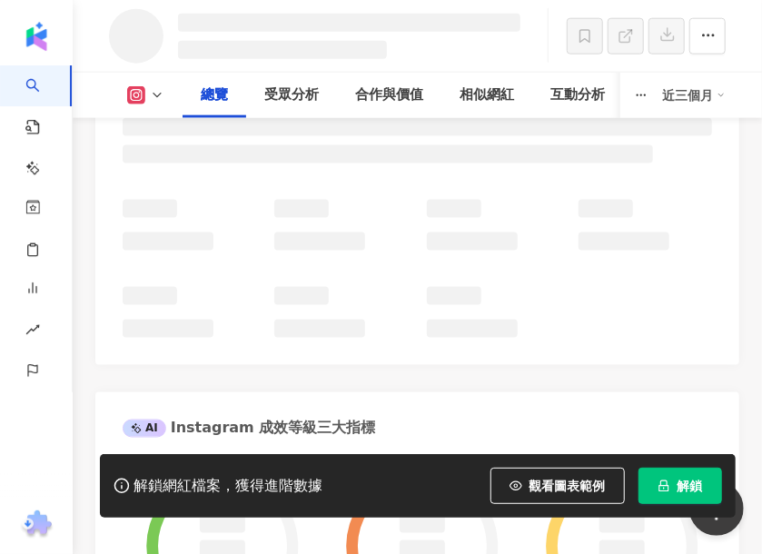
scroll to position [745, 0]
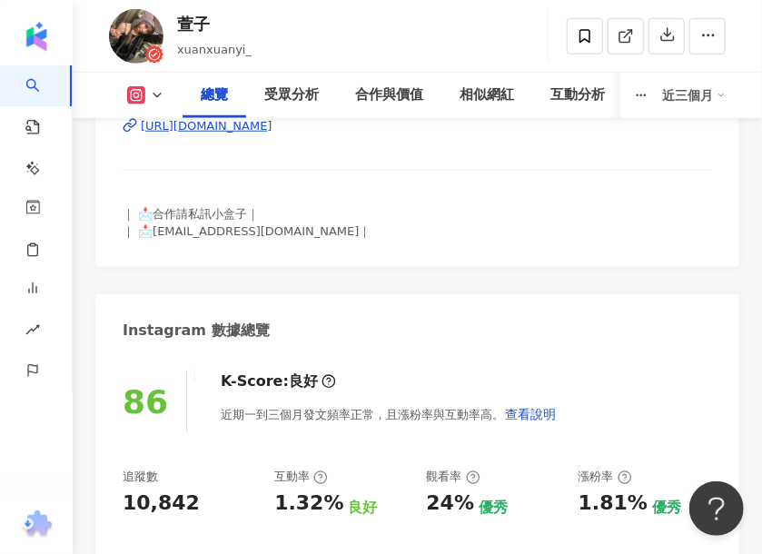
scroll to position [272, 0]
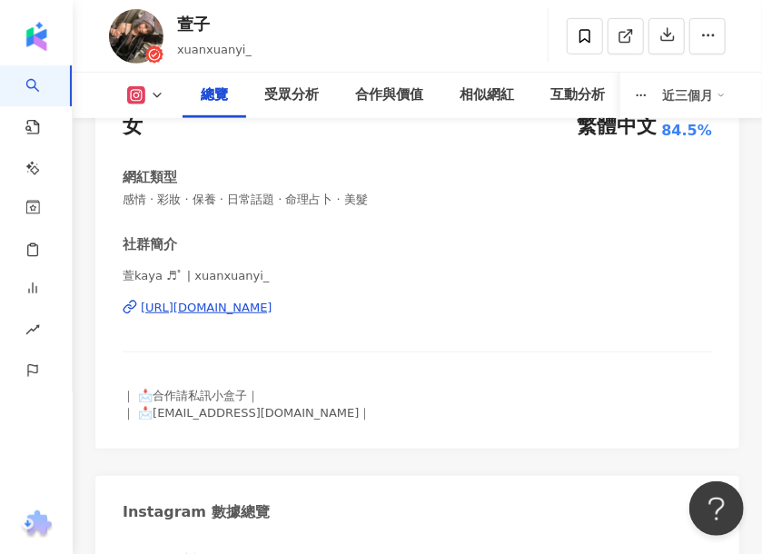
click at [272, 303] on div "https://www.instagram.com/xuanxuanyi_/" at bounding box center [207, 308] width 132 height 16
drag, startPoint x: 253, startPoint y: 279, endPoint x: 125, endPoint y: 284, distance: 128.1
click at [125, 284] on span "萱kaya ♬ﾟ | xuanxuanyi_" at bounding box center [417, 276] width 589 height 16
copy span "萱kaya ♬ﾟ | xuanxuanyi_"
click at [402, 310] on div "https://www.instagram.com/xuanxuanyi_/" at bounding box center [417, 308] width 589 height 16
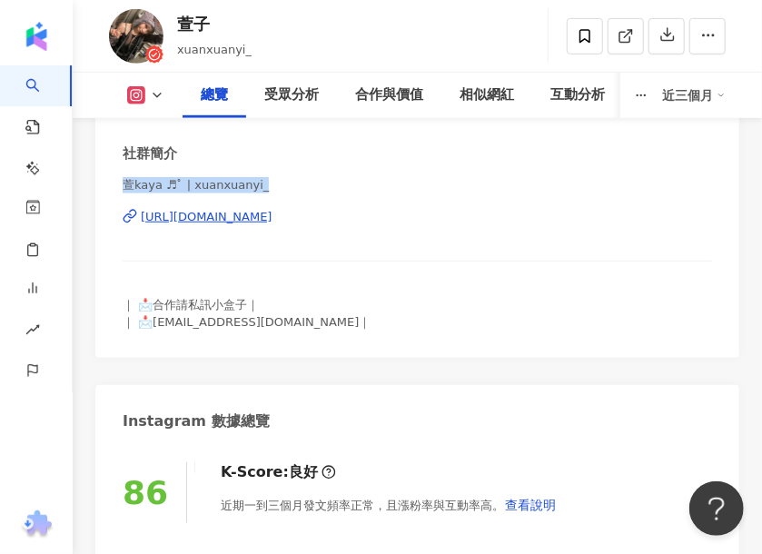
scroll to position [545, 0]
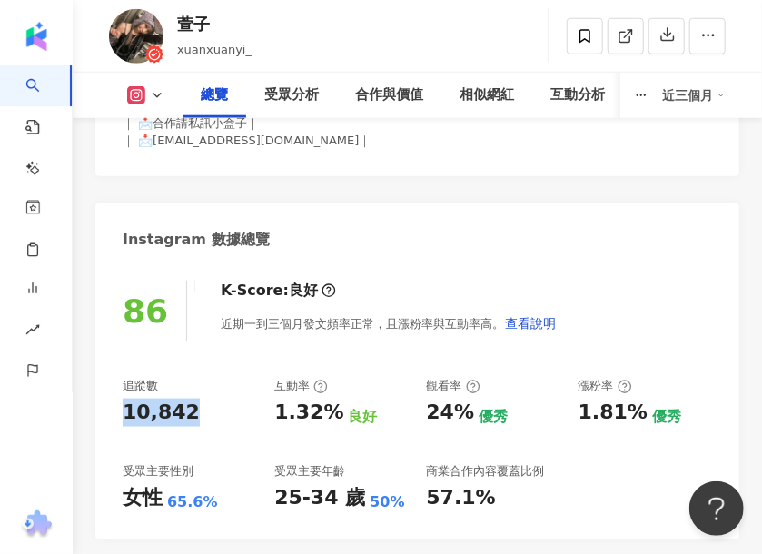
drag, startPoint x: 123, startPoint y: 410, endPoint x: 181, endPoint y: 403, distance: 57.7
click at [181, 403] on div "10,842" at bounding box center [189, 413] width 133 height 28
copy div "10,842"
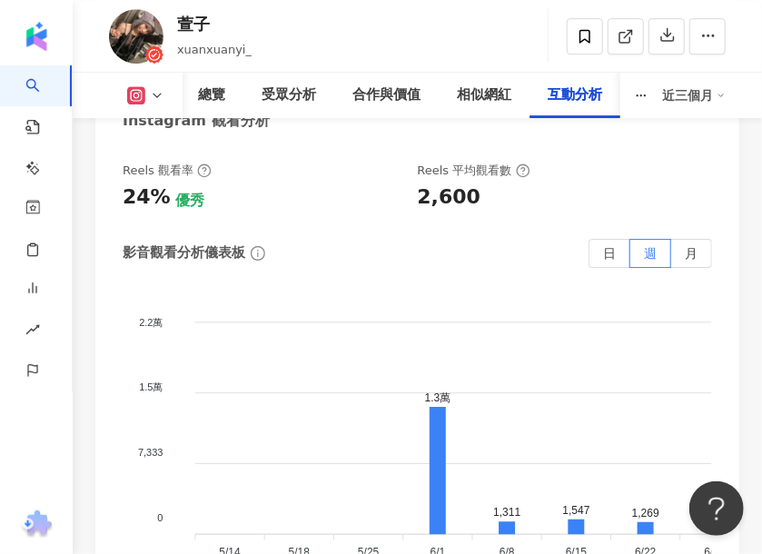
scroll to position [6627, 0]
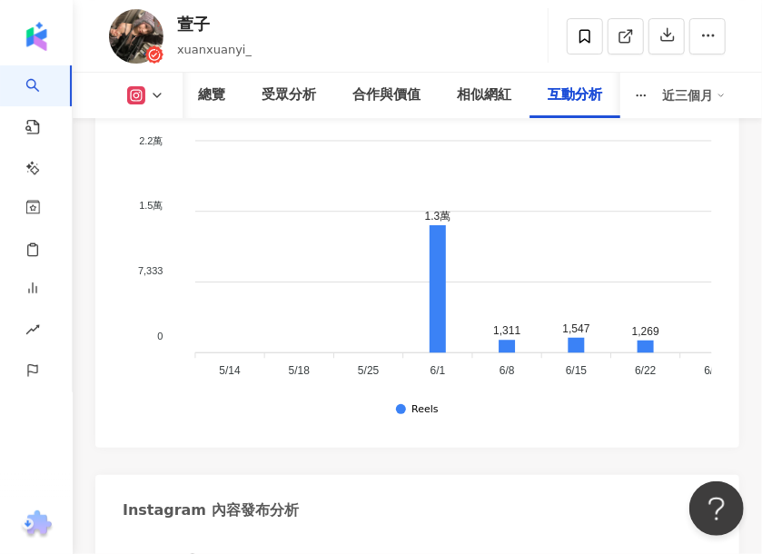
click at [413, 275] on div "Instagram 互動分析 互動率 1.32% 良好 按讚評論比 2.49:100 良好 平均互動數 143 平均按讚數 140 平均留言數 3 Reels…" at bounding box center [417, 324] width 644 height 2517
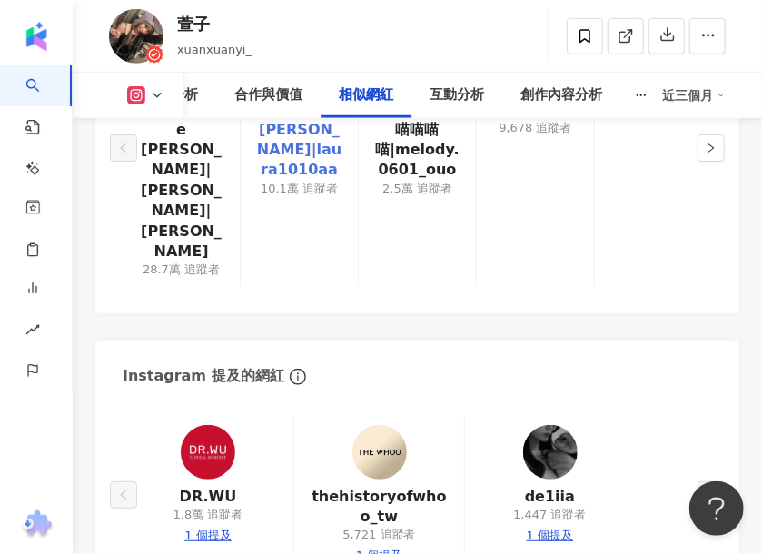
scroll to position [4764, 0]
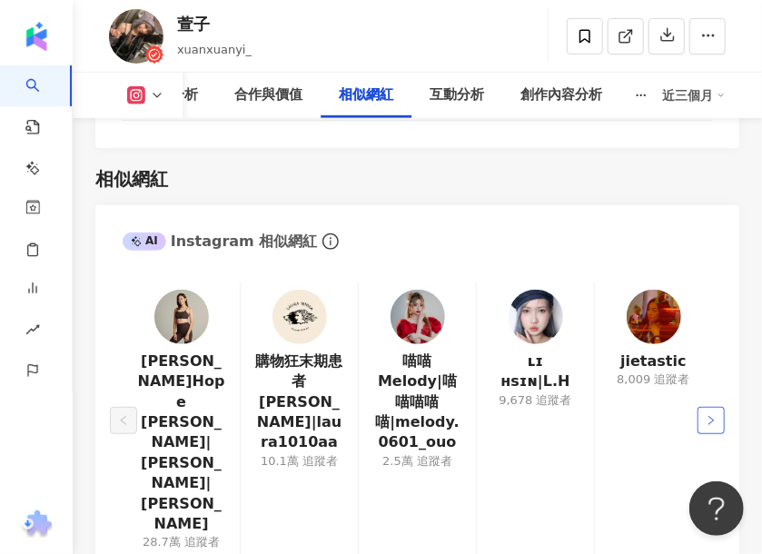
click at [712, 407] on button "button" at bounding box center [710, 420] width 27 height 27
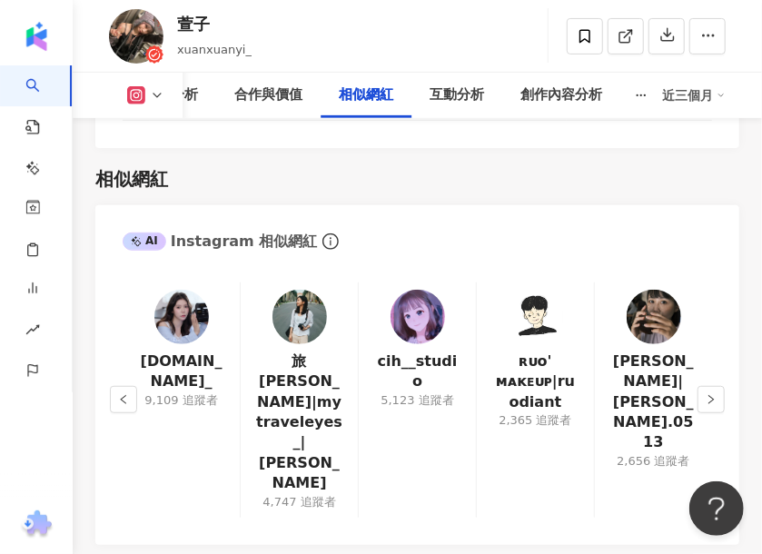
click at [715, 394] on icon "right" at bounding box center [710, 399] width 11 height 11
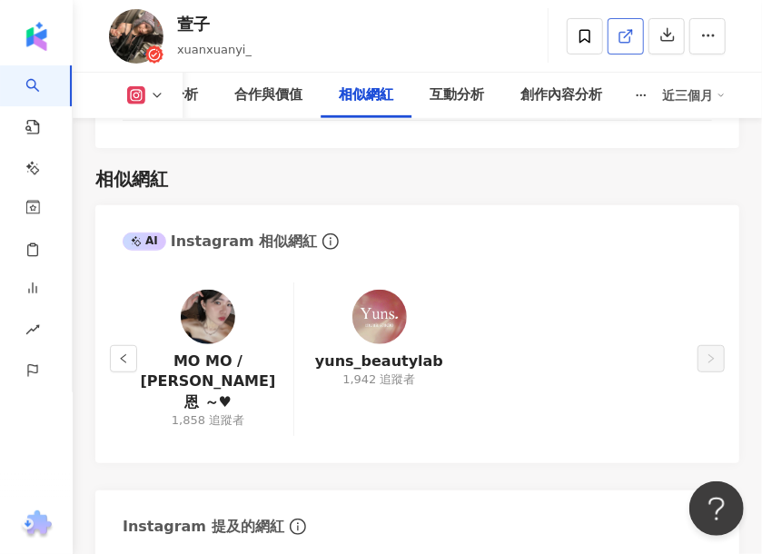
click at [609, 47] on link at bounding box center [625, 36] width 36 height 36
click at [585, 38] on icon at bounding box center [584, 36] width 16 height 16
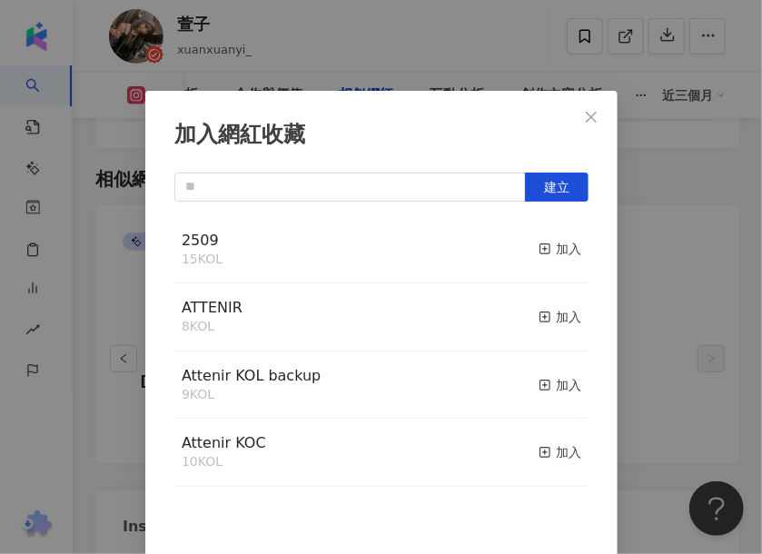
scroll to position [10, 0]
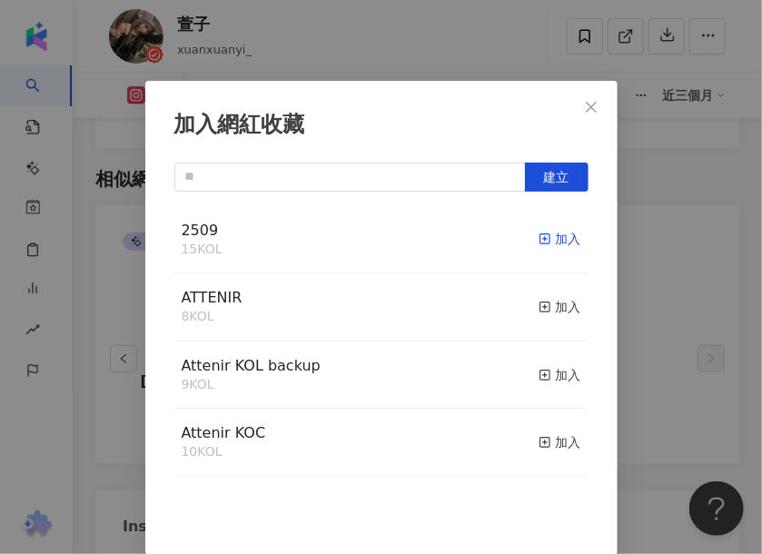
click at [538, 241] on div "加入" at bounding box center [559, 239] width 43 height 20
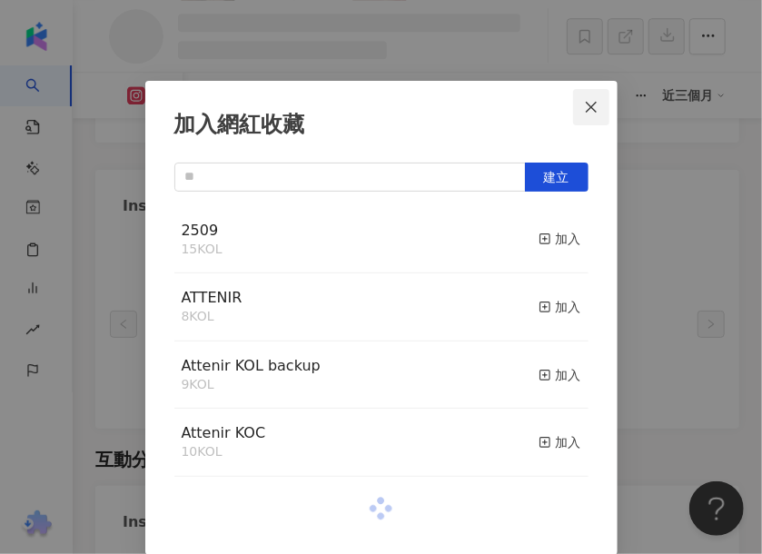
scroll to position [4040, 0]
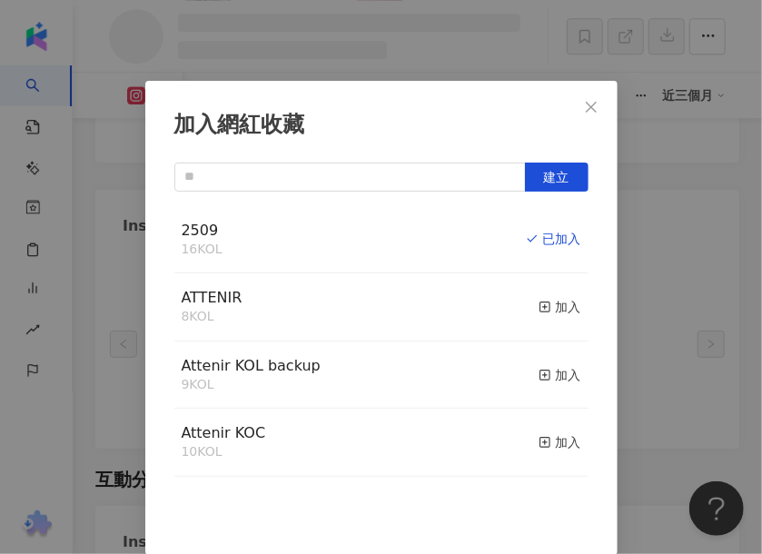
click at [584, 102] on icon "close" at bounding box center [591, 107] width 15 height 15
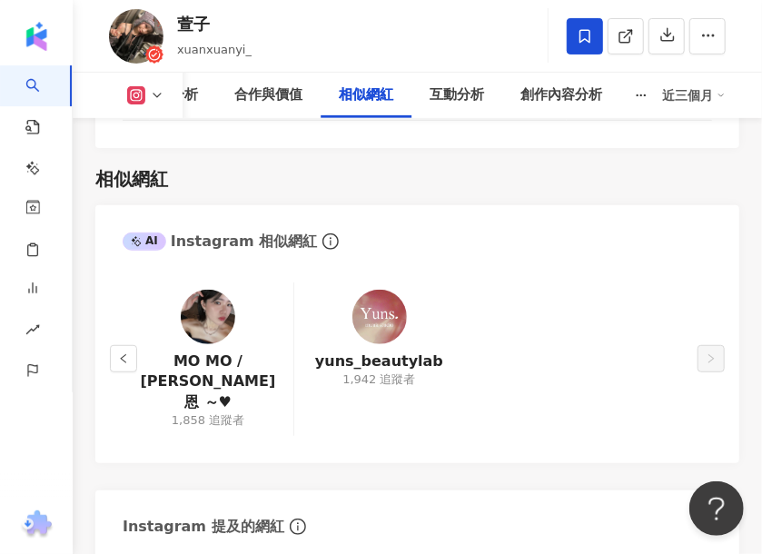
scroll to position [0, 0]
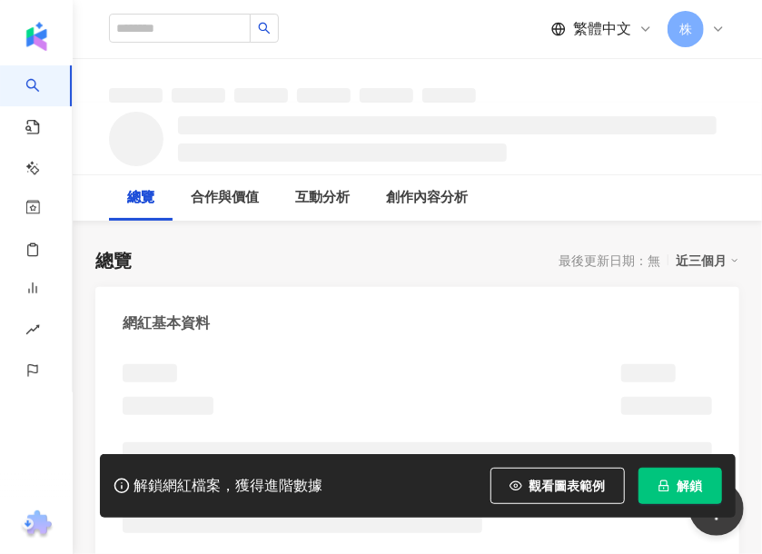
scroll to position [91, 0]
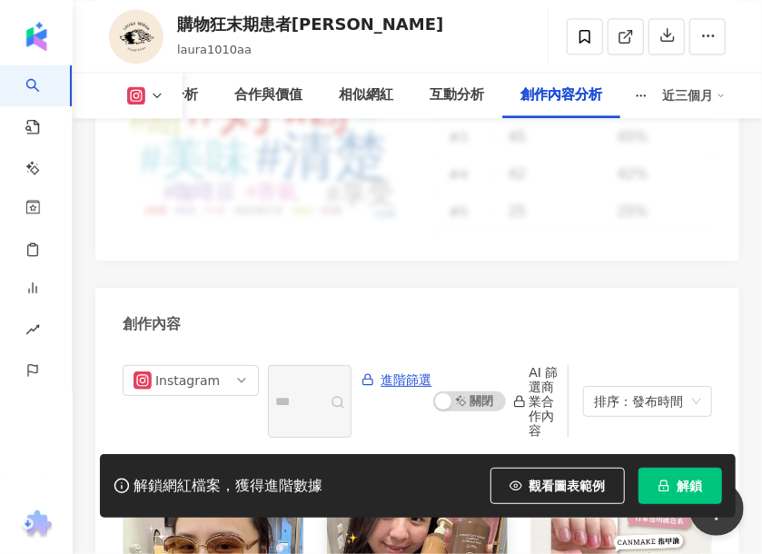
scroll to position [8533, 0]
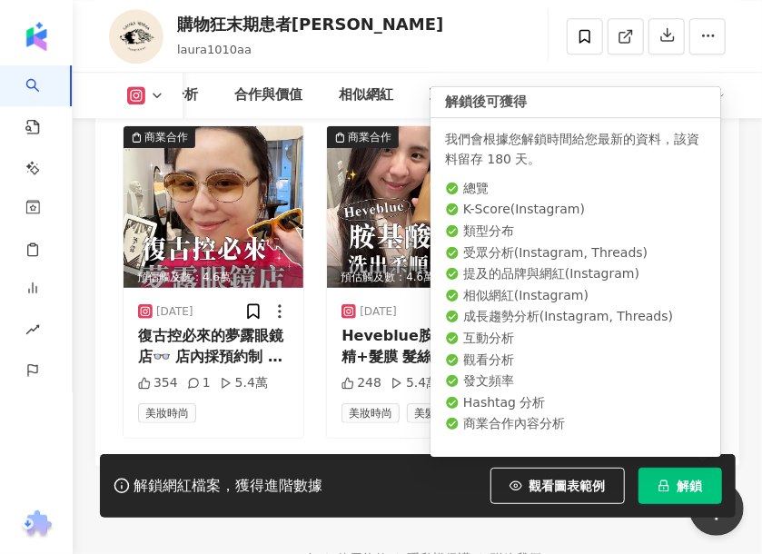
click at [681, 489] on span "解鎖" at bounding box center [689, 485] width 25 height 15
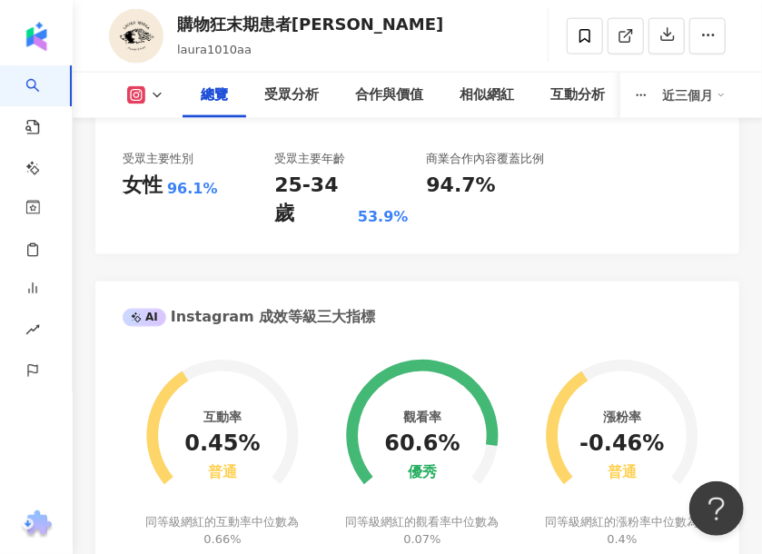
scroll to position [272, 0]
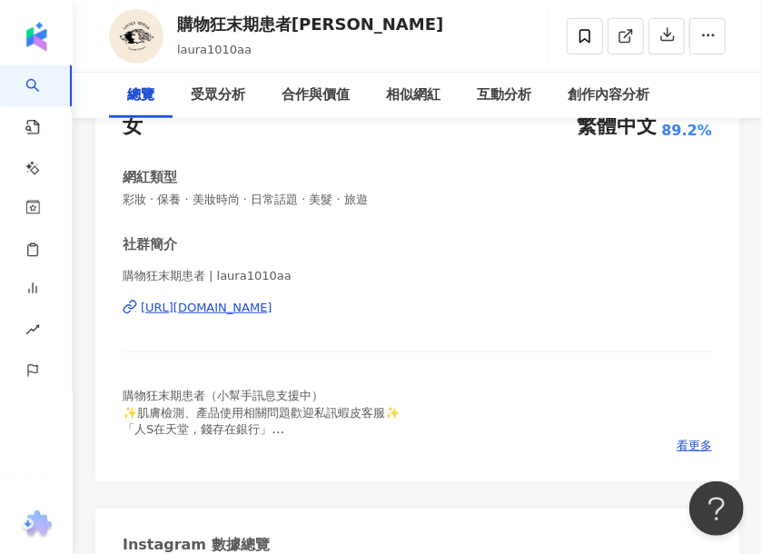
click at [272, 305] on div "[URL][DOMAIN_NAME]" at bounding box center [207, 308] width 132 height 16
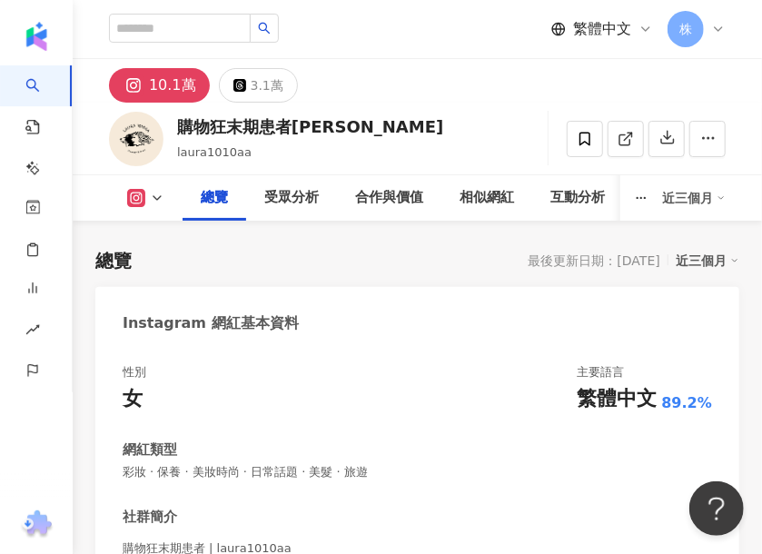
scroll to position [182, 0]
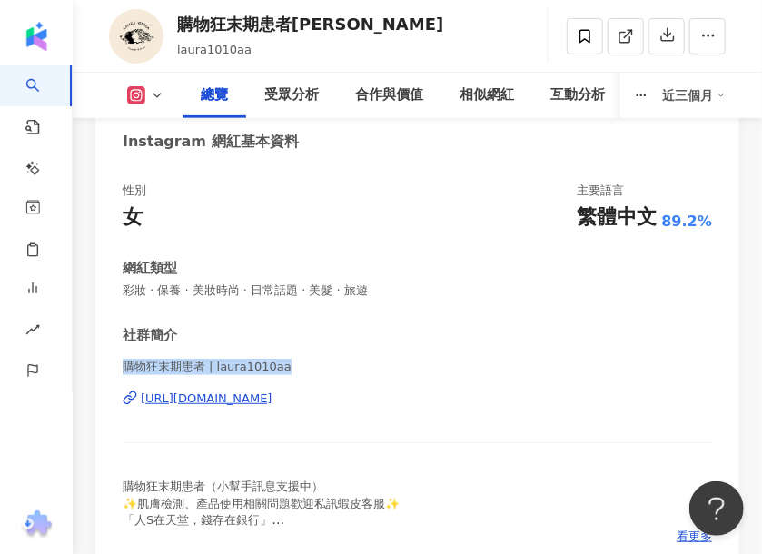
drag, startPoint x: 124, startPoint y: 366, endPoint x: 281, endPoint y: 364, distance: 157.1
click at [281, 364] on span "購物狂末期患者 | laura1010aa" at bounding box center [417, 367] width 589 height 16
copy span "購物狂末期患者 | laura1010aa"
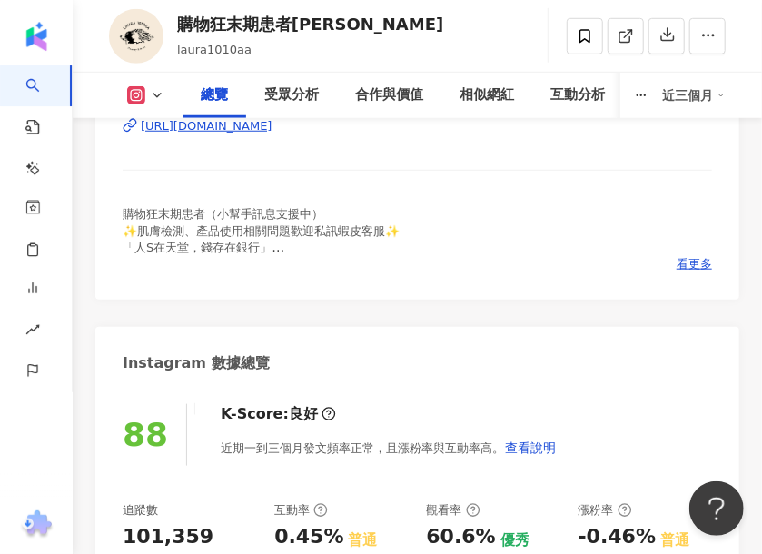
scroll to position [726, 0]
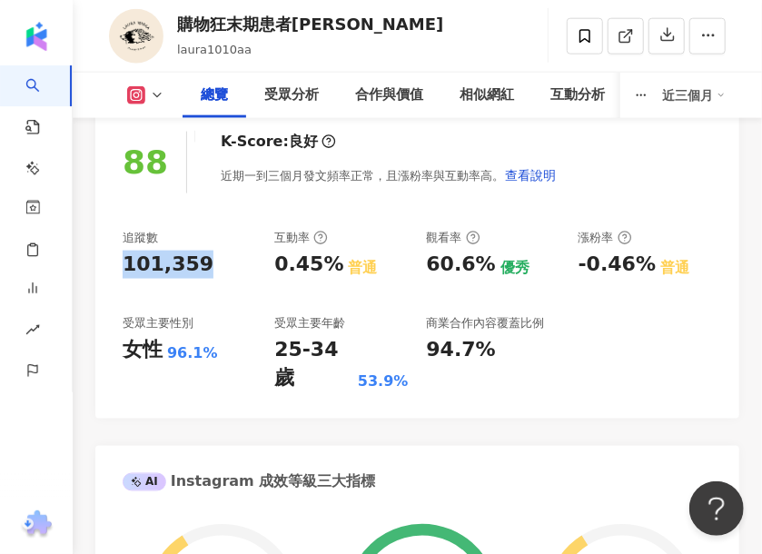
drag, startPoint x: 123, startPoint y: 260, endPoint x: 184, endPoint y: 262, distance: 60.9
click at [184, 262] on div "101,359" at bounding box center [168, 265] width 91 height 28
copy div "101,359"
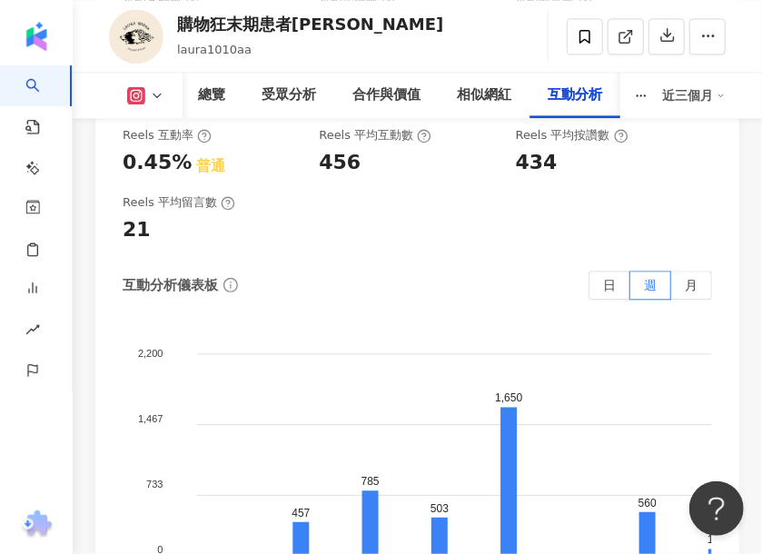
scroll to position [5628, 0]
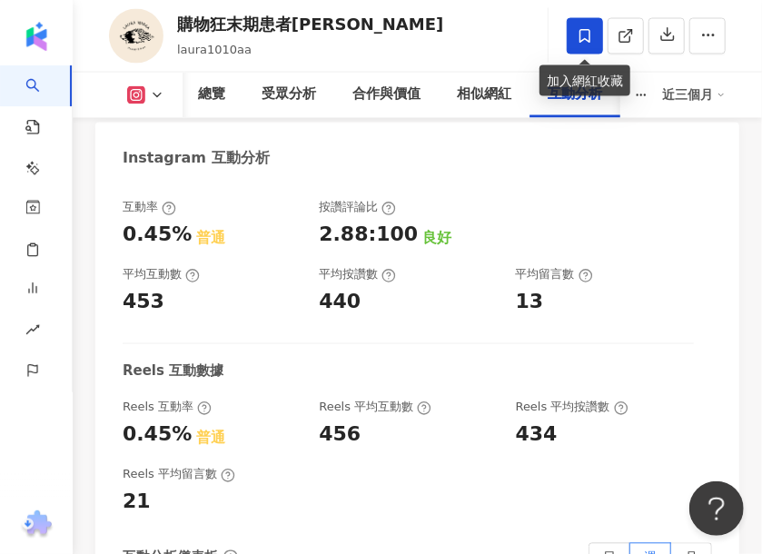
click at [579, 37] on icon at bounding box center [584, 36] width 16 height 16
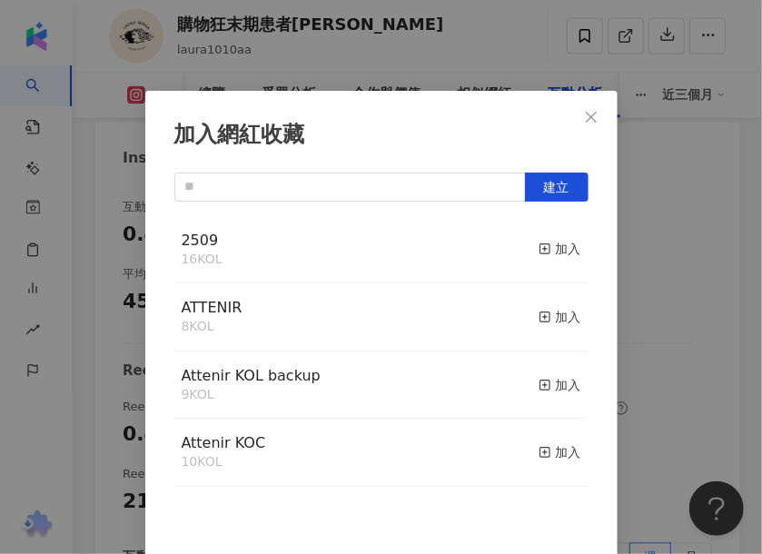
scroll to position [10, 0]
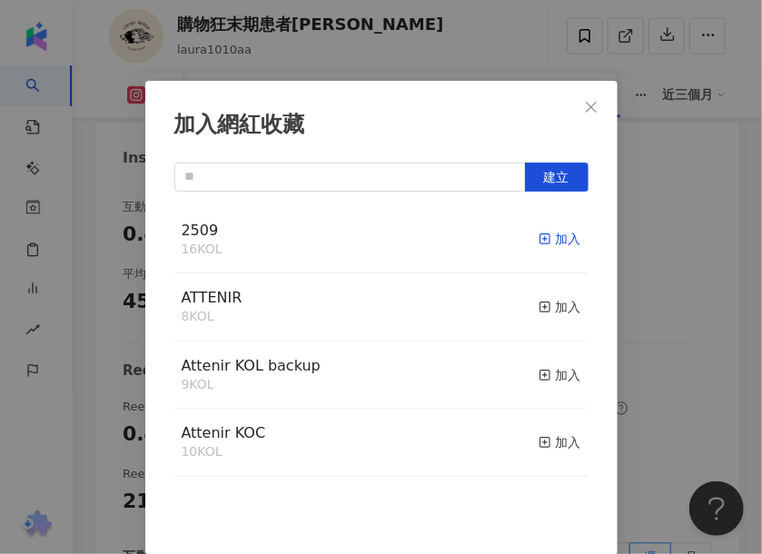
click at [538, 231] on div "加入" at bounding box center [559, 239] width 43 height 20
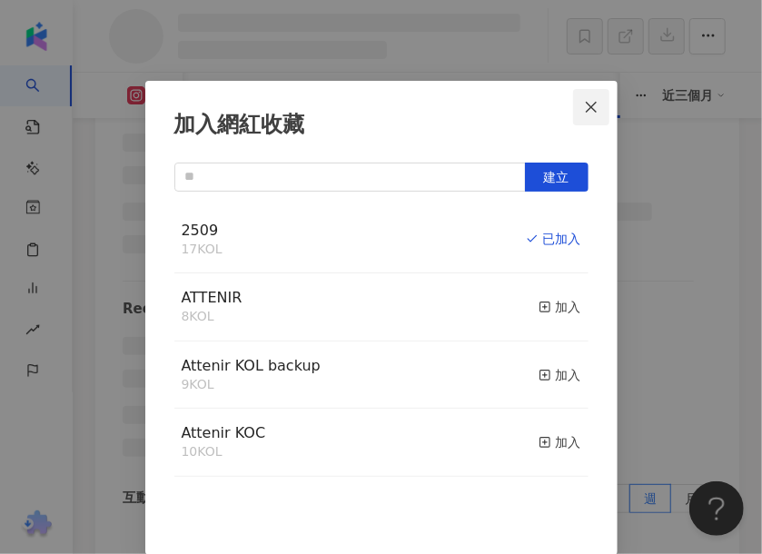
scroll to position [4900, 0]
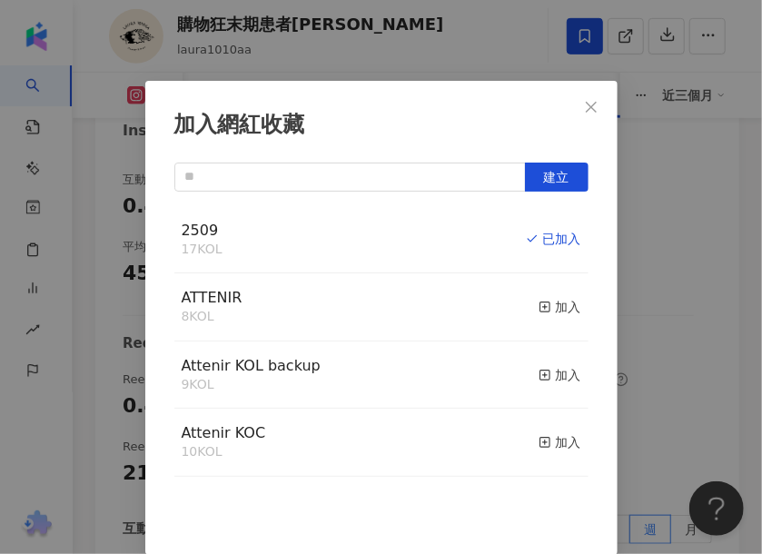
drag, startPoint x: 584, startPoint y: 107, endPoint x: 517, endPoint y: 10, distance: 117.6
click at [586, 106] on icon "close" at bounding box center [591, 106] width 11 height 11
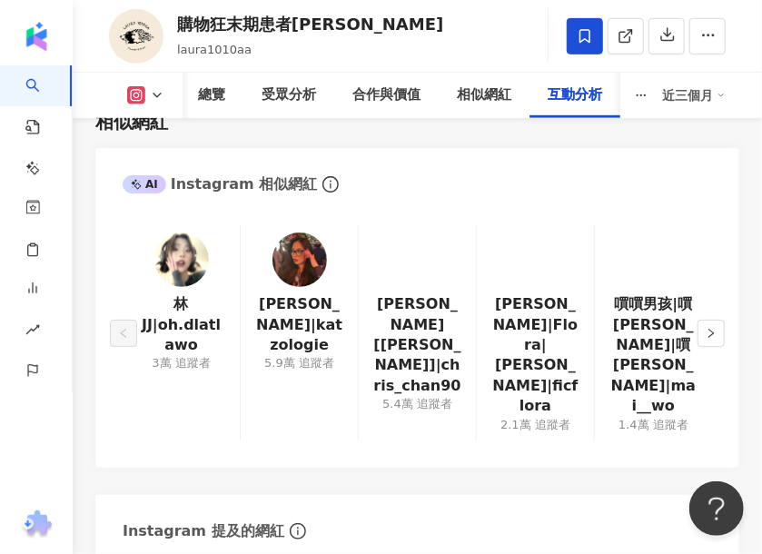
scroll to position [5608, 0]
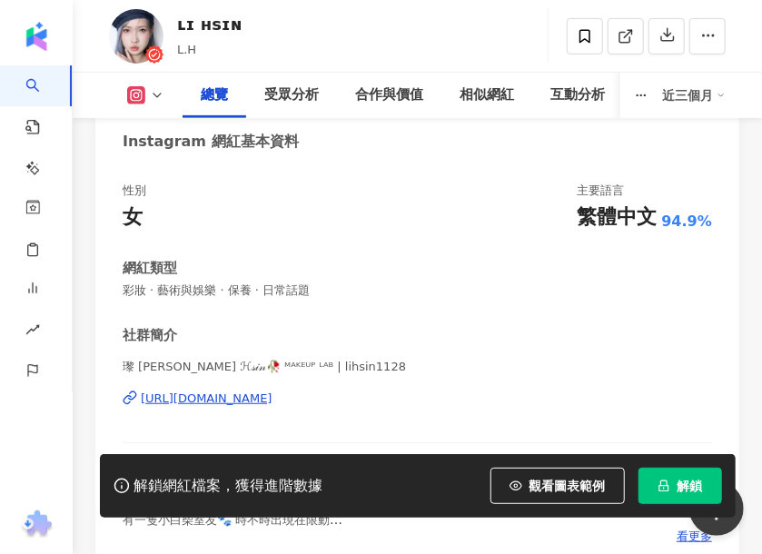
scroll to position [726, 0]
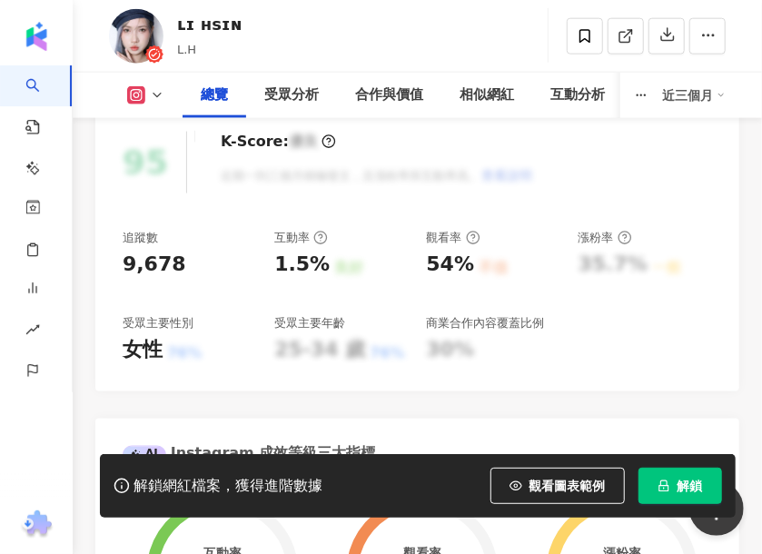
click at [665, 485] on icon "lock" at bounding box center [663, 485] width 13 height 13
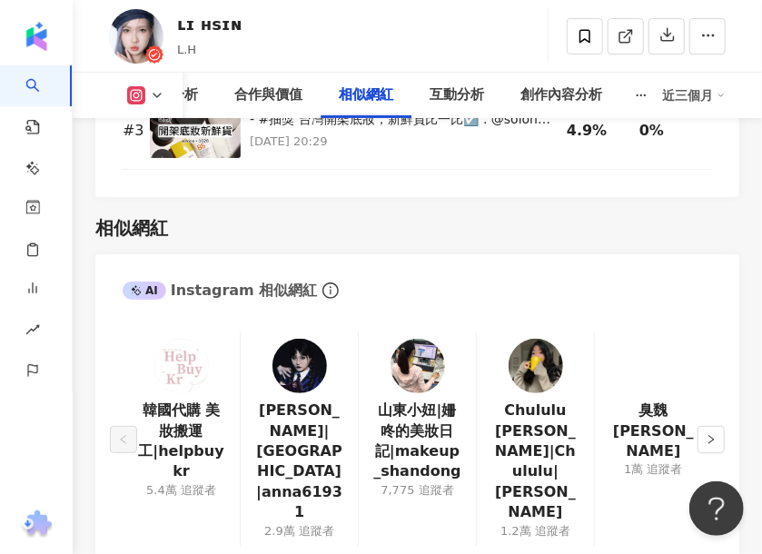
scroll to position [4672, 0]
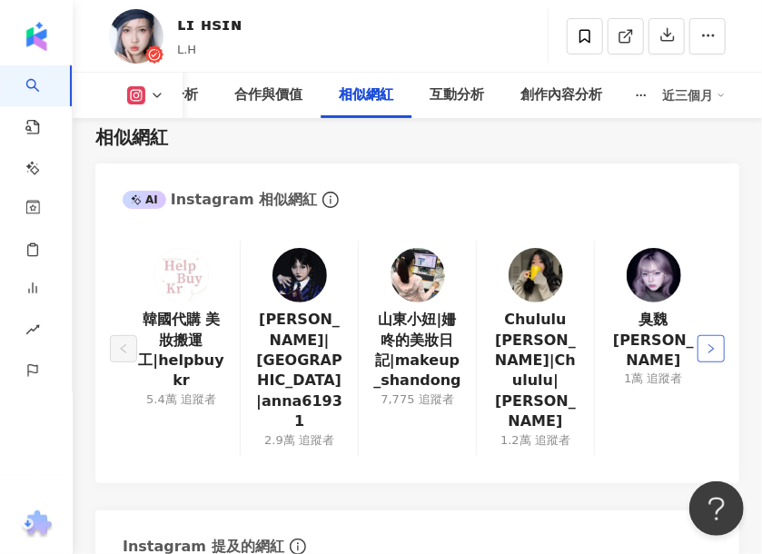
click at [710, 343] on icon "right" at bounding box center [710, 347] width 5 height 9
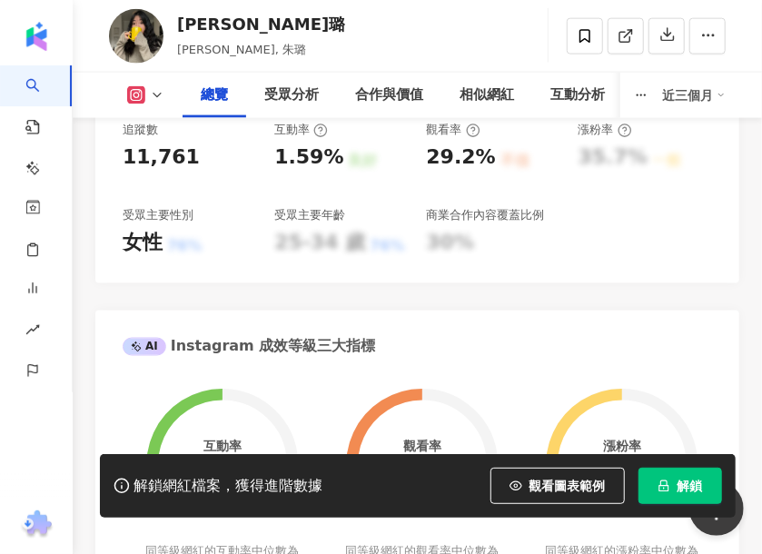
scroll to position [999, 0]
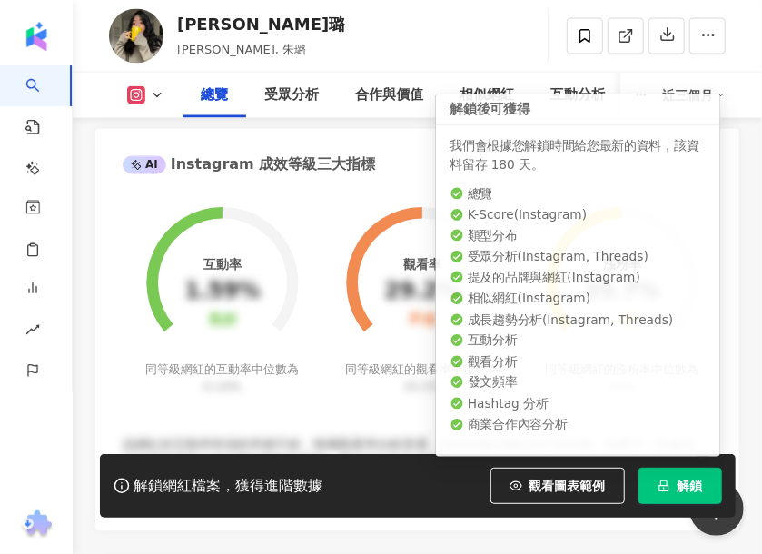
click at [682, 489] on span "解鎖" at bounding box center [689, 485] width 25 height 15
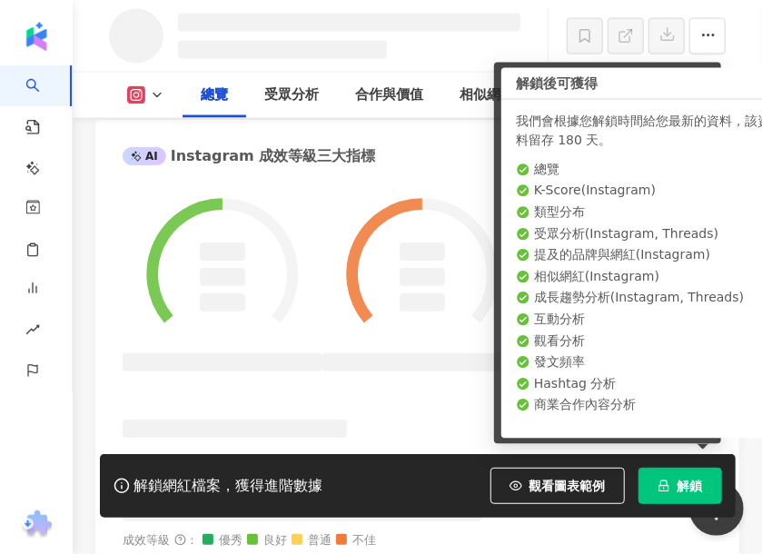
scroll to position [986, 0]
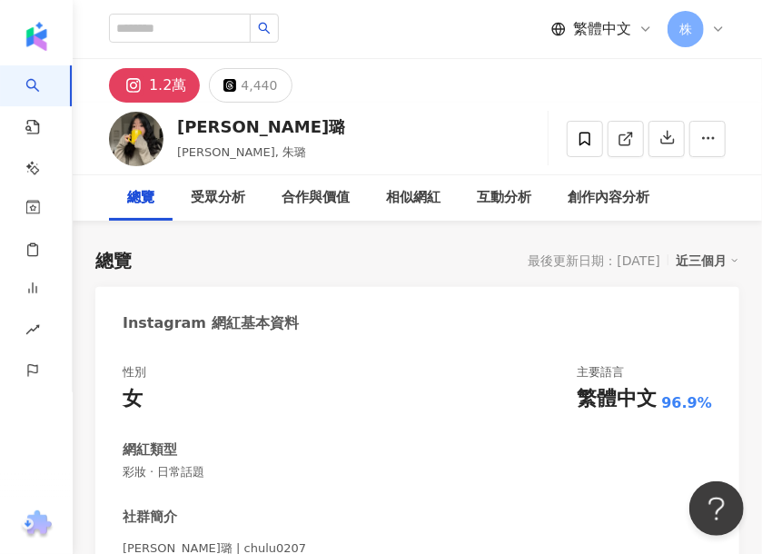
click at [586, 114] on div at bounding box center [645, 139] width 159 height 54
click at [579, 156] on div at bounding box center [645, 139] width 159 height 54
click at [579, 143] on icon at bounding box center [584, 139] width 16 height 16
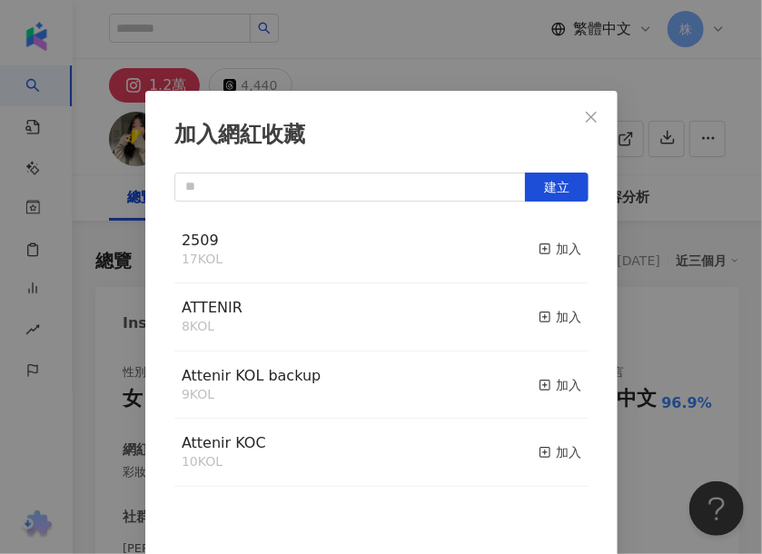
scroll to position [10, 0]
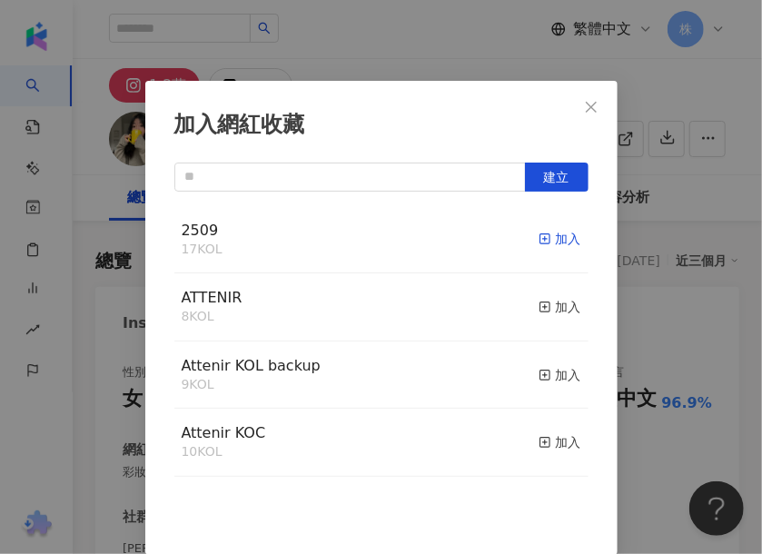
click at [538, 238] on div "加入" at bounding box center [559, 239] width 43 height 20
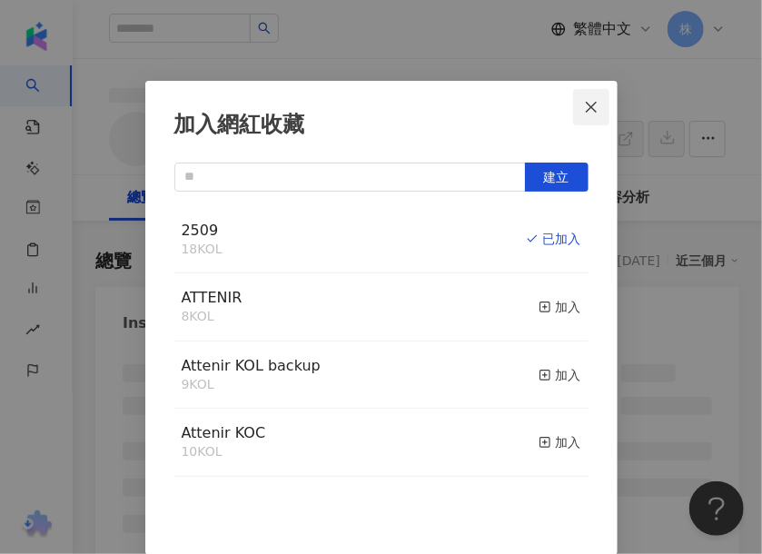
click at [593, 102] on span "Close" at bounding box center [591, 107] width 36 height 15
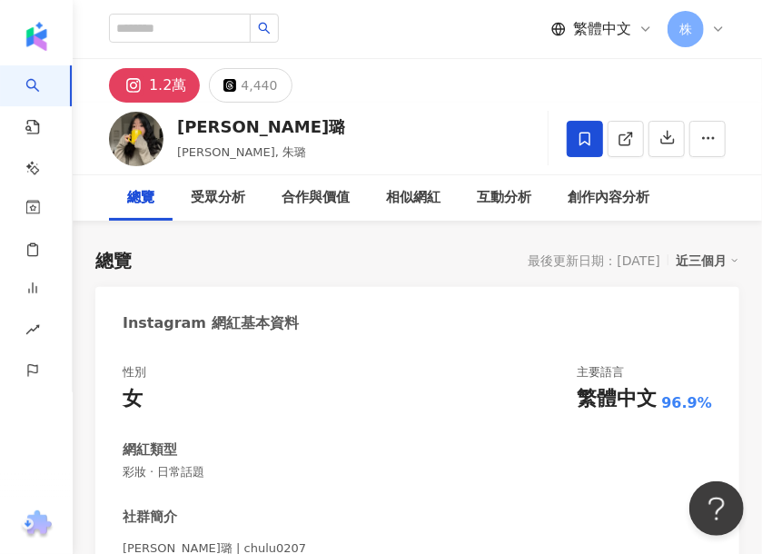
click at [633, 60] on div "加入網紅收藏 建立 2509 18 KOL 已加入 ATTENIR 8 KOL 加入 Attenir KOL backup 9 KOL 加入 Attenir …" at bounding box center [381, 277] width 762 height 554
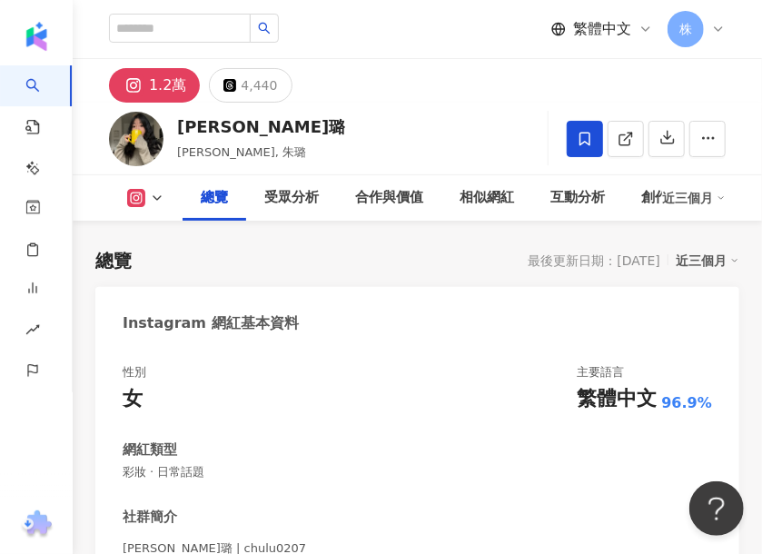
scroll to position [272, 0]
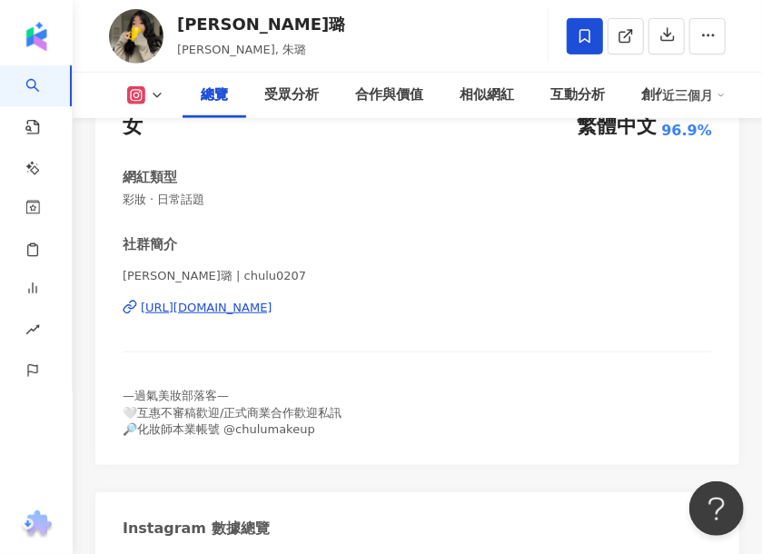
drag, startPoint x: 120, startPoint y: 275, endPoint x: 245, endPoint y: 273, distance: 125.3
click at [261, 286] on div "性別 女 主要語言 繁體中文 96.9% 網紅類型 彩妝 · 日常話題 社群簡介 [PERSON_NAME]璐 | chulu0207 [URL][DOMAI…" at bounding box center [417, 269] width 644 height 391
copy span "[PERSON_NAME]璐 | chulu0207"
click at [272, 306] on div "[URL][DOMAIN_NAME]" at bounding box center [207, 308] width 132 height 16
click at [471, 276] on span "[PERSON_NAME]璐 | chulu0207" at bounding box center [417, 276] width 589 height 16
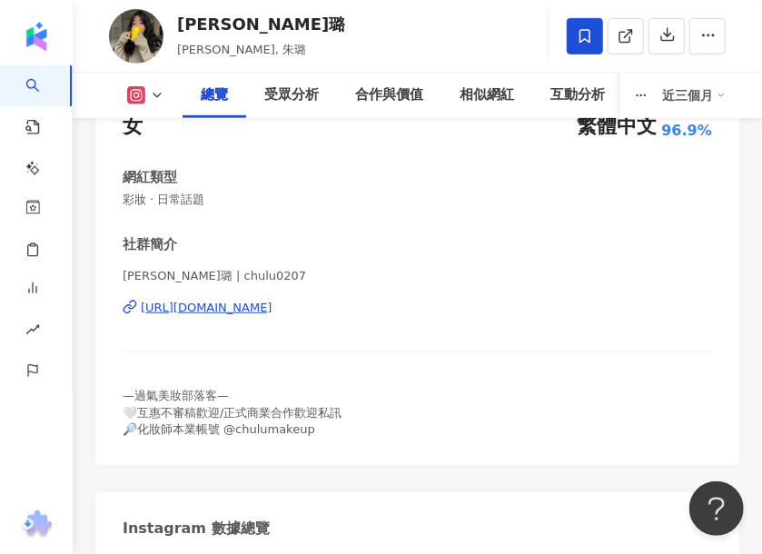
scroll to position [635, 0]
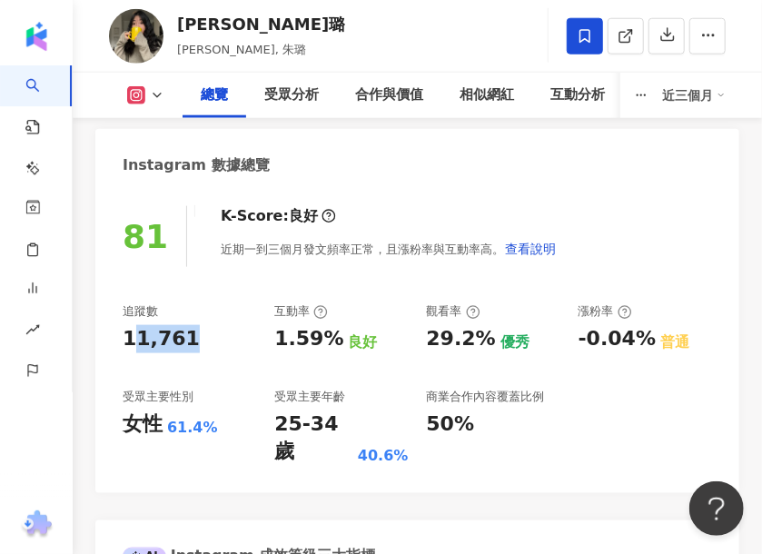
drag, startPoint x: 129, startPoint y: 339, endPoint x: 177, endPoint y: 342, distance: 48.2
click at [177, 342] on div "11,761" at bounding box center [189, 339] width 133 height 28
click at [145, 345] on div "11,761" at bounding box center [161, 339] width 77 height 28
drag, startPoint x: 125, startPoint y: 338, endPoint x: 178, endPoint y: 335, distance: 52.7
click at [178, 335] on div "11,761" at bounding box center [189, 339] width 133 height 28
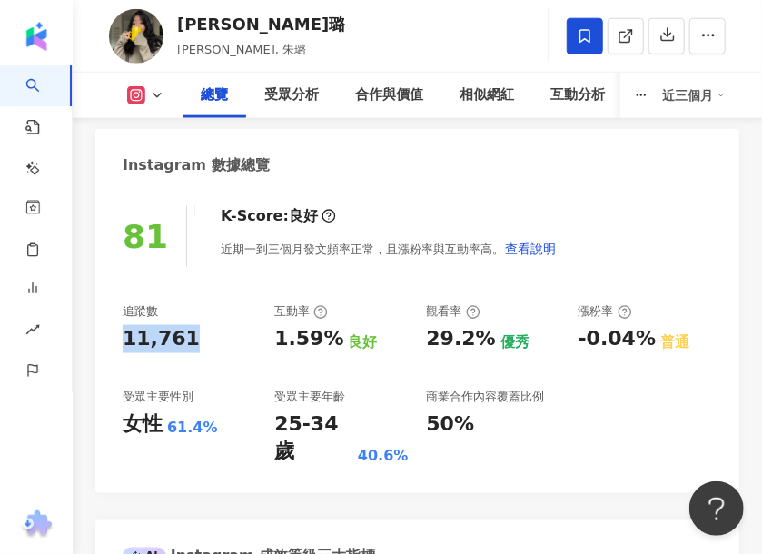
copy div "11,761"
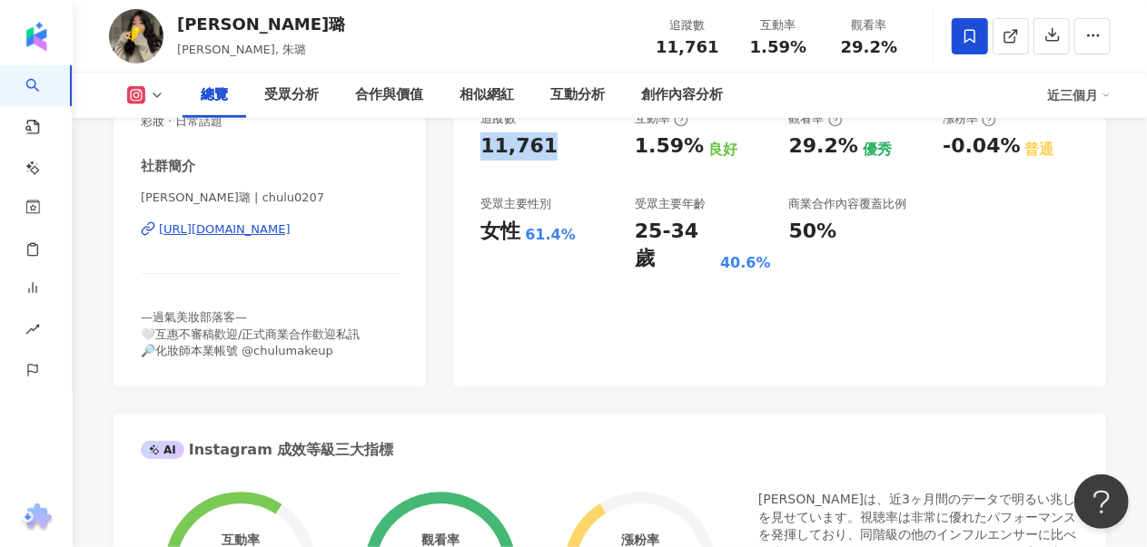
scroll to position [0, 0]
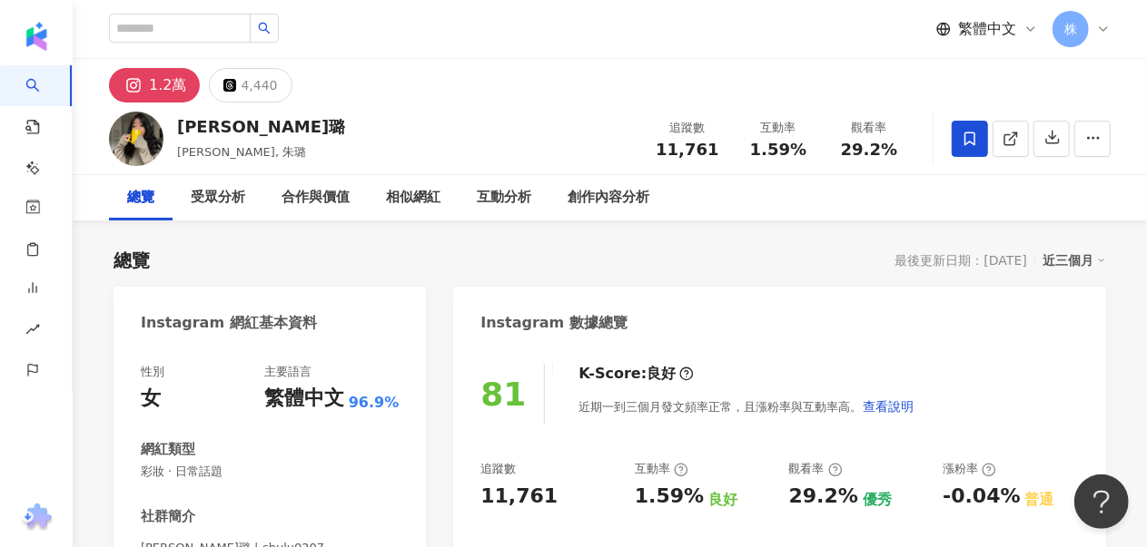
click at [761, 28] on icon at bounding box center [1103, 29] width 15 height 15
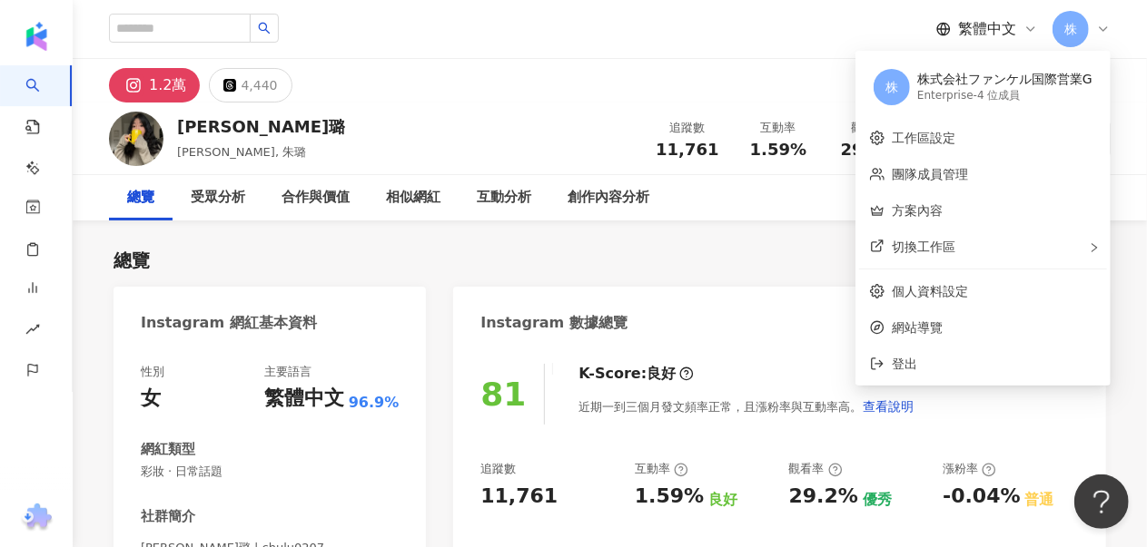
click at [761, 85] on div "株式会社ファンケル国際営業G" at bounding box center [1004, 80] width 175 height 18
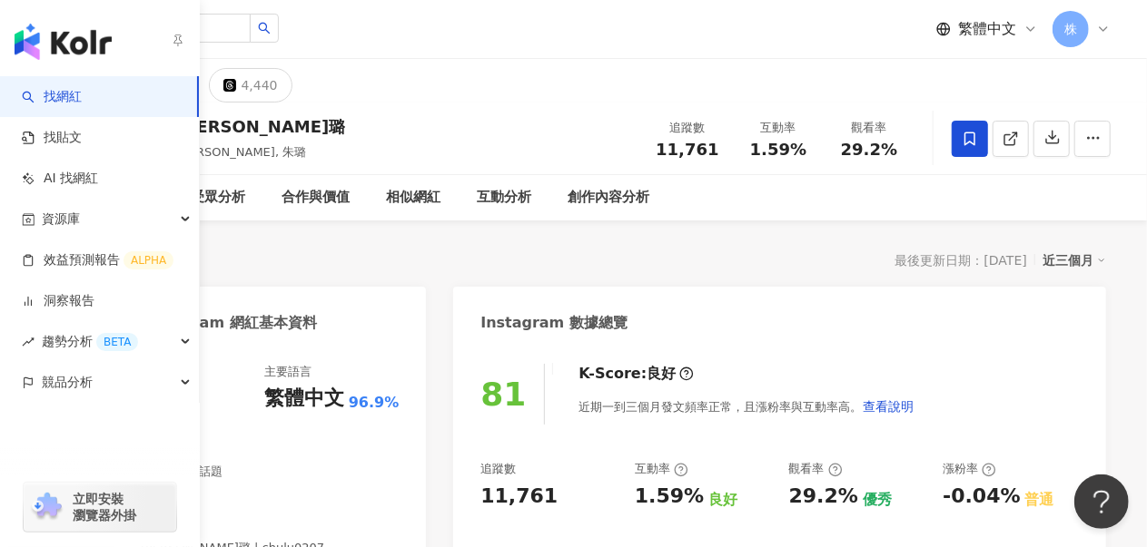
click at [81, 44] on img "button" at bounding box center [63, 42] width 97 height 36
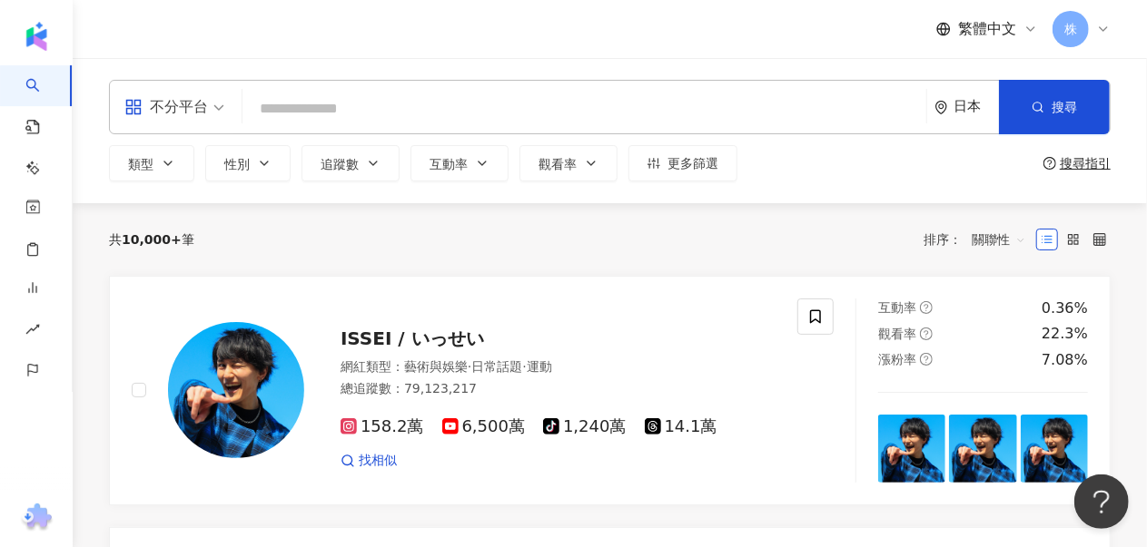
click at [761, 25] on icon at bounding box center [1103, 29] width 15 height 15
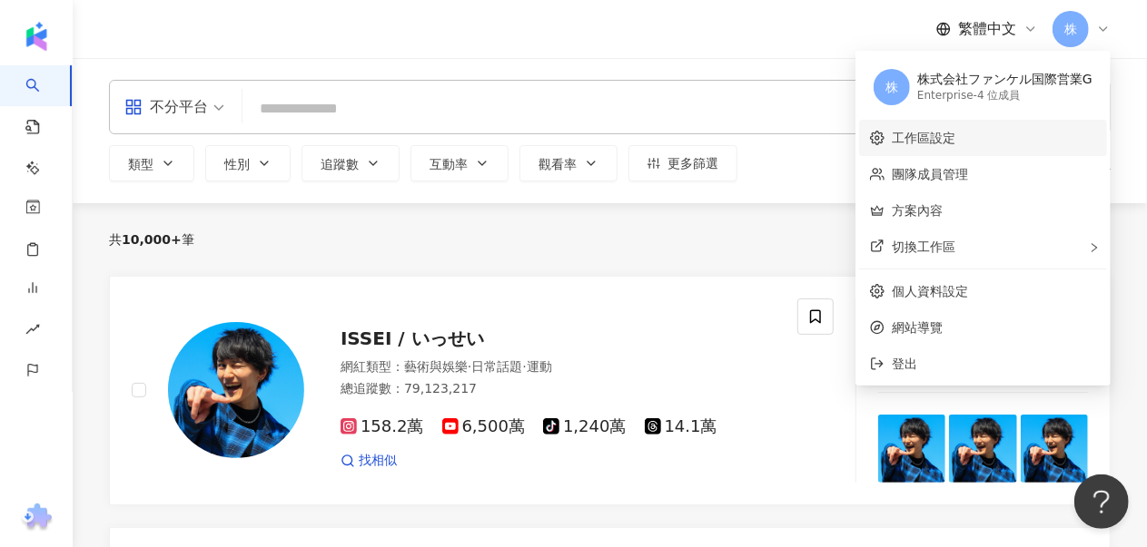
click at [761, 137] on link "工作區設定" at bounding box center [923, 138] width 64 height 15
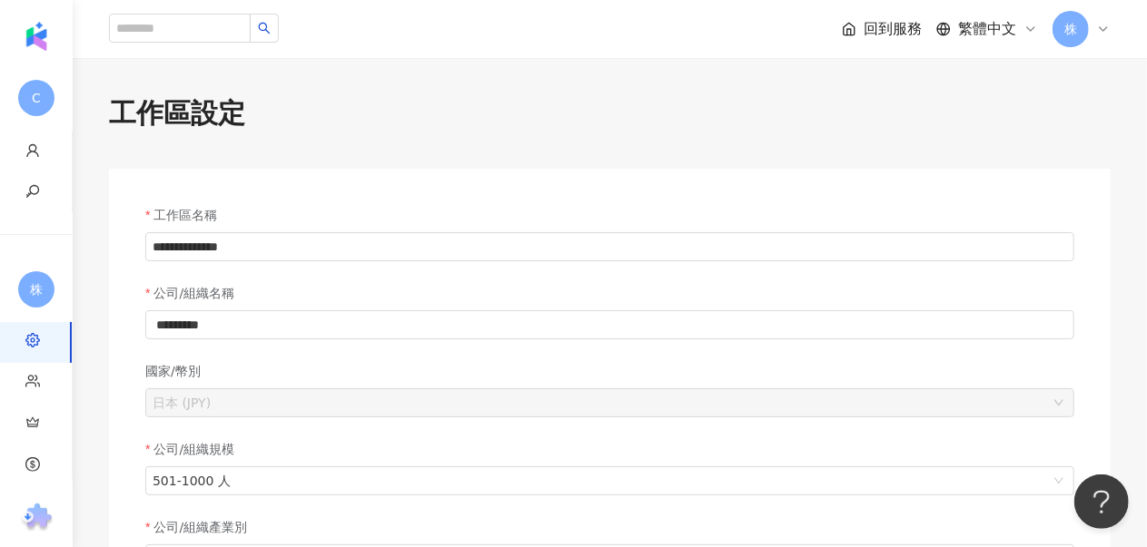
click at [761, 29] on span "株" at bounding box center [1070, 29] width 13 height 20
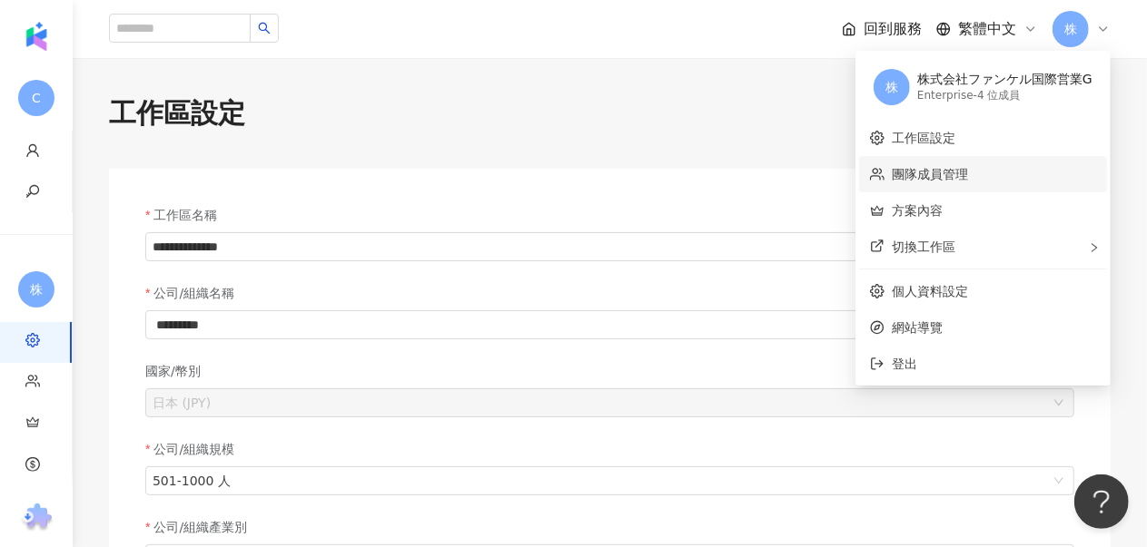
click at [761, 178] on link "團隊成員管理" at bounding box center [929, 174] width 76 height 15
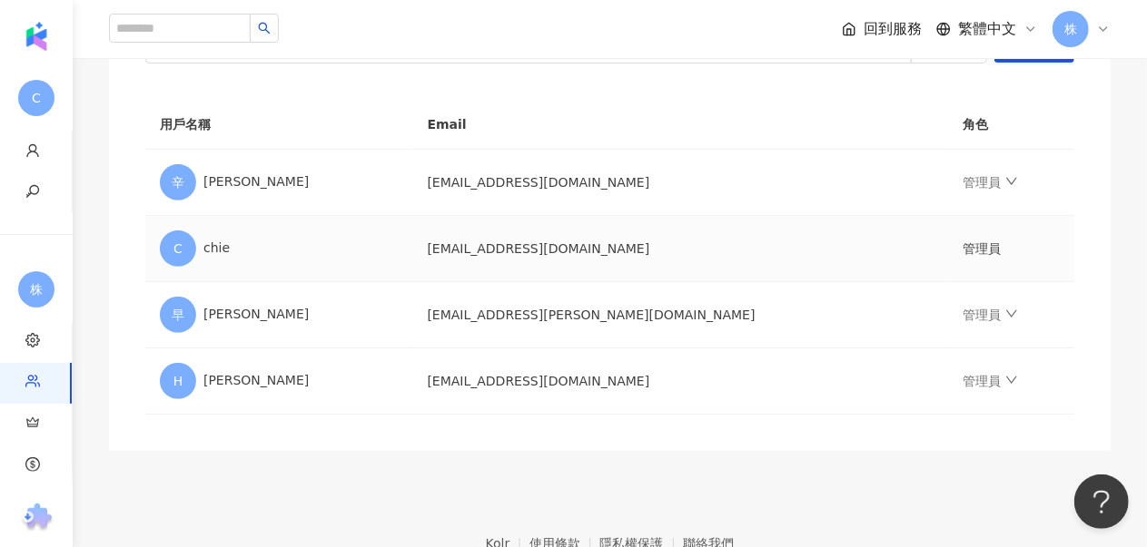
scroll to position [375, 0]
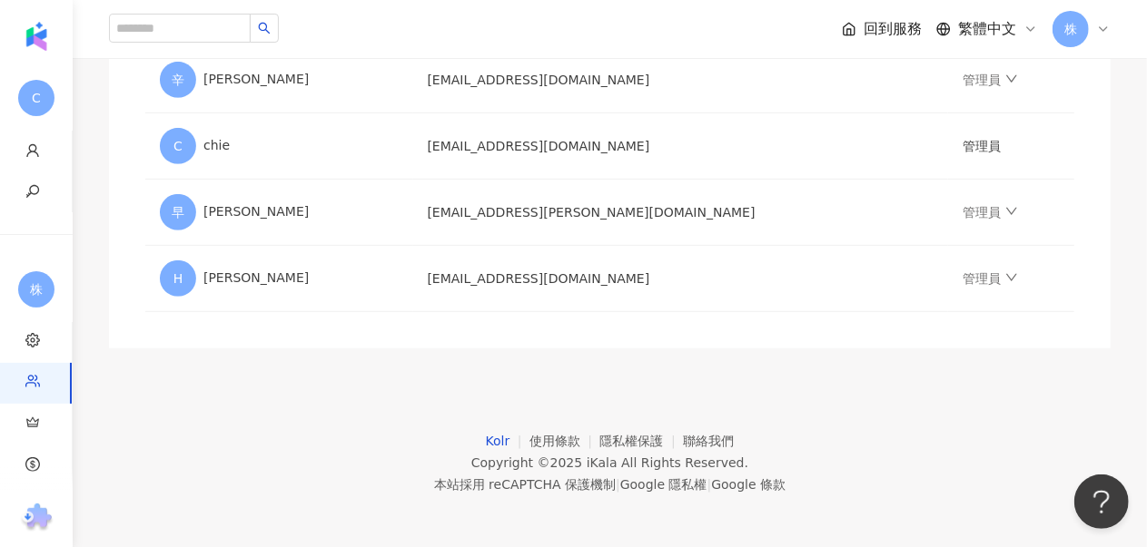
click at [501, 437] on link "Kolr" at bounding box center [508, 441] width 44 height 15
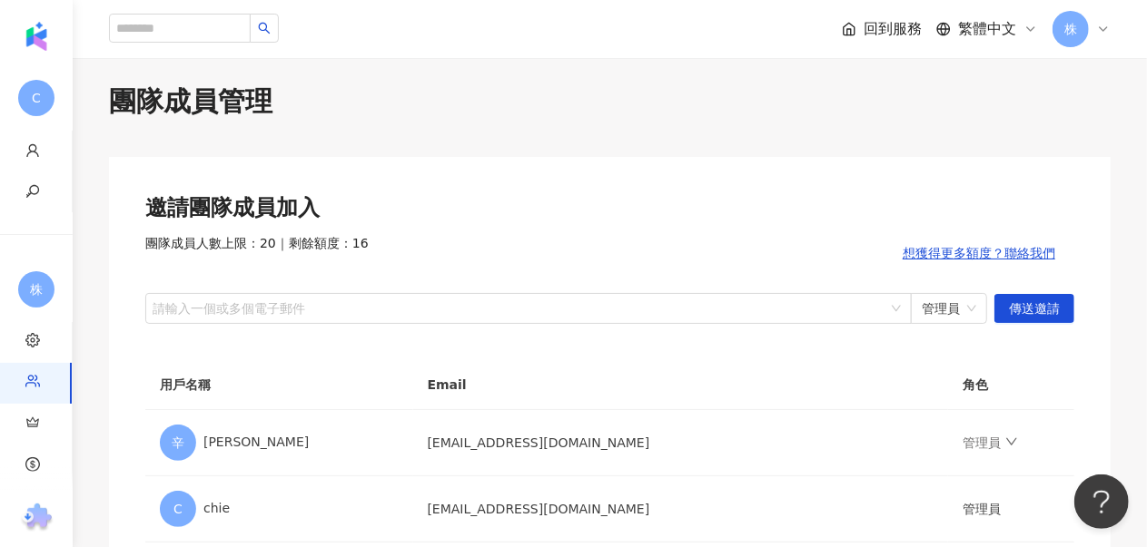
scroll to position [0, 0]
